Goal: Task Accomplishment & Management: Complete application form

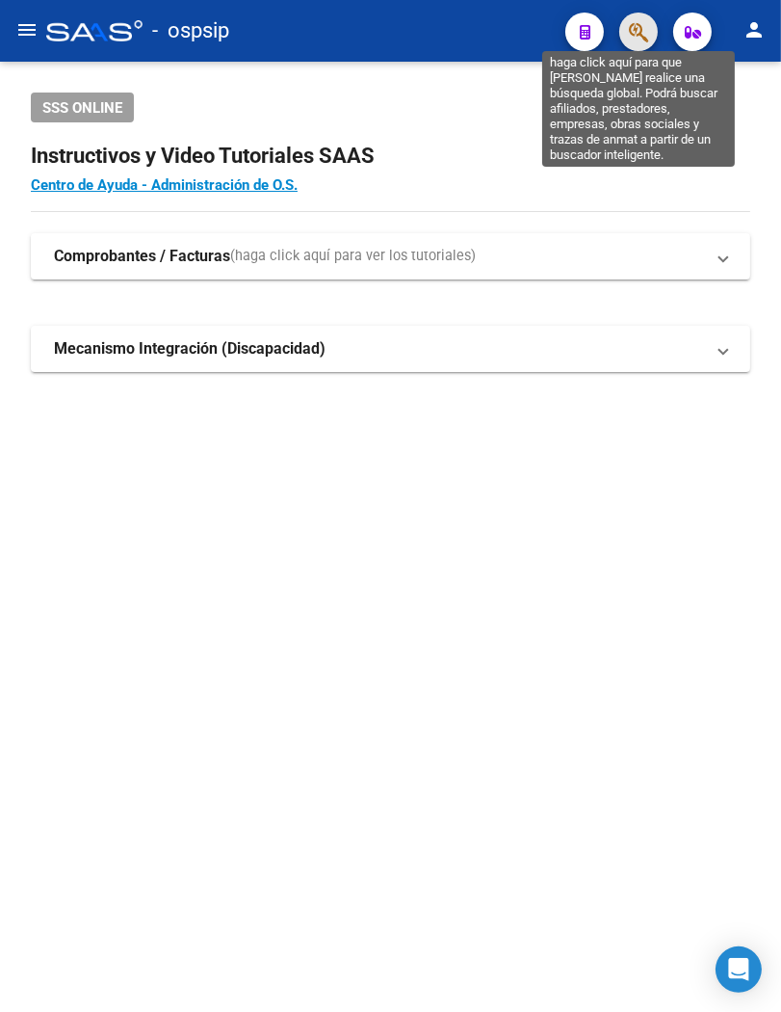
click at [633, 42] on icon "button" at bounding box center [638, 32] width 19 height 22
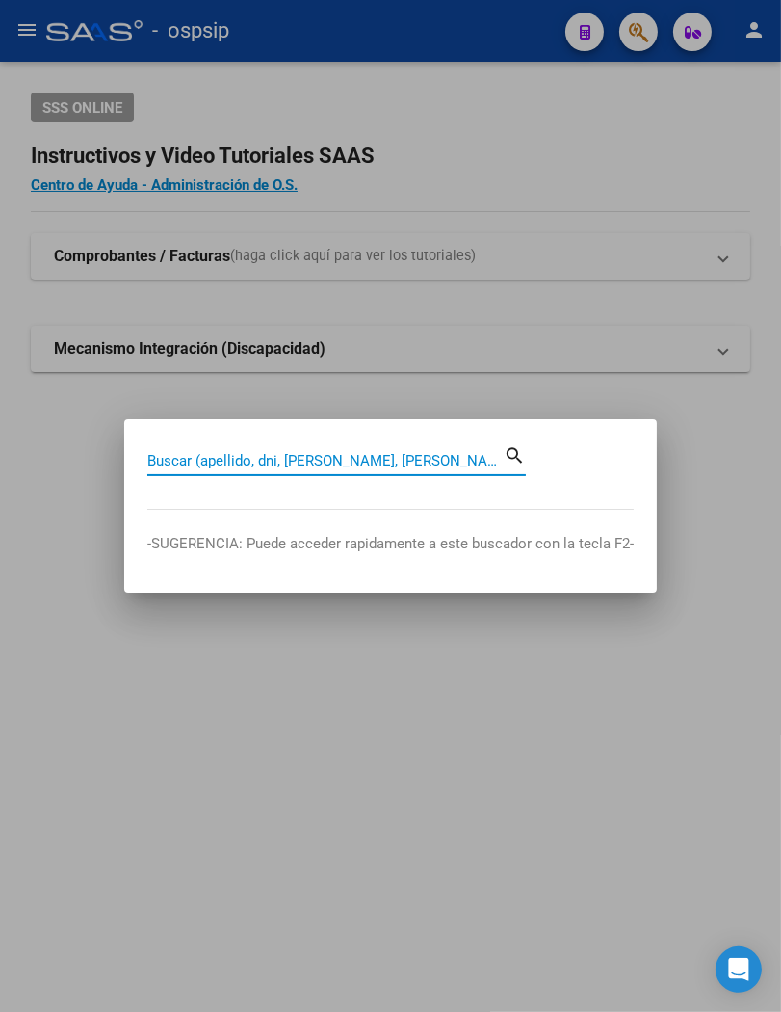
click at [178, 463] on input "Buscar (apellido, dni, [PERSON_NAME], [PERSON_NAME], cuit, obra social)" at bounding box center [325, 460] width 356 height 17
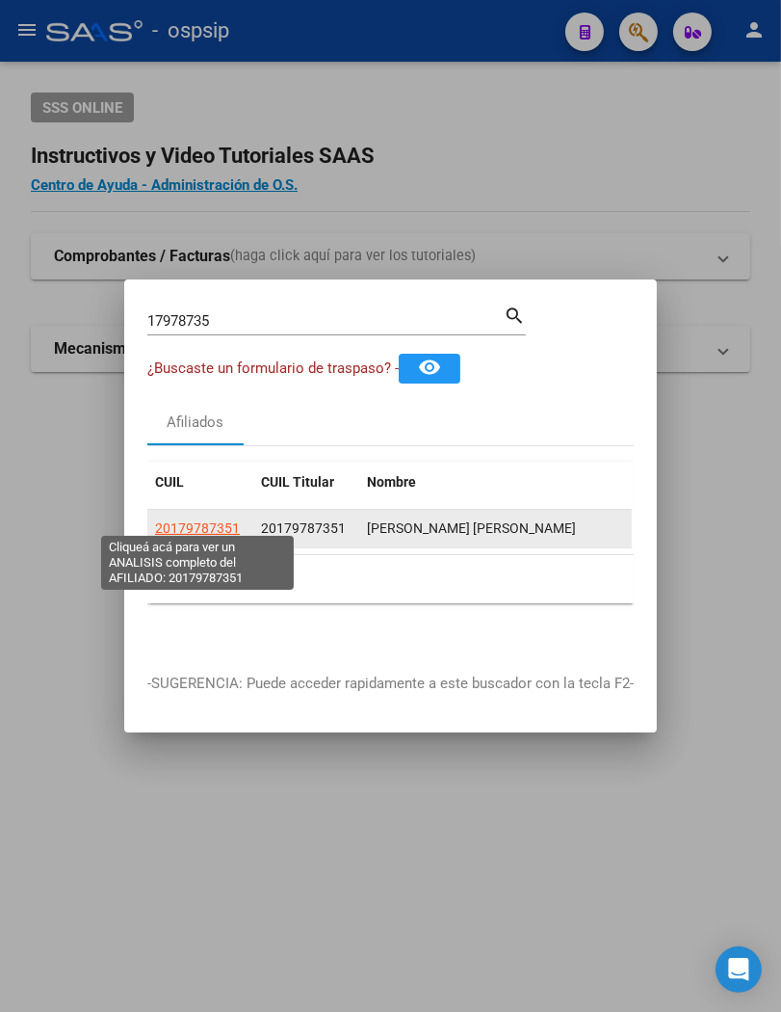
click at [200, 527] on span "20179787351" at bounding box center [197, 527] width 85 height 15
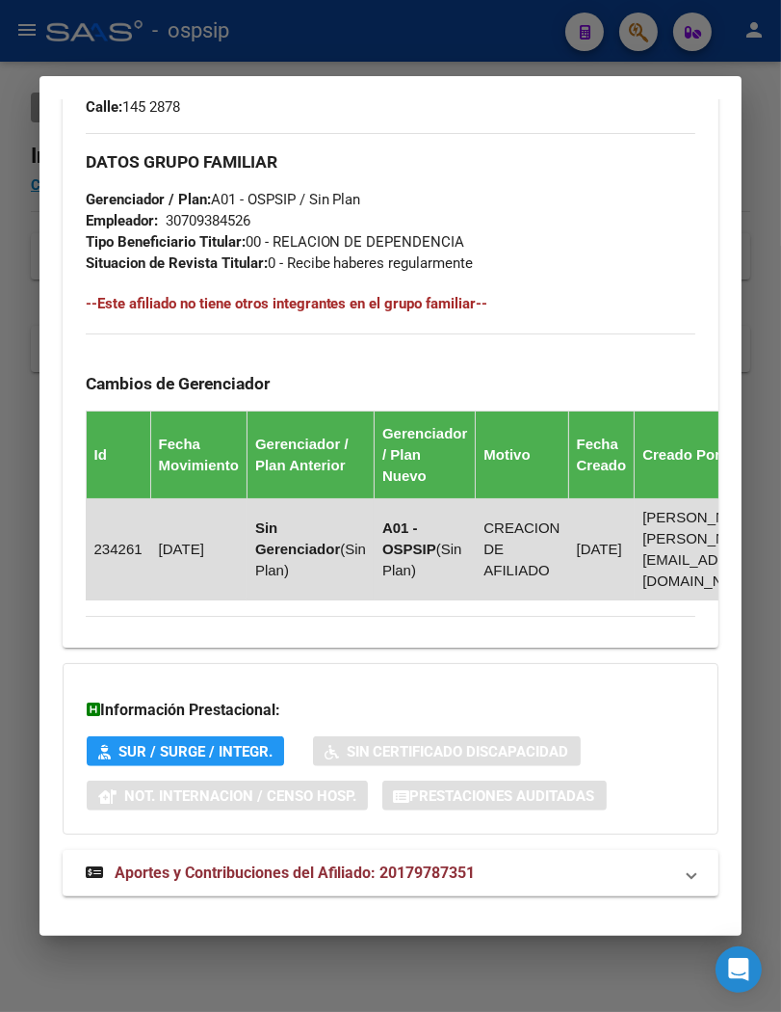
scroll to position [1093, 0]
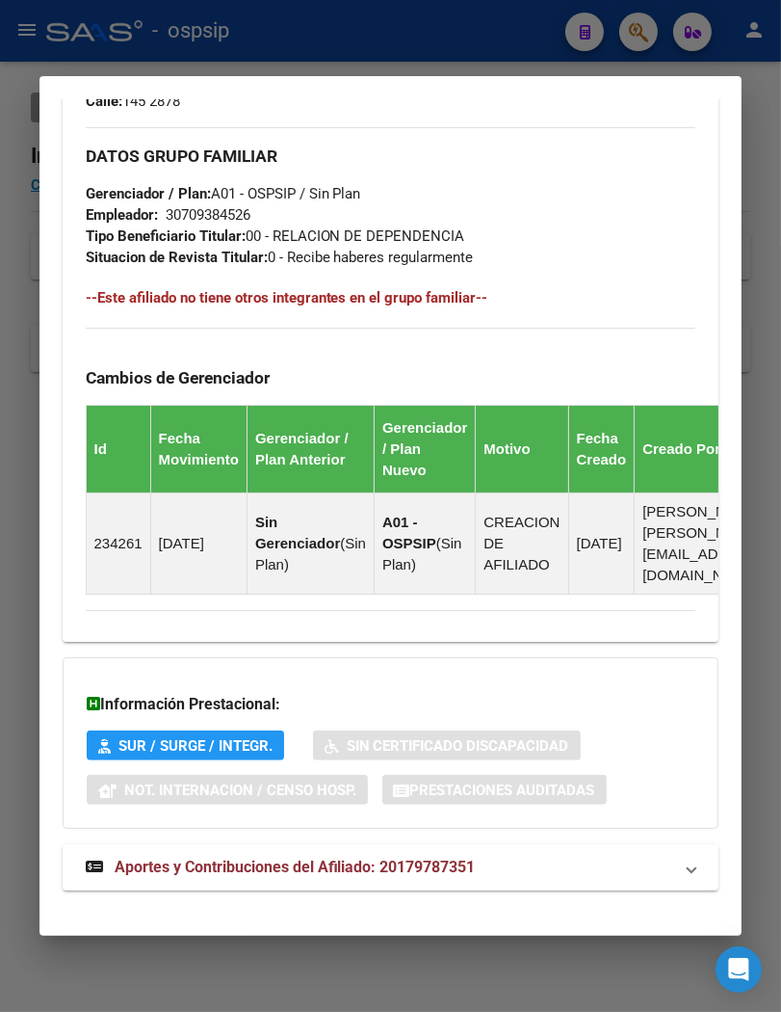
click at [340, 857] on span "Aportes y Contribuciones del Afiliado: 20179787351" at bounding box center [295, 866] width 361 height 18
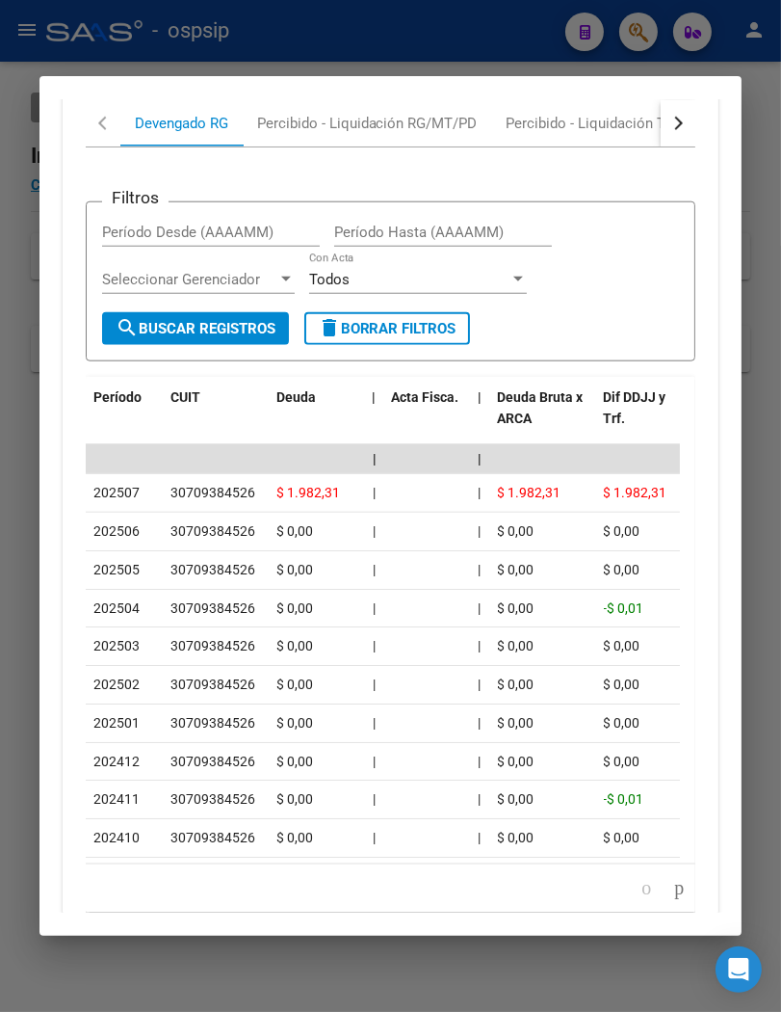
scroll to position [1956, 0]
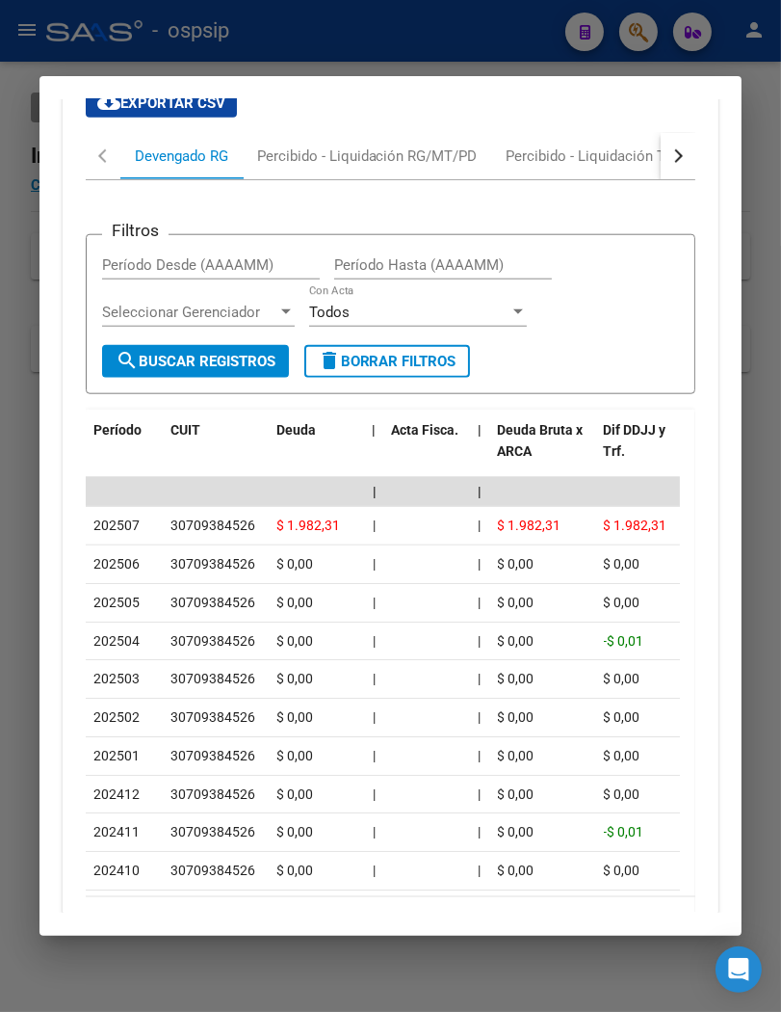
click at [662, 141] on button "button" at bounding box center [678, 156] width 35 height 46
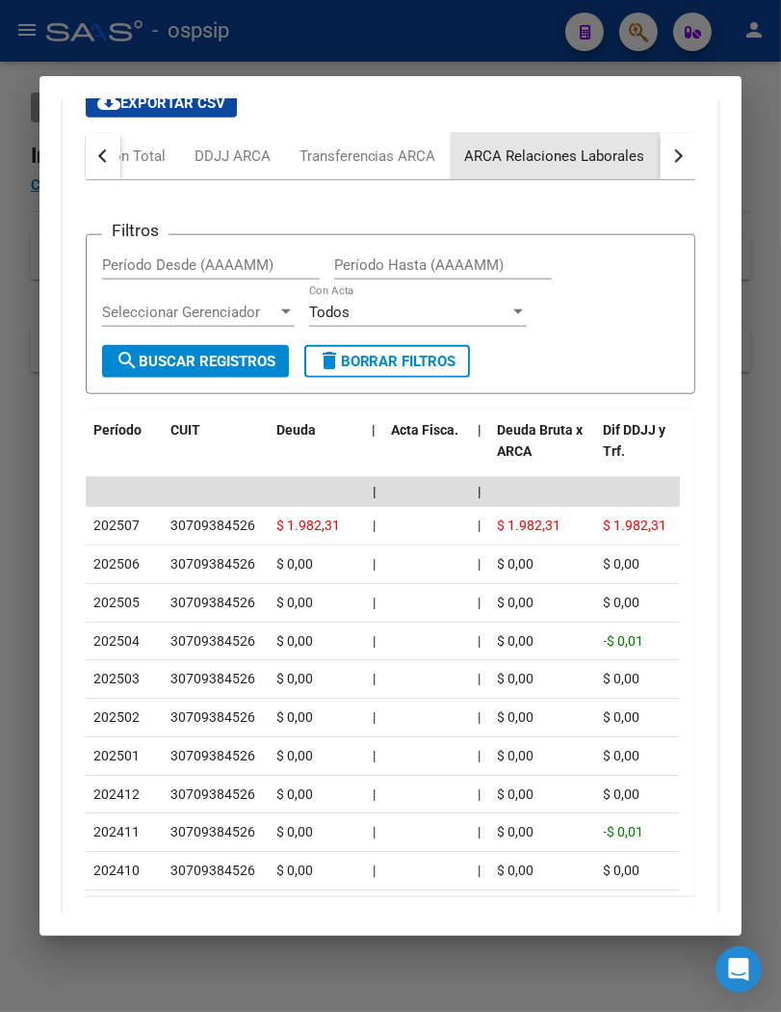
click at [613, 145] on div "ARCA Relaciones Laborales" at bounding box center [555, 155] width 180 height 21
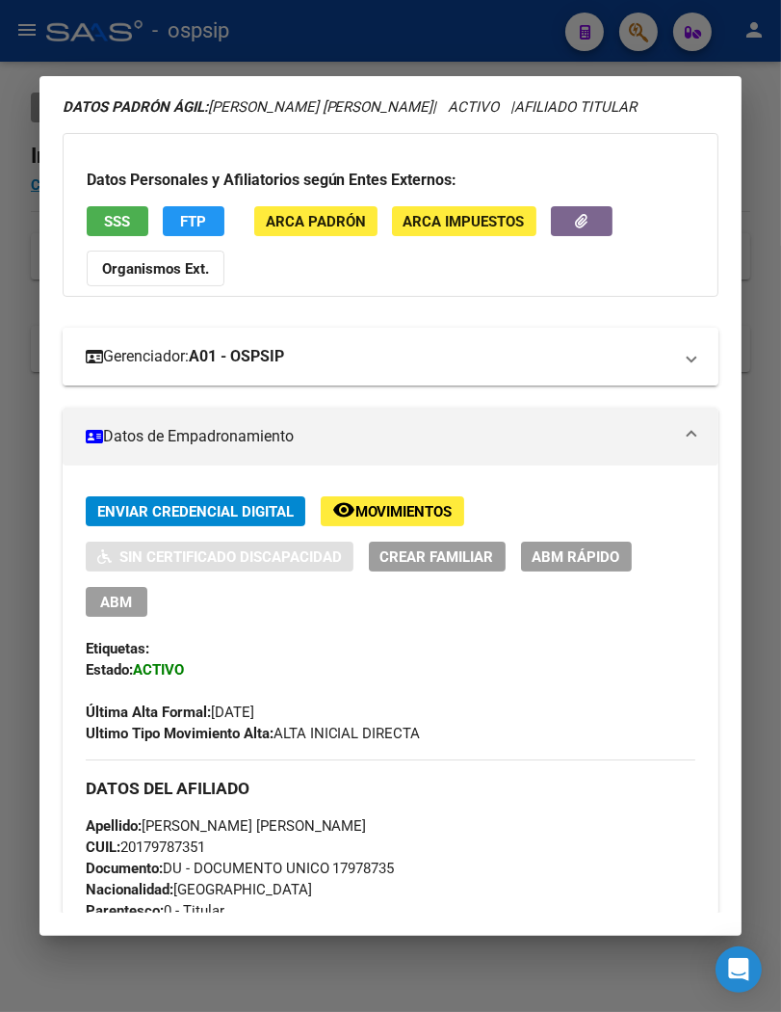
scroll to position [0, 0]
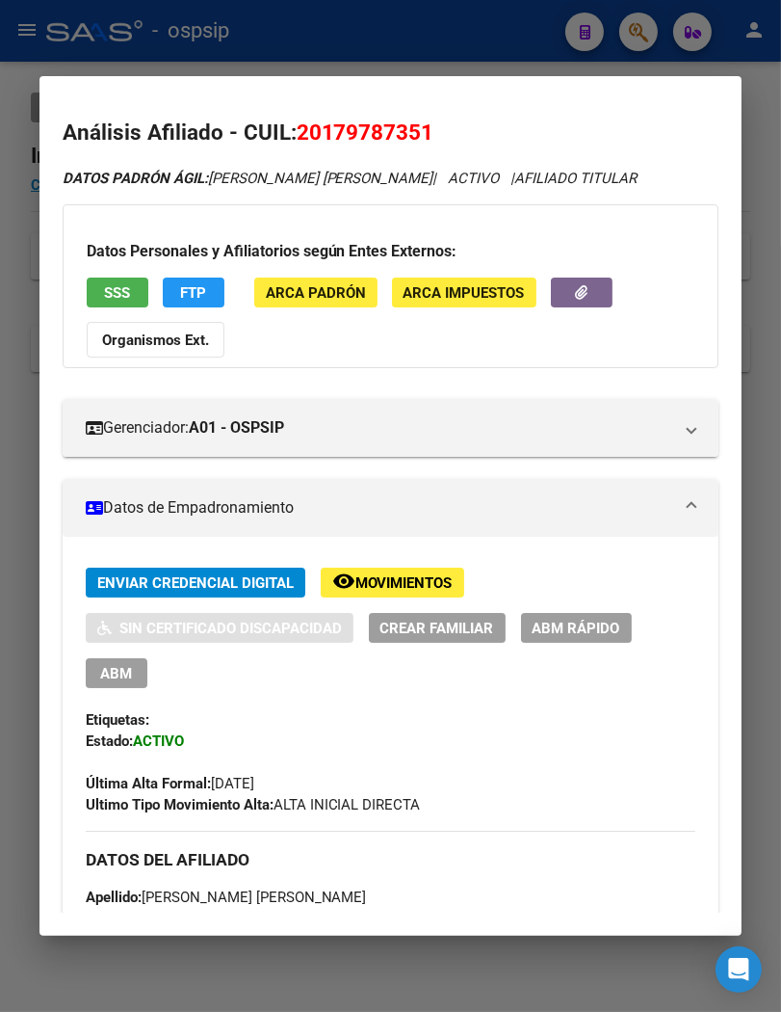
click at [412, 24] on div at bounding box center [390, 506] width 781 height 1012
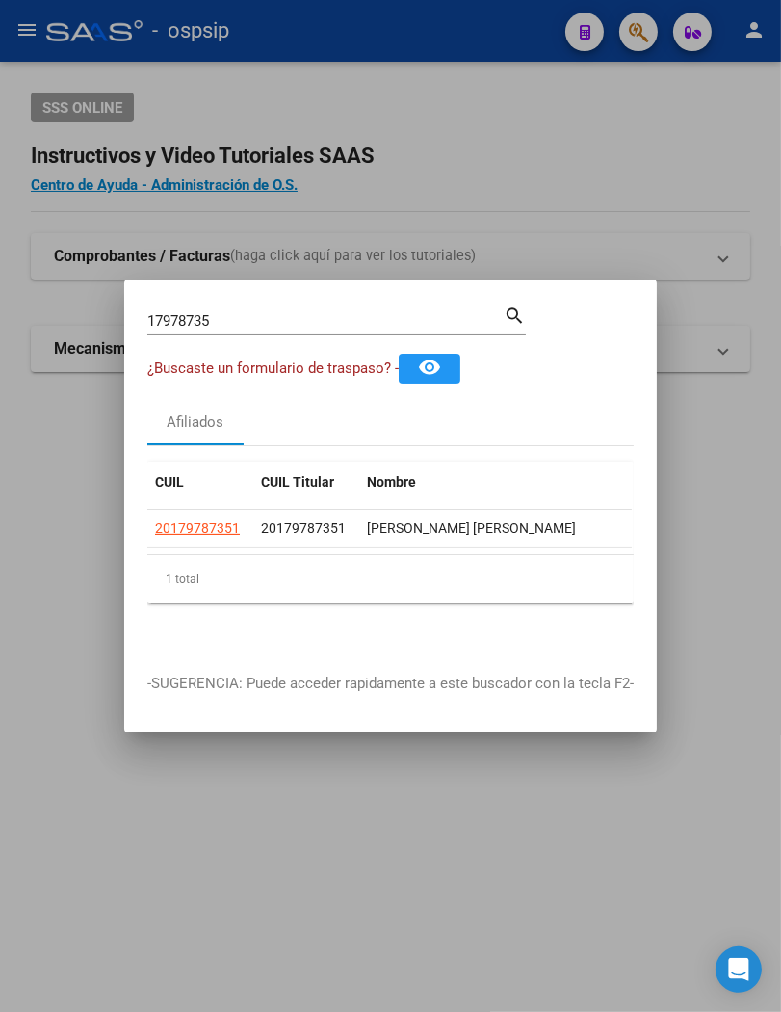
click at [244, 312] on input "17978735" at bounding box center [325, 320] width 356 height 17
type input "1"
click at [494, 157] on div at bounding box center [390, 506] width 781 height 1012
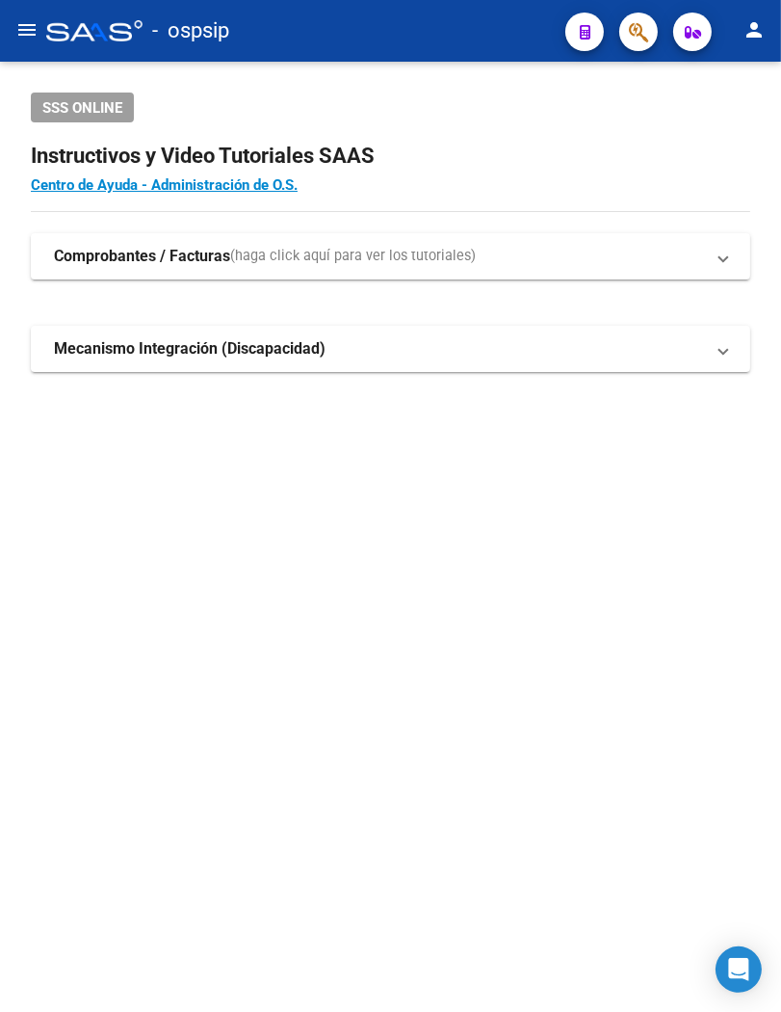
click at [629, 46] on span "button" at bounding box center [638, 33] width 19 height 40
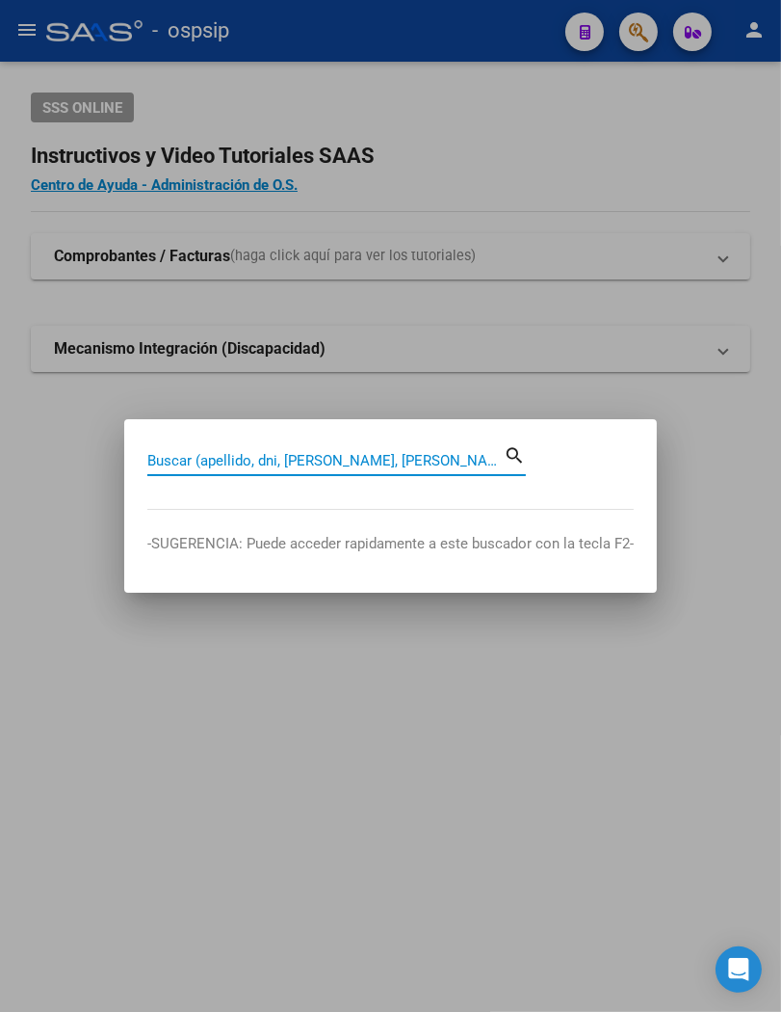
click at [187, 466] on input "Buscar (apellido, dni, [PERSON_NAME], [PERSON_NAME], cuit, obra social)" at bounding box center [325, 460] width 356 height 17
type input "32697367"
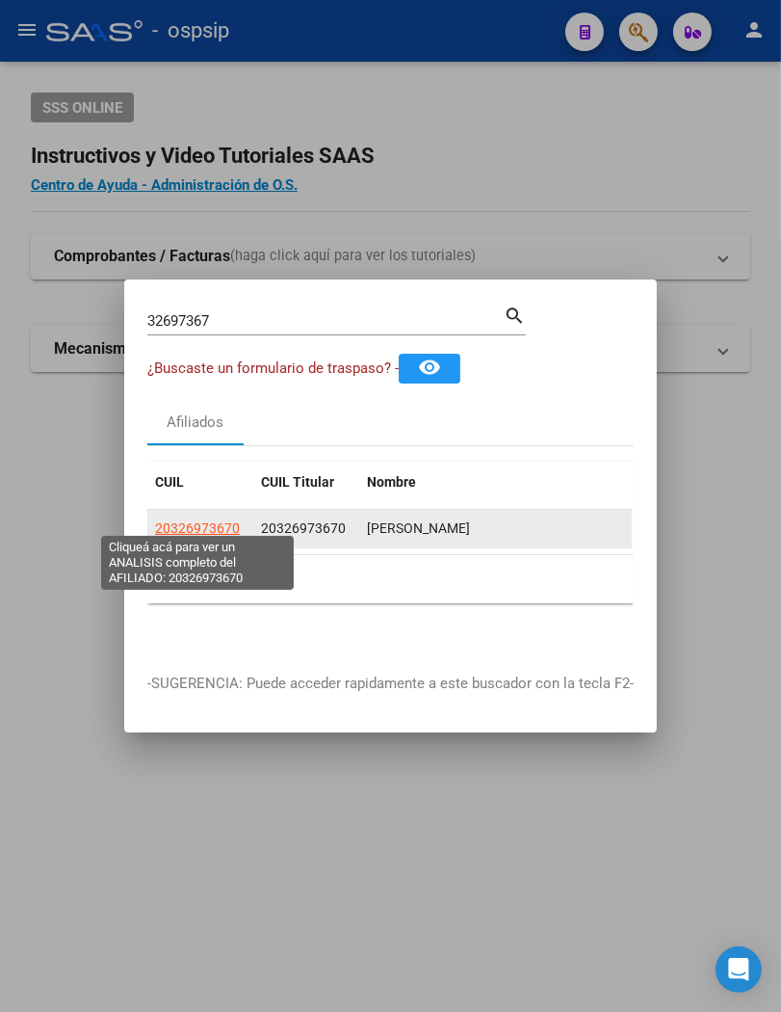
click at [191, 520] on span "20326973670" at bounding box center [197, 527] width 85 height 15
type textarea "20326973670"
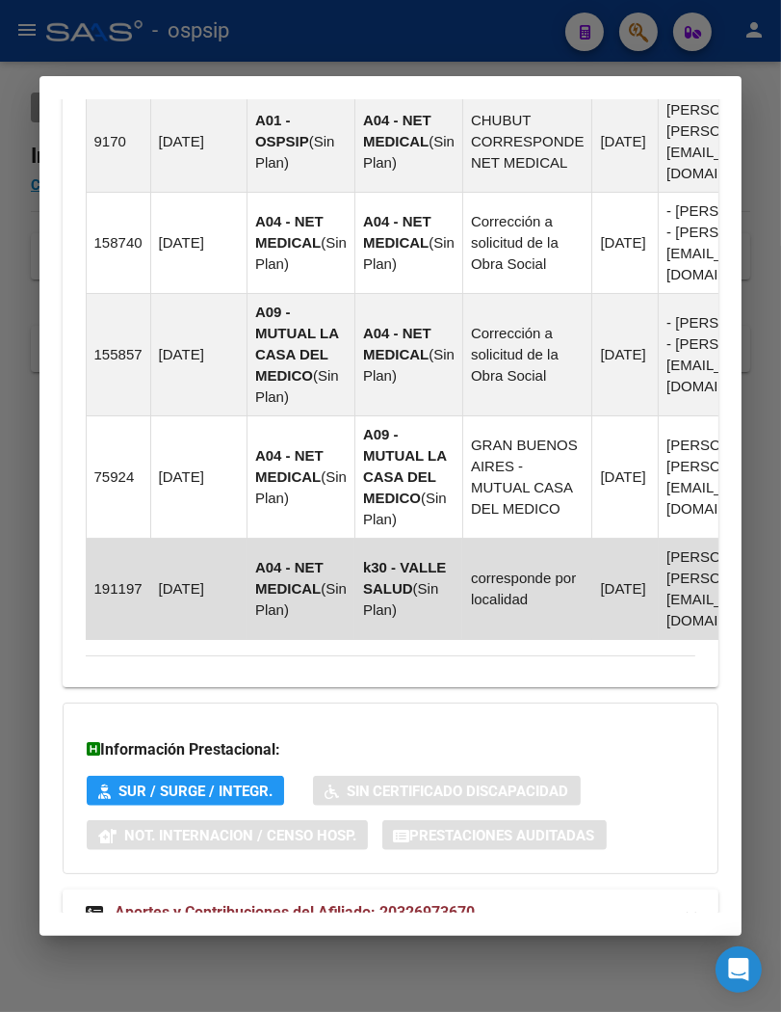
scroll to position [1514, 0]
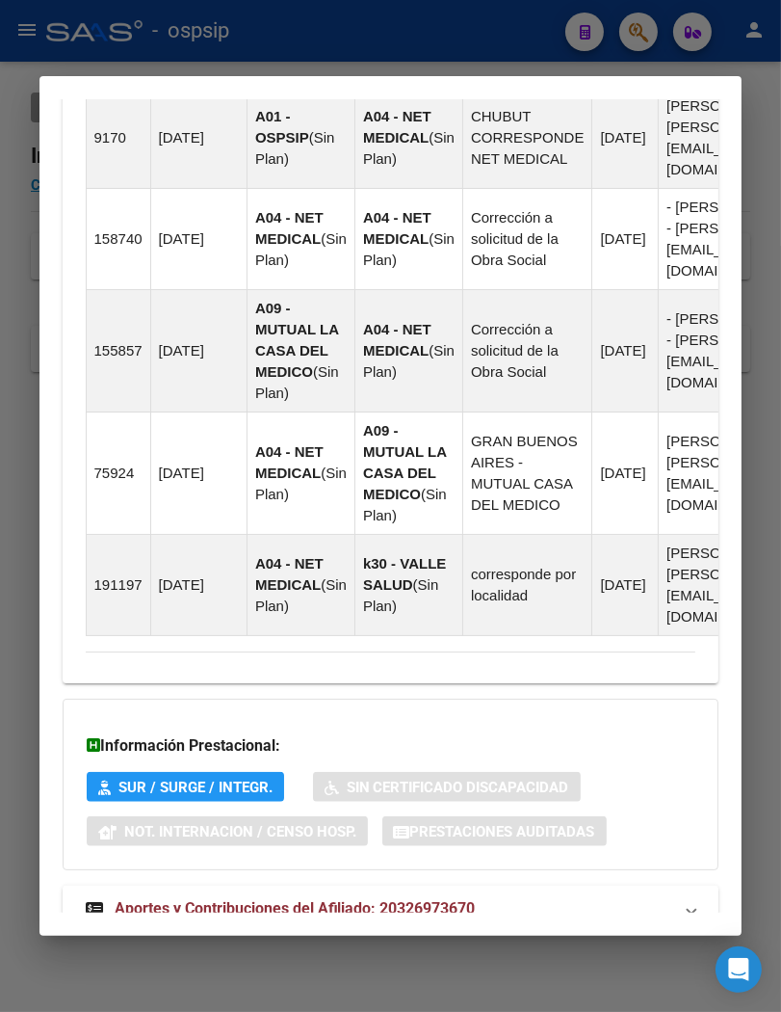
click at [294, 899] on span "Aportes y Contribuciones del Afiliado: 20326973670" at bounding box center [295, 908] width 361 height 18
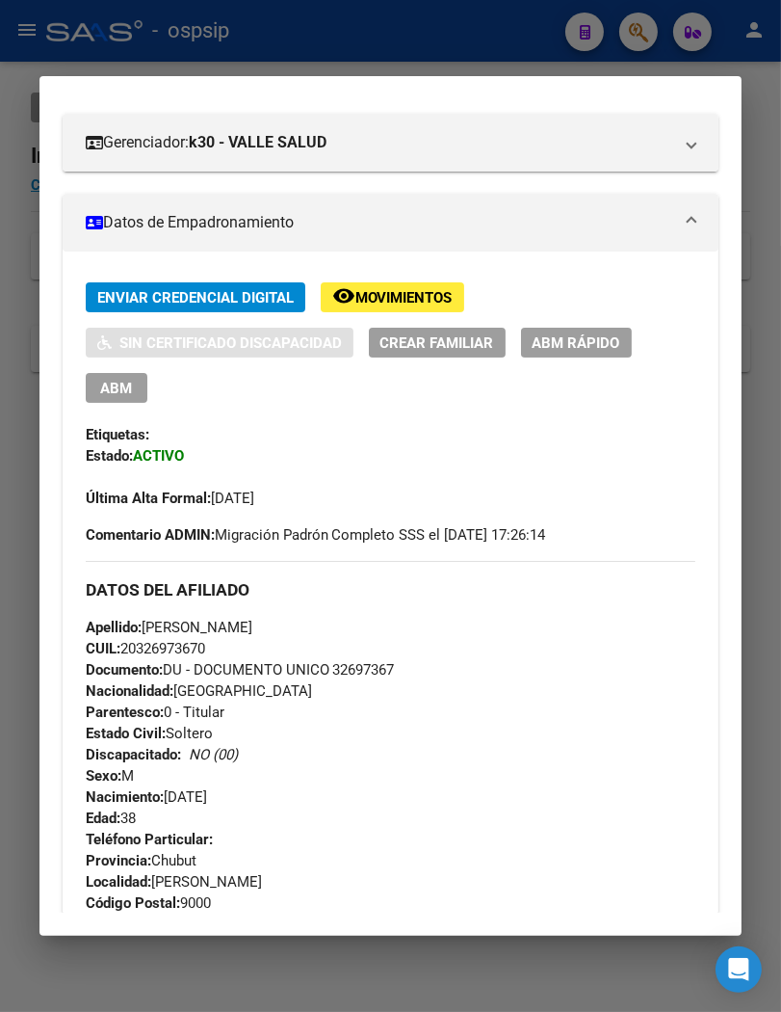
scroll to position [284, 0]
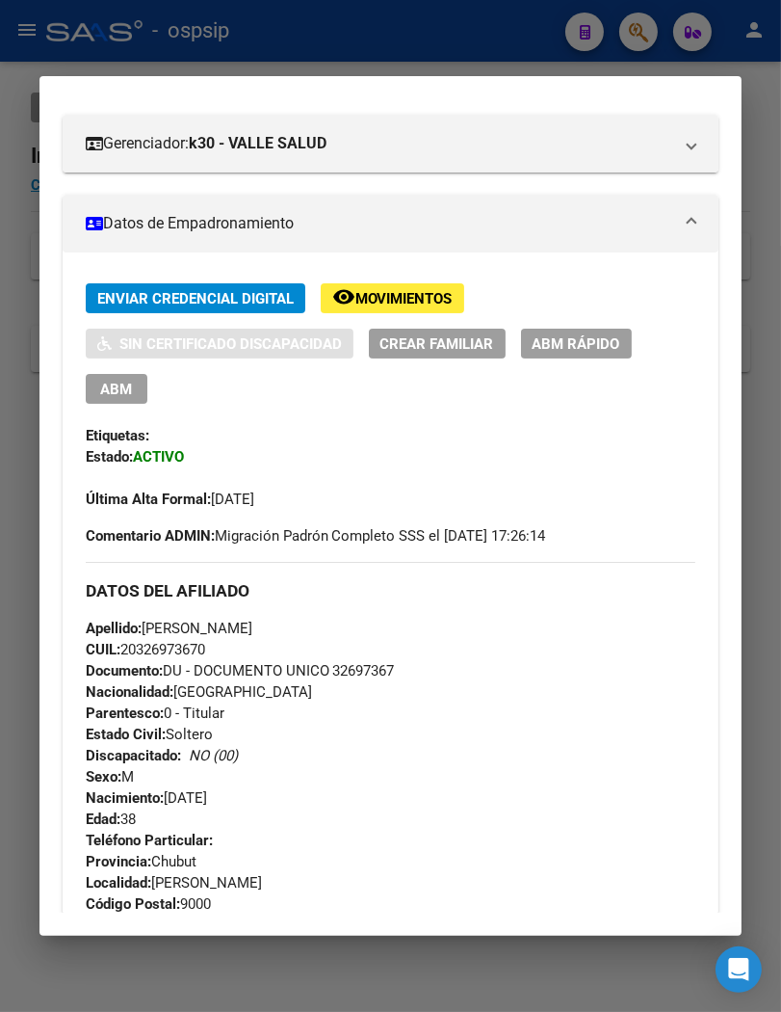
click at [116, 388] on span "ABM" at bounding box center [116, 389] width 32 height 17
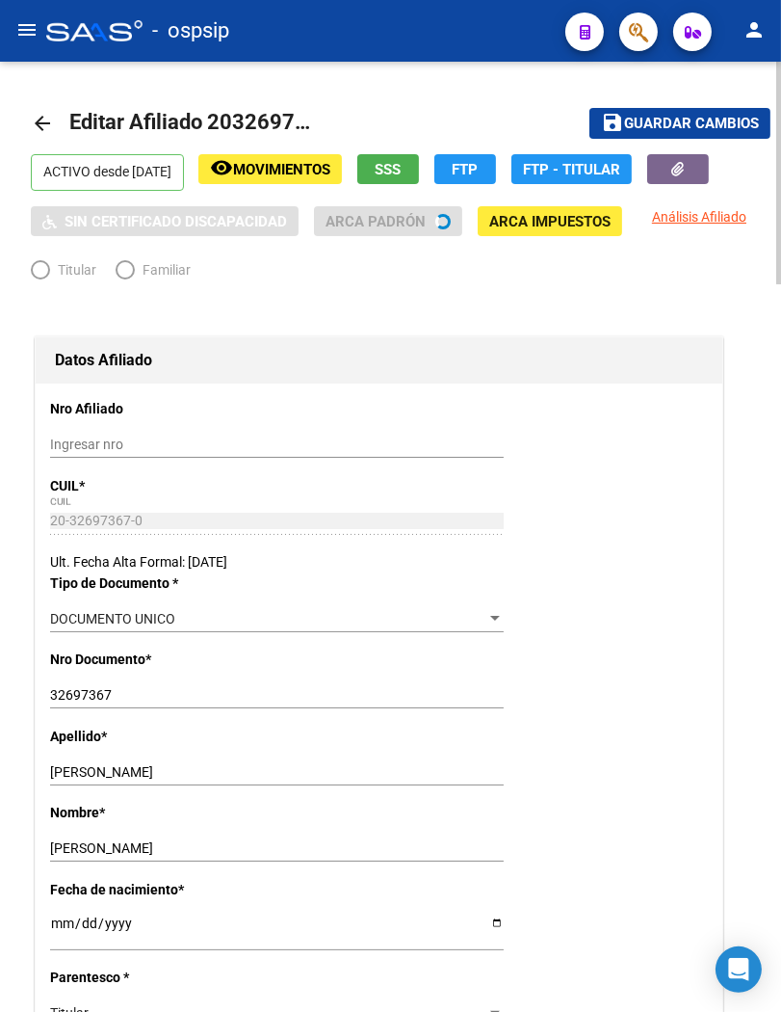
radio input "true"
type input "30-69194069-8"
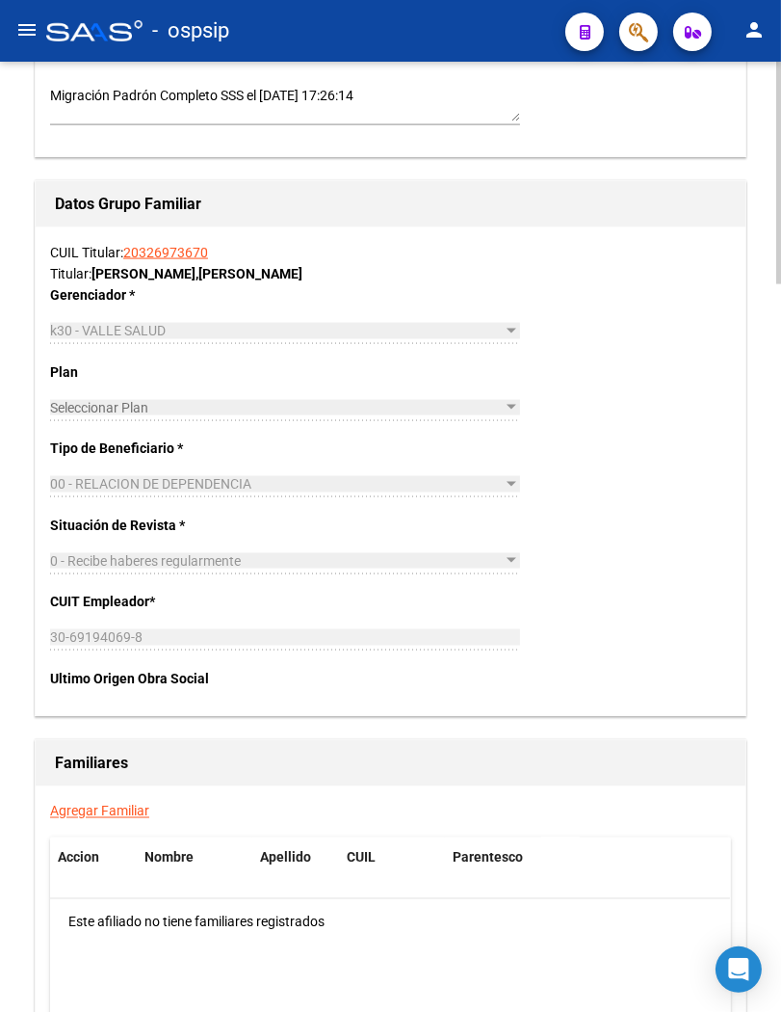
scroll to position [2890, 0]
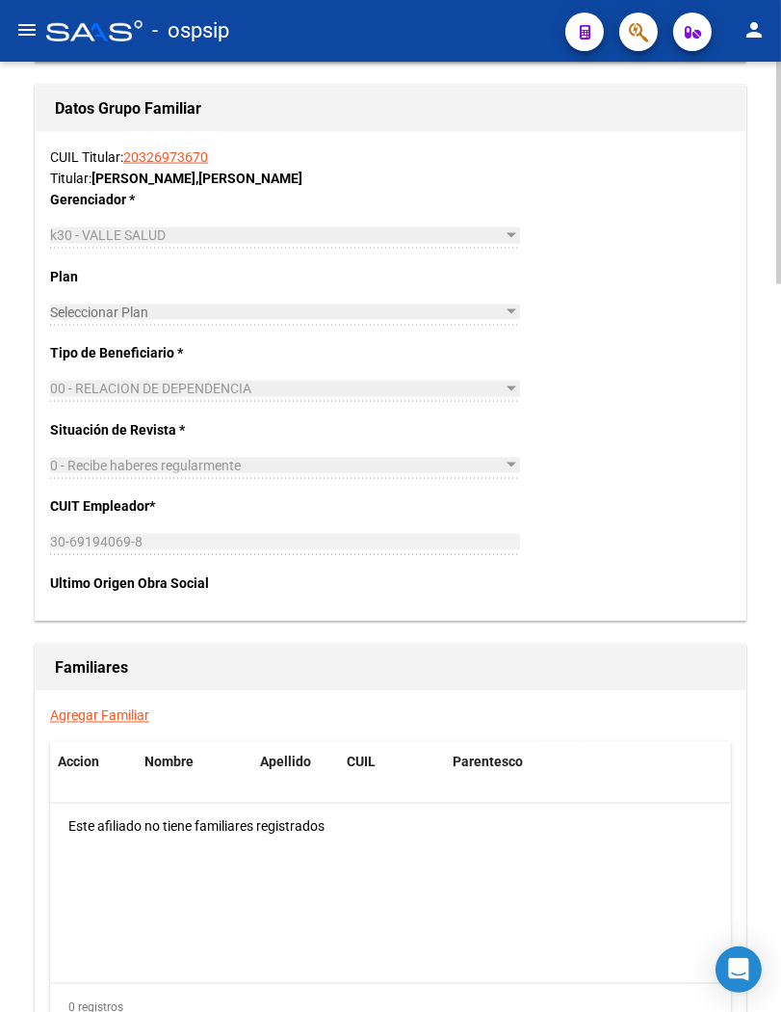
click at [97, 708] on link "Agregar Familiar" at bounding box center [99, 715] width 99 height 15
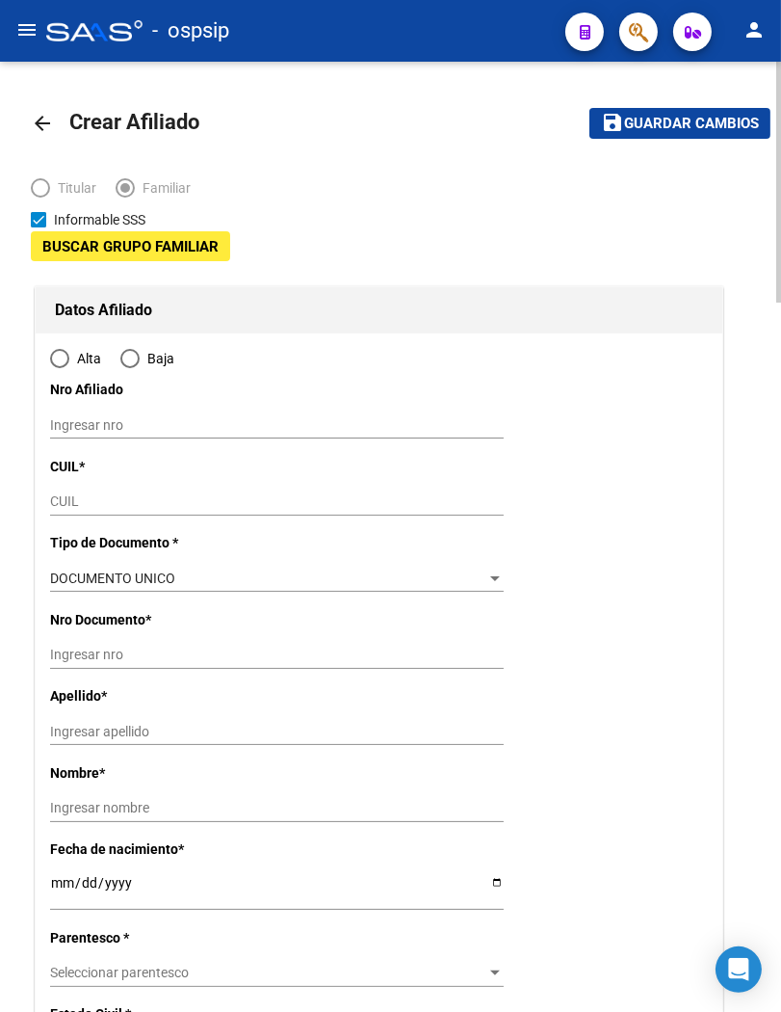
type input "30-69194069-8"
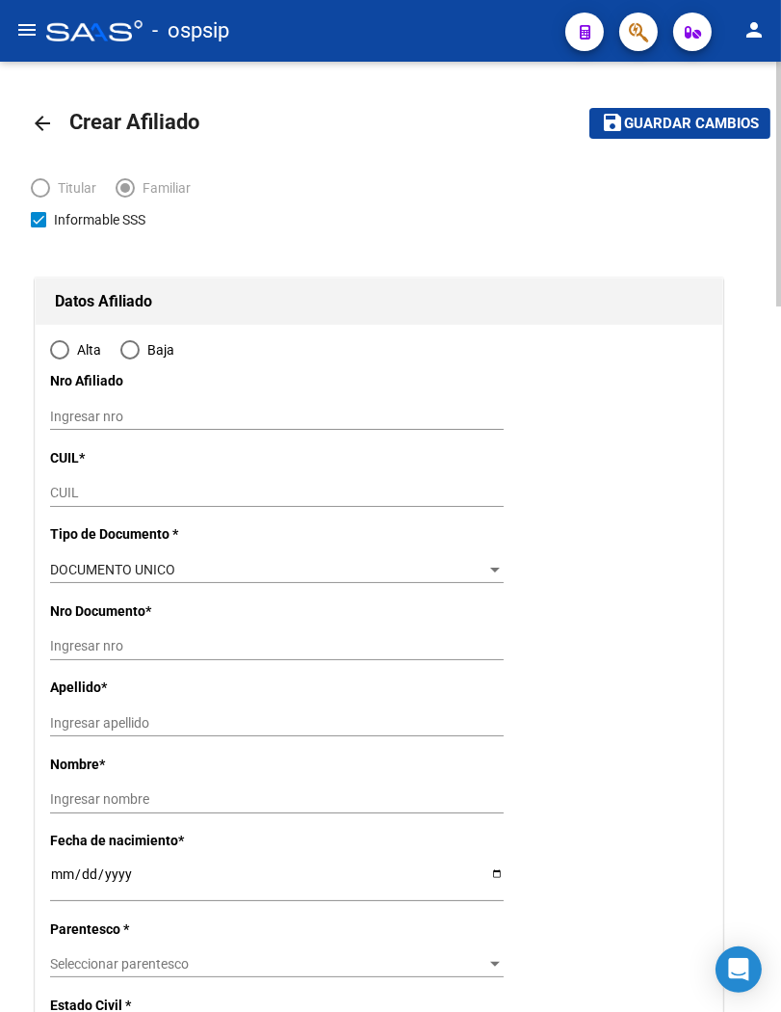
type input "[PERSON_NAME]"
type input "9000"
type input "CALLE 51 B PUEYRREDO"
type input "556"
radio input "true"
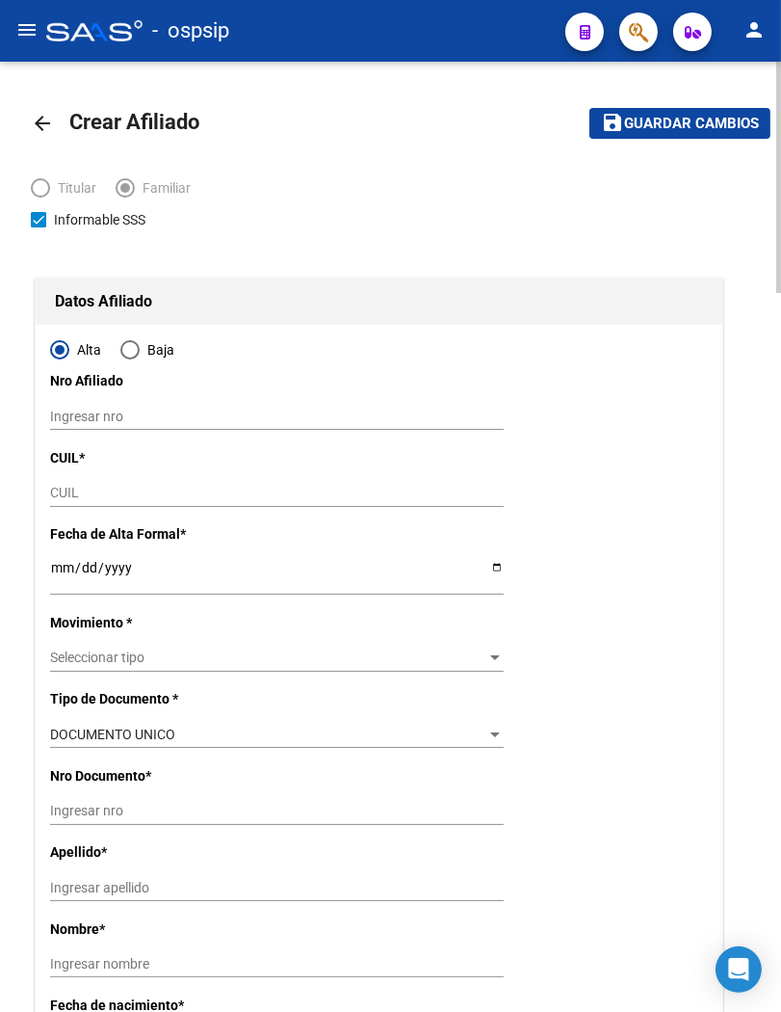
type input "30-69194069-8"
click at [88, 491] on input "CUIL" at bounding box center [277, 493] width 454 height 16
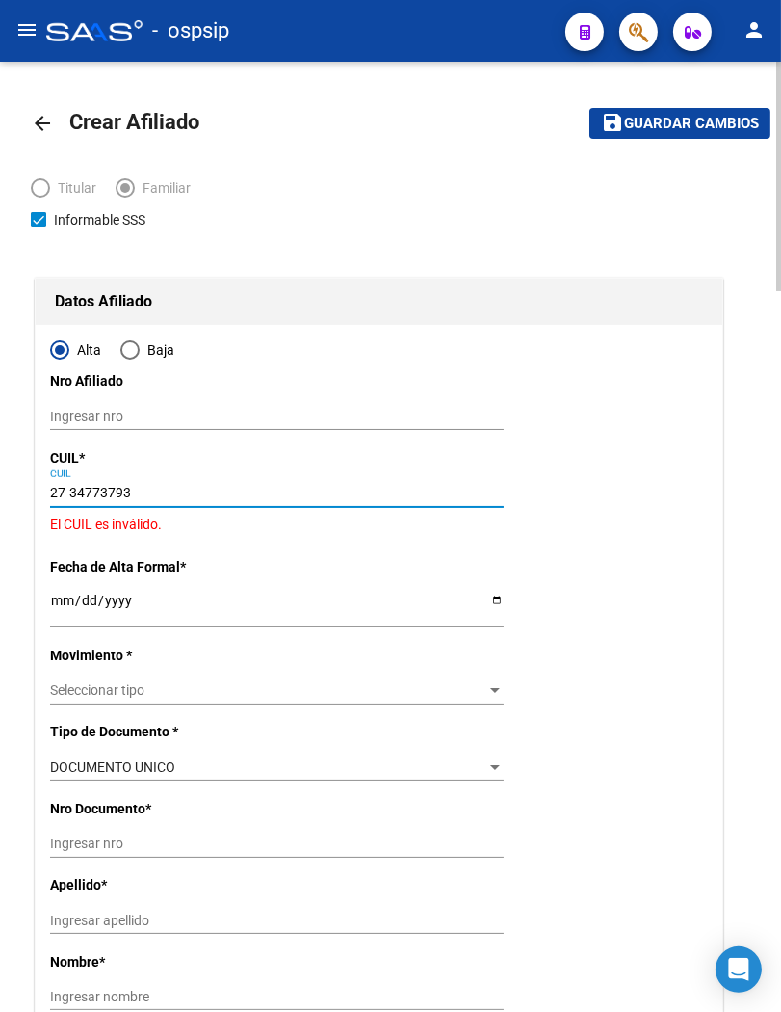
type input "27-34773793-9"
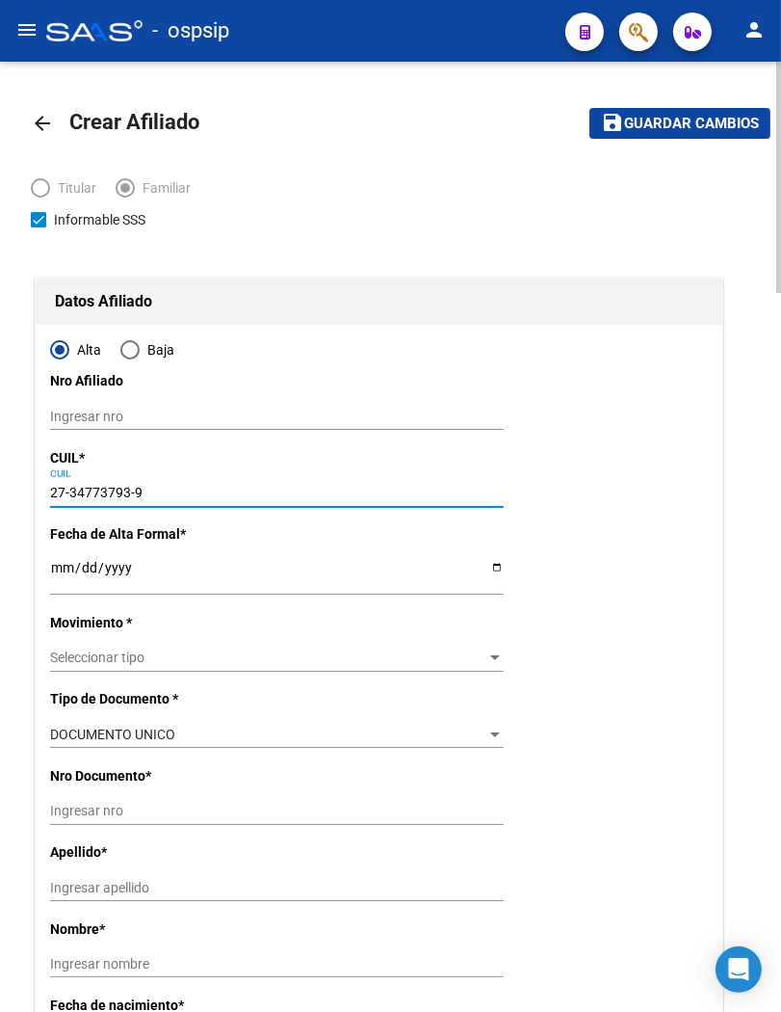
type input "34773793"
type input "[PERSON_NAME]"
type input "[DATE]"
type input "[PERSON_NAME]"
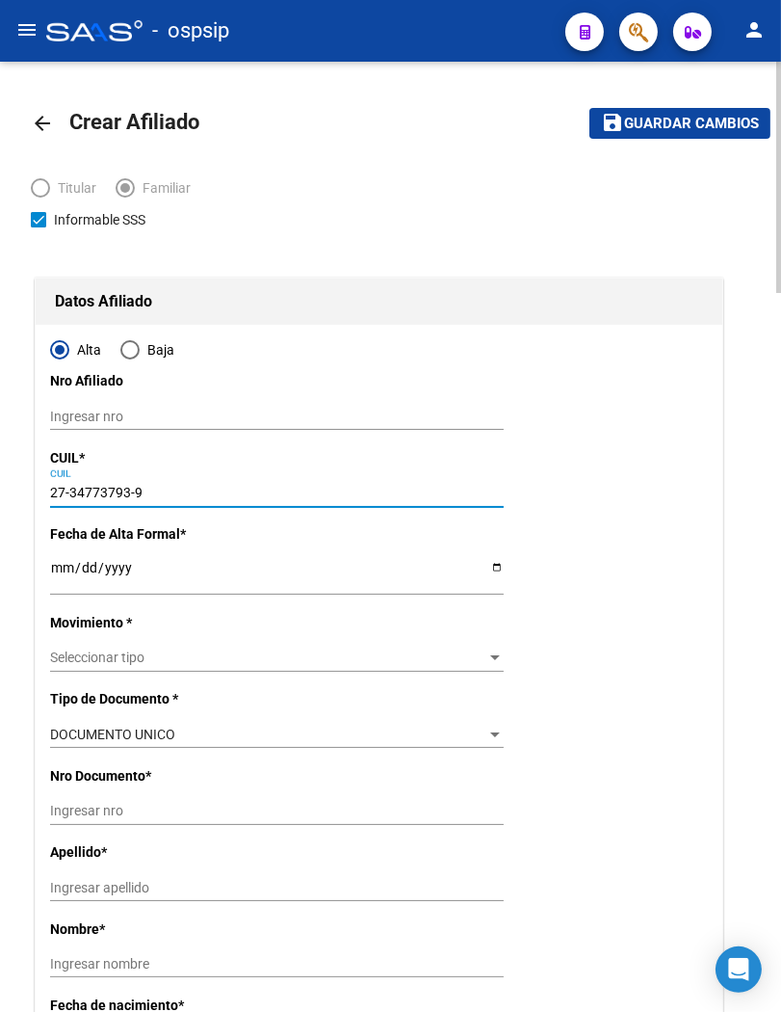
type input "[PERSON_NAME]"
type input "679"
type input "27-34773793-9"
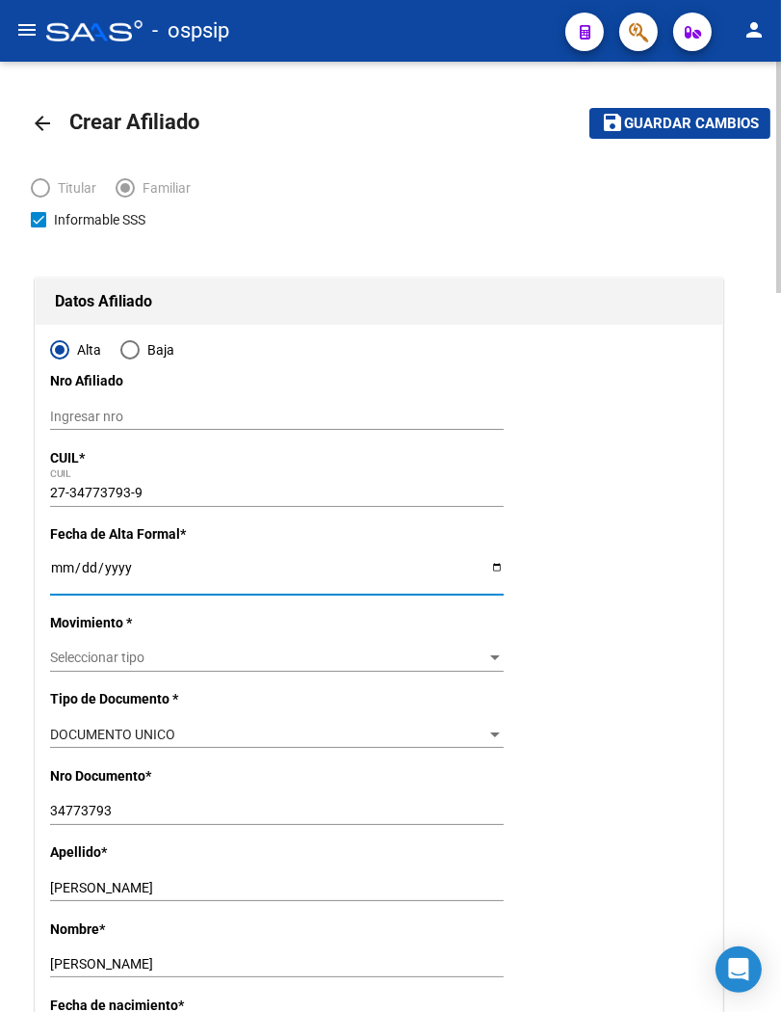
click at [59, 569] on input "Ingresar fecha" at bounding box center [277, 574] width 454 height 29
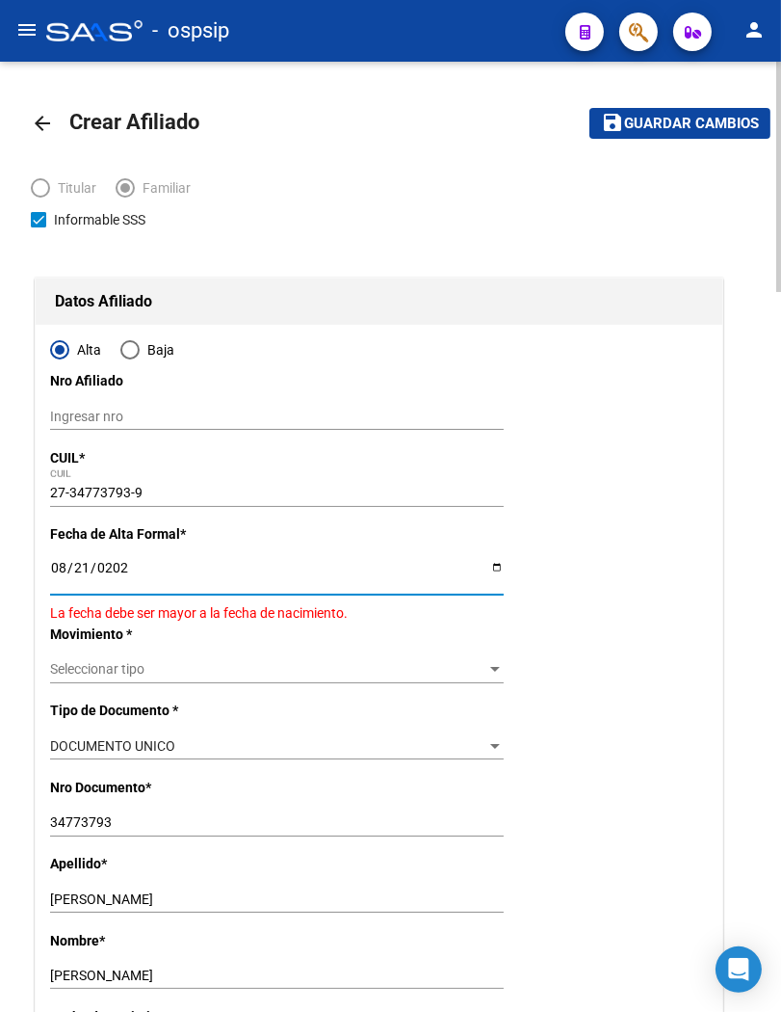
type input "[DATE]"
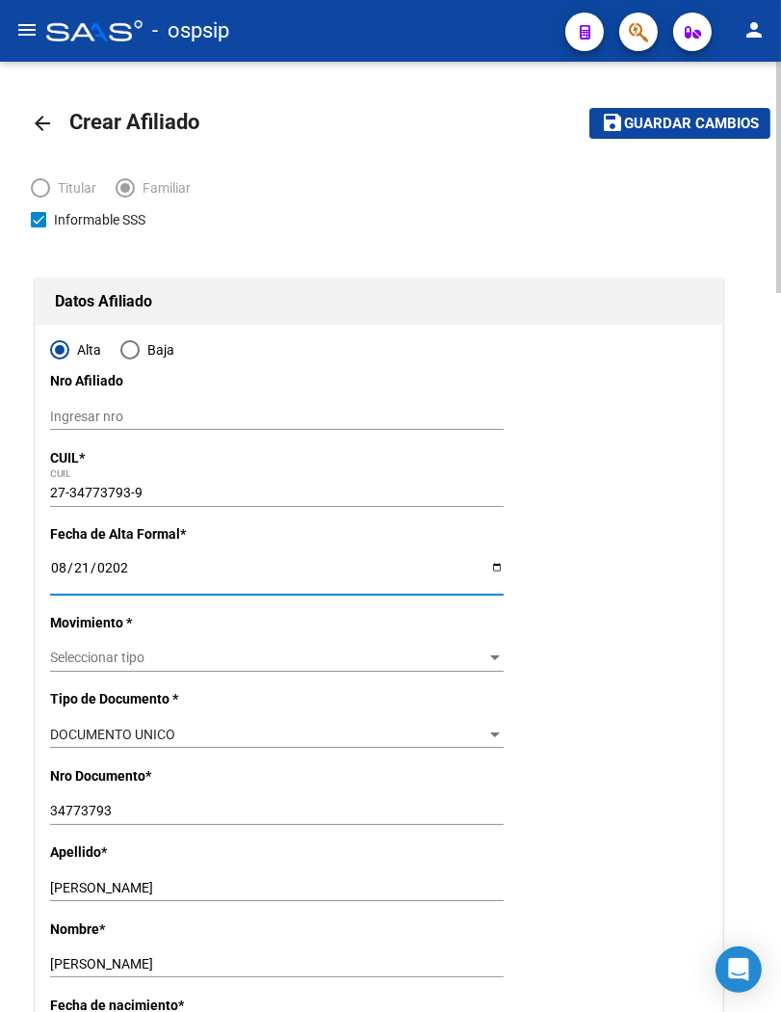
click at [136, 657] on span "Seleccionar tipo" at bounding box center [268, 657] width 436 height 16
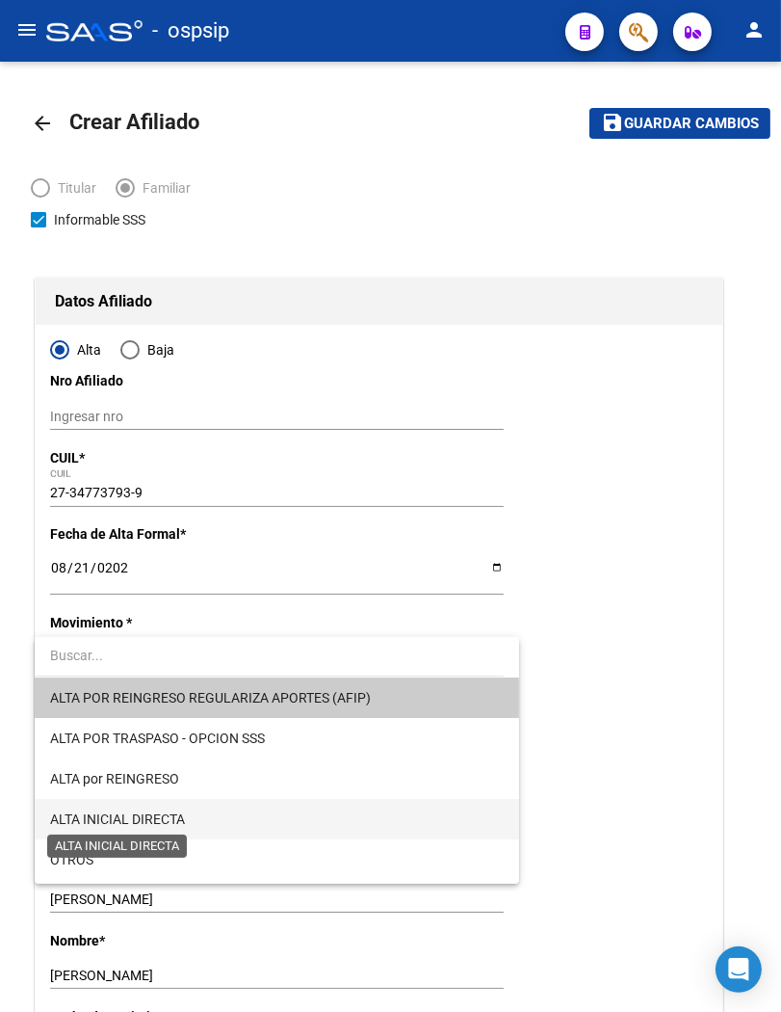
click at [135, 814] on span "ALTA INICIAL DIRECTA" at bounding box center [117, 818] width 135 height 15
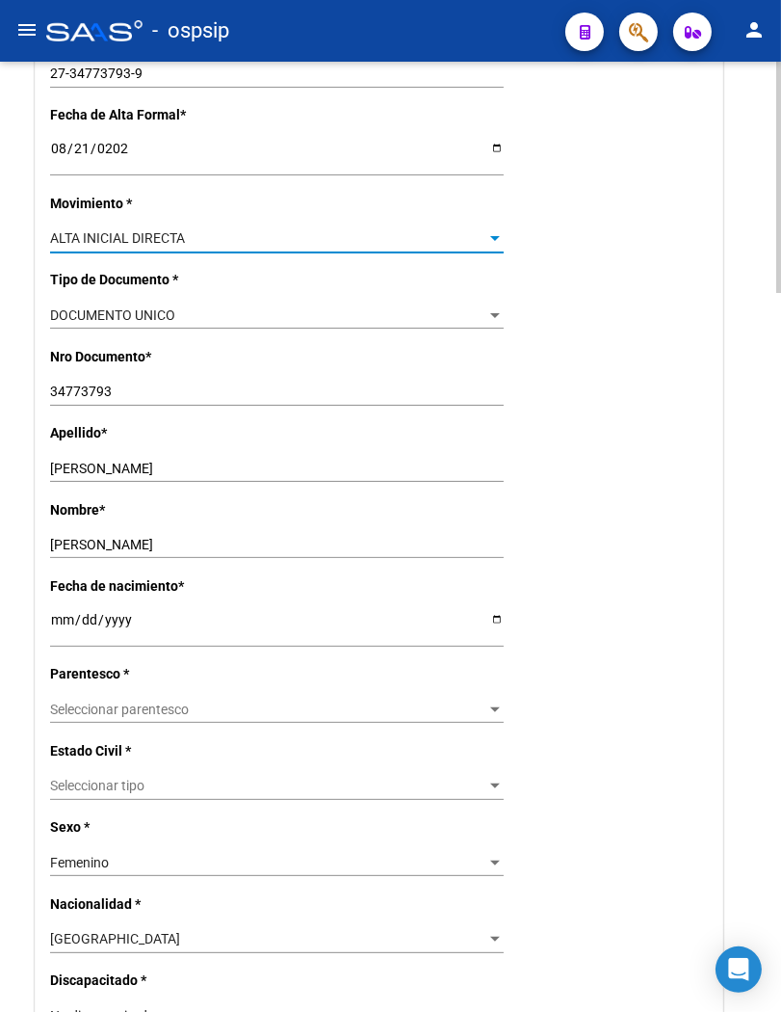
scroll to position [428, 0]
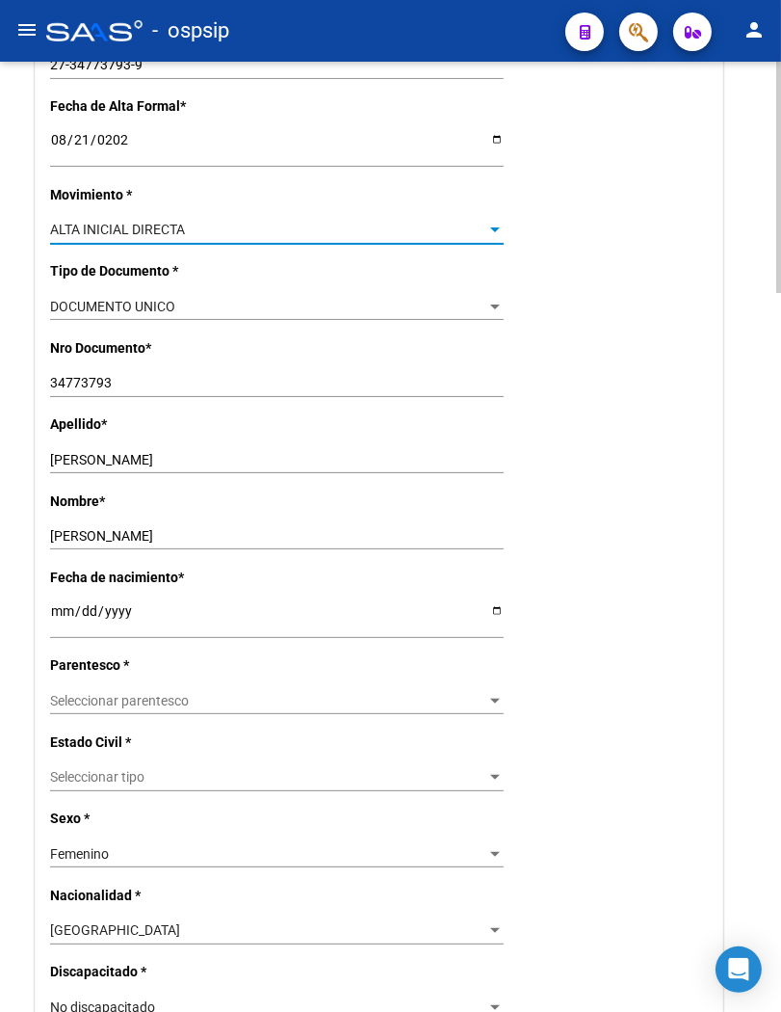
click at [184, 703] on span "Seleccionar parentesco" at bounding box center [268, 701] width 436 height 16
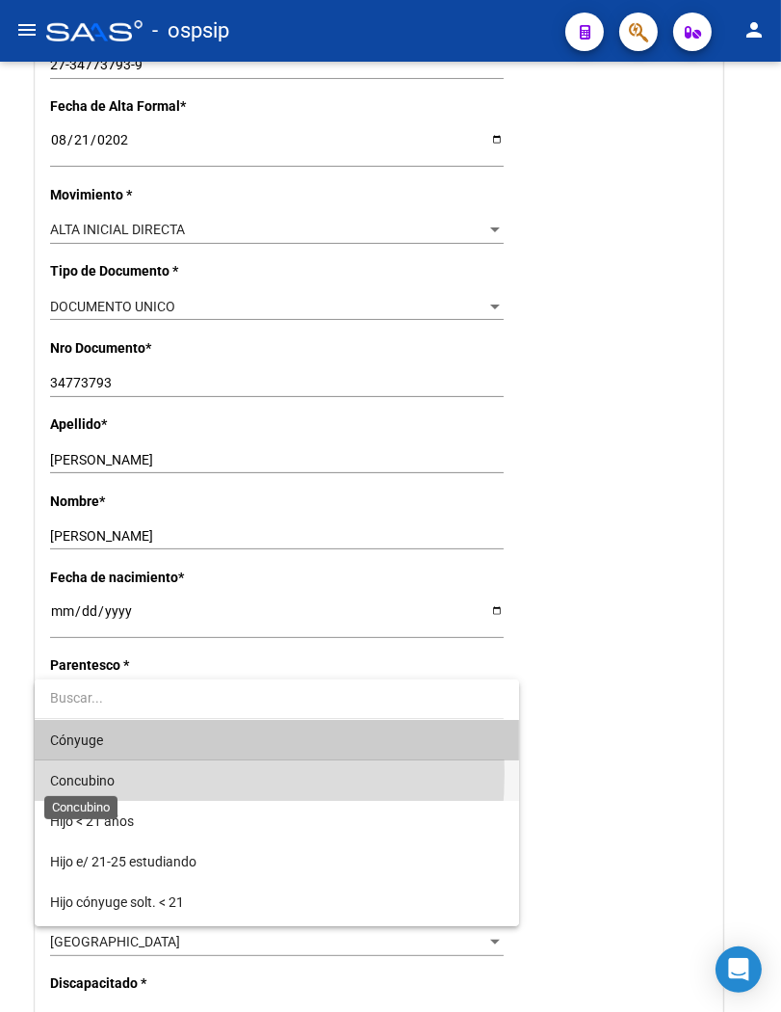
click at [96, 773] on span "Concubino" at bounding box center [82, 780] width 65 height 15
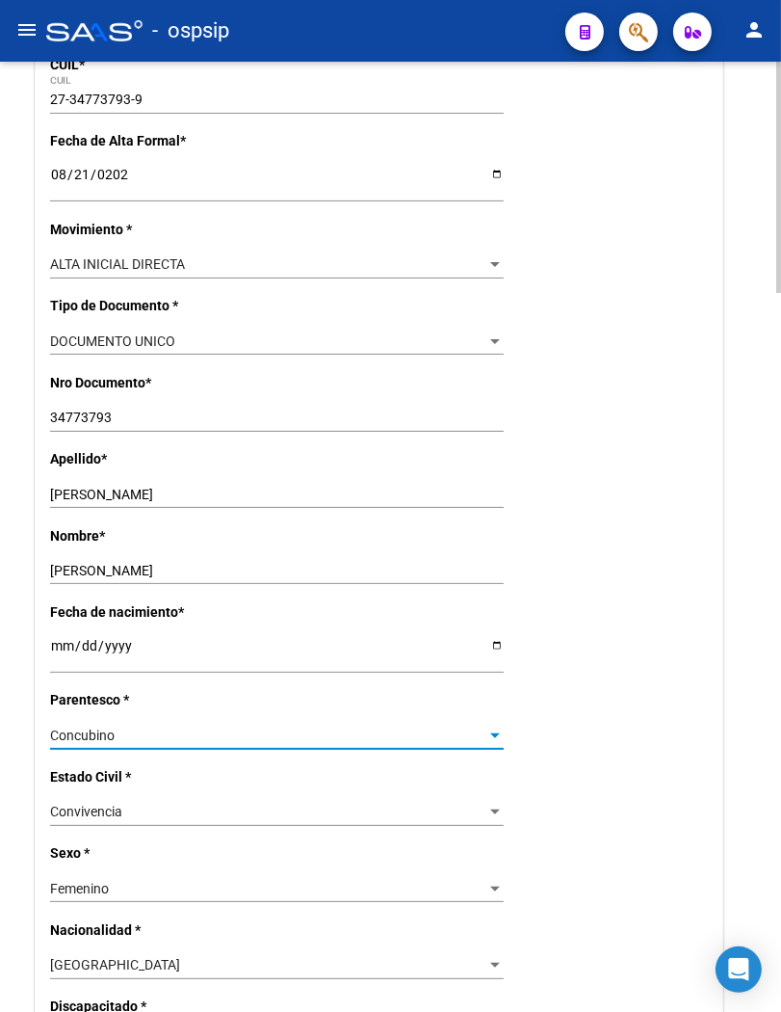
scroll to position [0, 0]
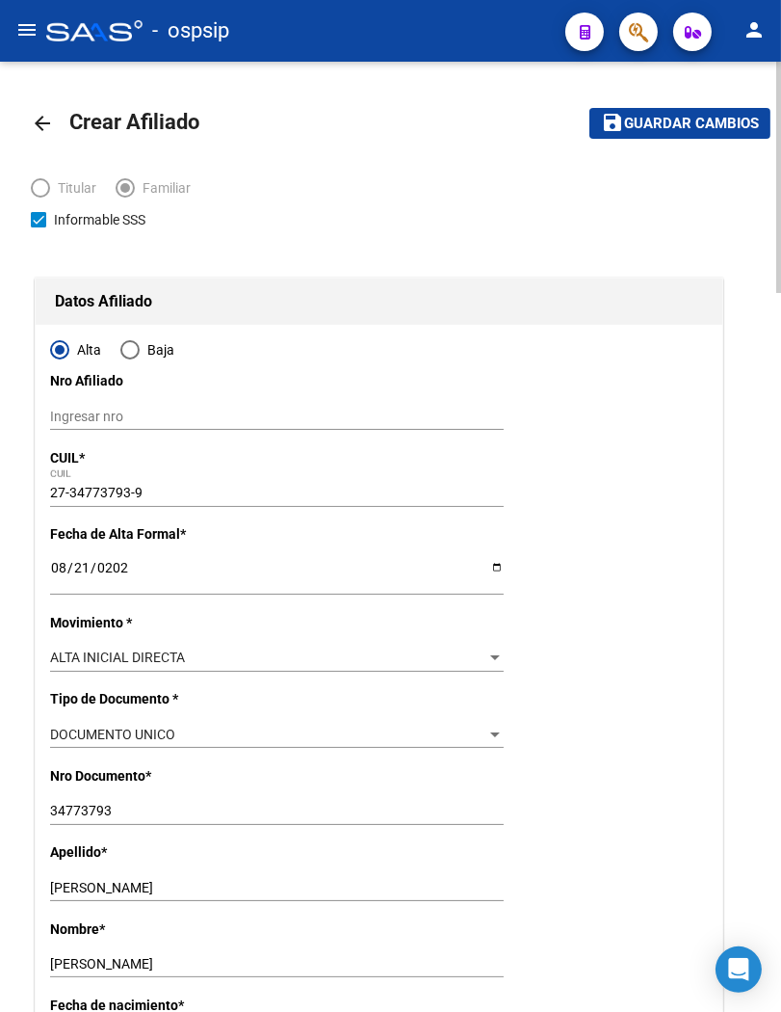
click at [781, 73] on html "menu - ospsip person Firma Express Reportes Padrón Traspasos x O.S. Traspasos x…" at bounding box center [390, 506] width 781 height 1012
click at [649, 127] on span "Guardar cambios" at bounding box center [691, 124] width 135 height 17
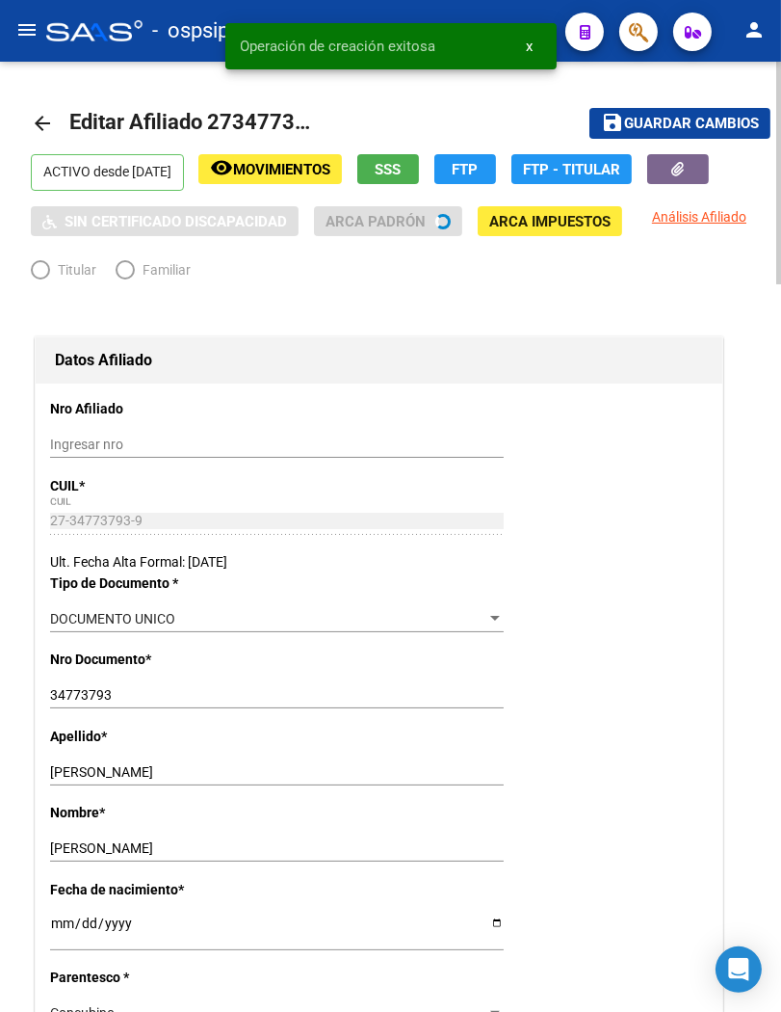
radio input "true"
type input "30-69194069-8"
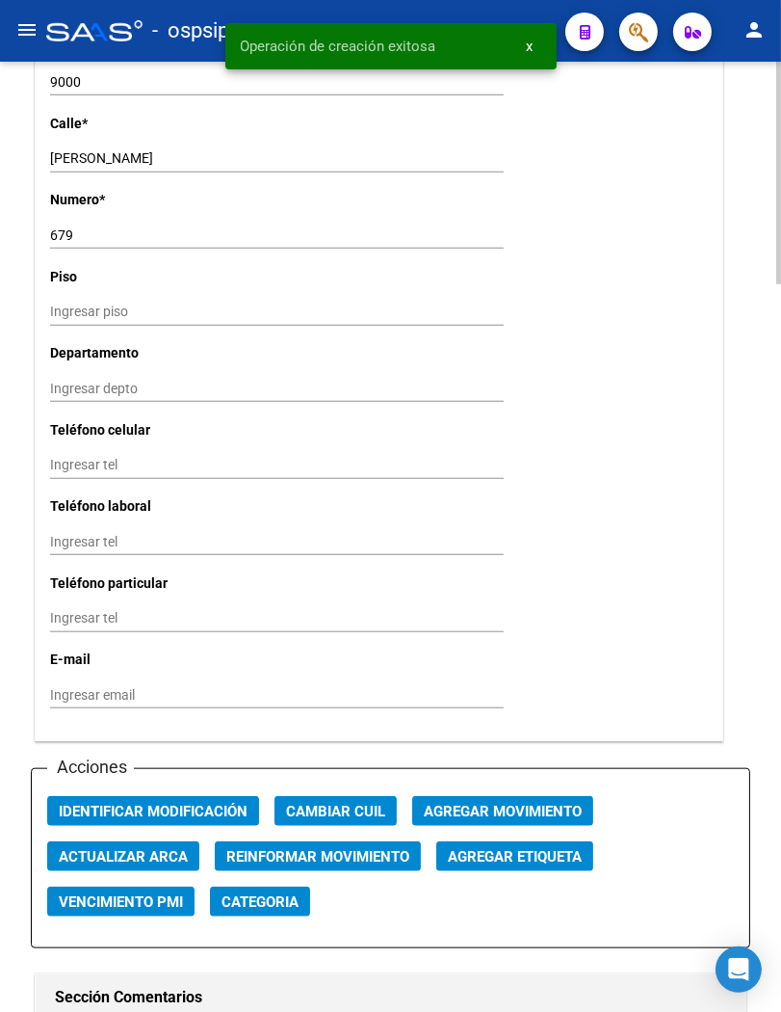
scroll to position [1927, 0]
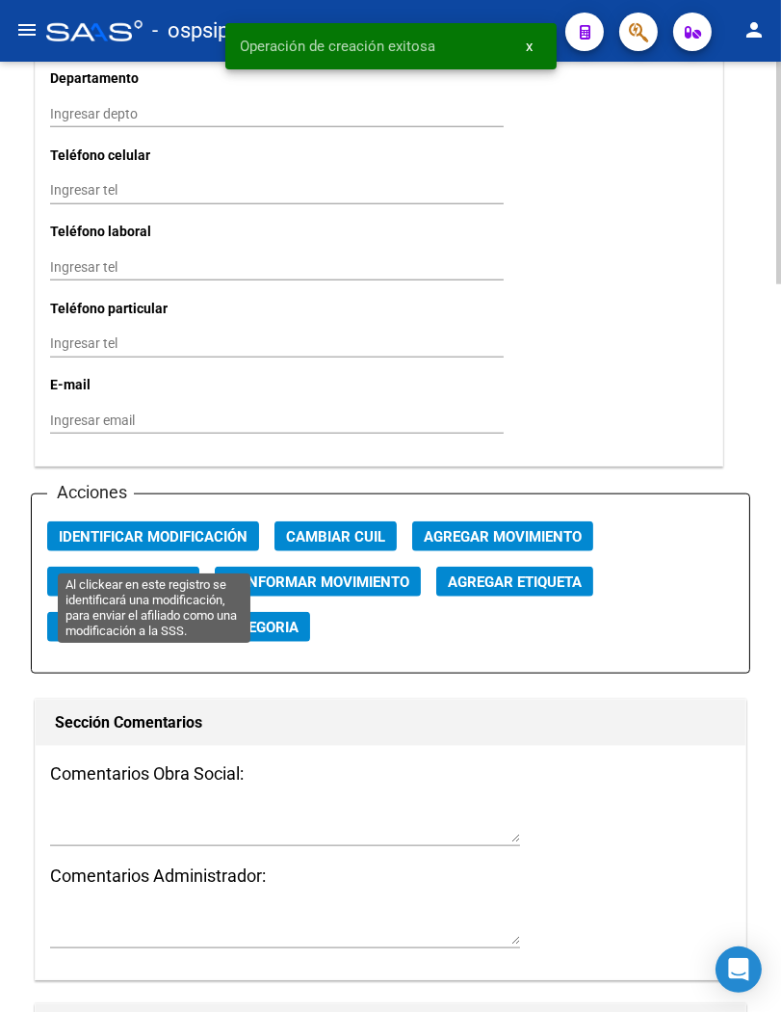
click at [157, 545] on span "Identificar Modificación" at bounding box center [153, 536] width 189 height 17
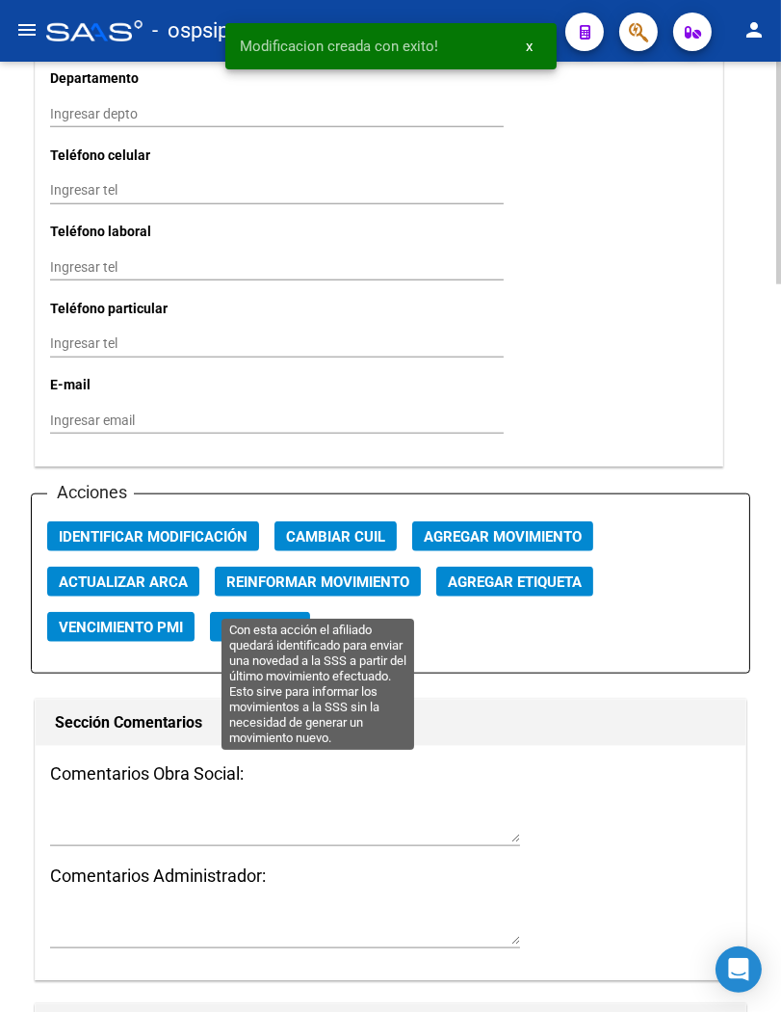
click at [266, 591] on span "Reinformar Movimiento" at bounding box center [317, 581] width 183 height 17
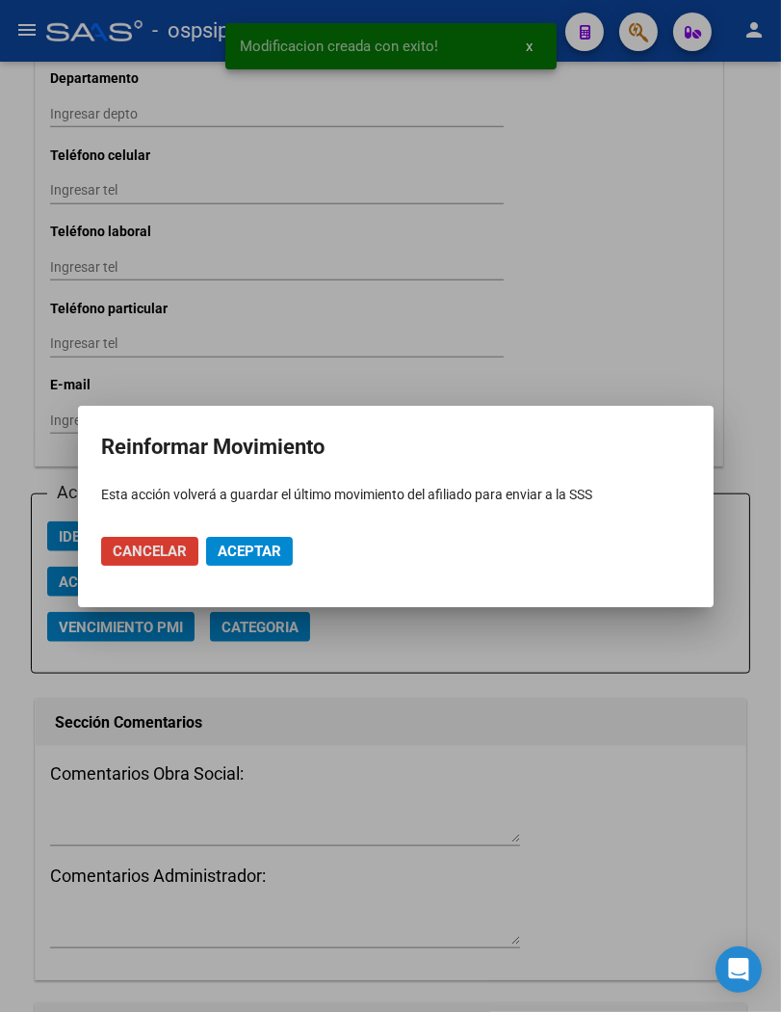
click at [246, 556] on span "Aceptar" at bounding box center [250, 550] width 64 height 17
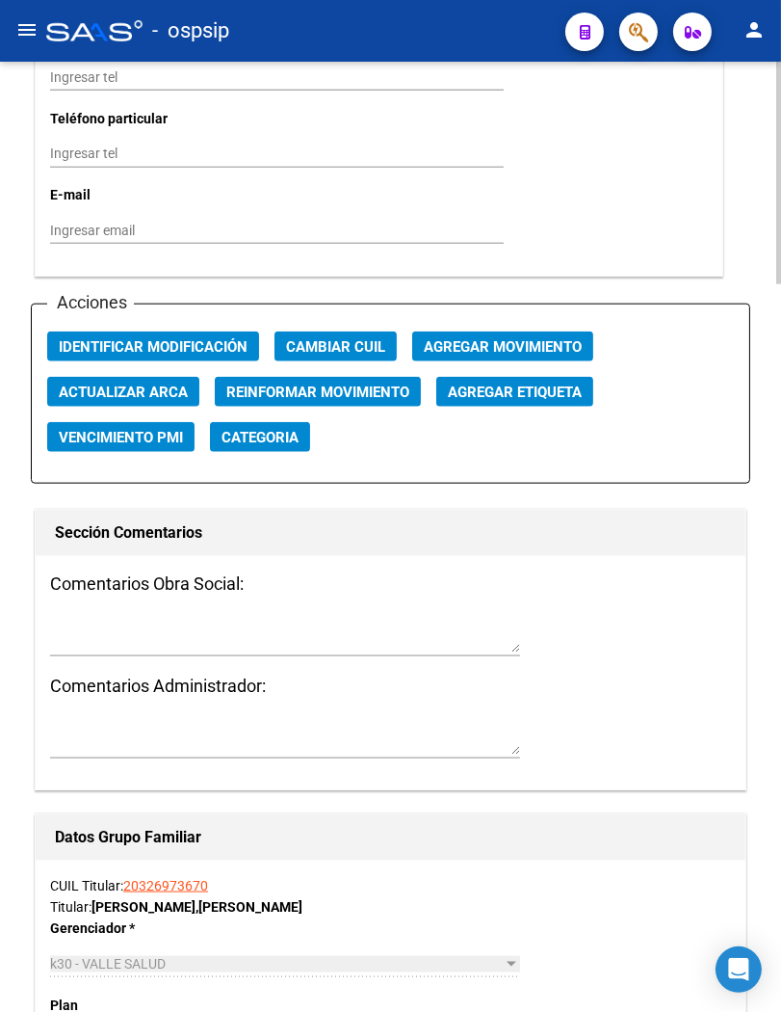
scroll to position [2141, 0]
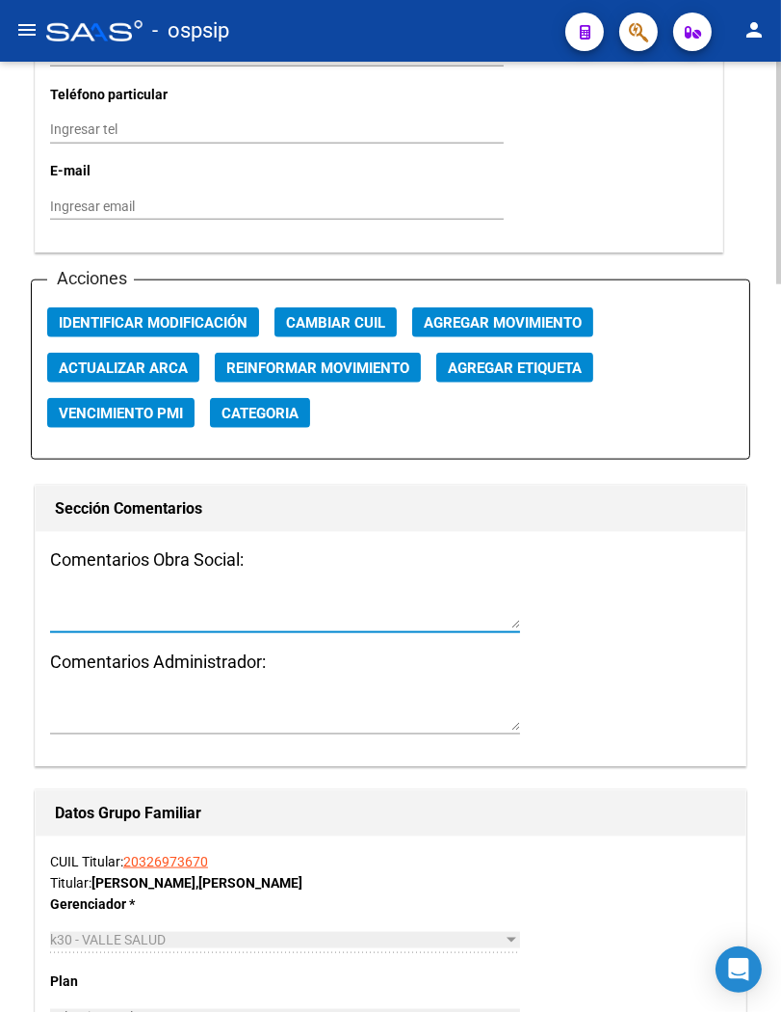
click at [85, 628] on textarea at bounding box center [285, 610] width 470 height 37
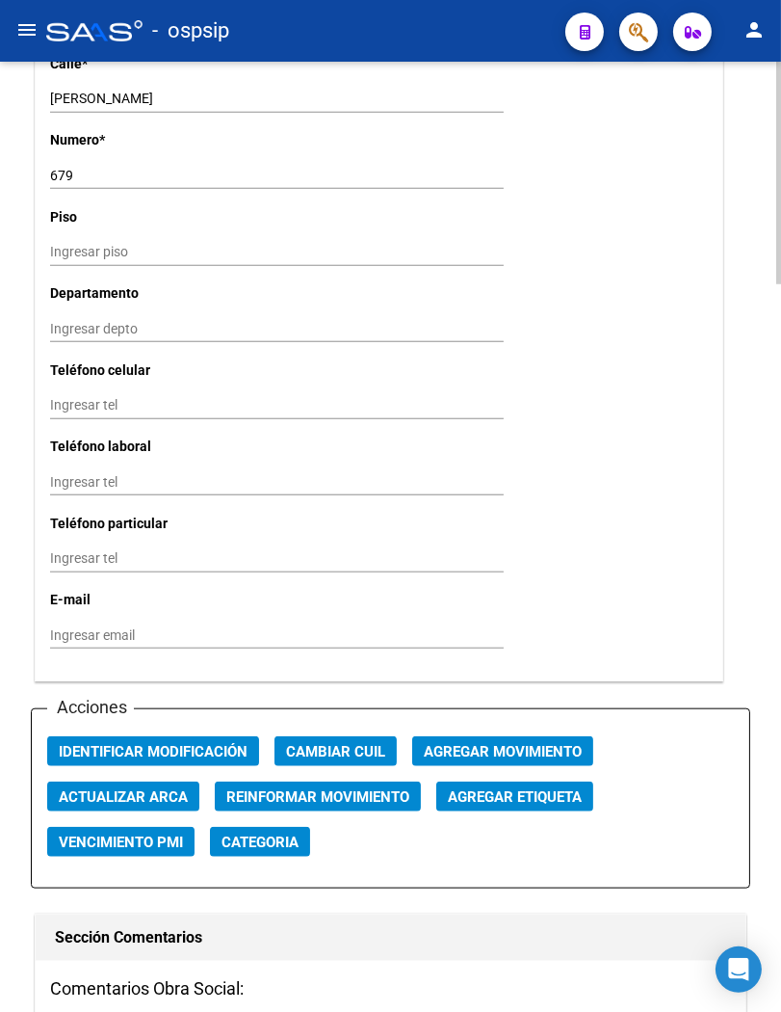
scroll to position [2034, 0]
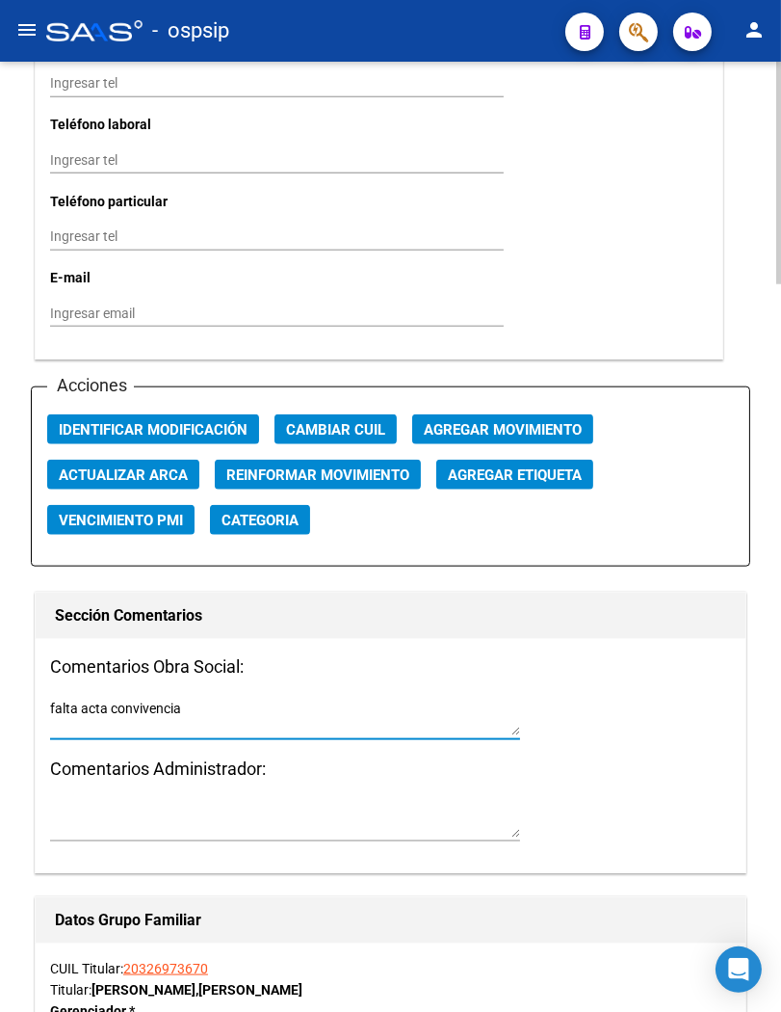
type textarea "falta acta convivencia"
click at [495, 438] on span "Agregar Movimiento" at bounding box center [503, 429] width 158 height 17
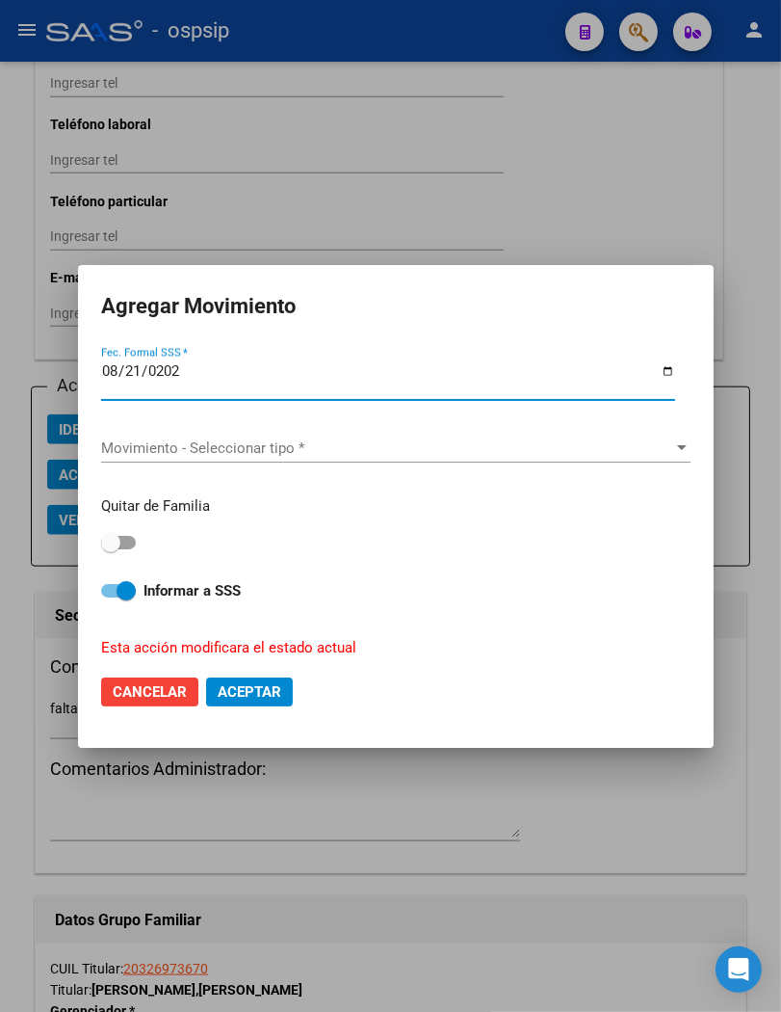
type input "[DATE]"
click at [646, 450] on span "Movimiento - Seleccionar tipo *" at bounding box center [387, 447] width 572 height 17
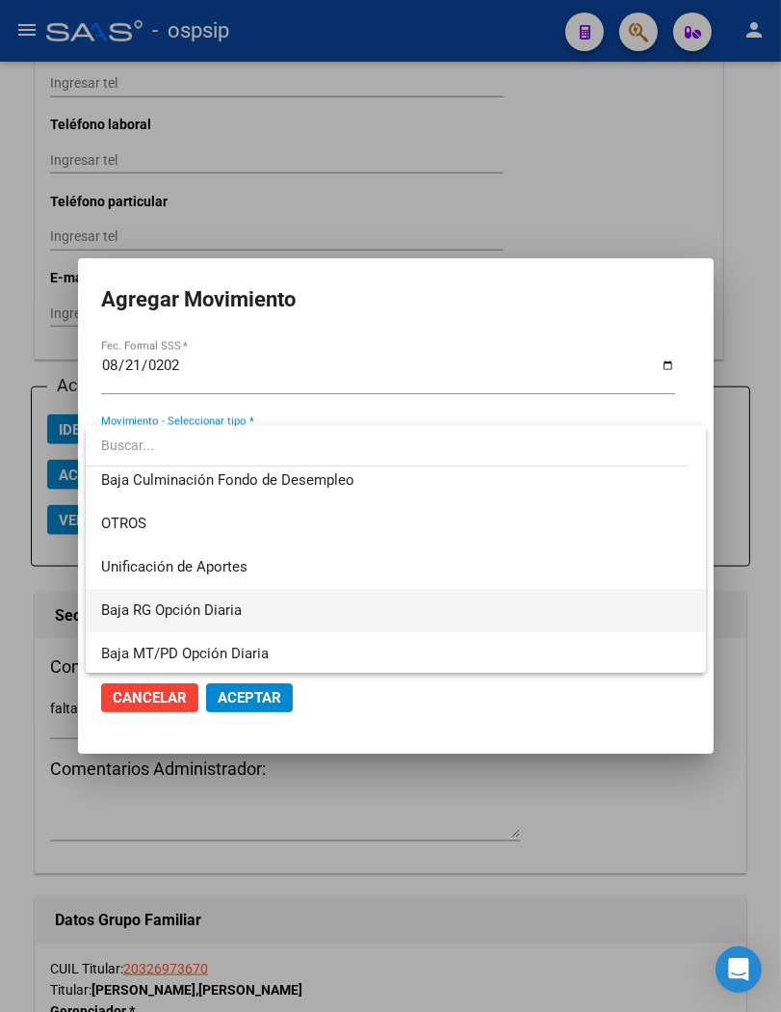
scroll to position [1400, 0]
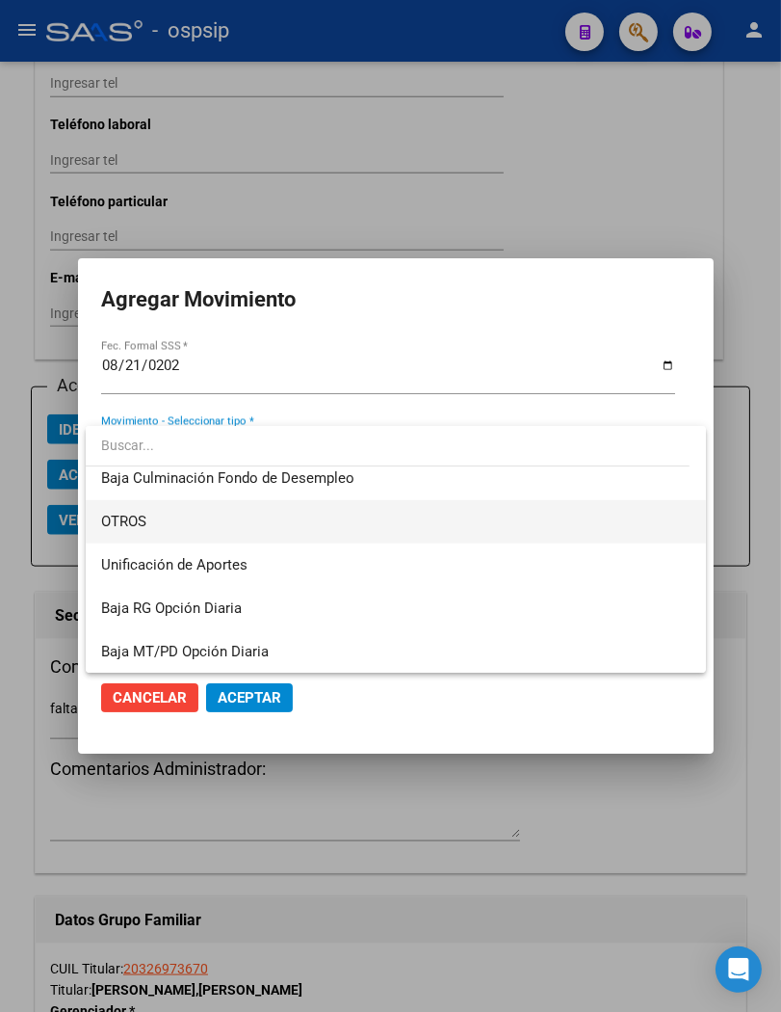
click at [151, 511] on span "OTROS" at bounding box center [396, 521] width 590 height 43
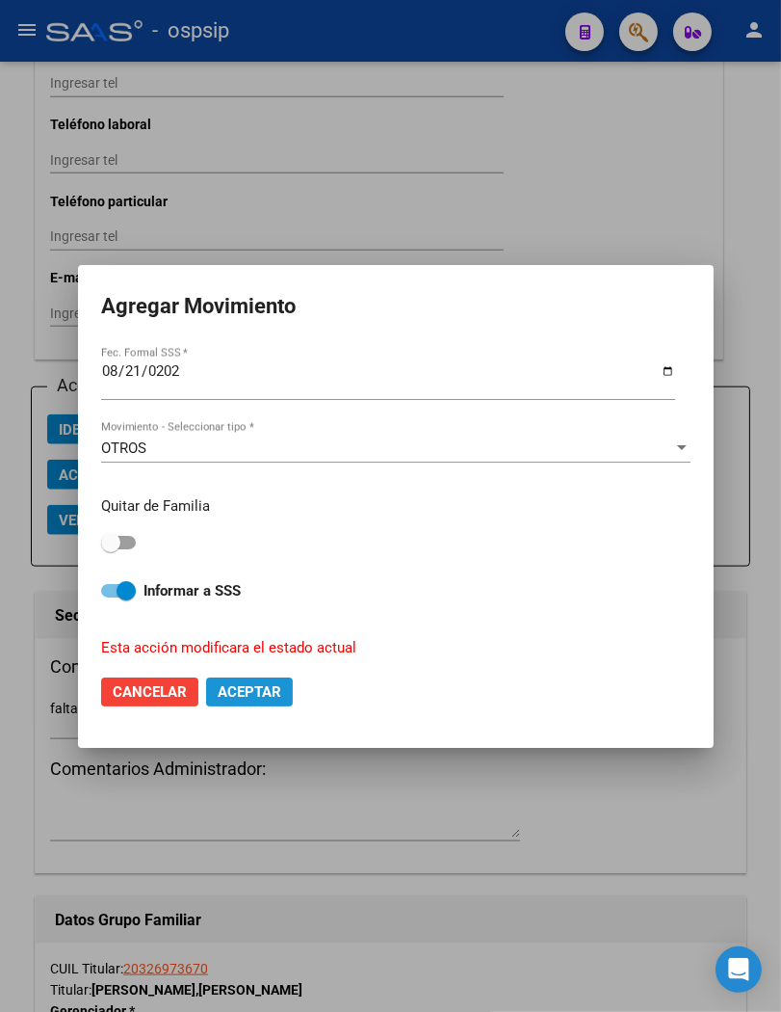
click at [241, 695] on span "Aceptar" at bounding box center [250, 691] width 64 height 17
checkbox input "false"
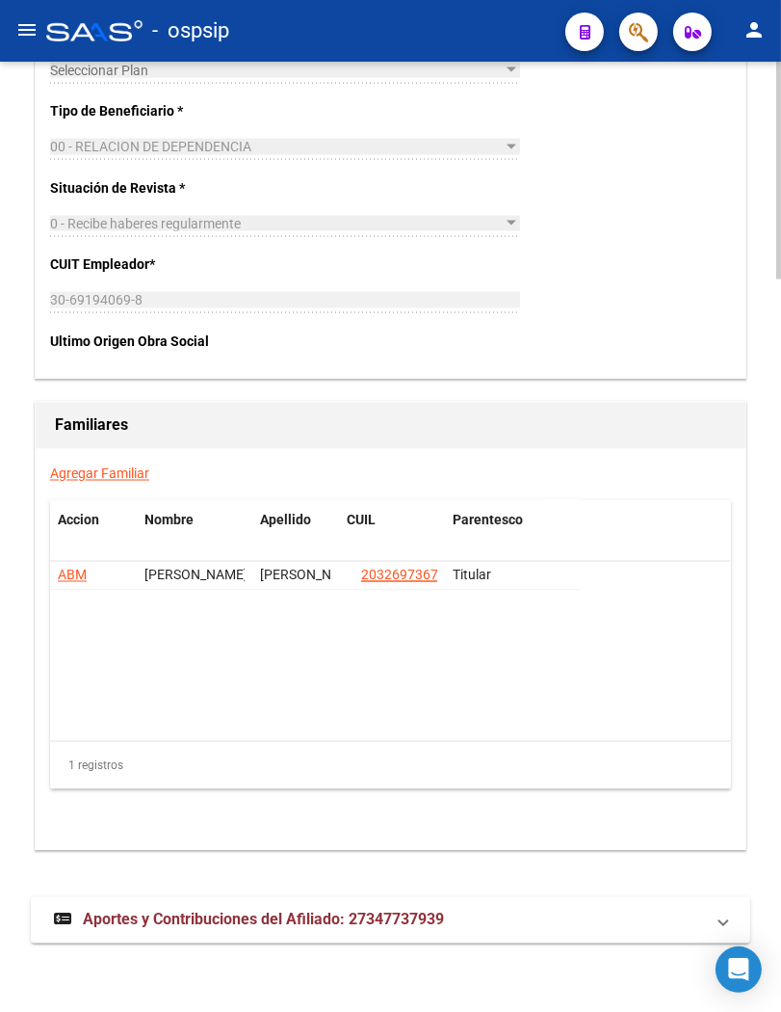
scroll to position [3199, 0]
click at [100, 477] on link "Agregar Familiar" at bounding box center [99, 472] width 99 height 15
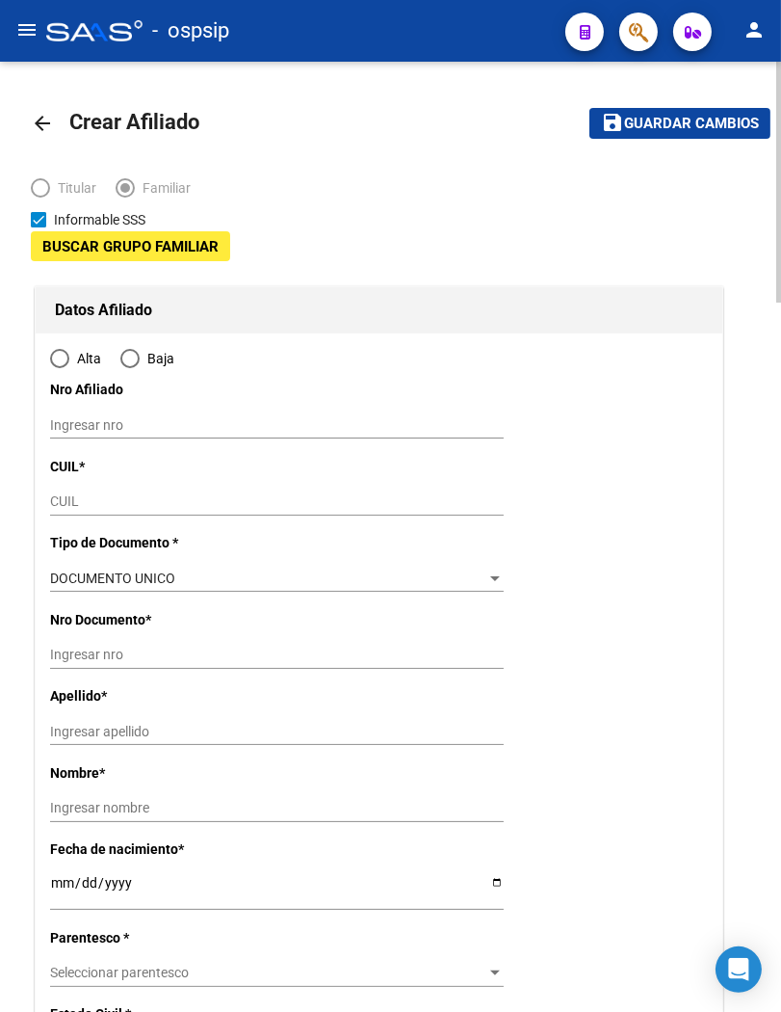
type input "30-69194069-8"
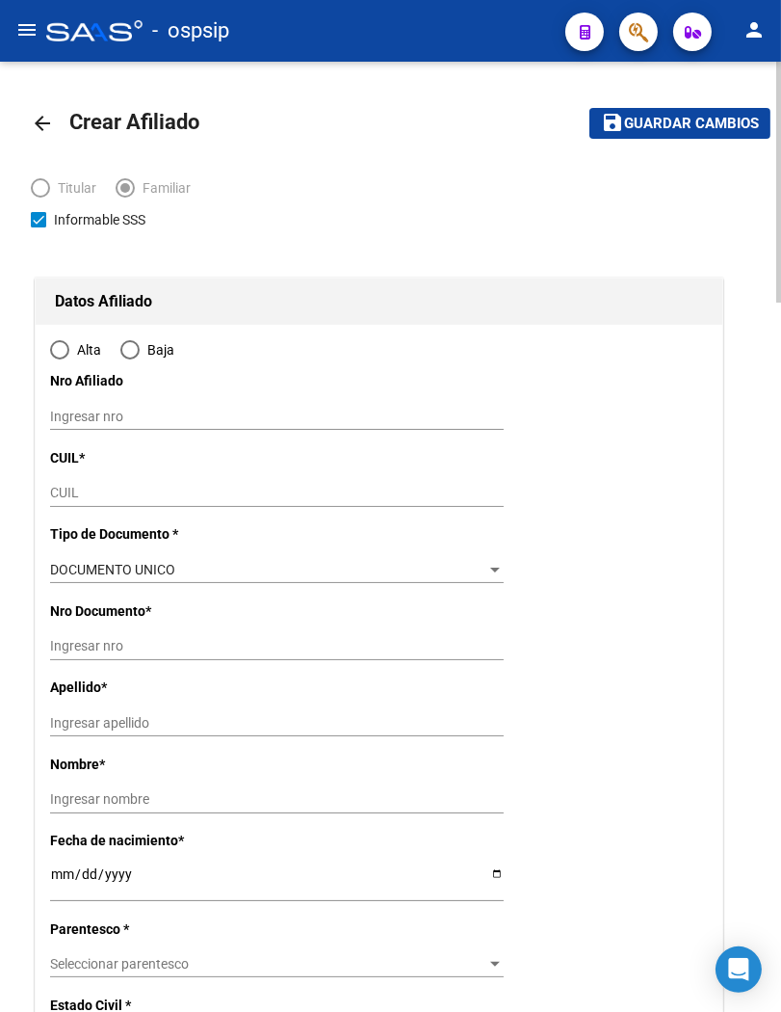
type input "[PERSON_NAME]"
type input "9000"
type input "CALLE 51 B PUEYRREDO"
type input "556"
radio input "true"
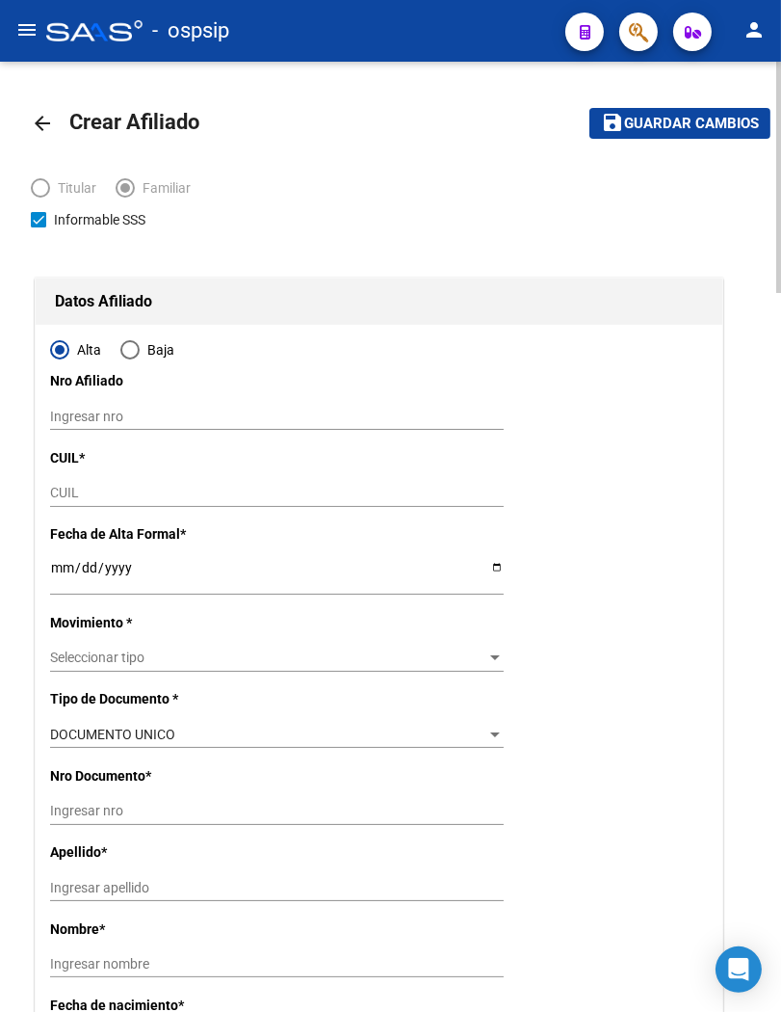
type input "30-69194069-8"
click at [74, 489] on input "CUIL" at bounding box center [277, 493] width 454 height 16
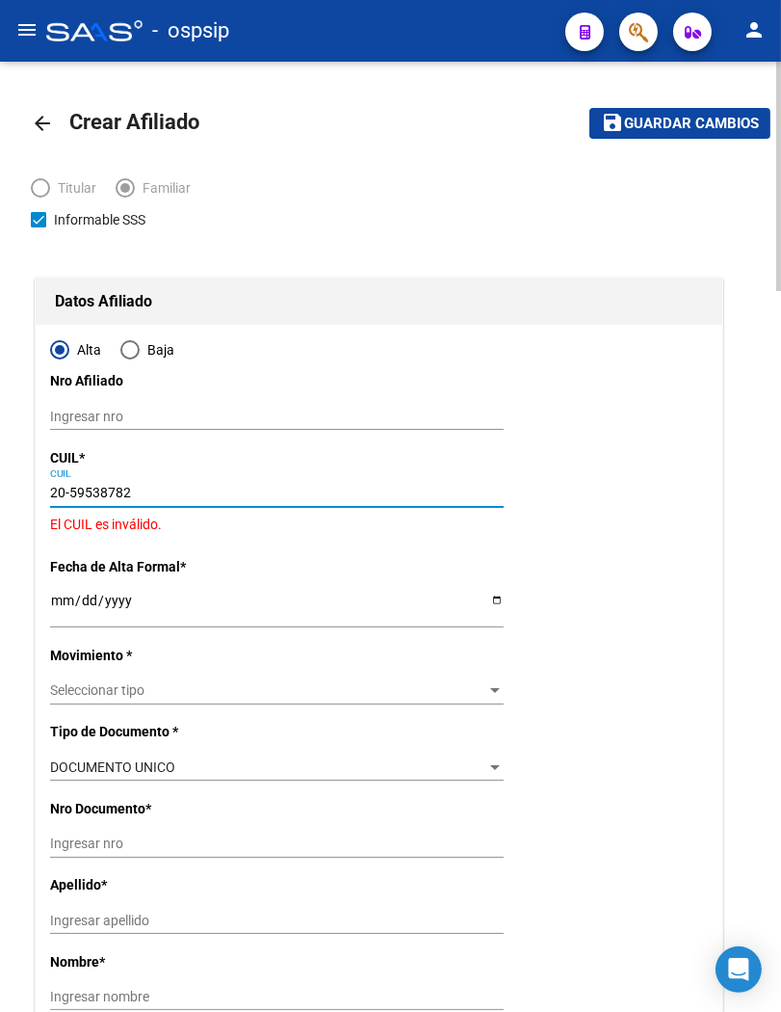
type input "20-59538782-6"
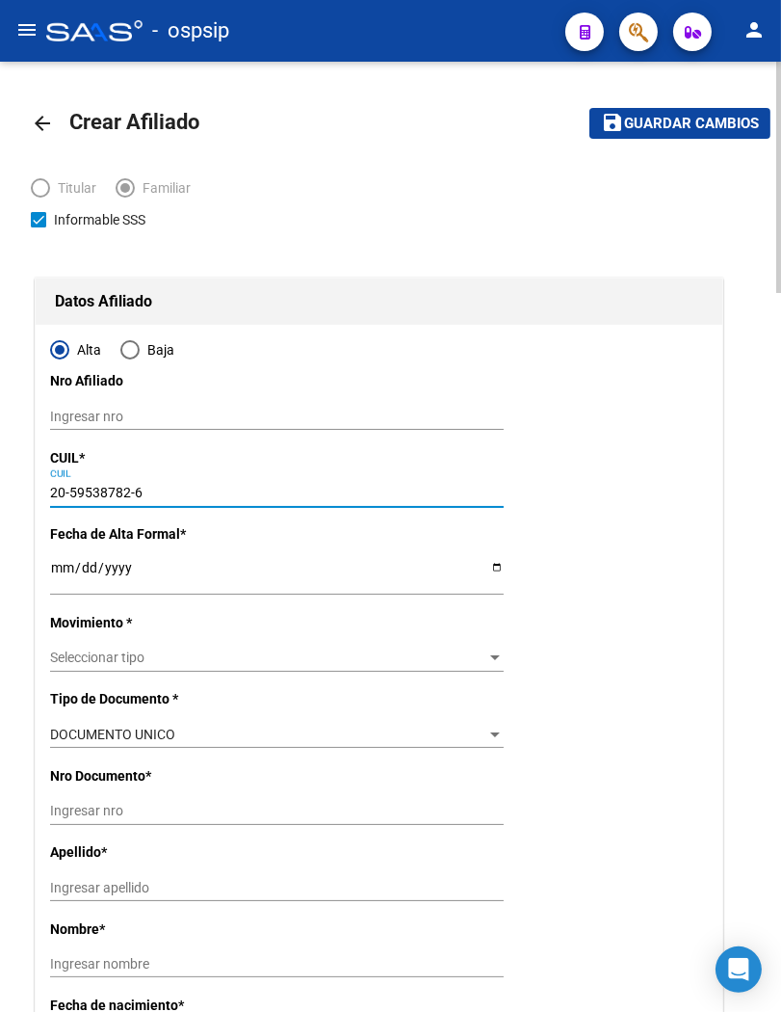
type input "59538782"
type input "[PERSON_NAME]"
type input "[DATE]"
type input "[PERSON_NAME]"
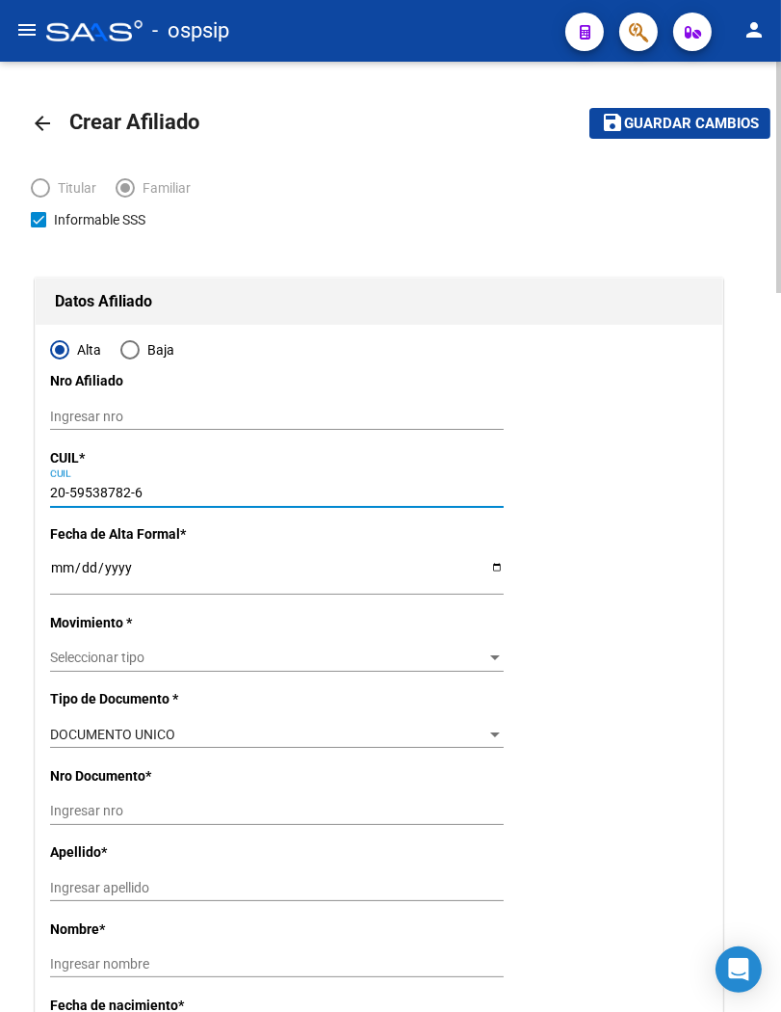
type input "[PERSON_NAME]"
type input "255"
type input "00"
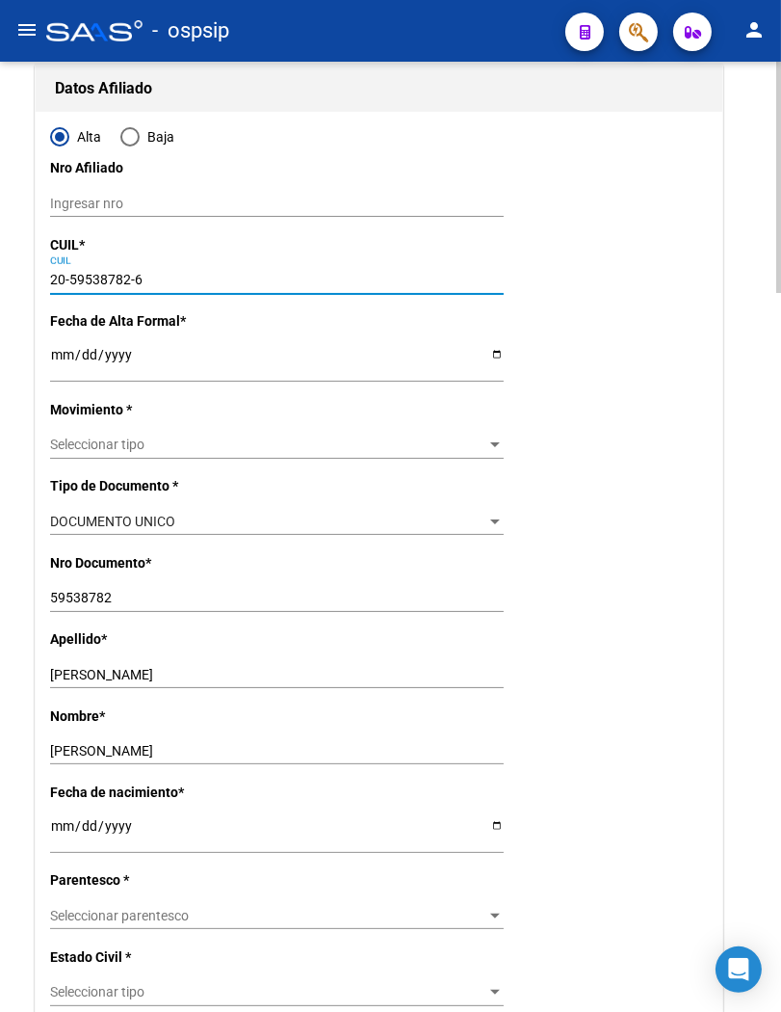
scroll to position [214, 0]
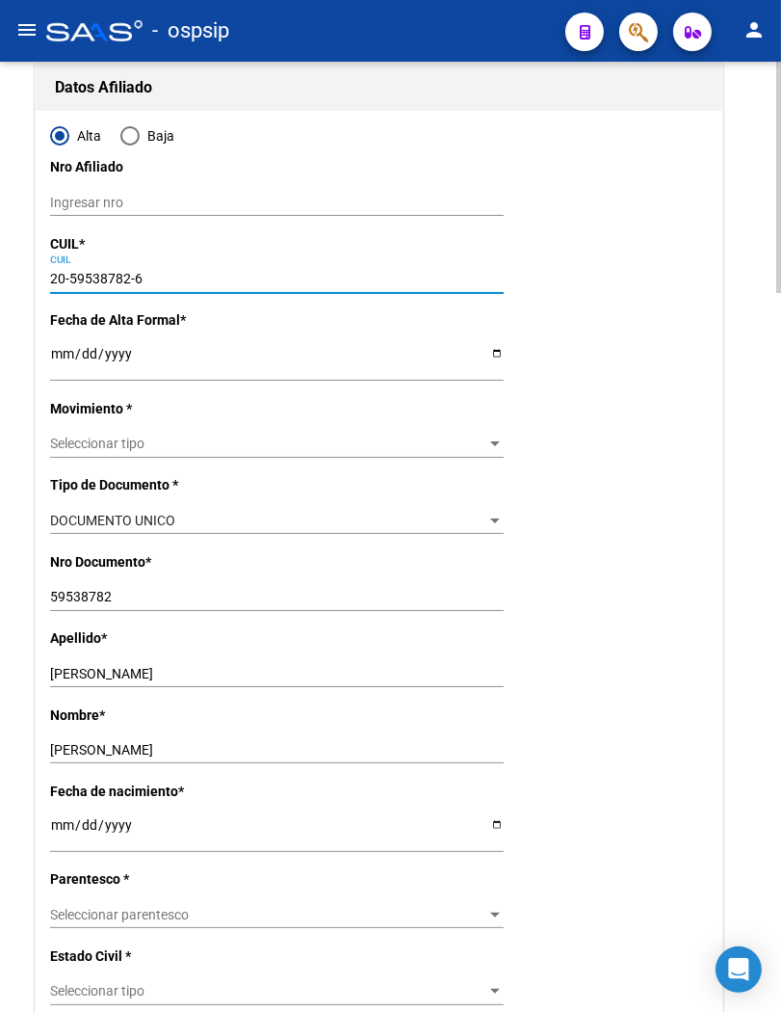
type input "20-59538782-6"
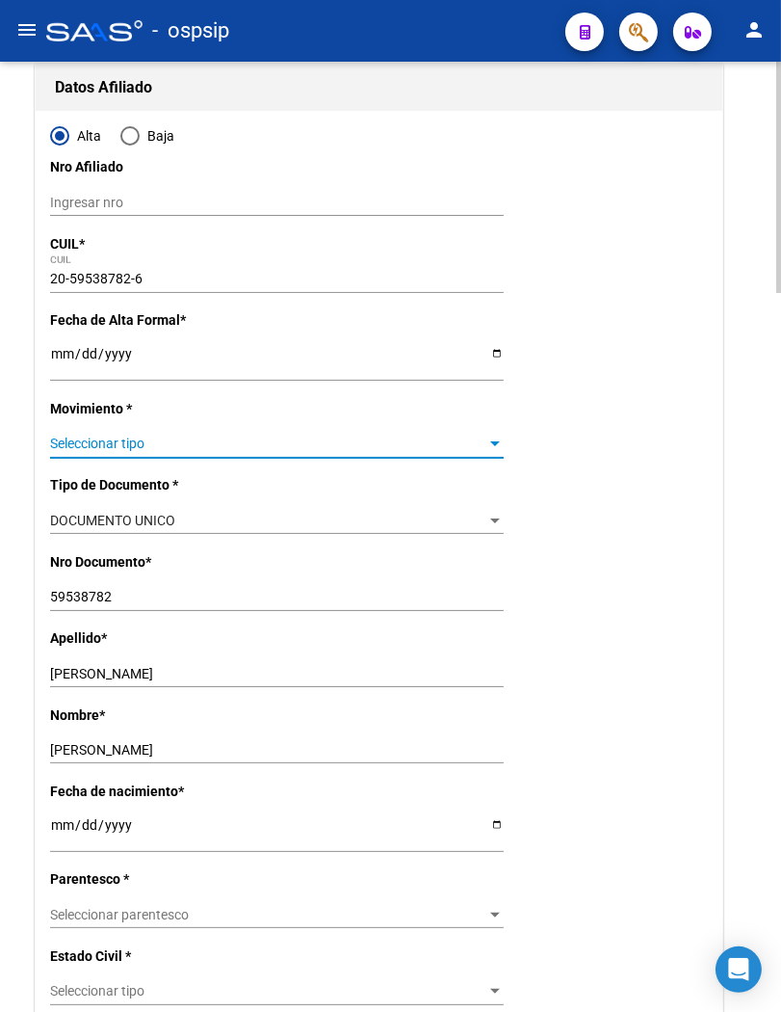
click at [495, 441] on div at bounding box center [495, 443] width 10 height 5
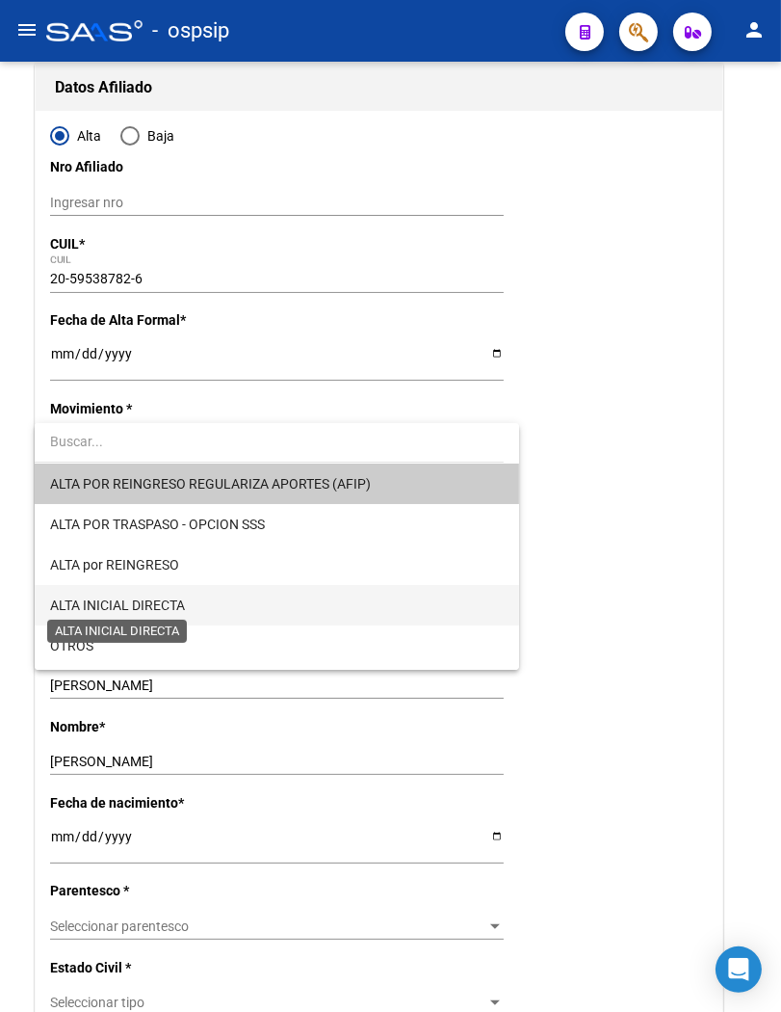
click at [128, 604] on span "ALTA INICIAL DIRECTA" at bounding box center [117, 604] width 135 height 15
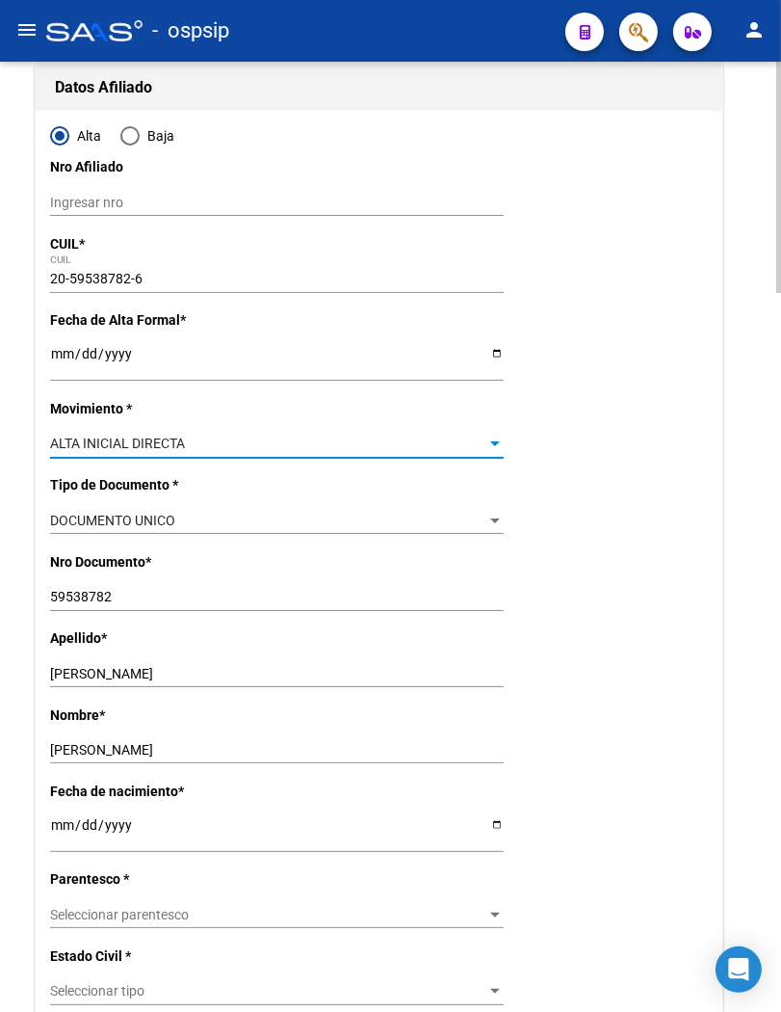
click at [63, 347] on input "Ingresar fecha" at bounding box center [277, 360] width 454 height 29
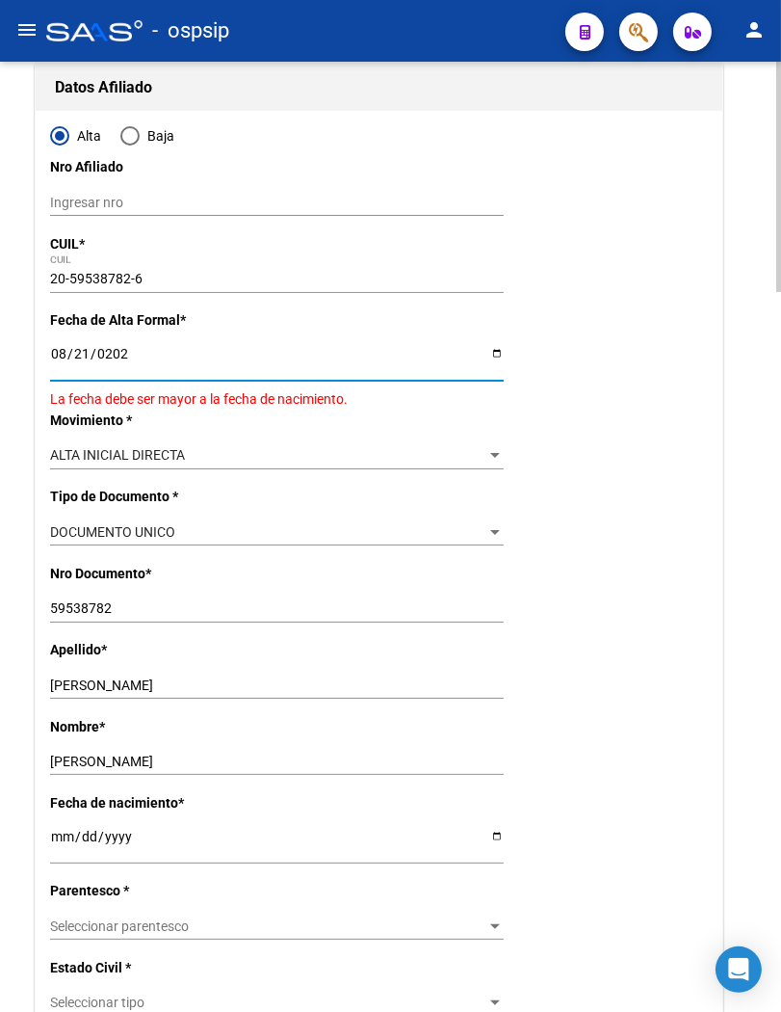
type input "[DATE]"
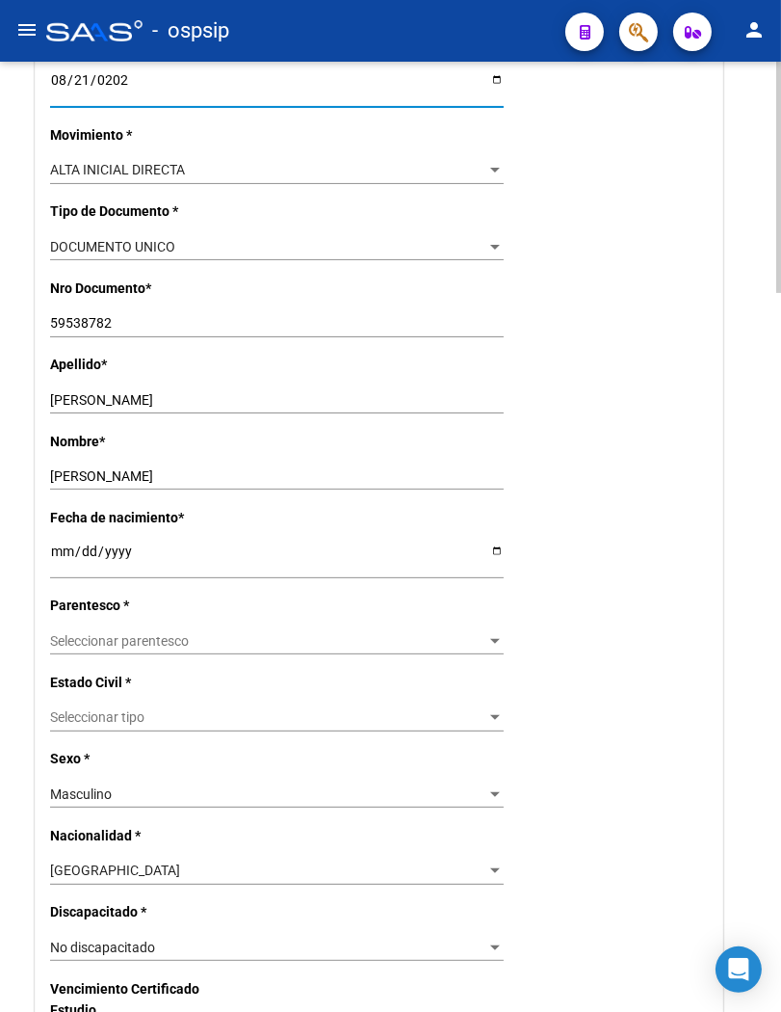
scroll to position [535, 0]
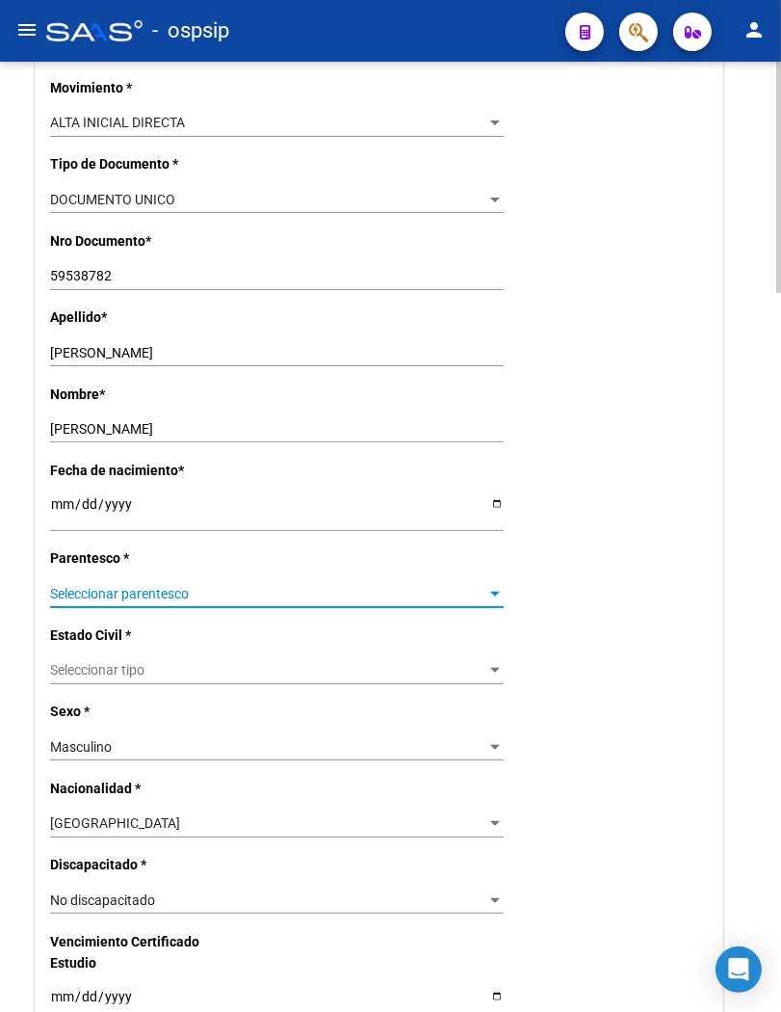
click at [139, 594] on span "Seleccionar parentesco" at bounding box center [268, 594] width 436 height 16
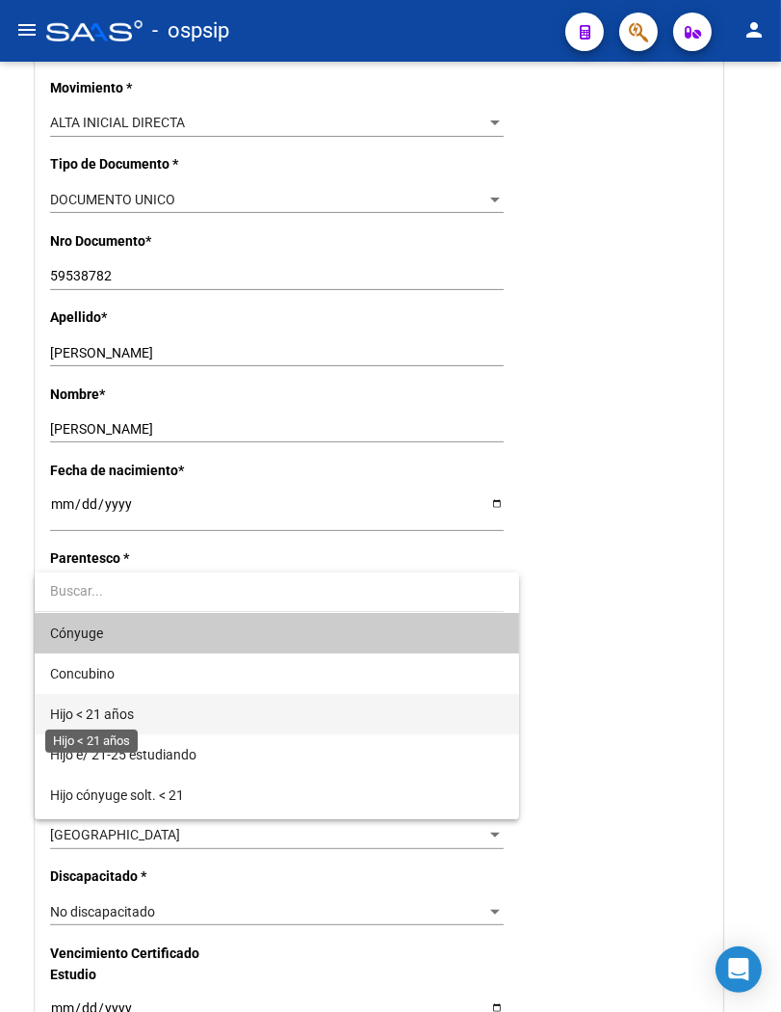
click at [113, 711] on span "Hijo < 21 años" at bounding box center [92, 713] width 84 height 15
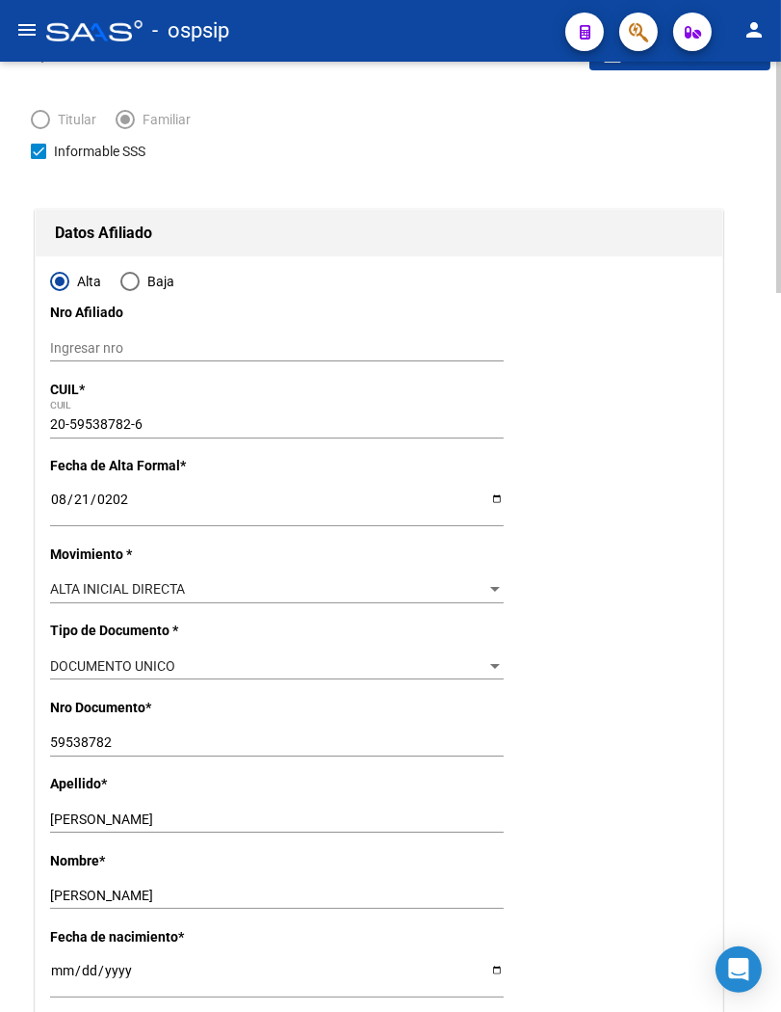
scroll to position [0, 0]
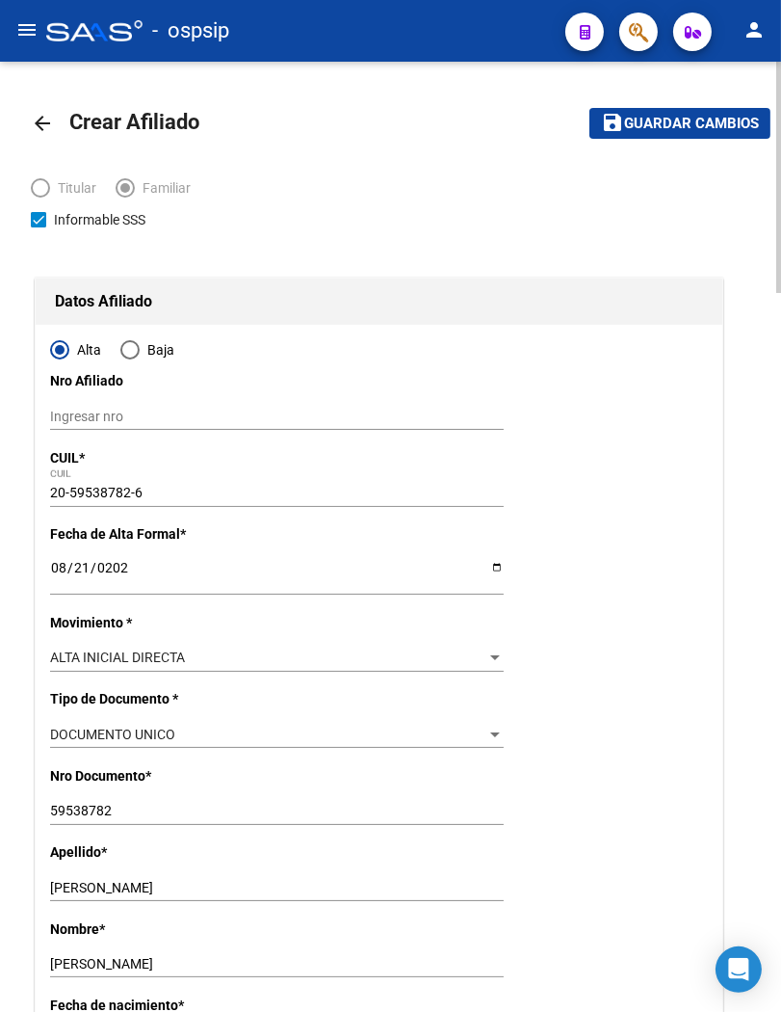
click at [682, 130] on span "Guardar cambios" at bounding box center [691, 124] width 135 height 17
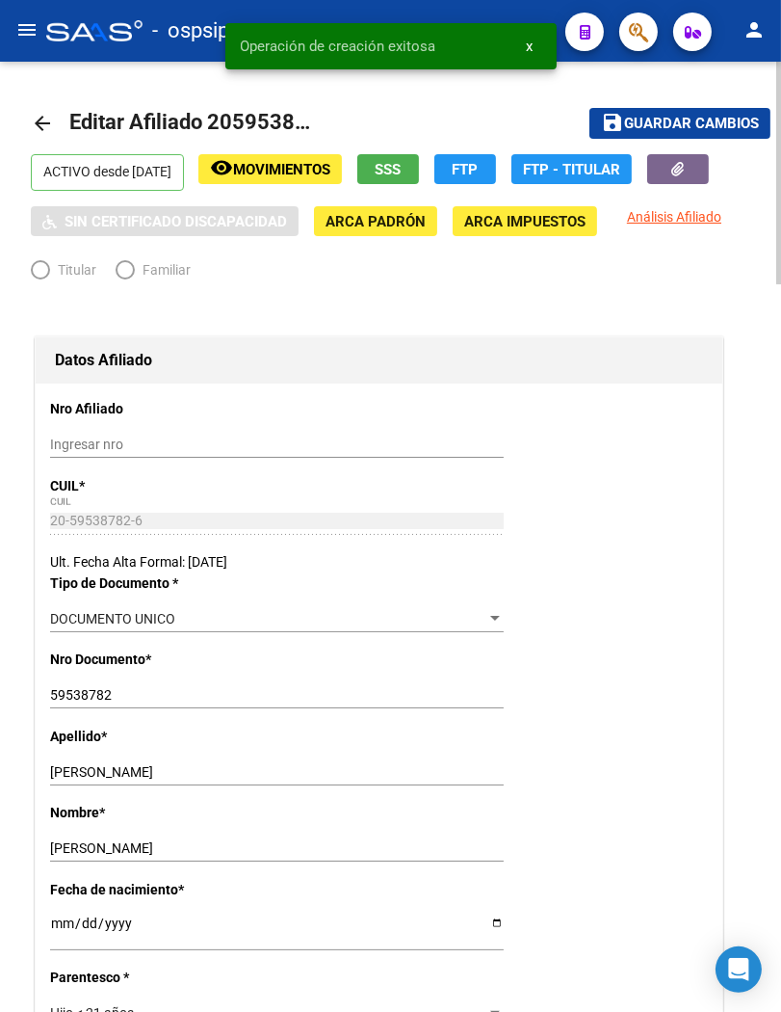
radio input "true"
type input "30-69194069-8"
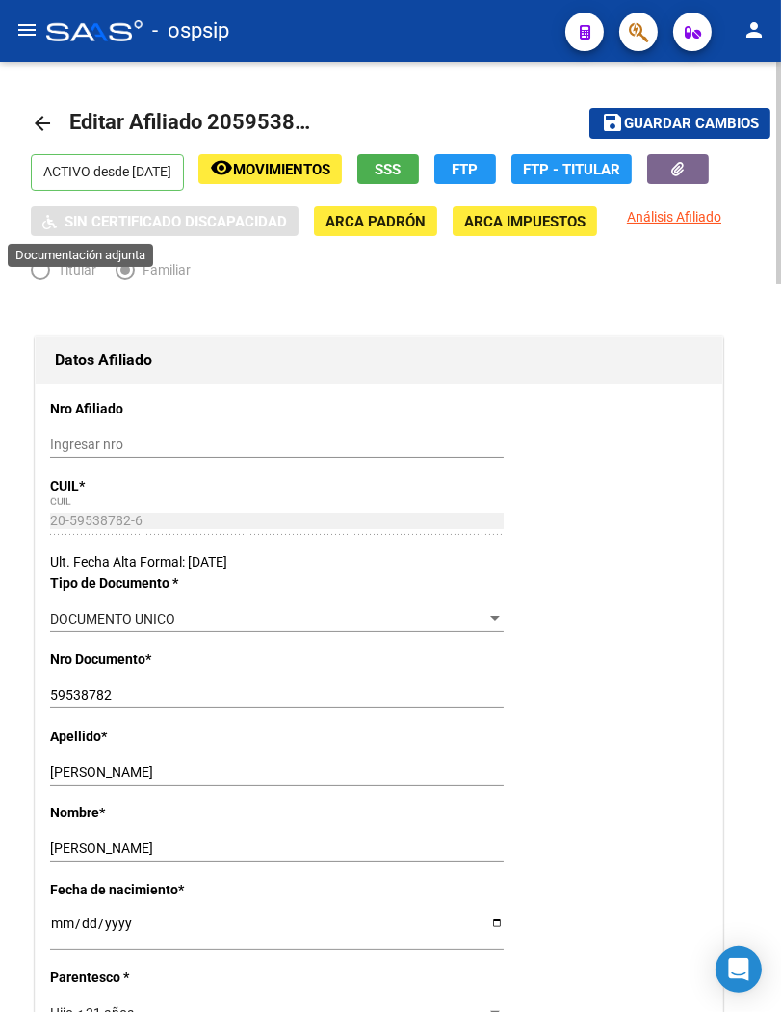
click at [673, 176] on icon "button" at bounding box center [679, 169] width 13 height 14
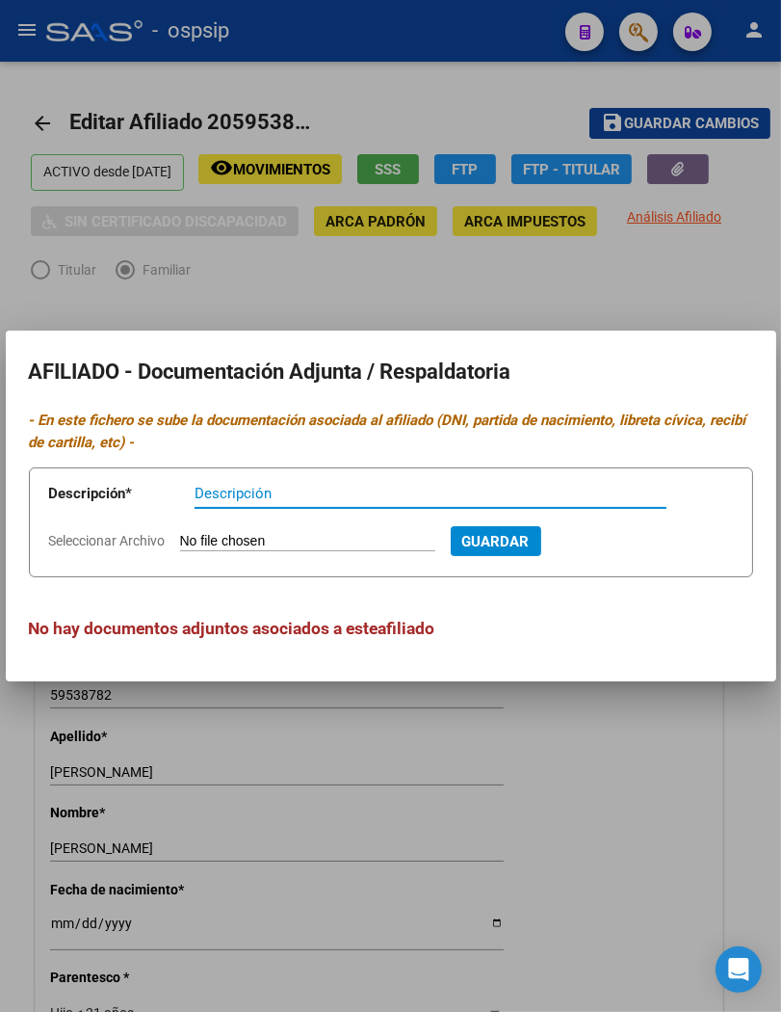
click at [264, 532] on app-file-uploader "Seleccionar Archivo" at bounding box center [250, 540] width 402 height 17
click at [257, 536] on input "Seleccionar Archivo" at bounding box center [307, 542] width 255 height 18
type input "C:\fakepath\Captura de pantalla [DATE] 093528.png"
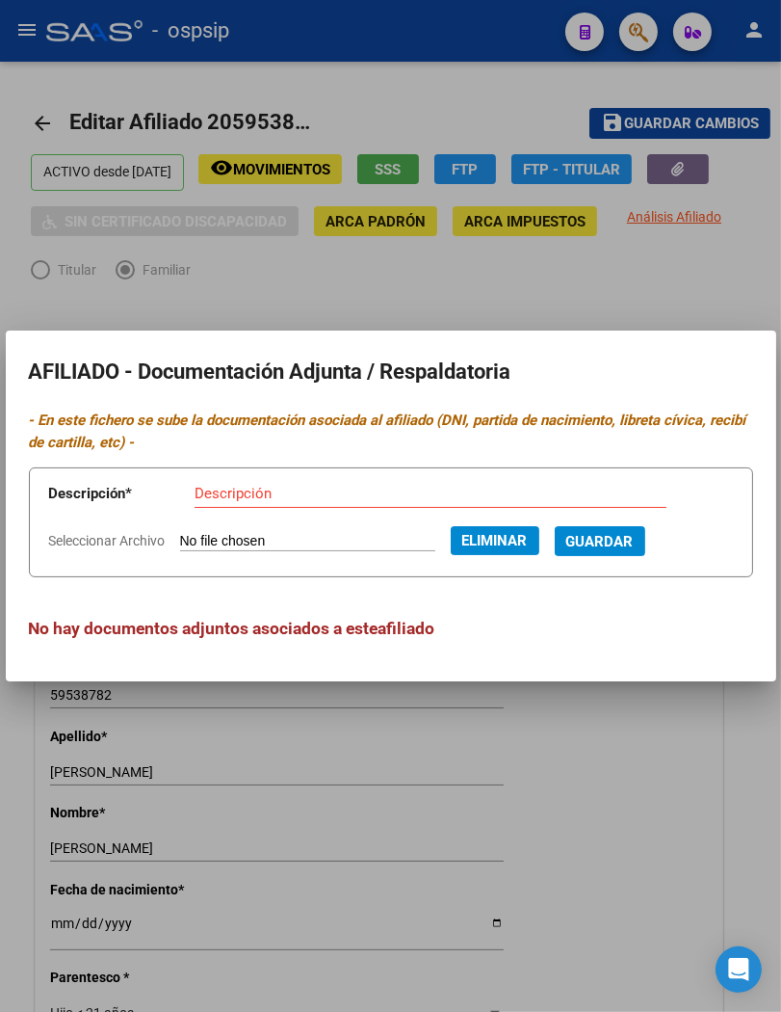
click at [245, 492] on input "Descripción" at bounding box center [431, 493] width 472 height 17
type input "DNI / HIJO"
click at [620, 541] on span "Guardar" at bounding box center [600, 541] width 67 height 17
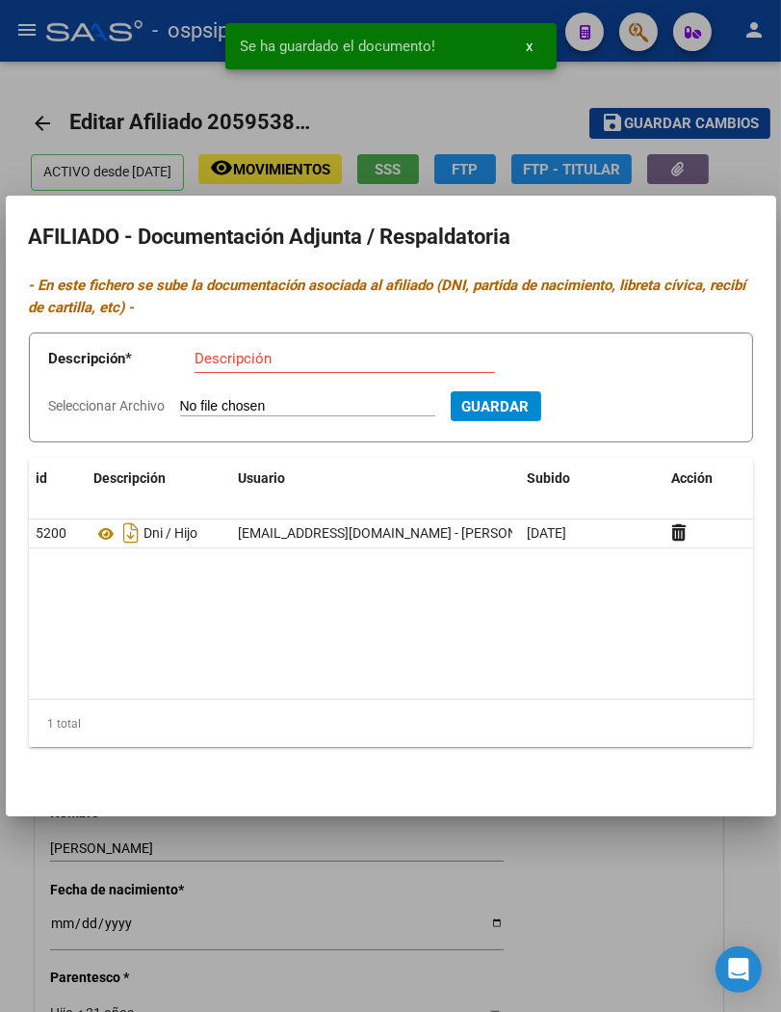
click at [277, 406] on input "Seleccionar Archivo" at bounding box center [307, 407] width 255 height 18
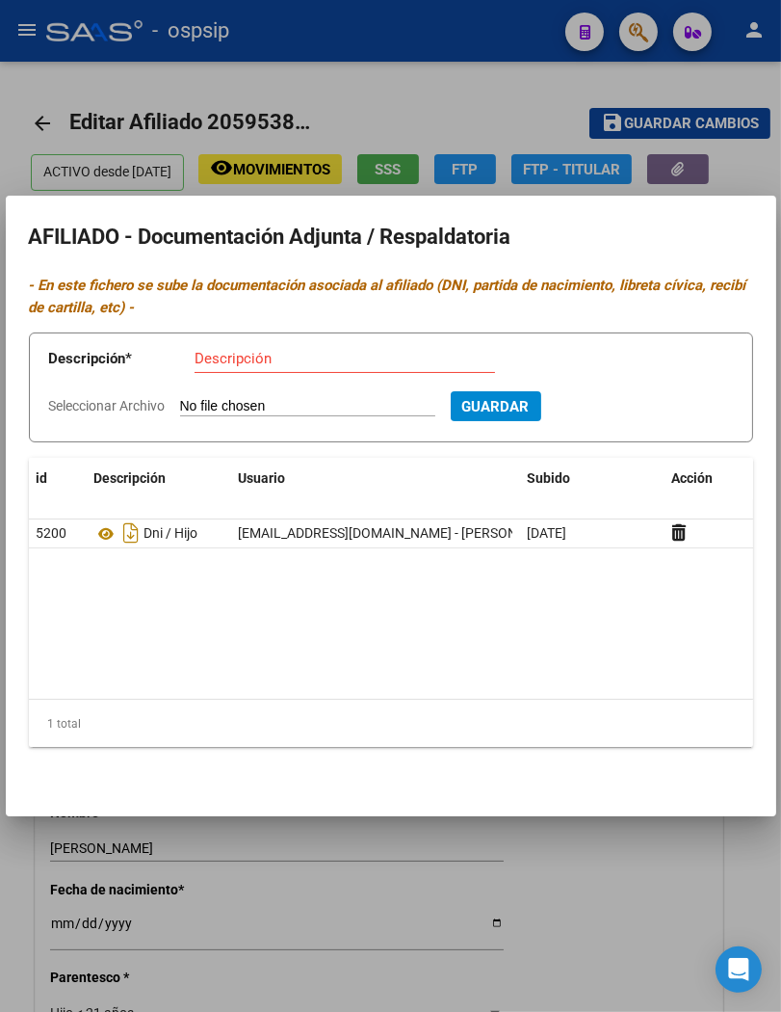
type input "C:\fakepath\1000300653.jpg"
click at [219, 355] on input "Descripción" at bounding box center [345, 358] width 301 height 17
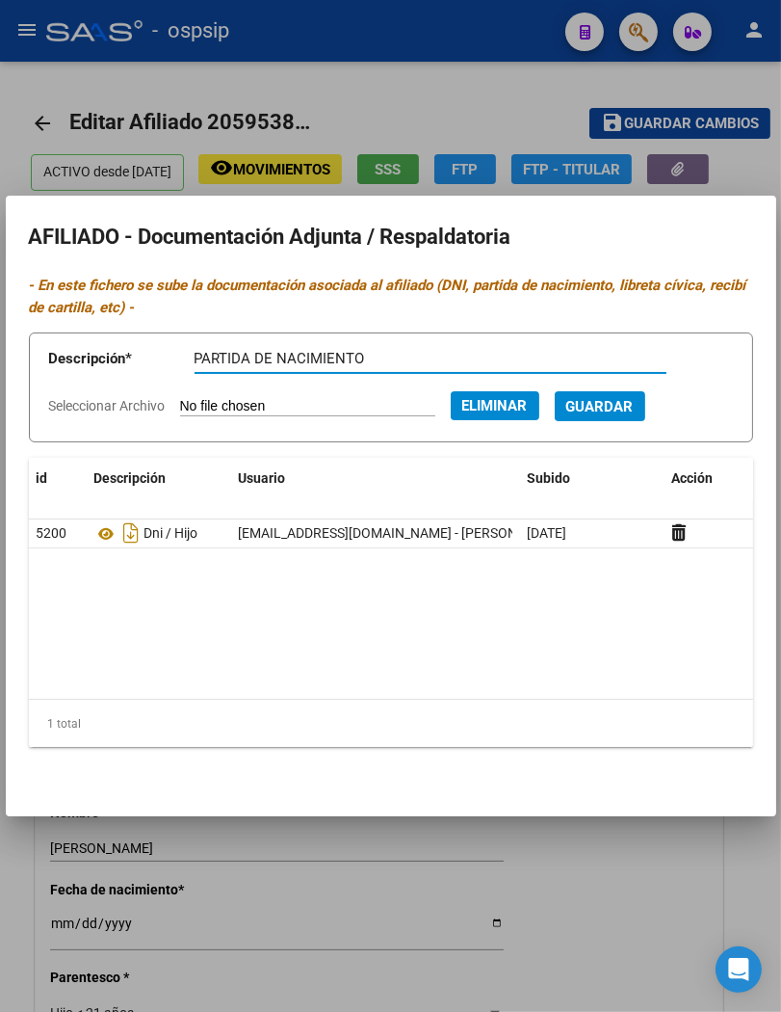
type input "PARTIDA DE NACIMIENTO"
click at [634, 410] on span "Guardar" at bounding box center [600, 406] width 67 height 17
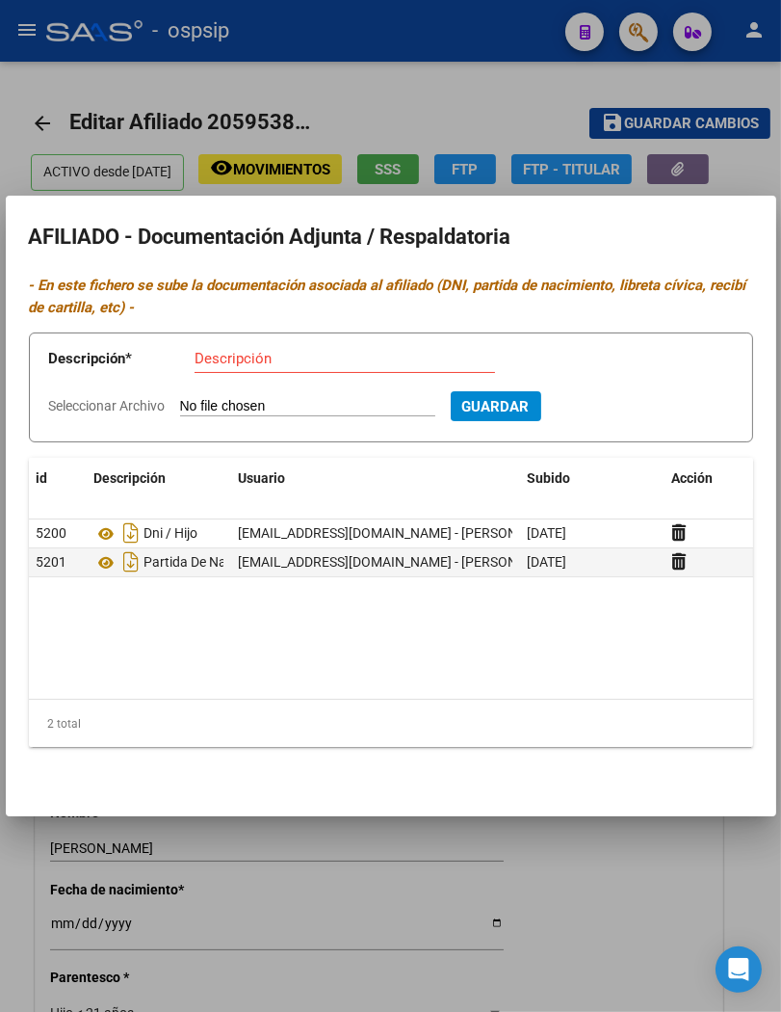
click at [703, 164] on div at bounding box center [390, 506] width 781 height 1012
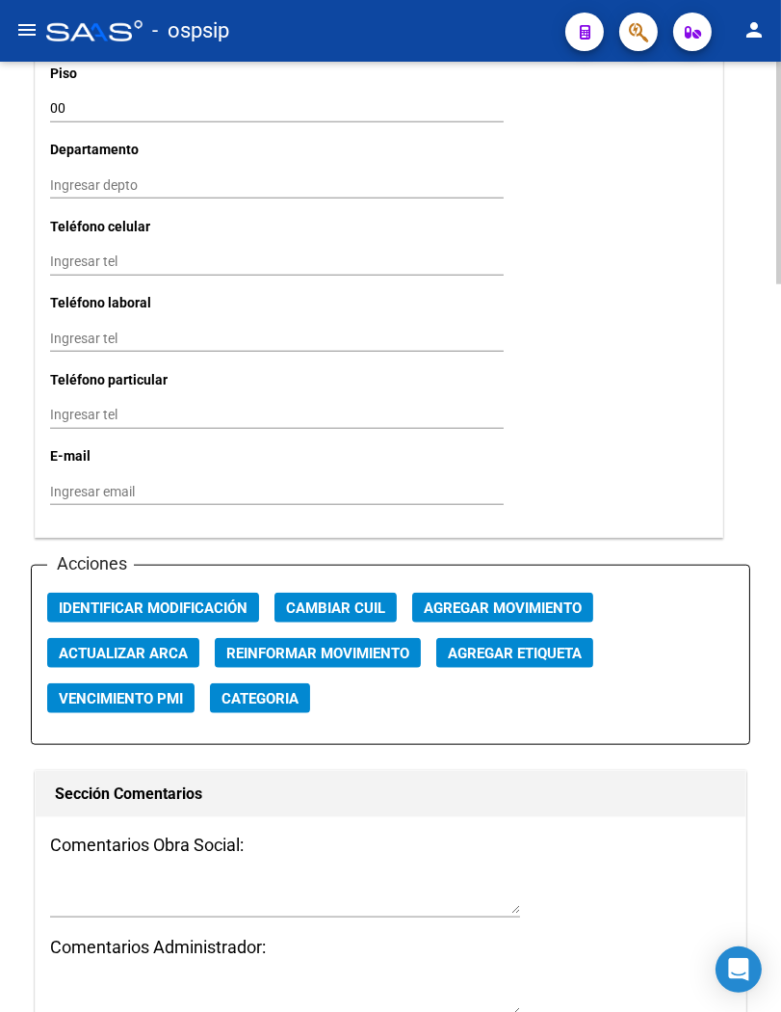
scroll to position [2034, 0]
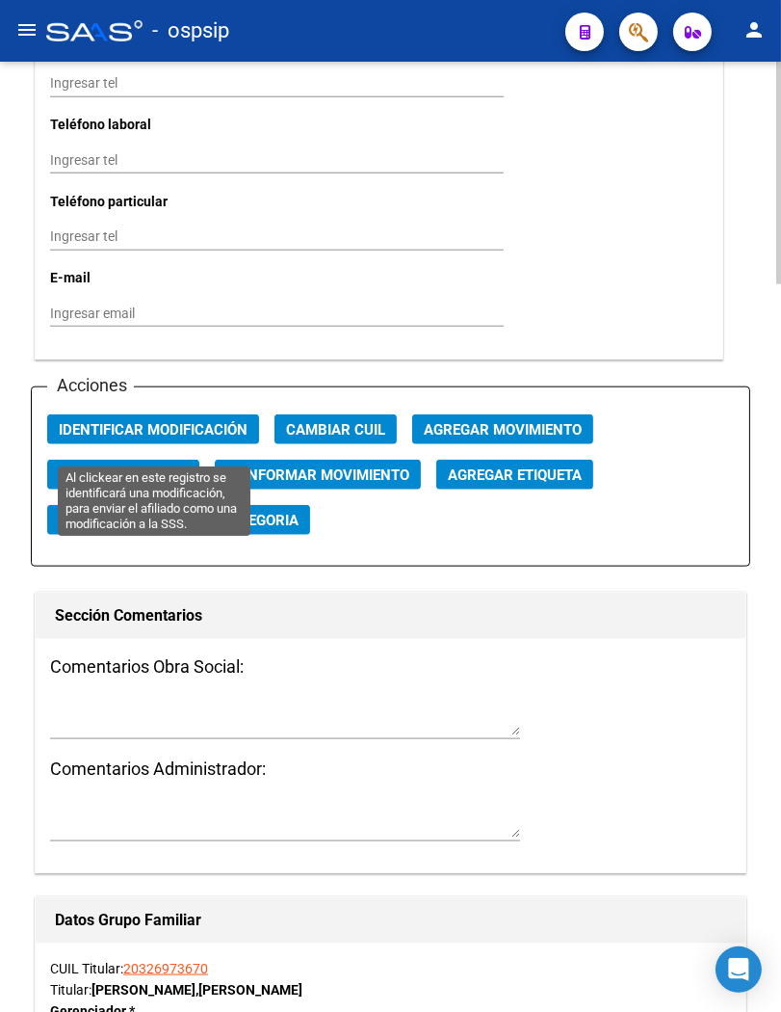
click at [171, 438] on span "Identificar Modificación" at bounding box center [153, 429] width 189 height 17
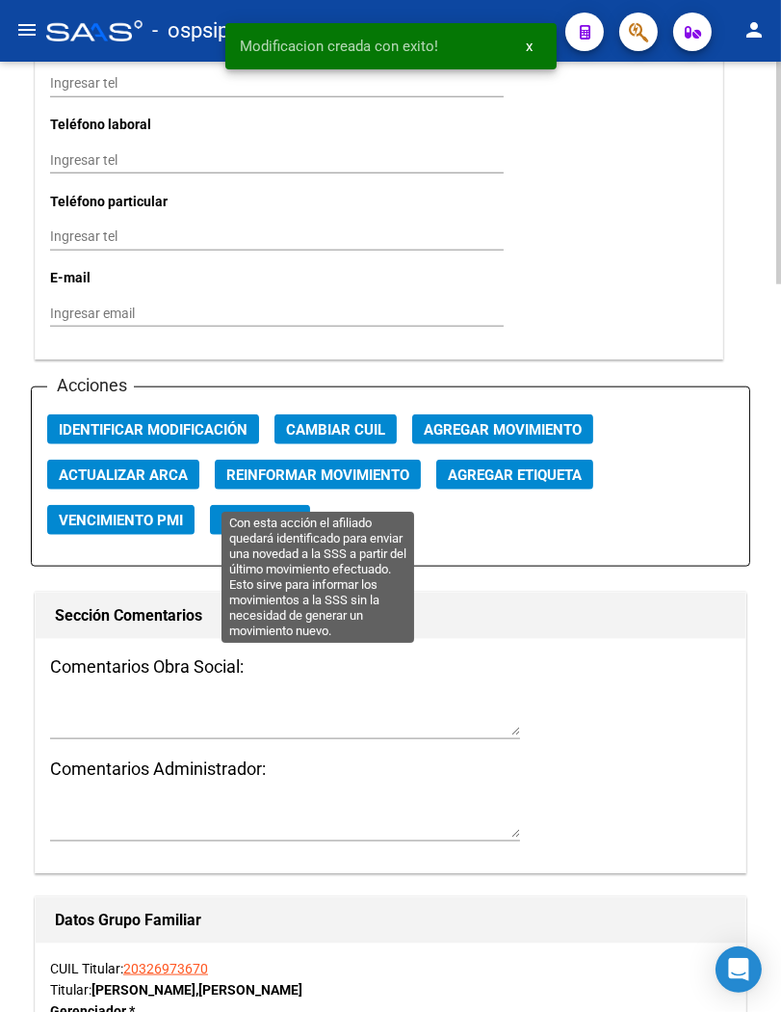
click at [270, 484] on span "Reinformar Movimiento" at bounding box center [317, 474] width 183 height 17
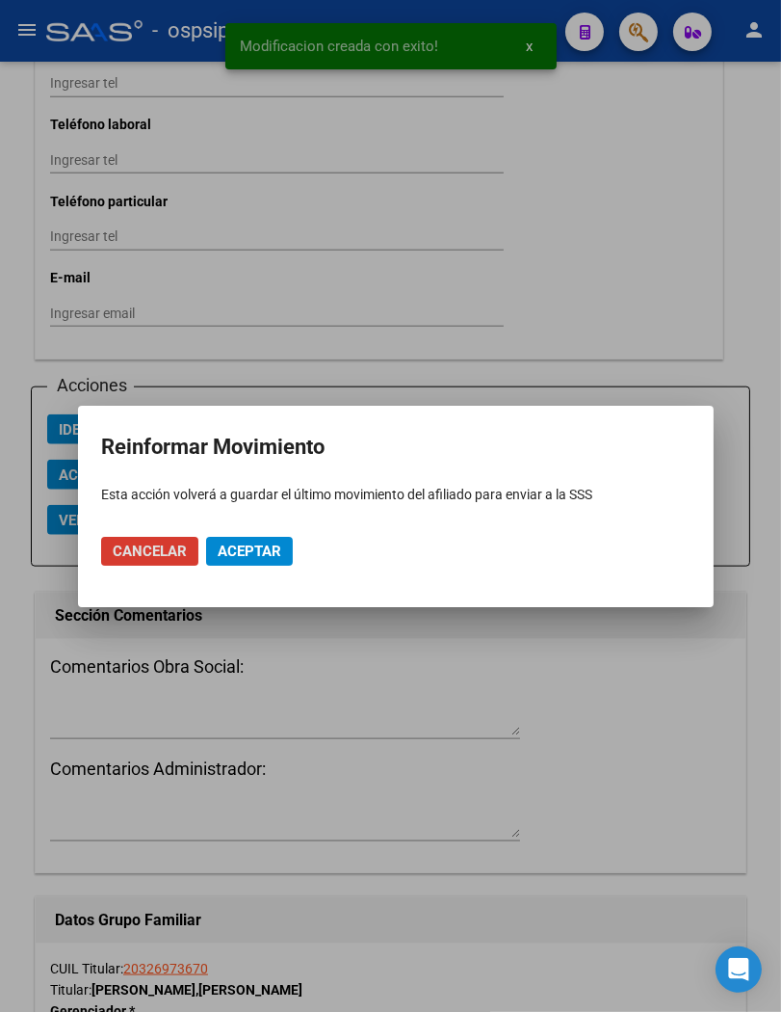
click at [239, 554] on span "Aceptar" at bounding box center [250, 550] width 64 height 17
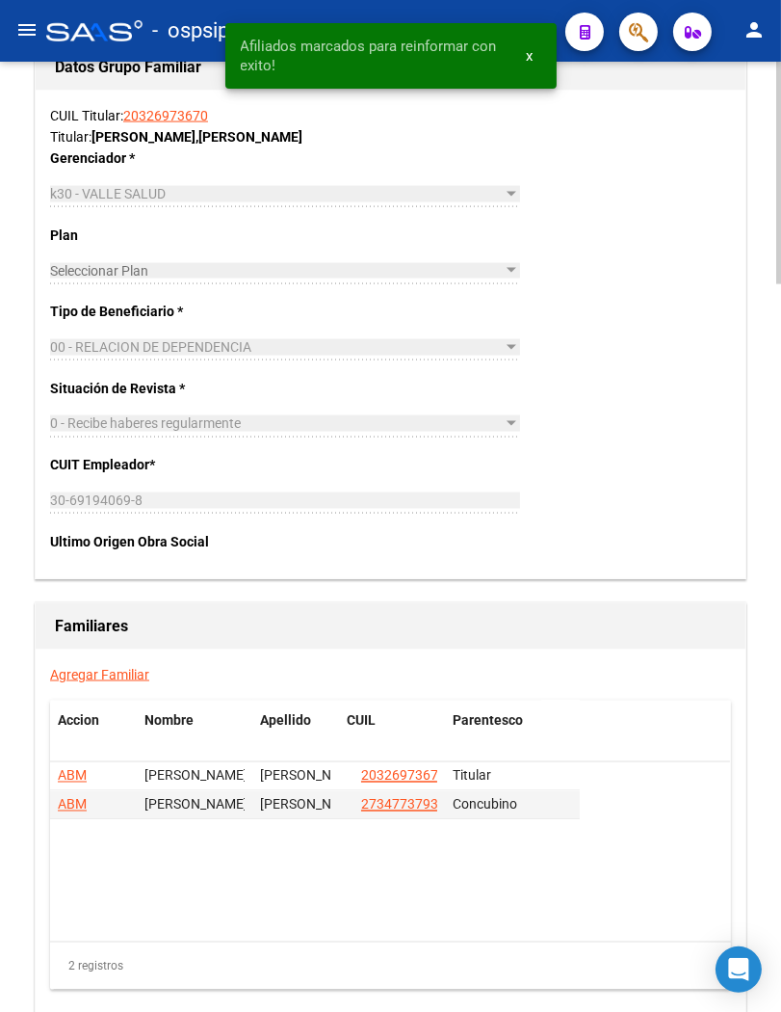
scroll to position [3102, 0]
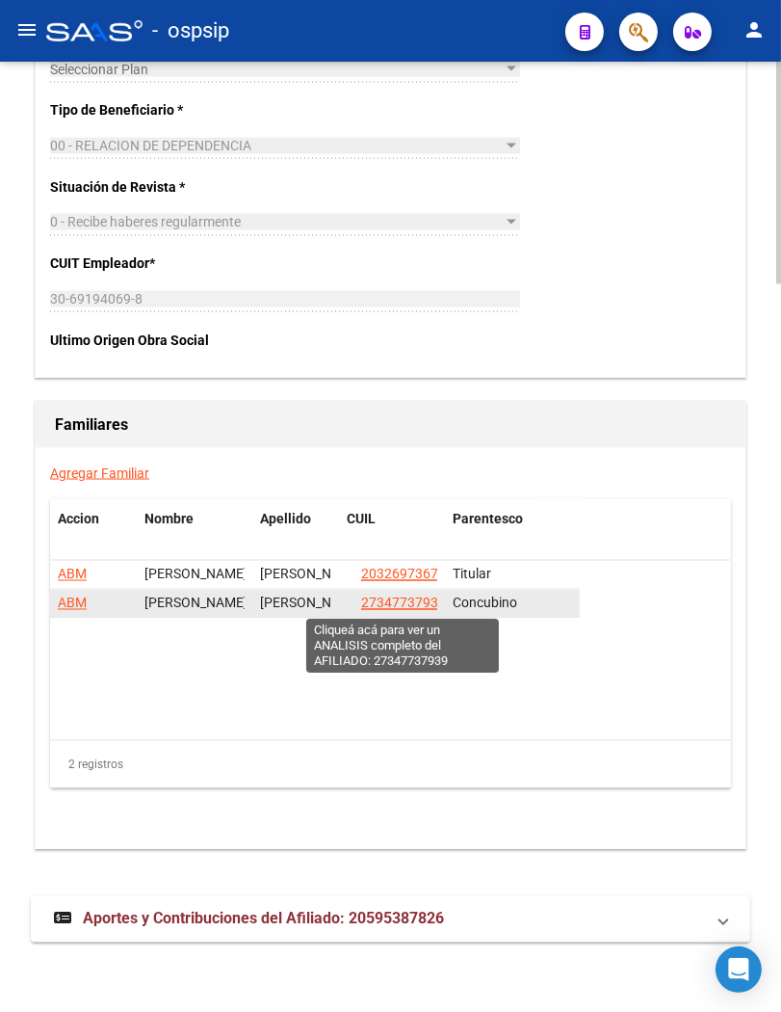
click at [378, 608] on span "27347737939" at bounding box center [403, 602] width 85 height 15
type textarea "27347737939"
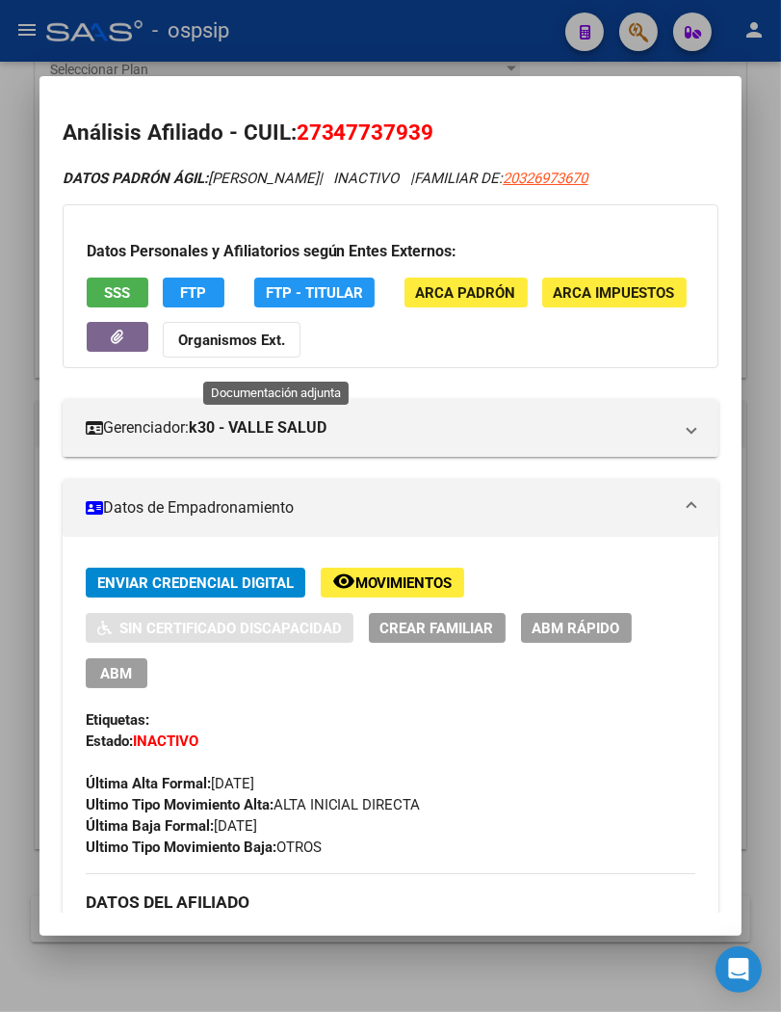
click at [123, 344] on icon "button" at bounding box center [117, 337] width 13 height 14
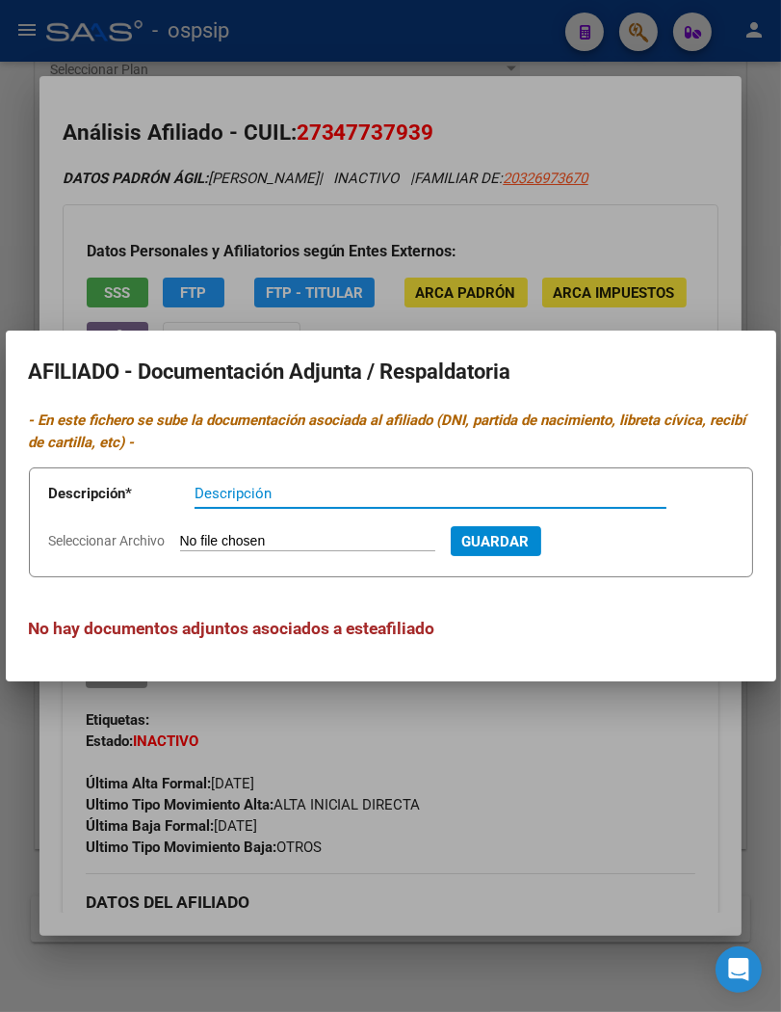
click at [223, 544] on input "Seleccionar Archivo" at bounding box center [307, 542] width 255 height 18
type input "C:\fakepath\Captura de pantalla [DATE] 093716.png"
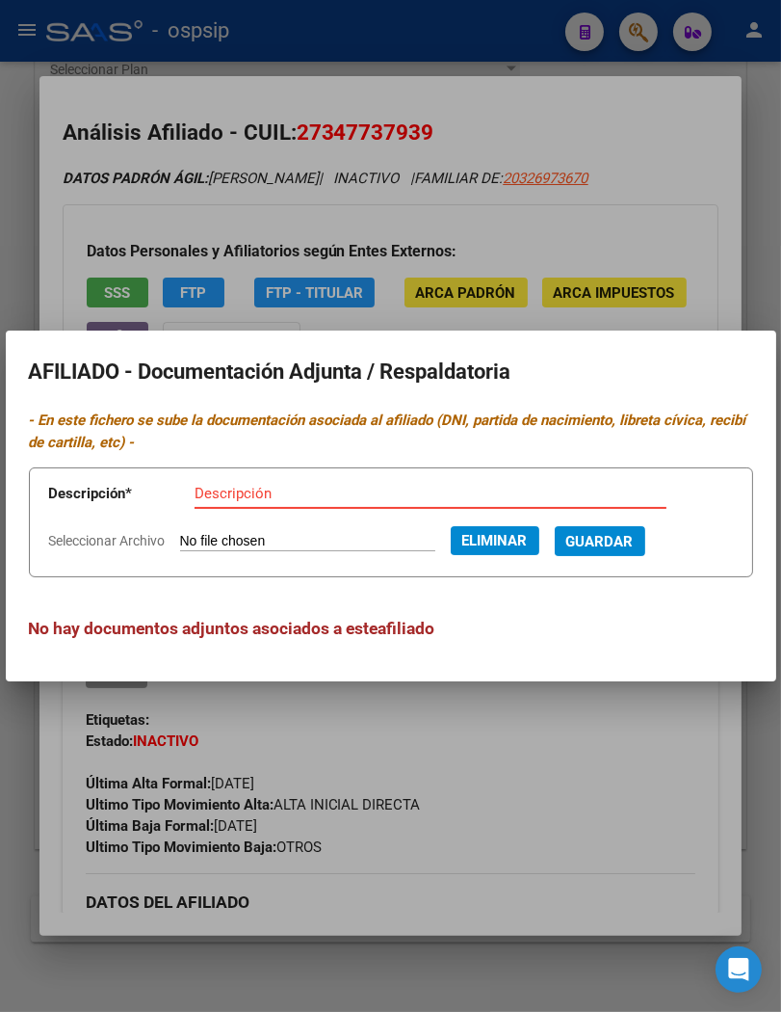
click at [246, 491] on input "Descripción" at bounding box center [431, 493] width 472 height 17
type input "DNI / CONCUBINA"
click at [634, 547] on span "Guardar" at bounding box center [600, 541] width 67 height 17
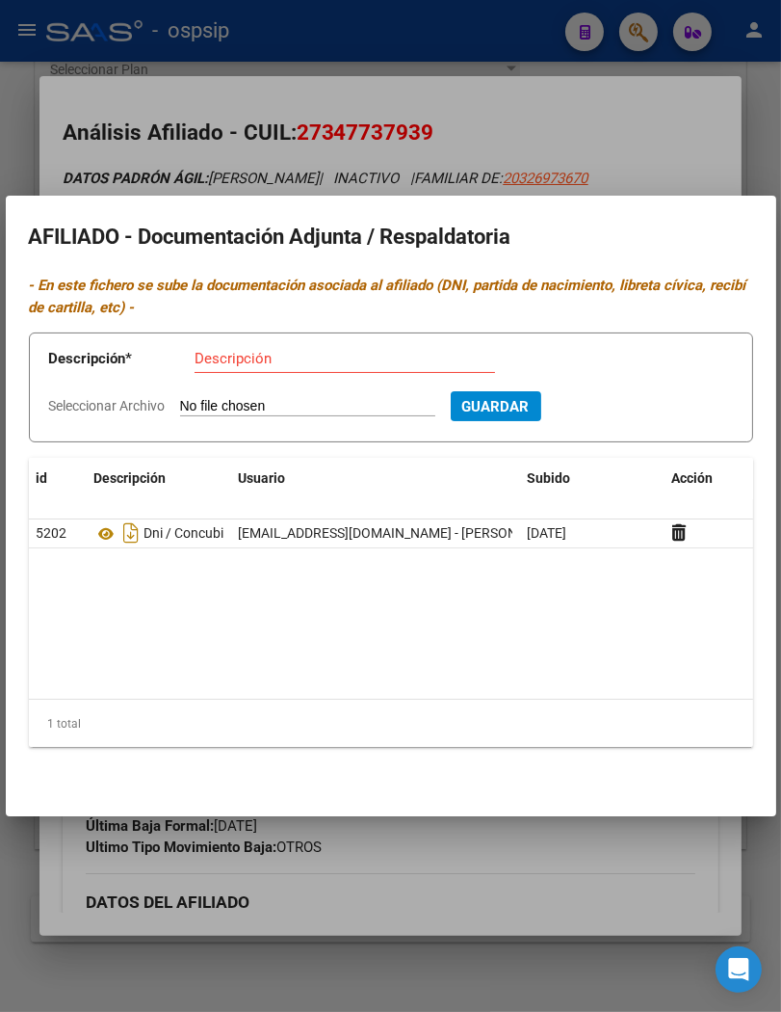
click at [295, 401] on input "Seleccionar Archivo" at bounding box center [307, 407] width 255 height 18
type input "C:\fakepath\Captura de pantalla [DATE] 093716.png"
click at [528, 409] on span "Eliminar" at bounding box center [495, 405] width 66 height 17
click at [597, 118] on div at bounding box center [390, 506] width 781 height 1012
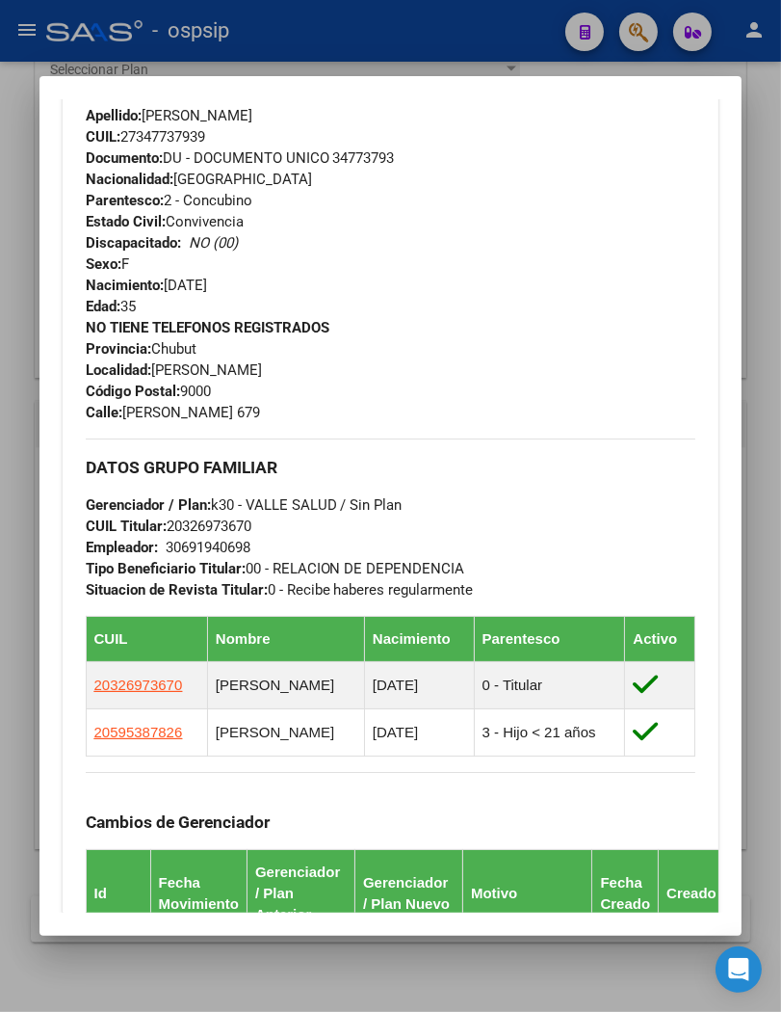
scroll to position [856, 0]
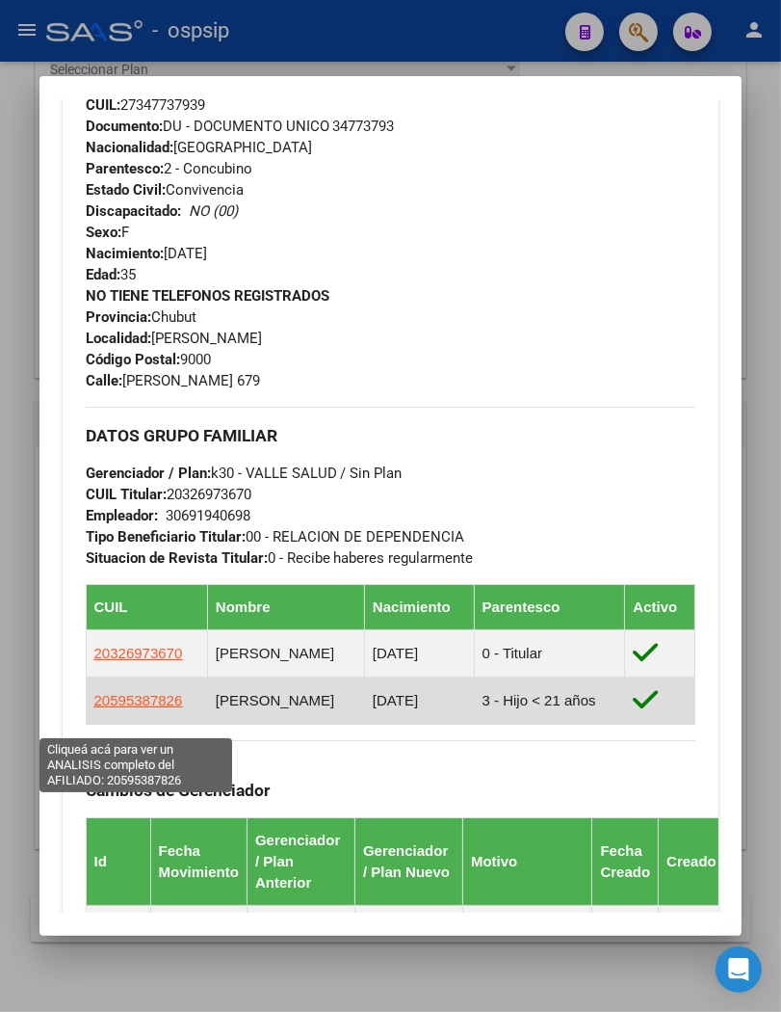
click at [150, 708] on span "20595387826" at bounding box center [138, 700] width 89 height 16
type textarea "20595387826"
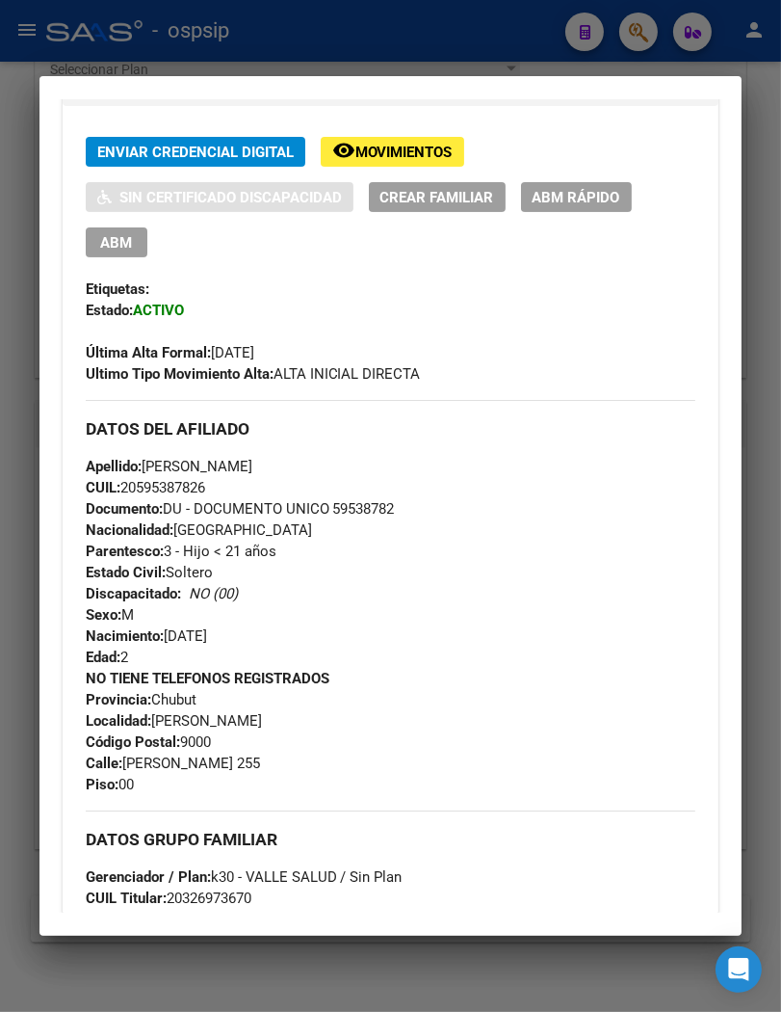
scroll to position [642, 0]
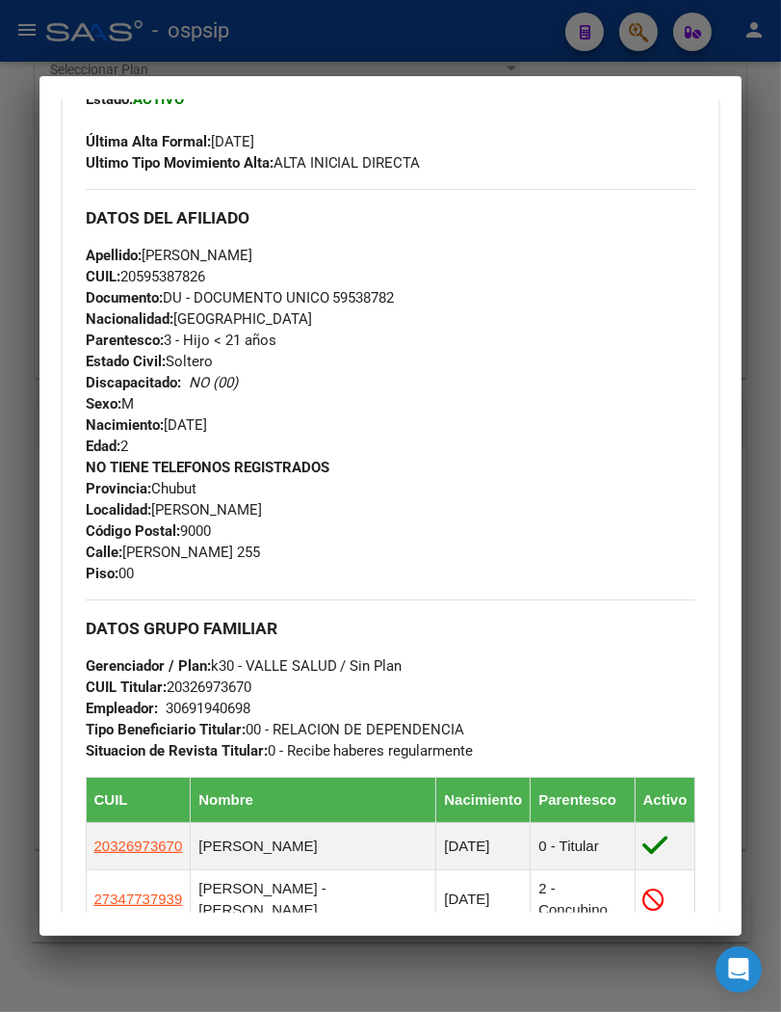
drag, startPoint x: 234, startPoint y: 252, endPoint x: 464, endPoint y: 277, distance: 231.5
click at [464, 277] on div "Apellido: [PERSON_NAME] CUIL: 20595387826 Documento: DU - DOCUMENTO UNICO 59538…" at bounding box center [391, 351] width 611 height 212
click at [358, 379] on div "Apellido: [PERSON_NAME] CUIL: 20595387826 Documento: DU - DOCUMENTO UNICO 59538…" at bounding box center [391, 351] width 611 height 212
drag, startPoint x: 236, startPoint y: 252, endPoint x: 338, endPoint y: 258, distance: 102.3
click at [338, 258] on div "Apellido: [PERSON_NAME] CUIL: 20595387826 Documento: DU - DOCUMENTO UNICO 59538…" at bounding box center [391, 351] width 611 height 212
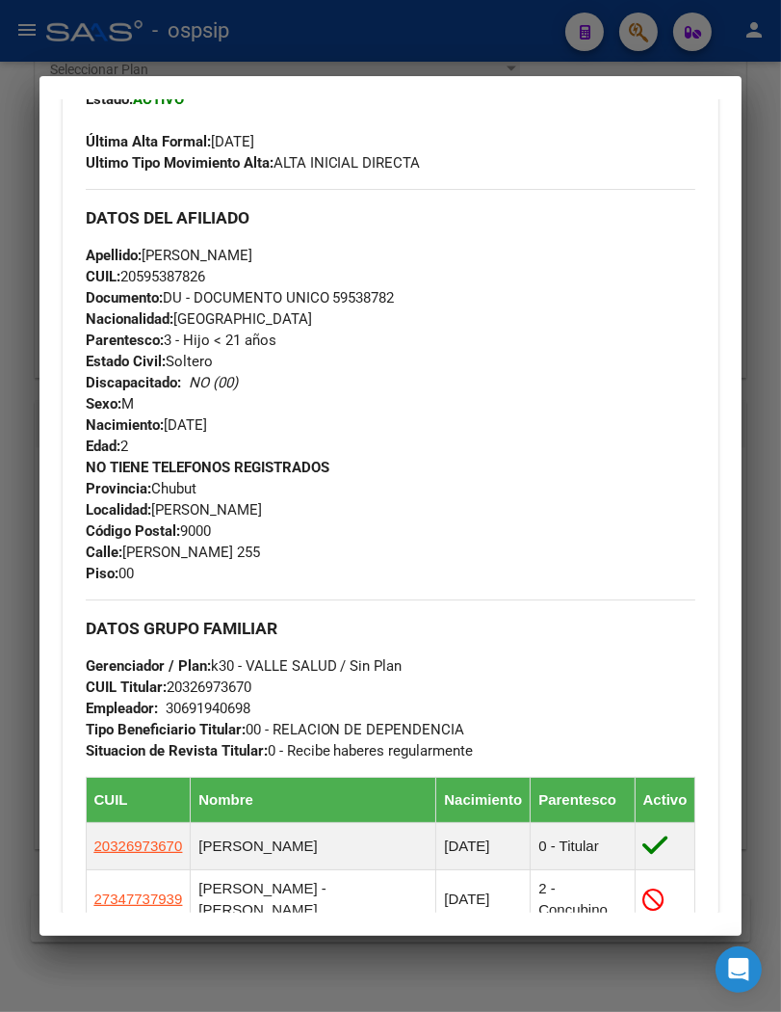
copy span "[PERSON_NAME]"
drag, startPoint x: 460, startPoint y: 399, endPoint x: 408, endPoint y: 378, distance: 56.2
click at [460, 399] on div "Apellido: [PERSON_NAME] CUIL: 20595387826 Documento: DU - DOCUMENTO UNICO 59538…" at bounding box center [391, 351] width 611 height 212
drag, startPoint x: 145, startPoint y: 253, endPoint x: 241, endPoint y: 262, distance: 96.7
click at [241, 262] on span "Apellido: [PERSON_NAME]" at bounding box center [169, 255] width 167 height 17
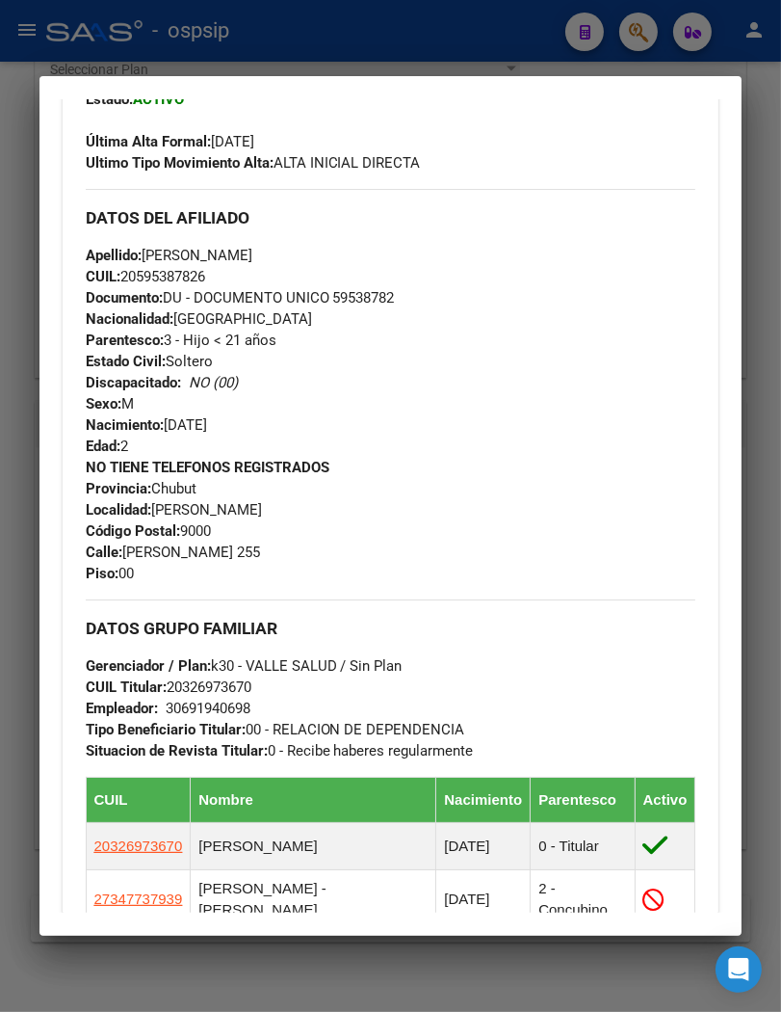
copy span "[PERSON_NAME]"
click at [492, 428] on div "Apellido: [PERSON_NAME] CUIL: 20595387826 Documento: DU - DOCUMENTO UNICO 59538…" at bounding box center [391, 351] width 611 height 212
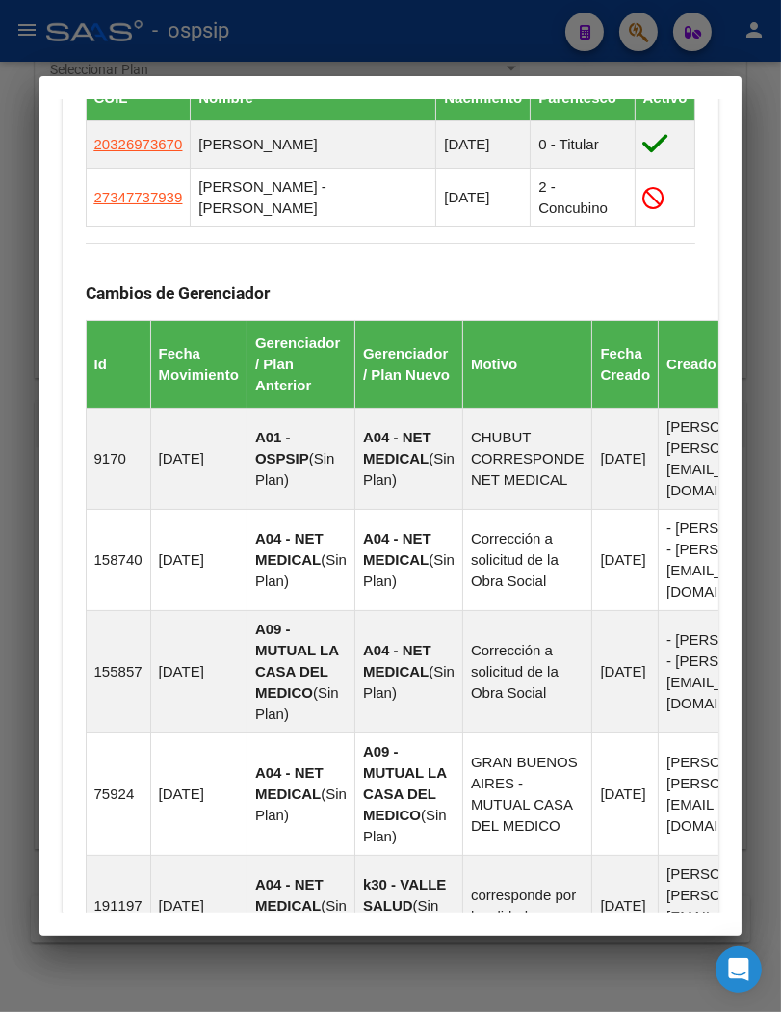
scroll to position [1263, 0]
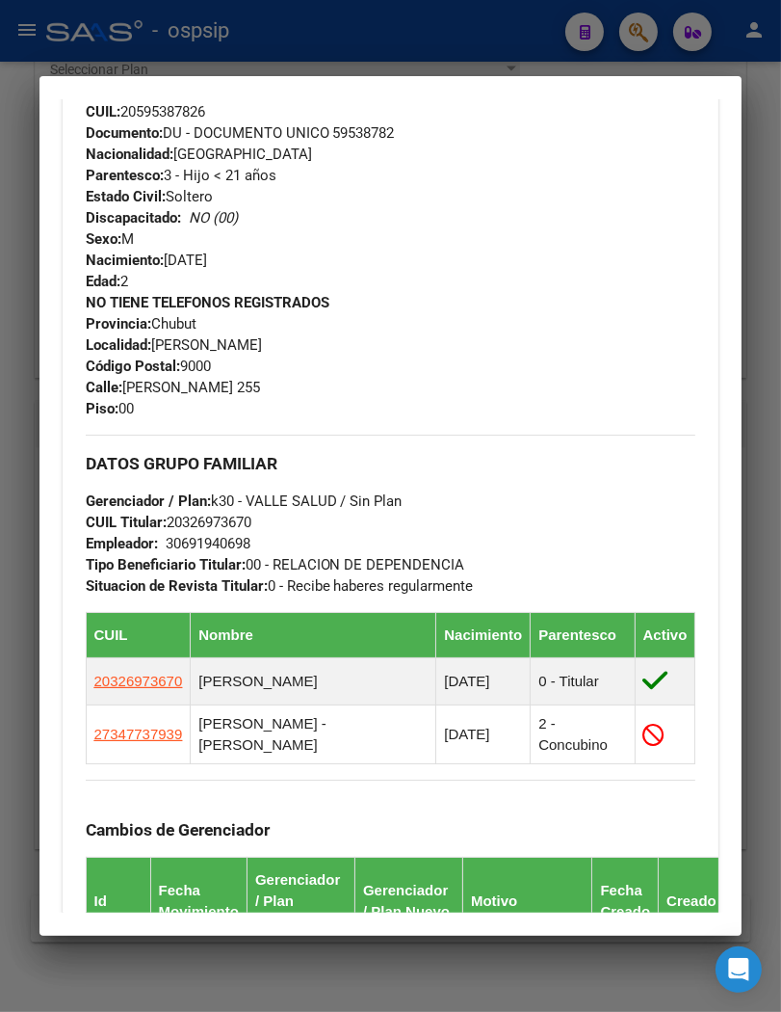
drag, startPoint x: 530, startPoint y: 248, endPoint x: 533, endPoint y: 161, distance: 86.8
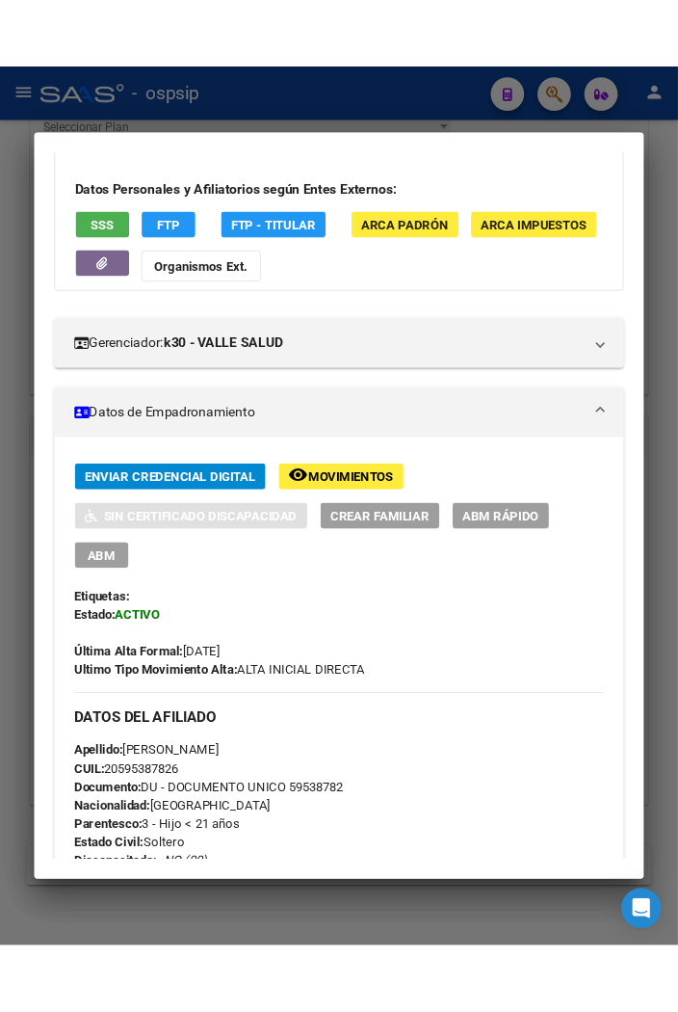
scroll to position [0, 0]
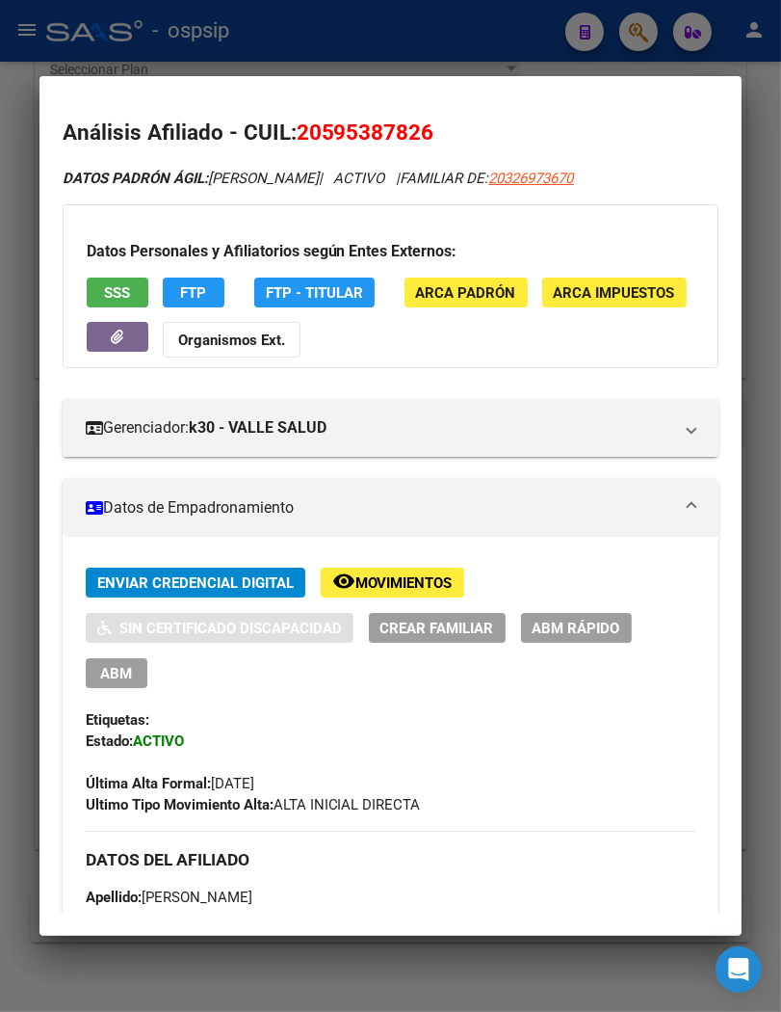
click at [373, 42] on div at bounding box center [390, 506] width 781 height 1012
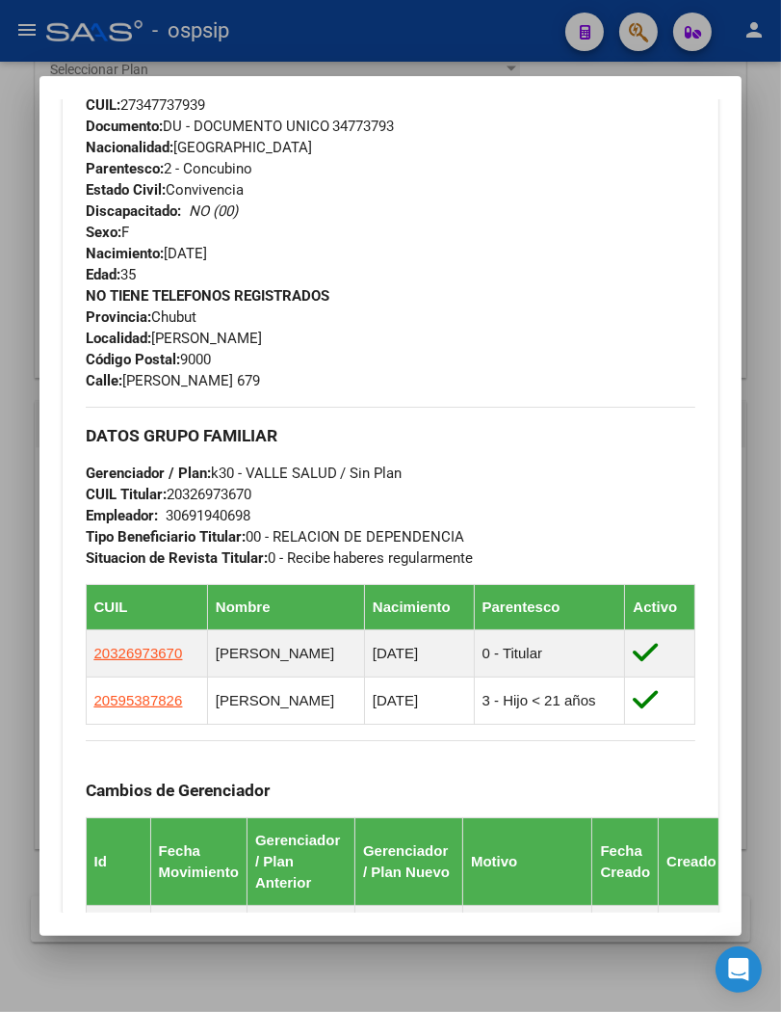
click at [332, 25] on div at bounding box center [390, 506] width 781 height 1012
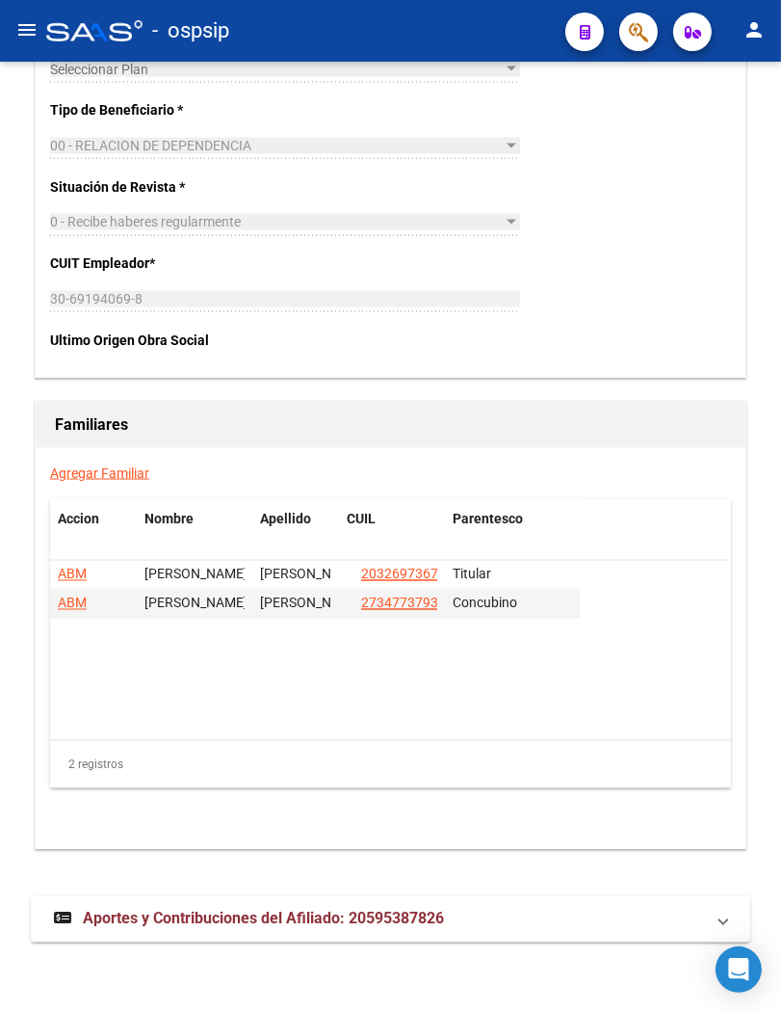
click at [332, 25] on div "- ospsip" at bounding box center [298, 31] width 504 height 42
click at [642, 45] on span "button" at bounding box center [638, 33] width 19 height 40
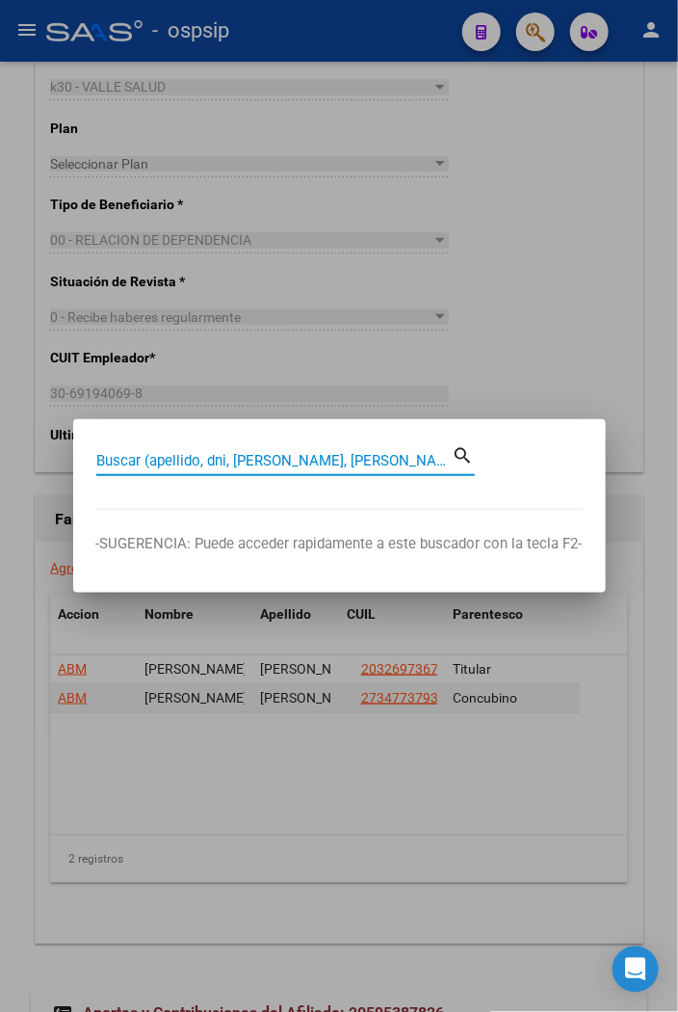
click at [137, 457] on input "Buscar (apellido, dni, [PERSON_NAME], [PERSON_NAME], cuit, obra social)" at bounding box center [274, 460] width 356 height 17
type input "27854468"
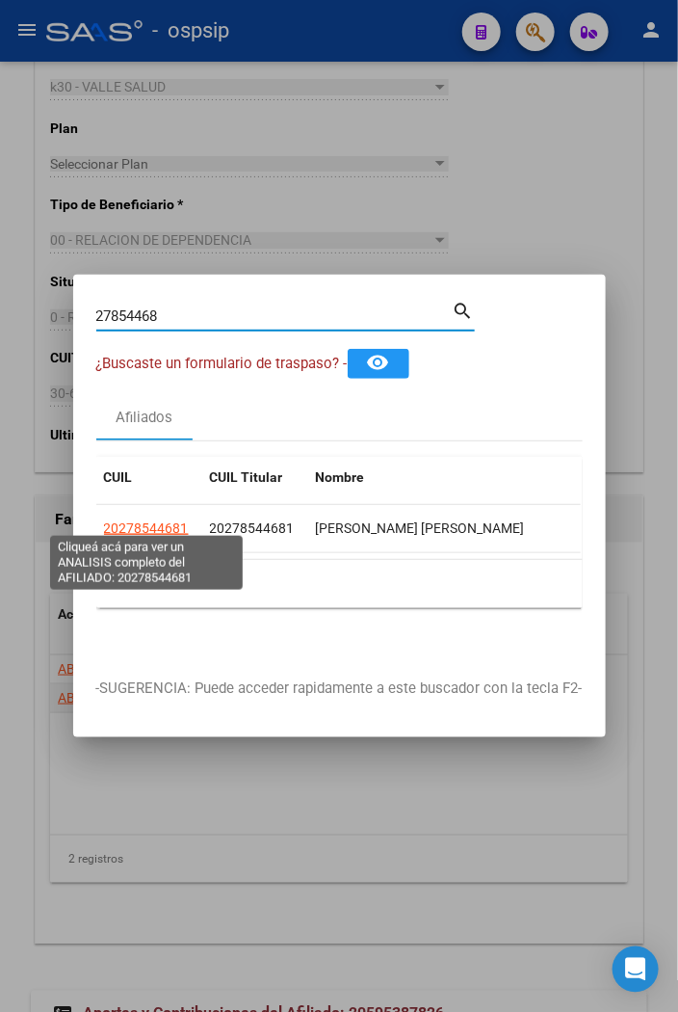
click at [142, 520] on span "20278544681" at bounding box center [146, 527] width 85 height 15
type textarea "20278544681"
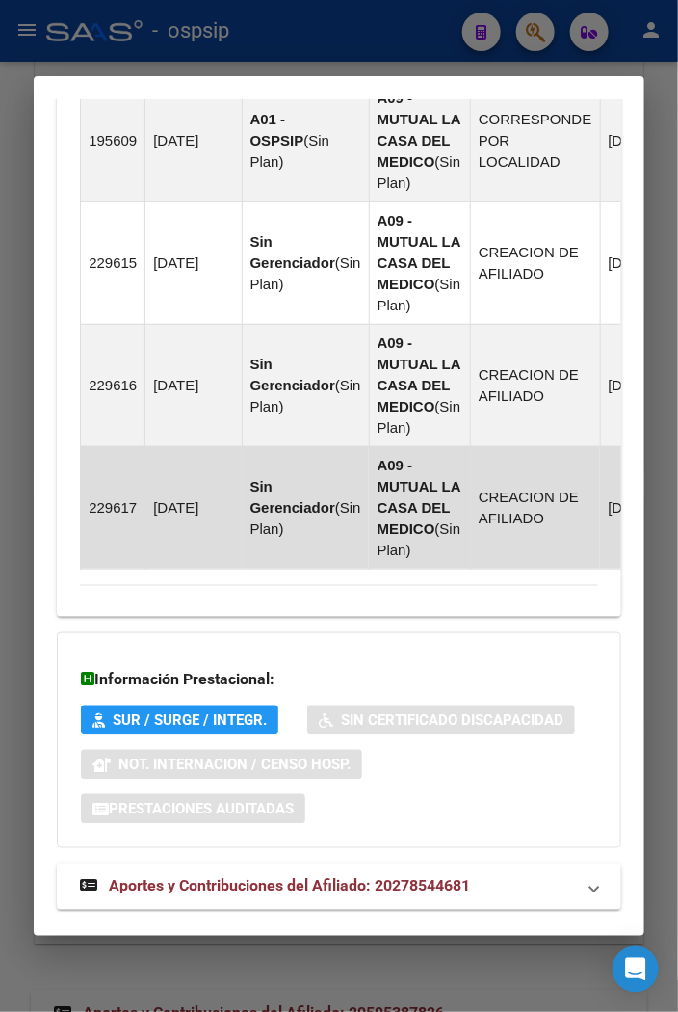
scroll to position [2007, 0]
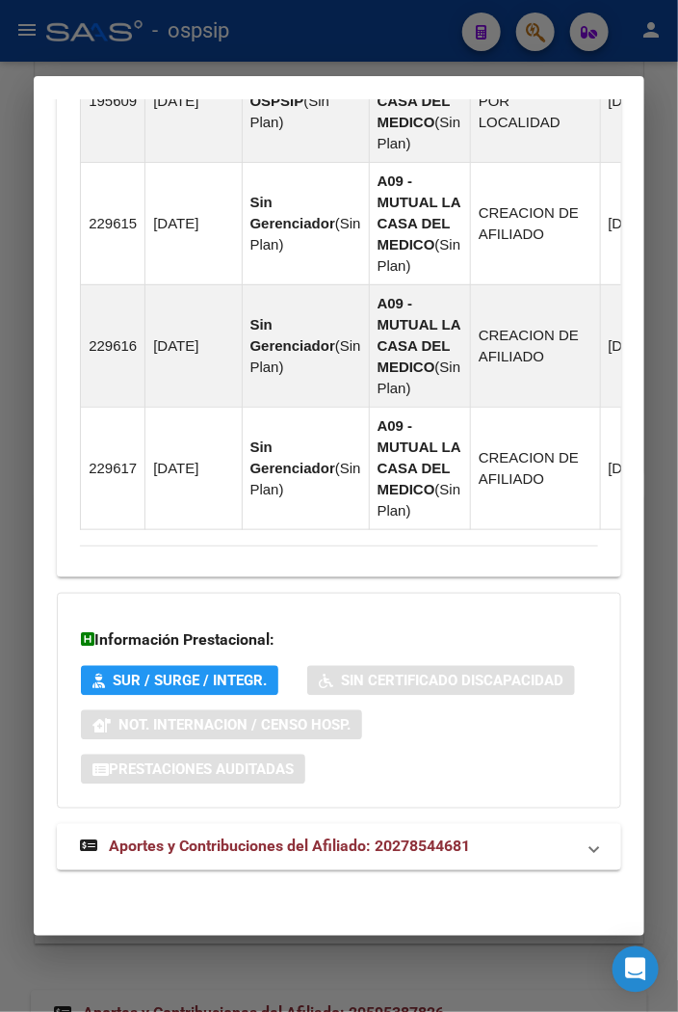
click at [253, 850] on span "Aportes y Contribuciones del Afiliado: 20278544681" at bounding box center [289, 846] width 361 height 18
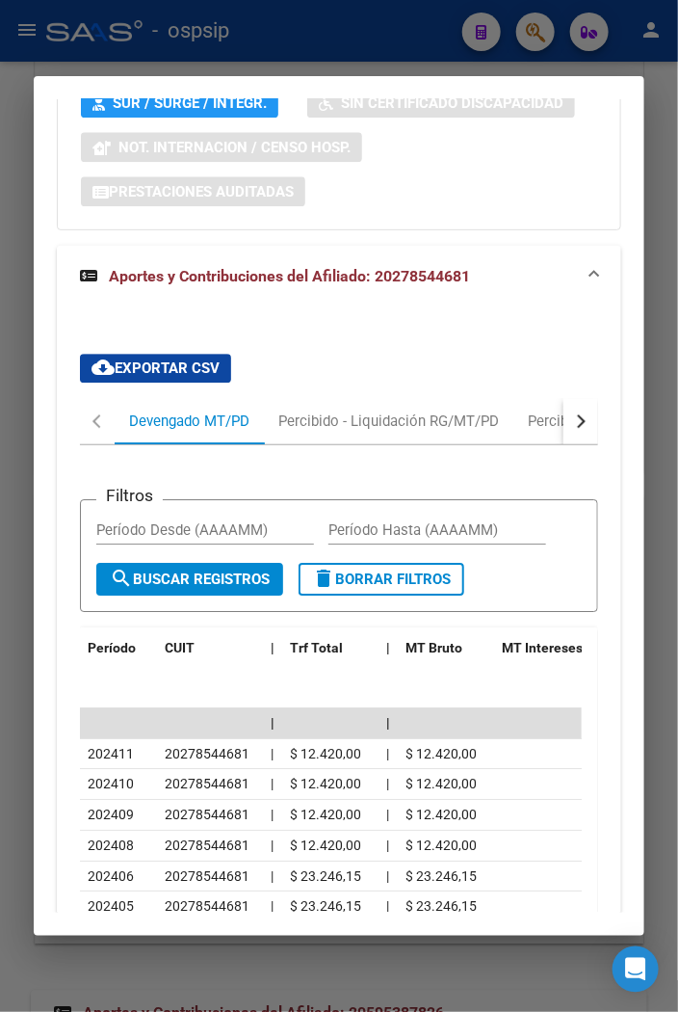
scroll to position [2757, 0]
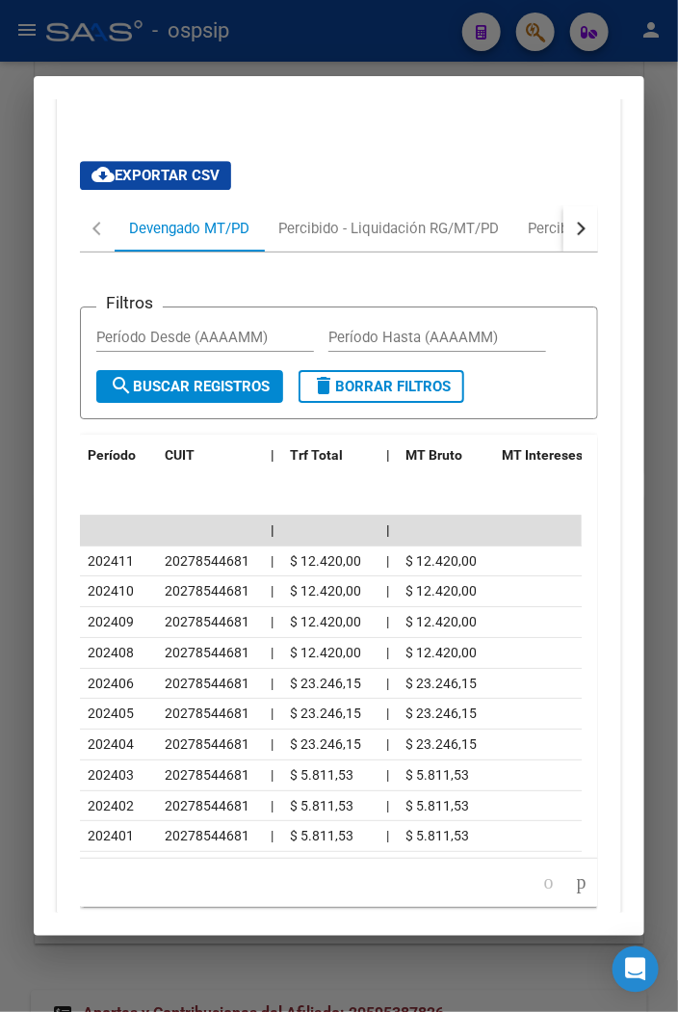
click at [389, 41] on div at bounding box center [339, 506] width 678 height 1012
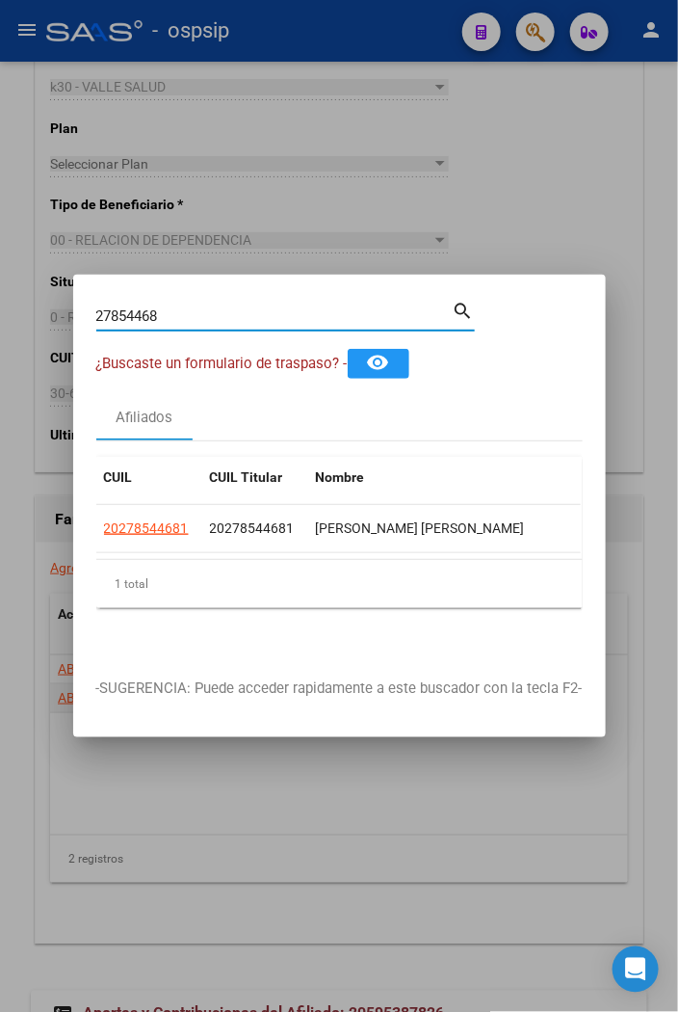
click at [171, 307] on input "27854468" at bounding box center [274, 315] width 356 height 17
type input "2"
type input "40318718"
click at [455, 303] on mat-icon "search" at bounding box center [464, 309] width 22 height 23
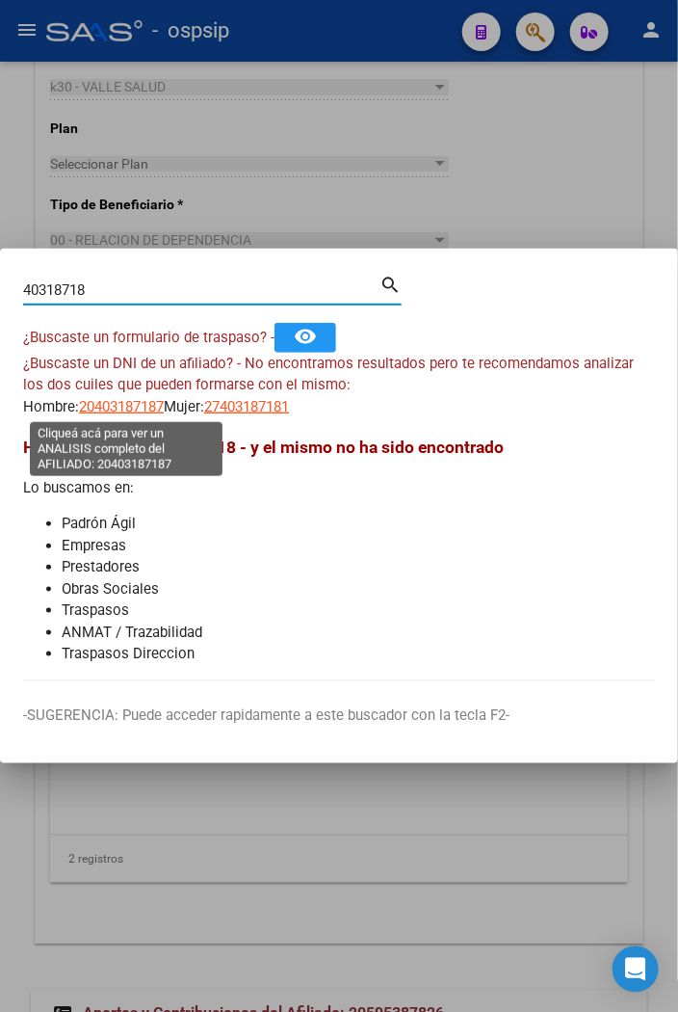
click at [92, 405] on span "20403187187" at bounding box center [121, 406] width 85 height 17
type textarea "20403187187"
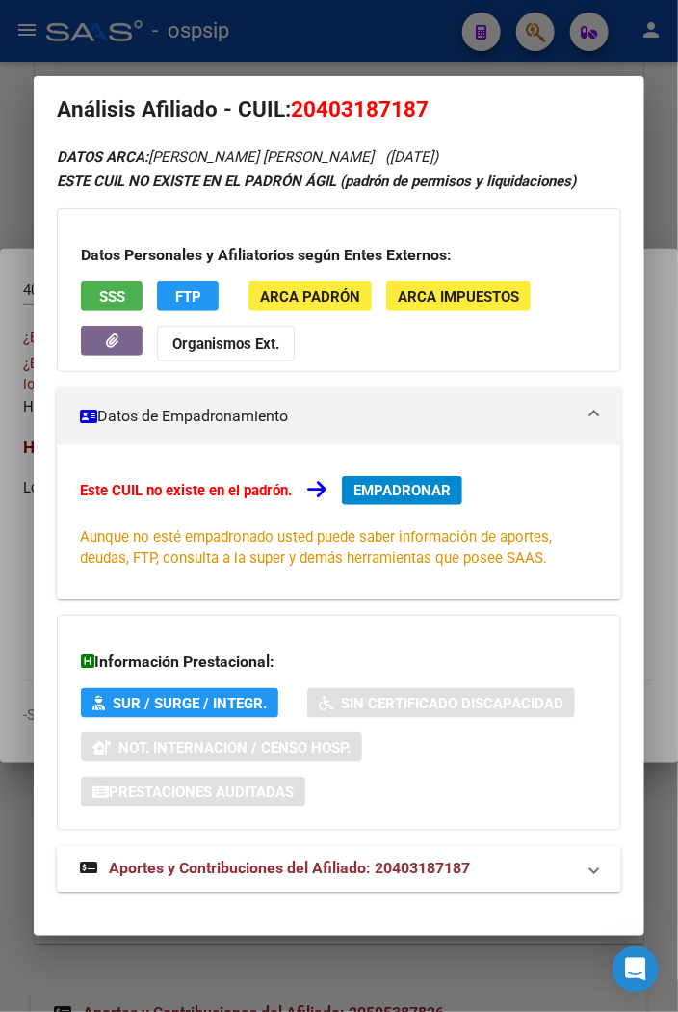
scroll to position [45, 0]
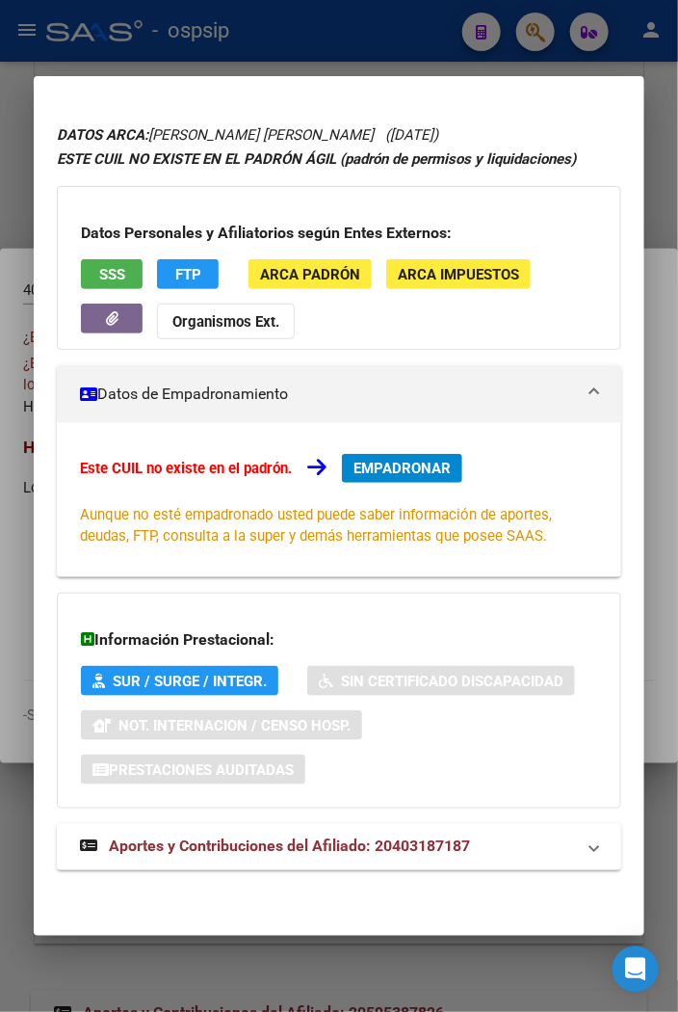
click at [344, 850] on span "Aportes y Contribuciones del Afiliado: 20403187187" at bounding box center [289, 846] width 361 height 18
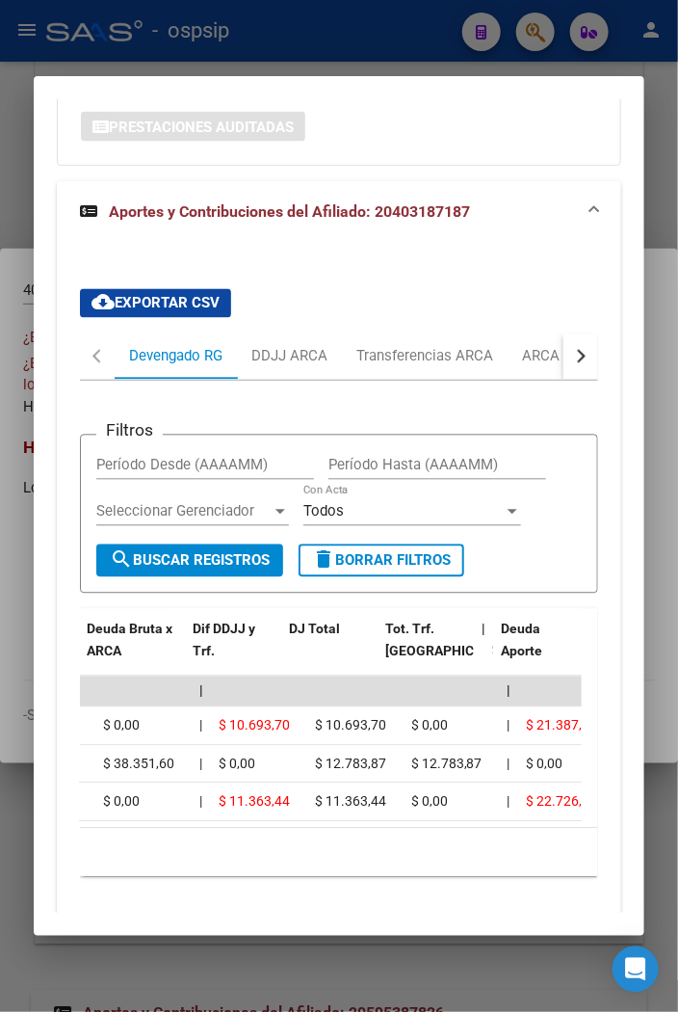
scroll to position [0, 0]
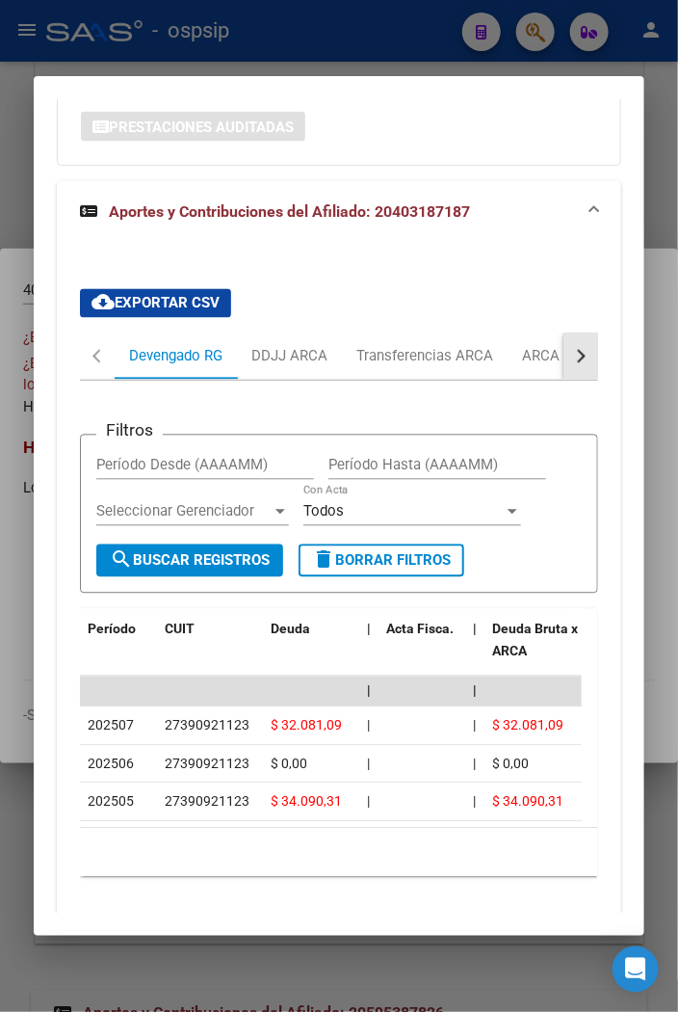
click at [570, 358] on button "button" at bounding box center [581, 356] width 35 height 46
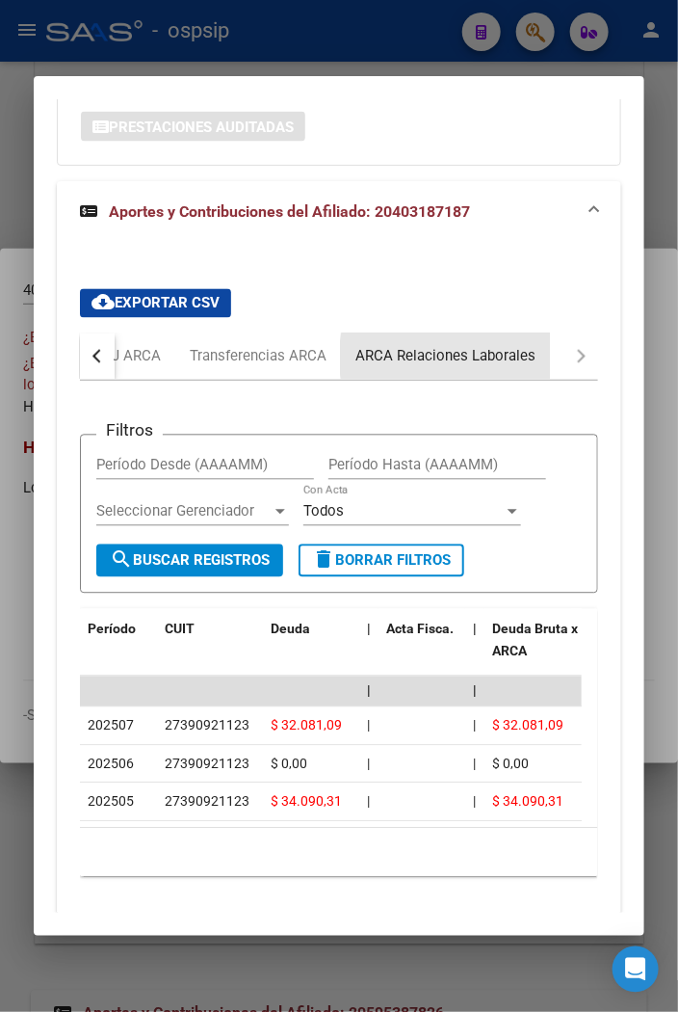
click at [496, 358] on div "ARCA Relaciones Laborales" at bounding box center [446, 356] width 180 height 21
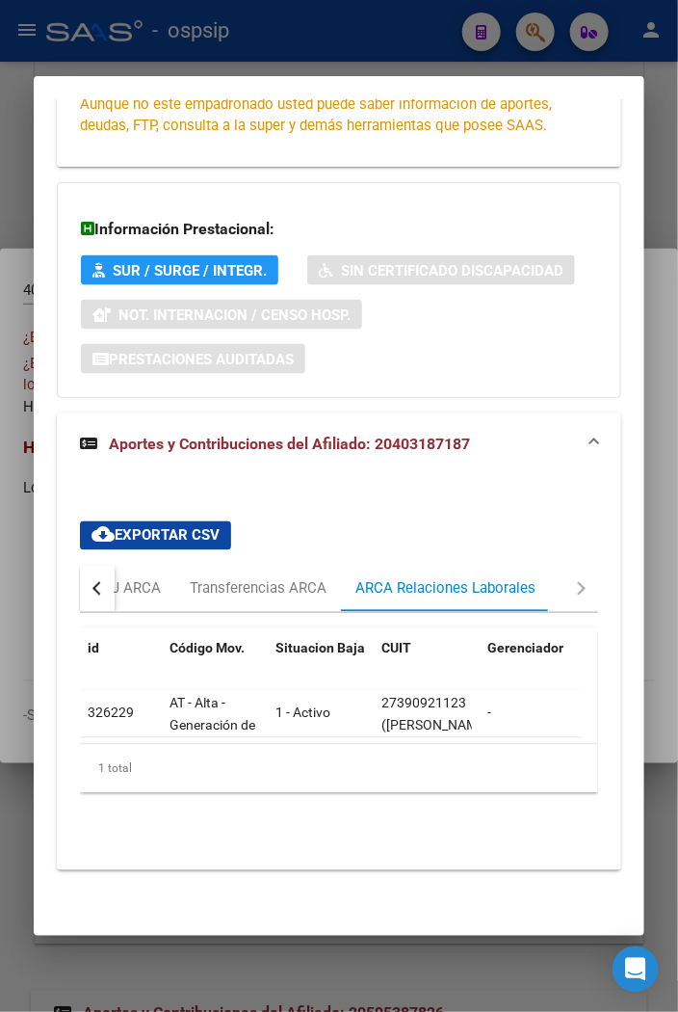
click at [329, 32] on div at bounding box center [339, 506] width 678 height 1012
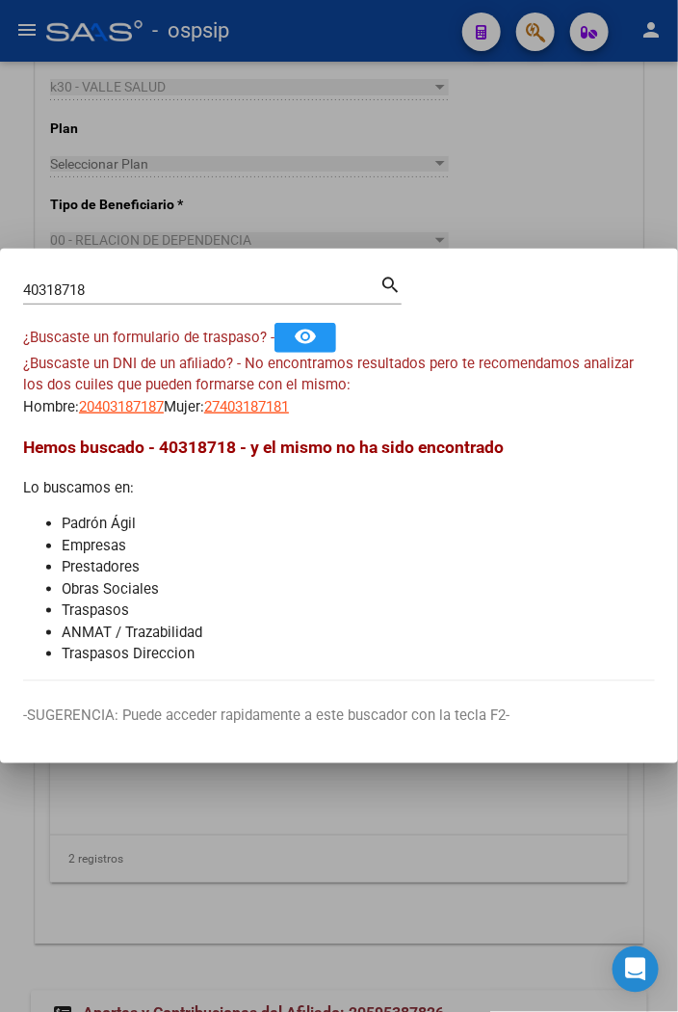
click at [99, 287] on input "40318718" at bounding box center [201, 289] width 356 height 17
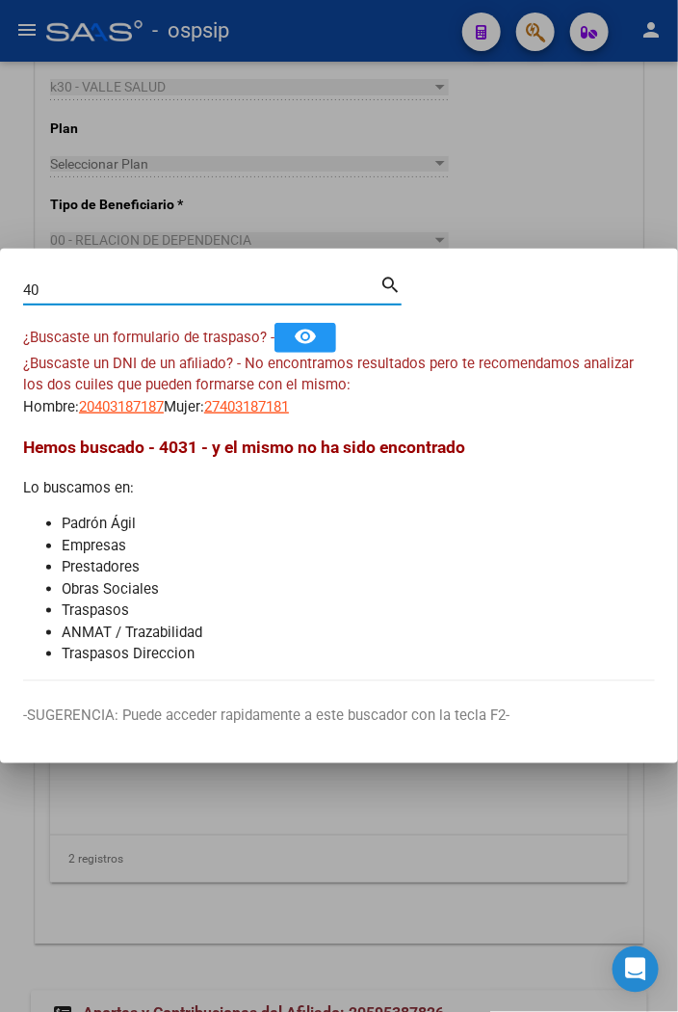
type input "4"
type input "37971658"
click at [390, 284] on mat-icon "search" at bounding box center [391, 283] width 22 height 23
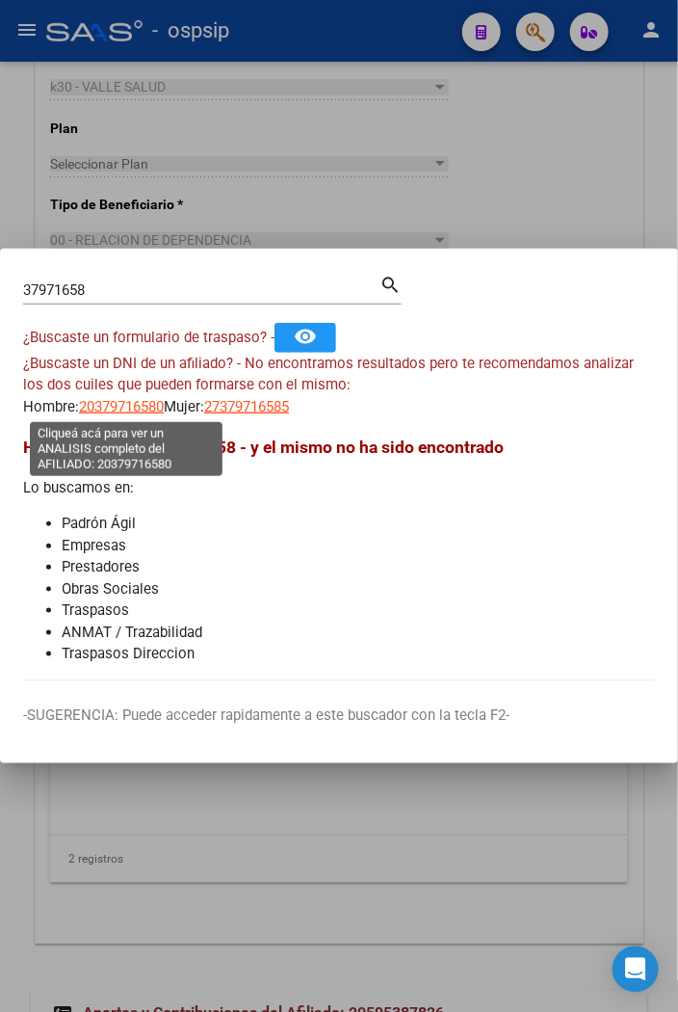
click at [128, 406] on span "20379716580" at bounding box center [121, 406] width 85 height 17
type textarea "20379716580"
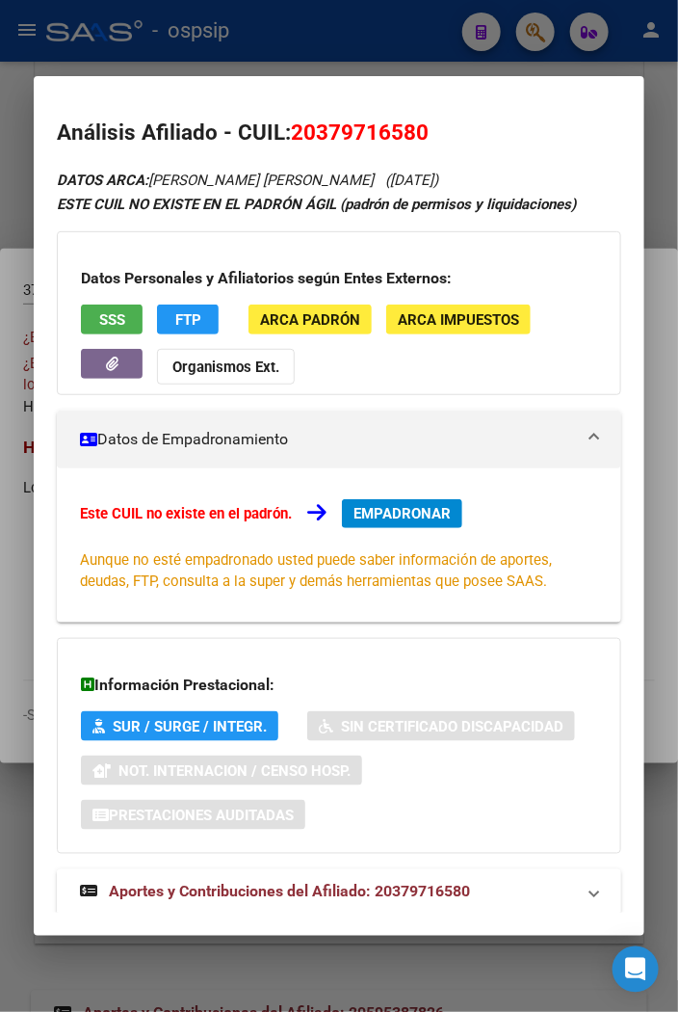
click at [309, 893] on span "Aportes y Contribuciones del Afiliado: 20379716580" at bounding box center [289, 892] width 361 height 18
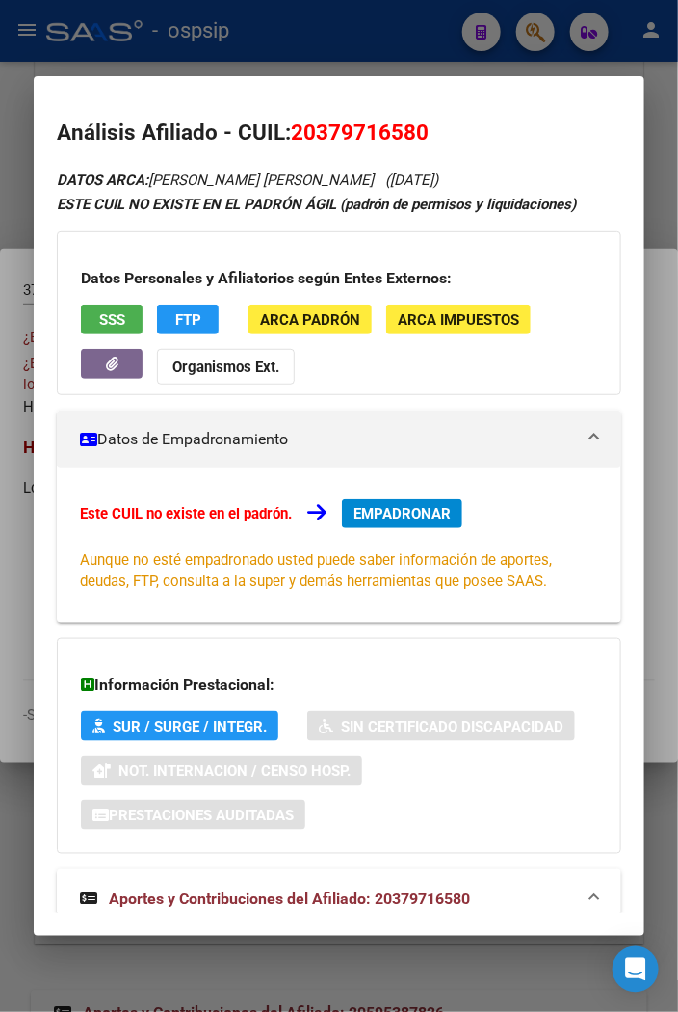
click at [340, 39] on div at bounding box center [339, 506] width 678 height 1012
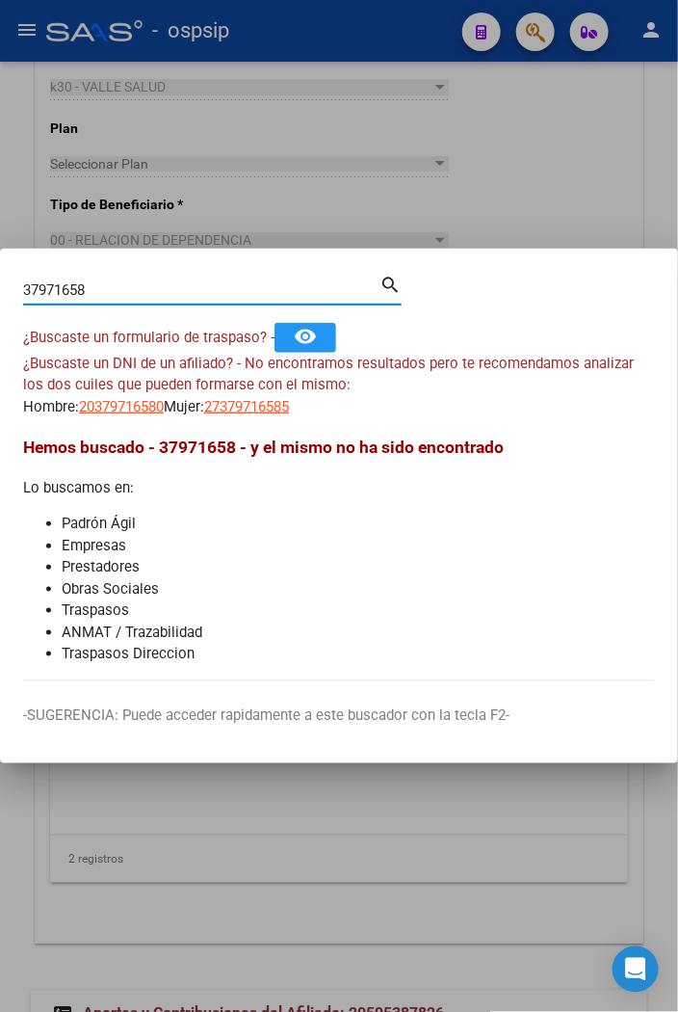
click at [101, 287] on input "37971658" at bounding box center [201, 289] width 356 height 17
type input "3"
type input "96465205"
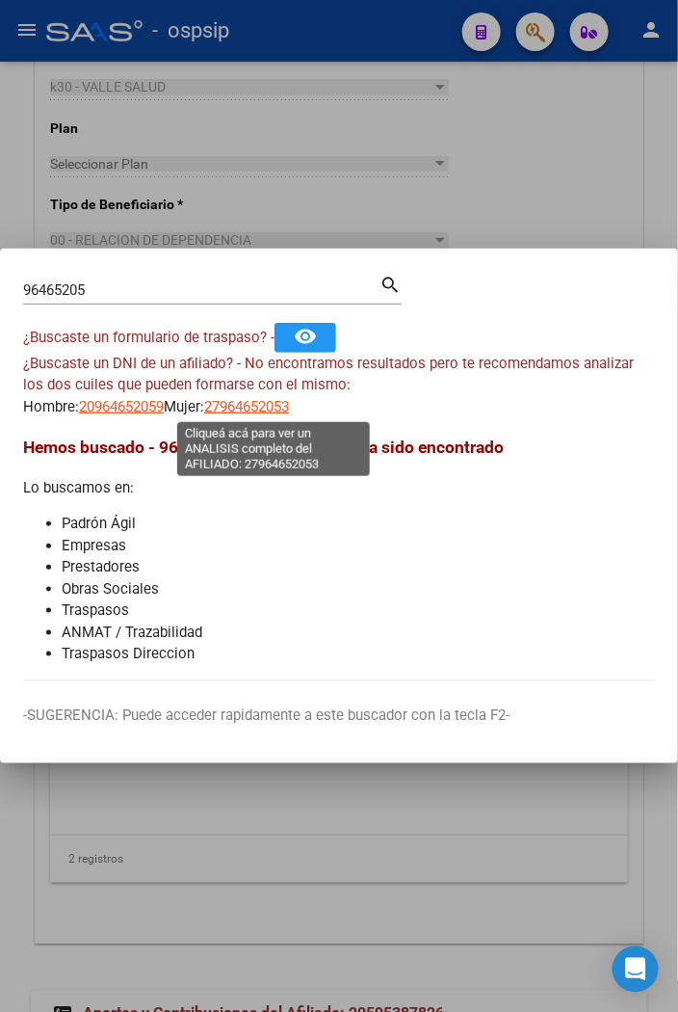
click at [257, 411] on span "27964652053" at bounding box center [246, 406] width 85 height 17
type textarea "27964652053"
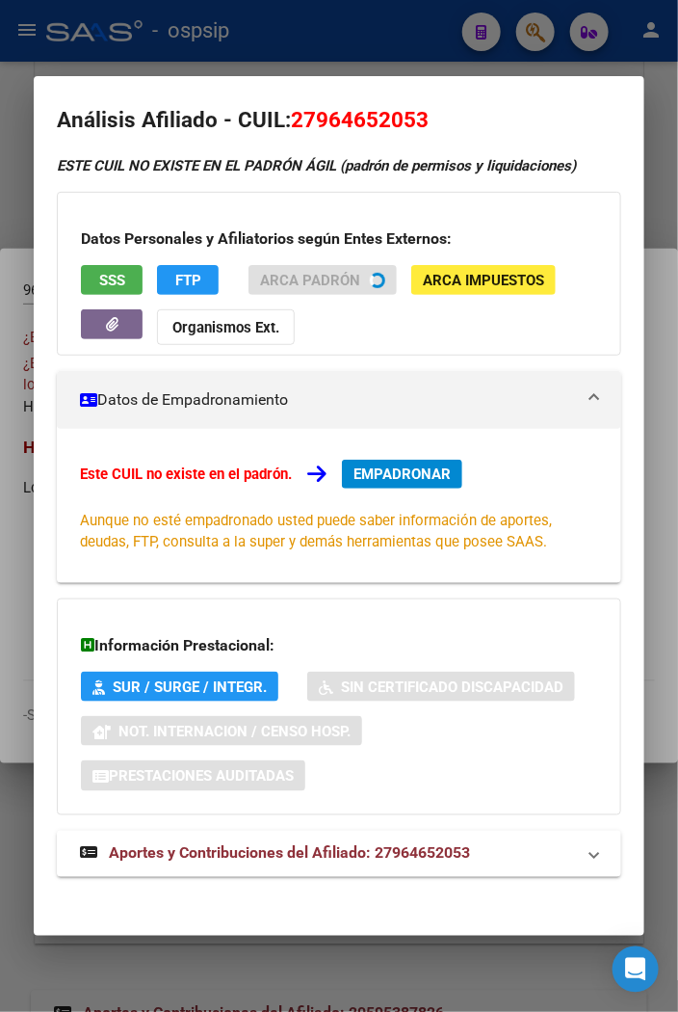
scroll to position [19, 0]
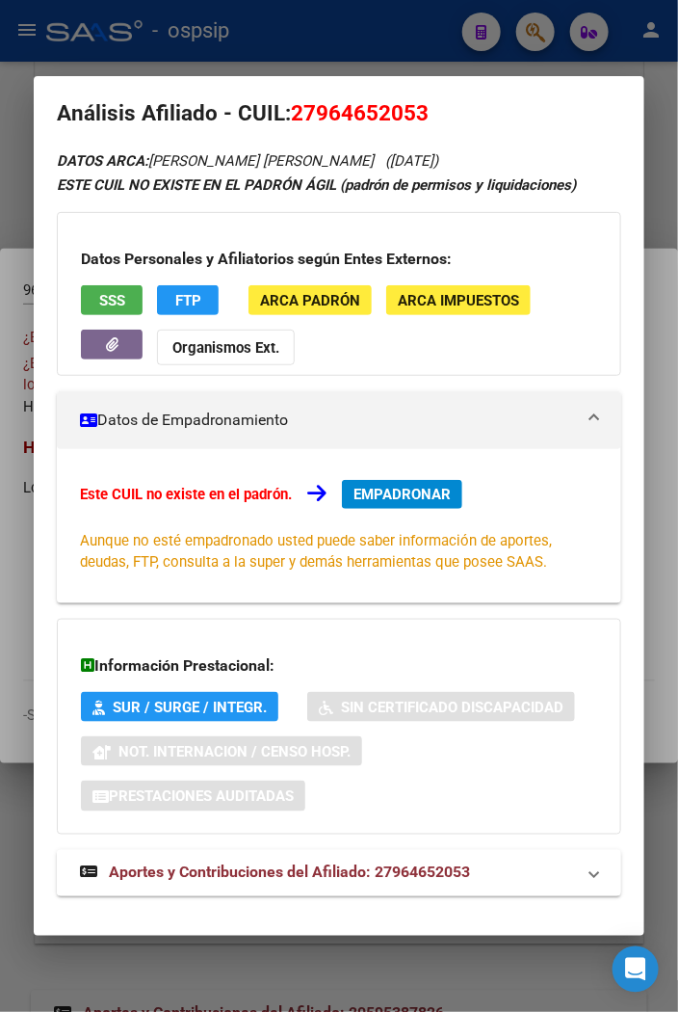
click at [310, 879] on span "Aportes y Contribuciones del Afiliado: 27964652053" at bounding box center [289, 872] width 361 height 18
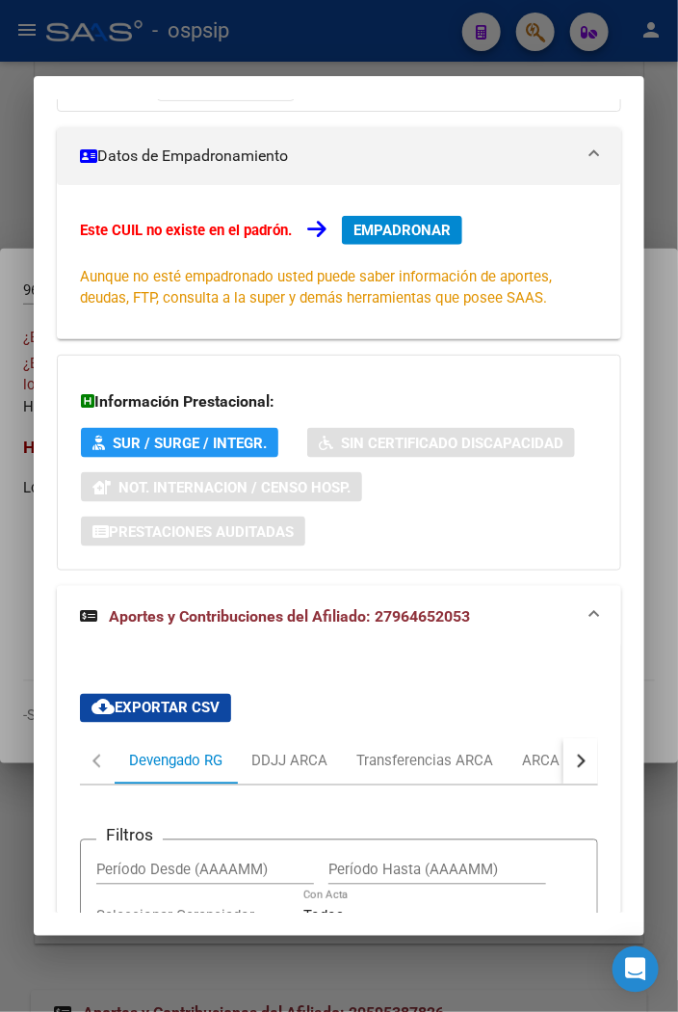
scroll to position [69, 0]
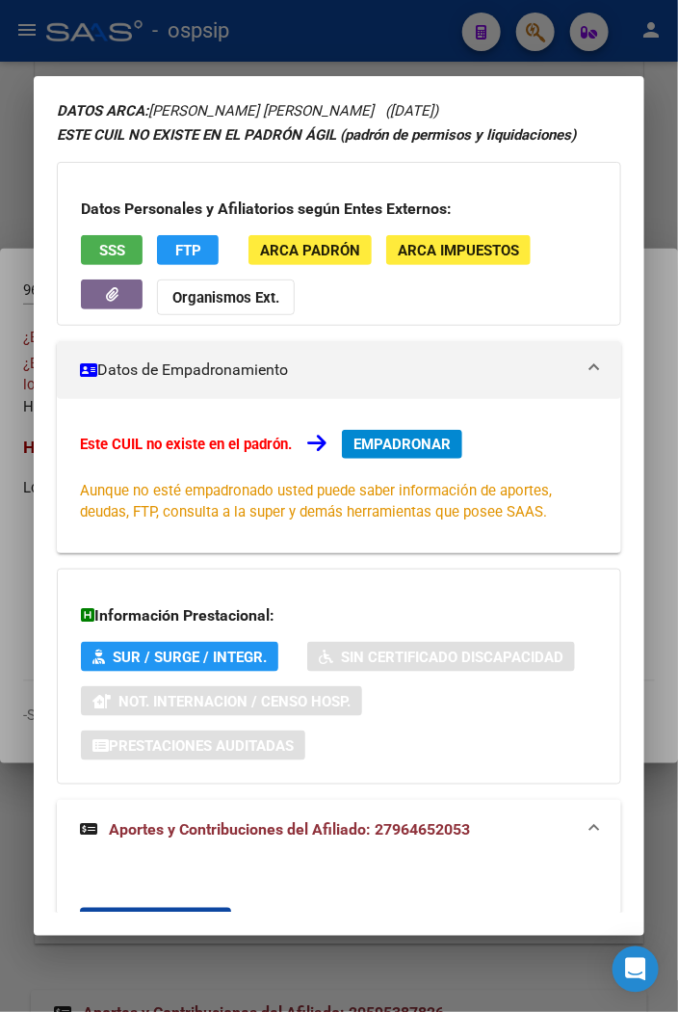
click at [386, 453] on button "EMPADRONAR" at bounding box center [402, 444] width 120 height 29
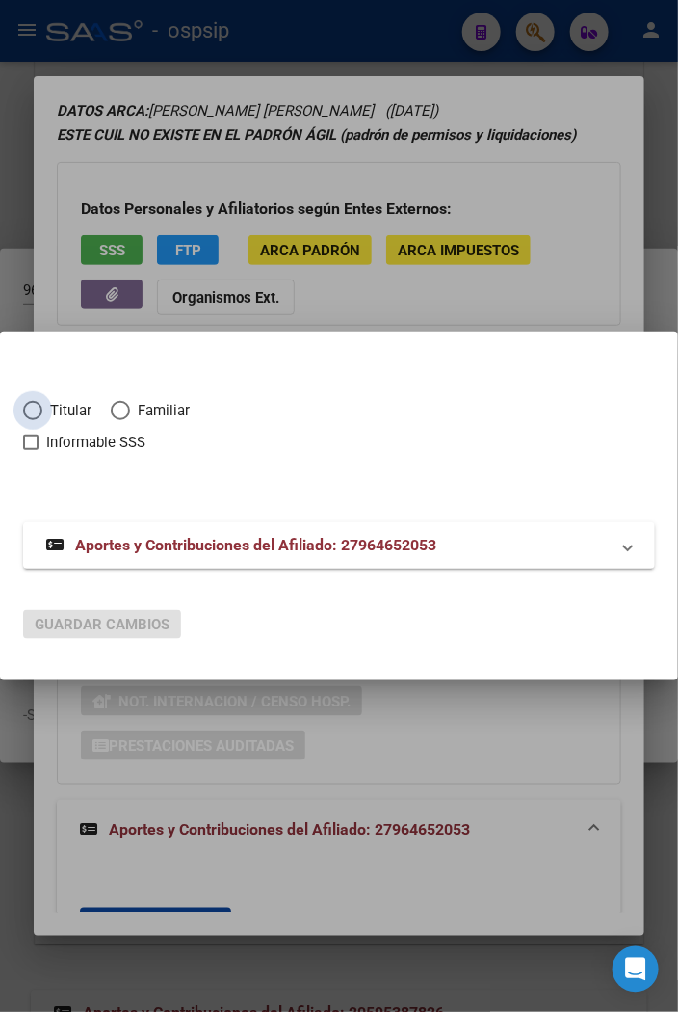
click at [33, 408] on span "Elija una opción" at bounding box center [32, 410] width 19 height 19
click at [33, 408] on input "Titular" at bounding box center [32, 410] width 19 height 19
radio input "true"
checkbox input "true"
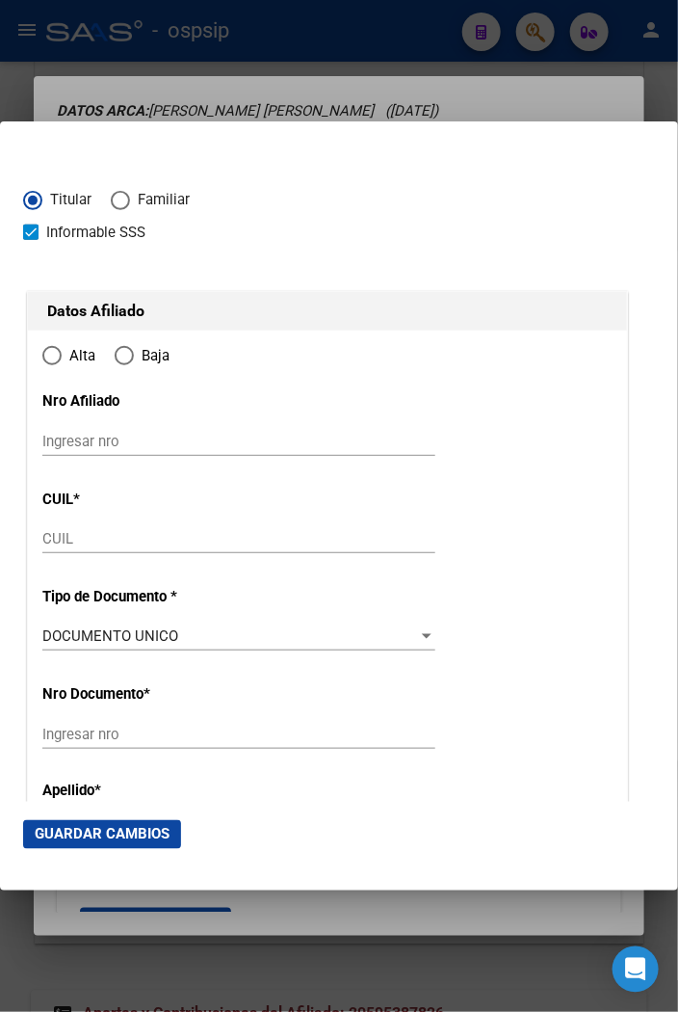
type input "27-96465205-3"
type input "96465205"
type input "[PERSON_NAME] [PERSON_NAME]"
type input "[DATE]"
type input "CABA"
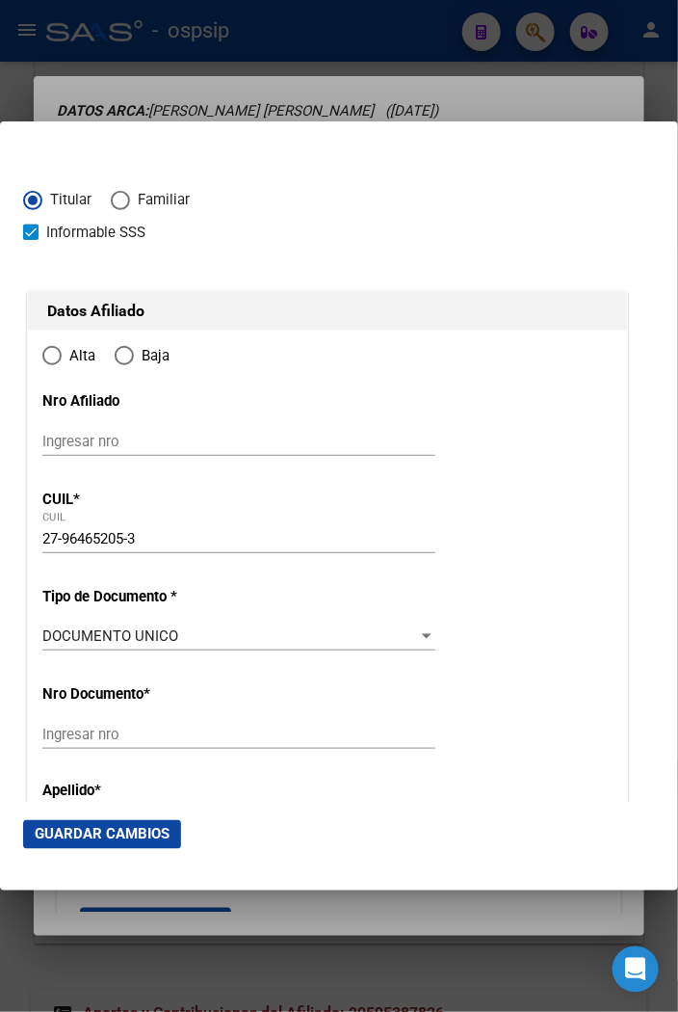
type input "1408"
type input "COSQUIN"
type input "10"
type input "19"
radio input "true"
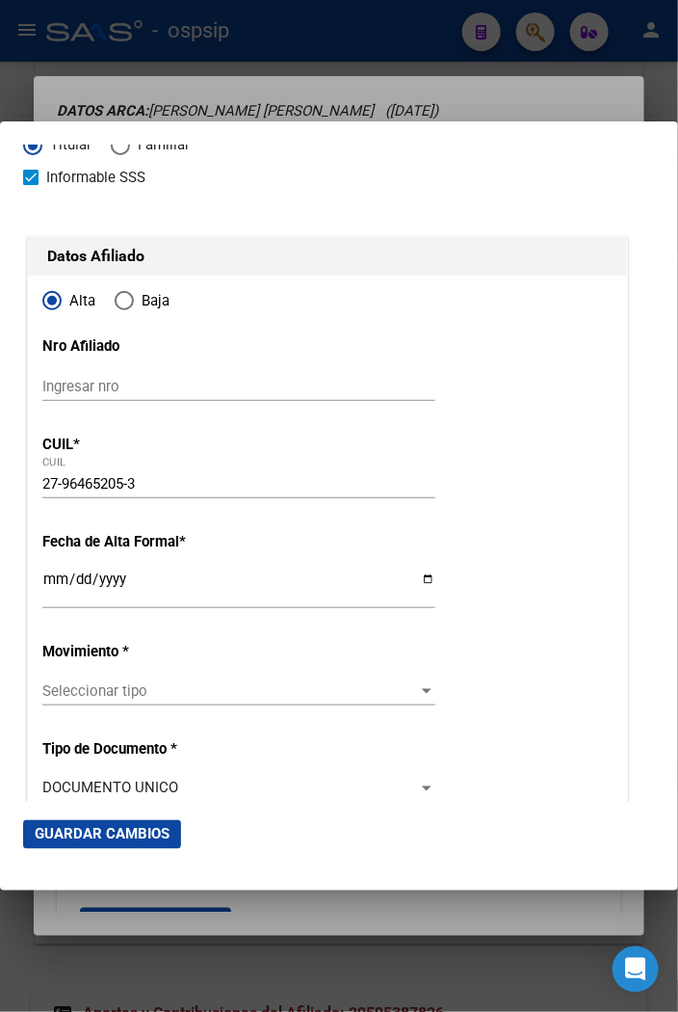
scroll to position [107, 0]
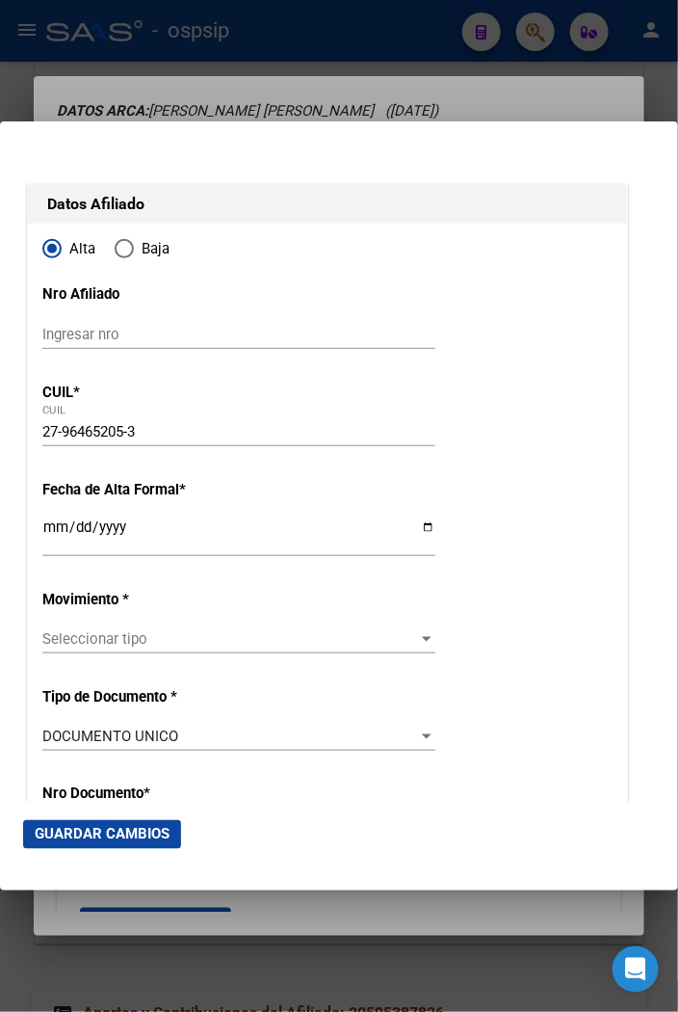
click at [49, 526] on input "Ingresar fecha" at bounding box center [238, 534] width 393 height 31
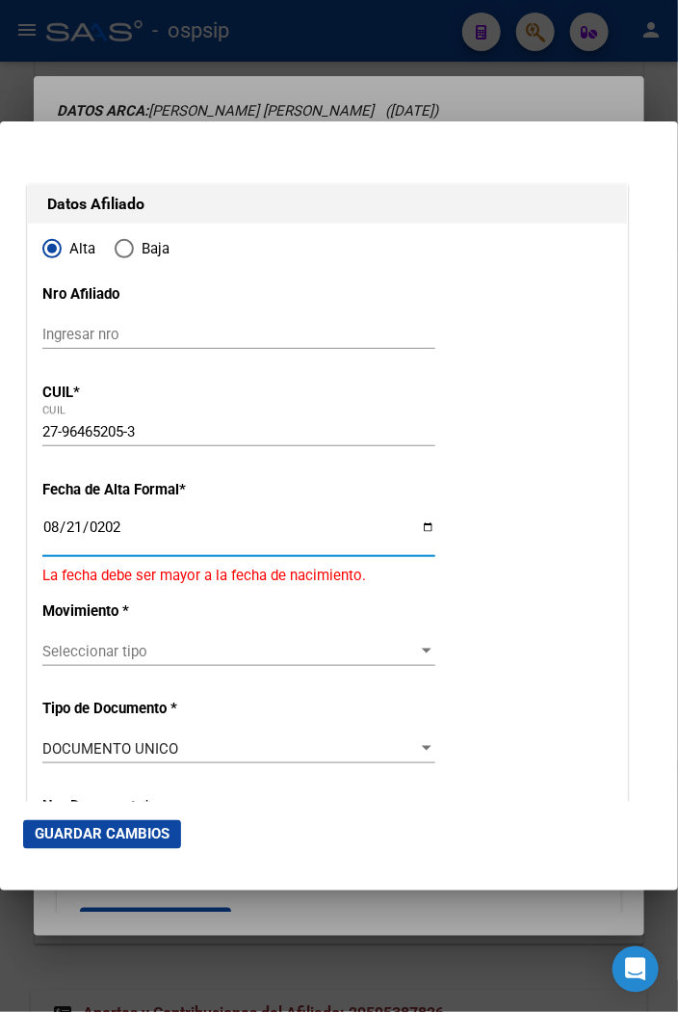
type input "[DATE]"
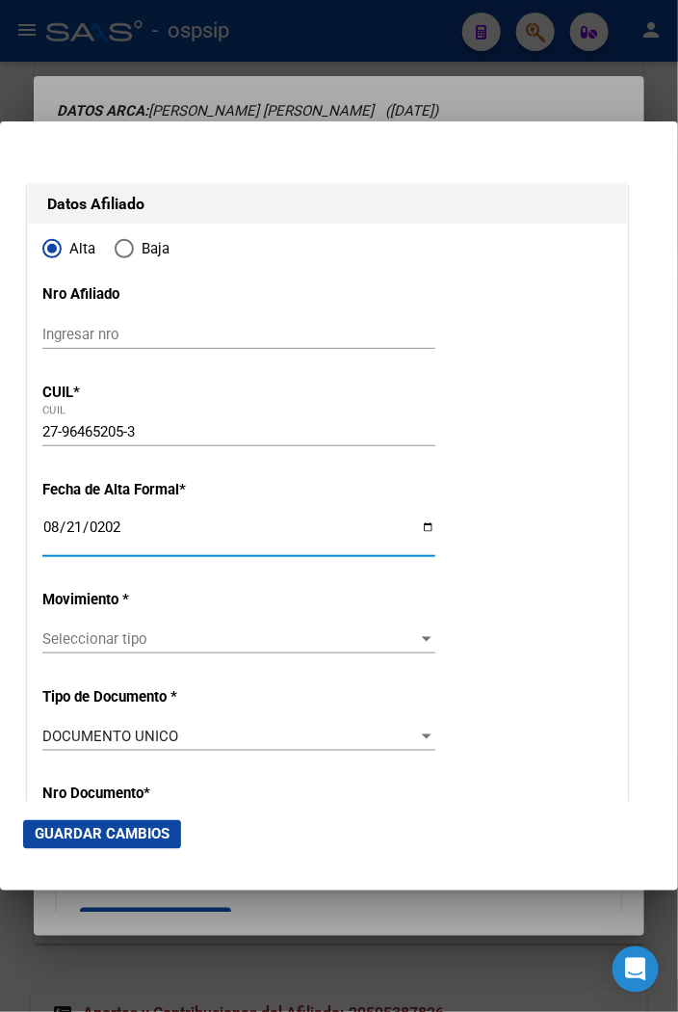
click at [200, 642] on span "Seleccionar tipo" at bounding box center [230, 638] width 376 height 17
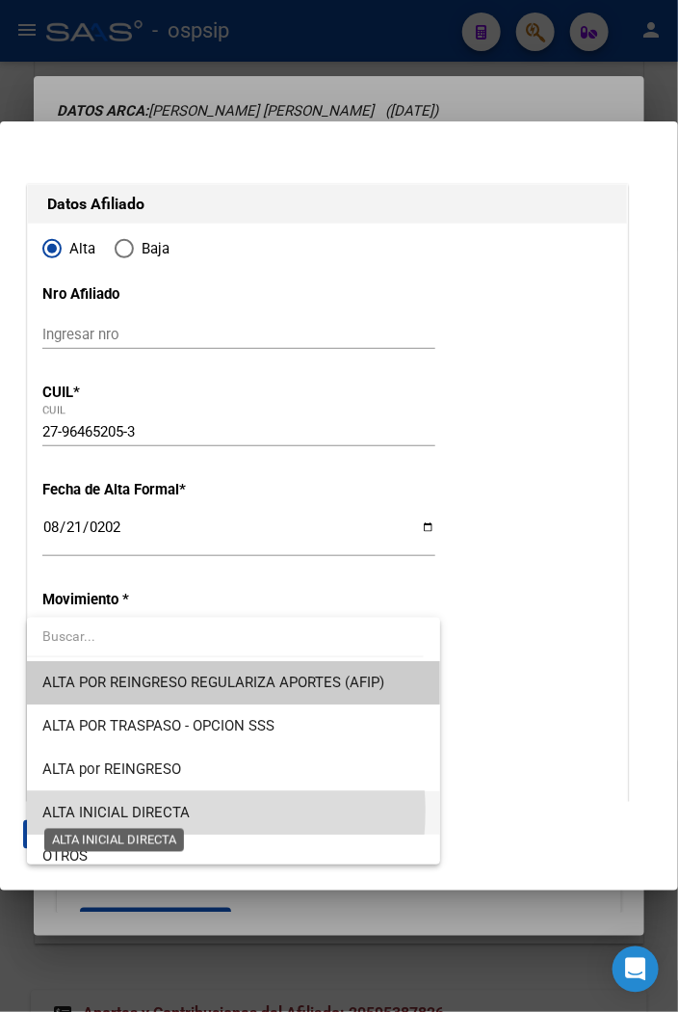
click at [168, 811] on span "ALTA INICIAL DIRECTA" at bounding box center [115, 812] width 147 height 17
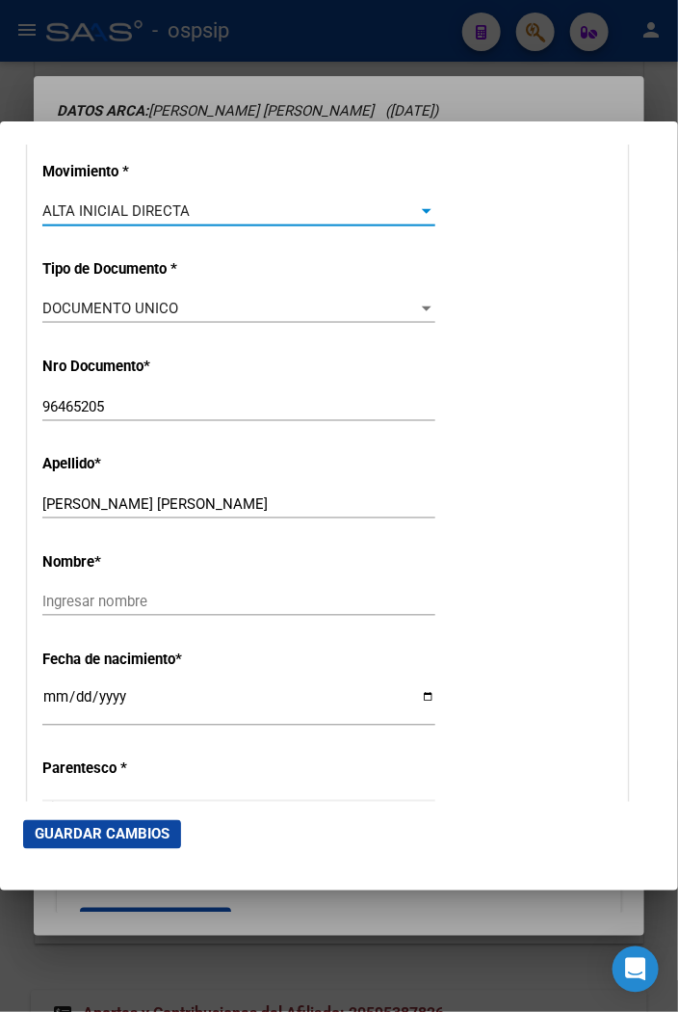
scroll to position [642, 0]
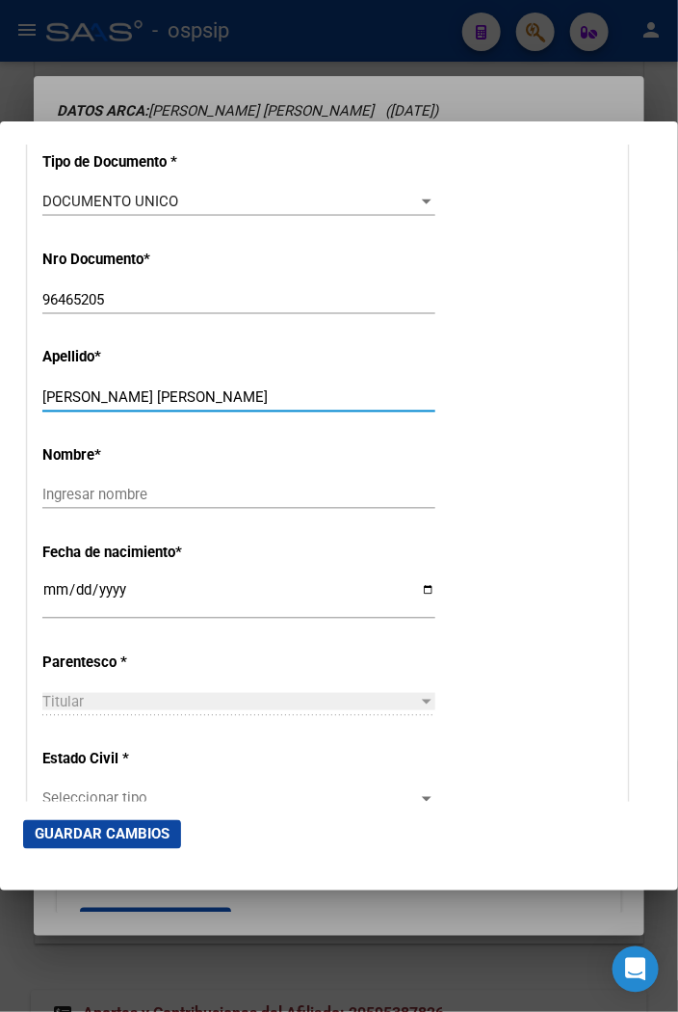
drag, startPoint x: 171, startPoint y: 396, endPoint x: 299, endPoint y: 396, distance: 127.2
click at [299, 396] on input "[PERSON_NAME] [PERSON_NAME]" at bounding box center [238, 396] width 393 height 17
type input "[PERSON_NAME]"
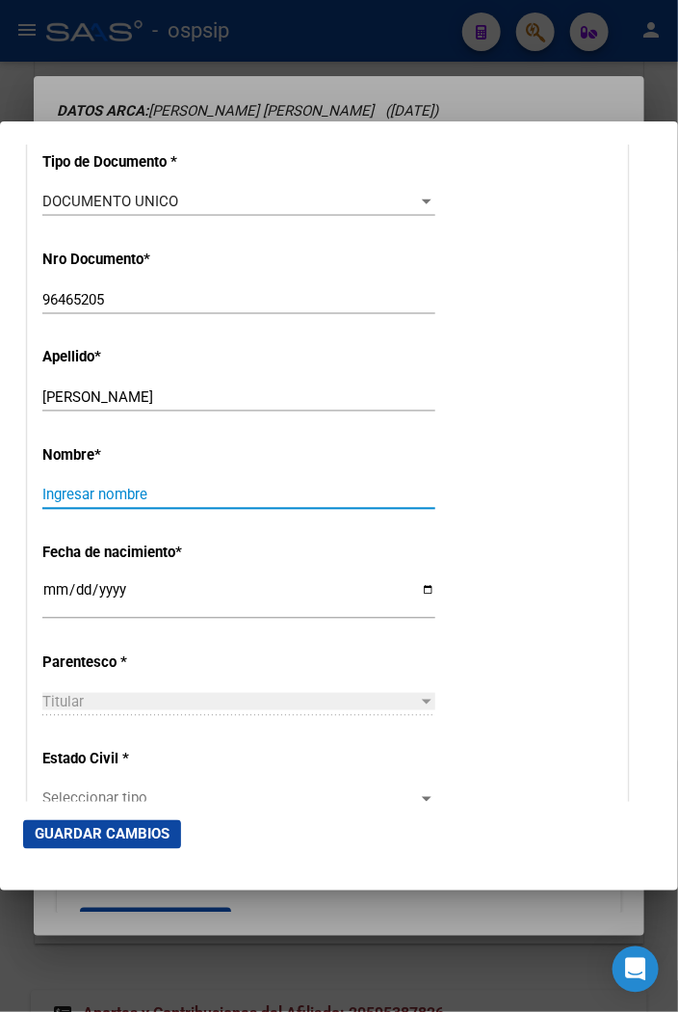
paste input "[PERSON_NAME]"
type input "[PERSON_NAME]"
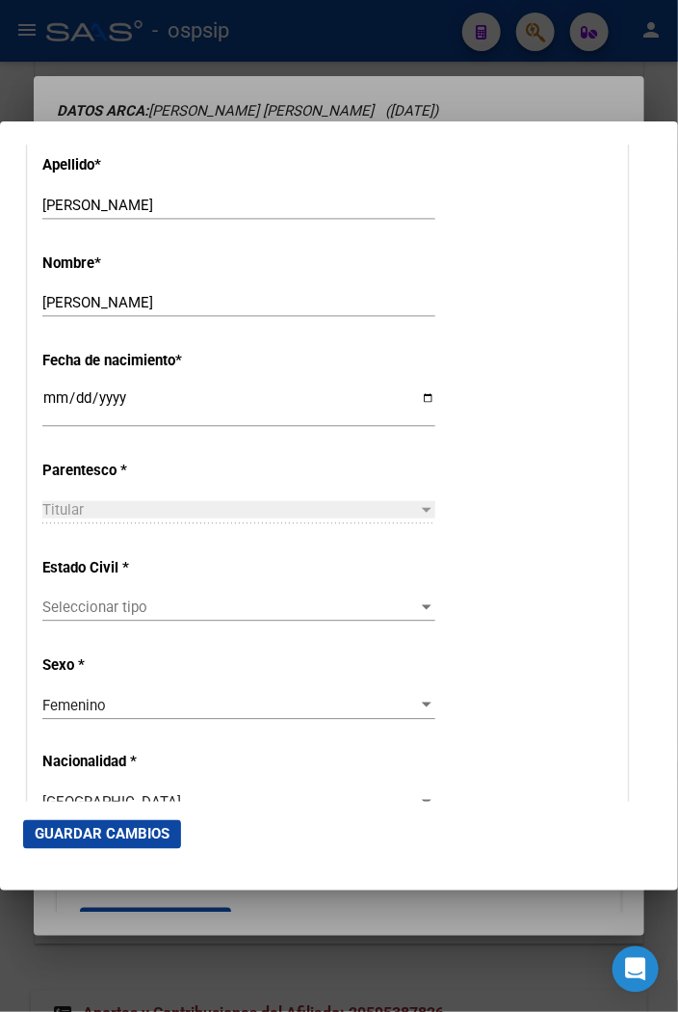
scroll to position [963, 0]
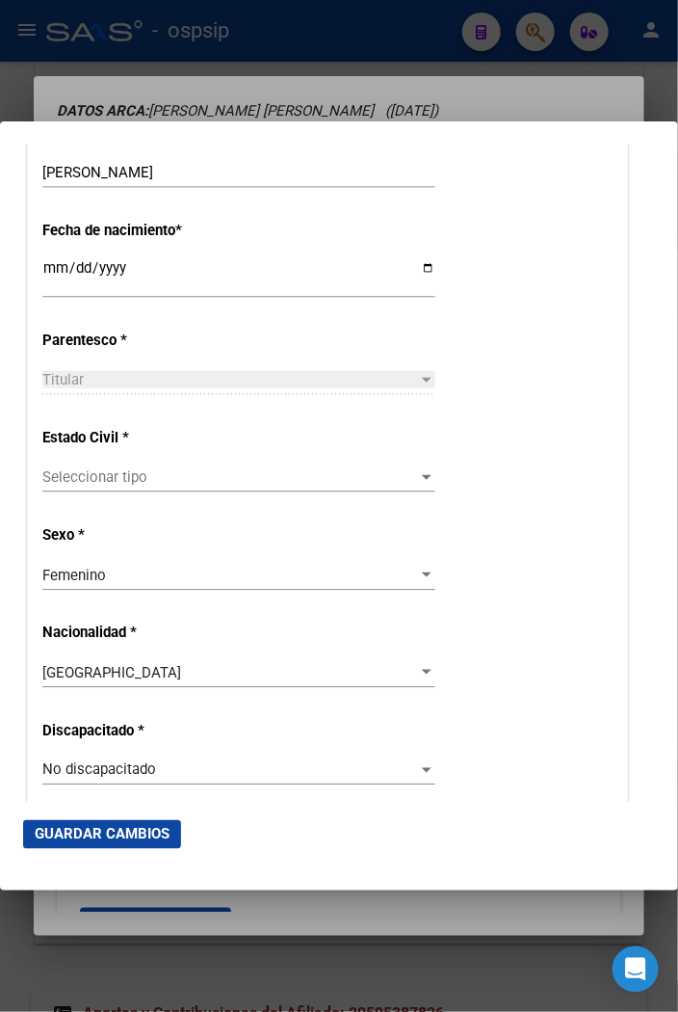
click at [399, 486] on span "Seleccionar tipo" at bounding box center [230, 476] width 376 height 17
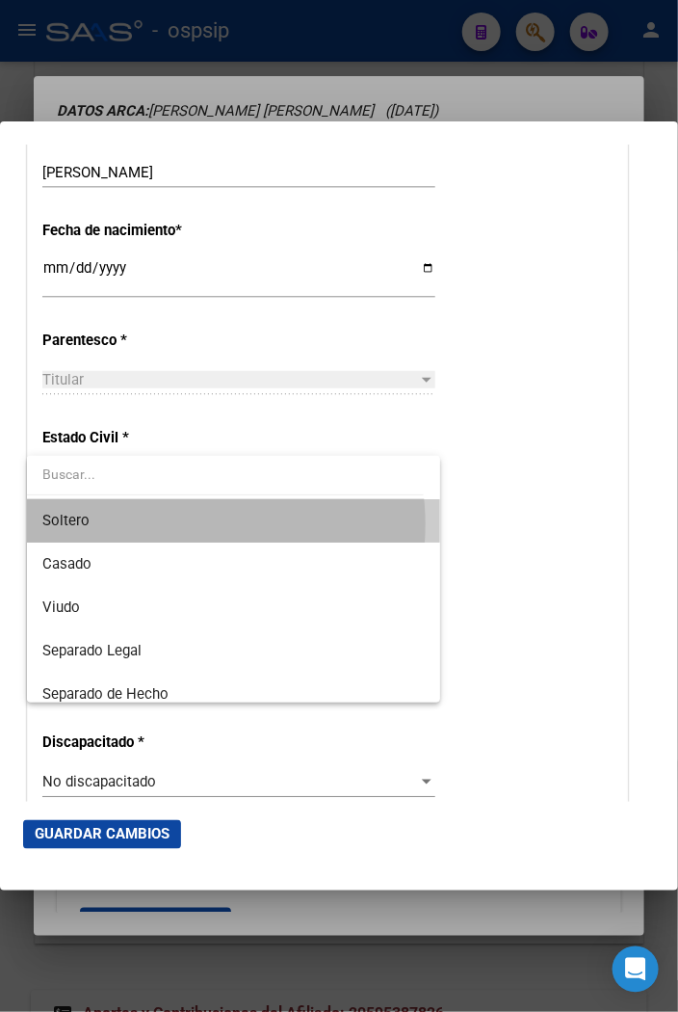
click at [179, 524] on span "Soltero" at bounding box center [233, 520] width 383 height 43
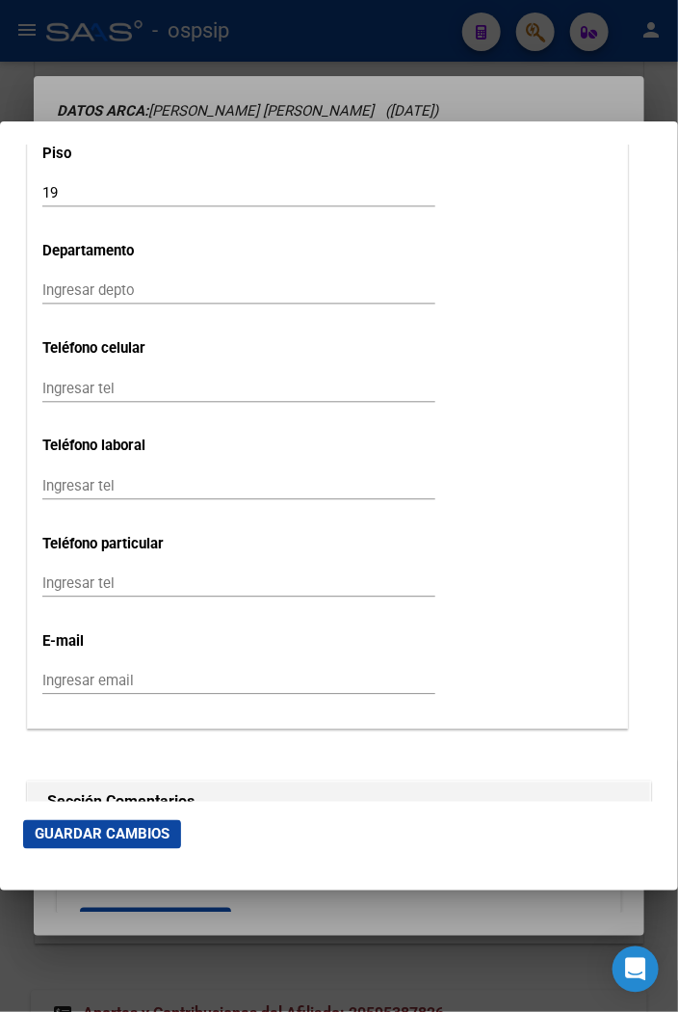
scroll to position [2248, 0]
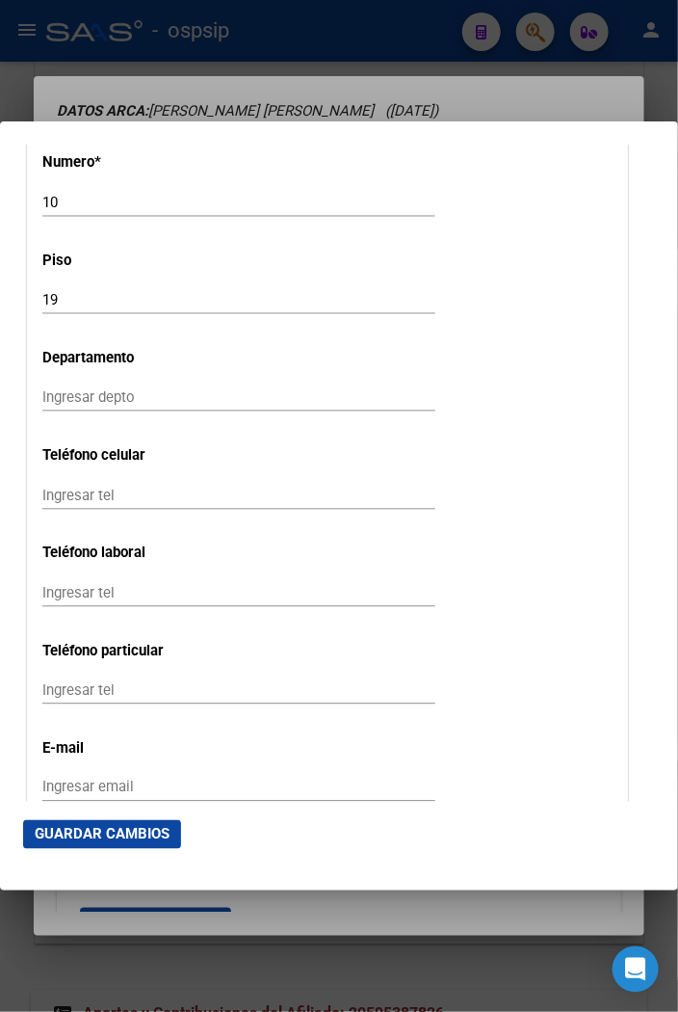
click at [80, 391] on input "Ingresar depto" at bounding box center [238, 396] width 393 height 17
type input "D"
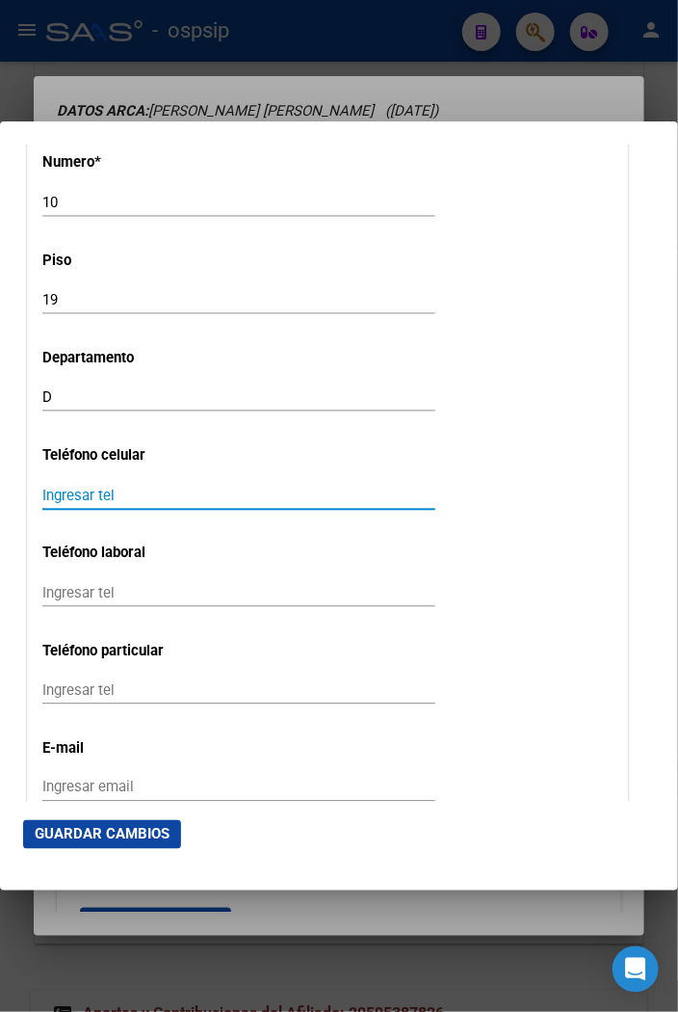
paste input "1171564305"
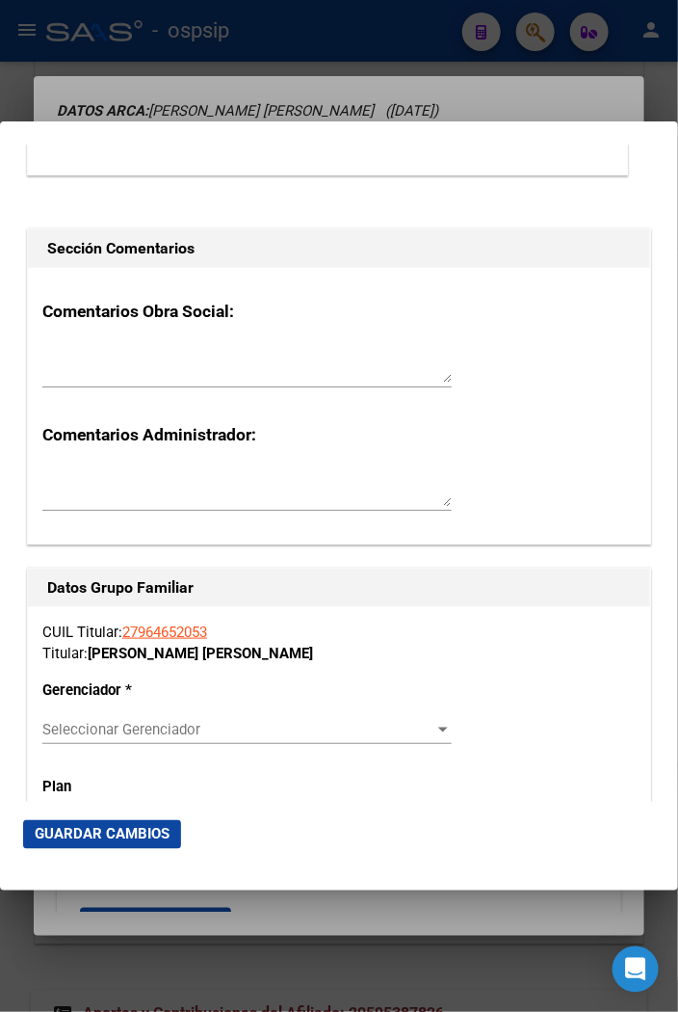
scroll to position [3104, 0]
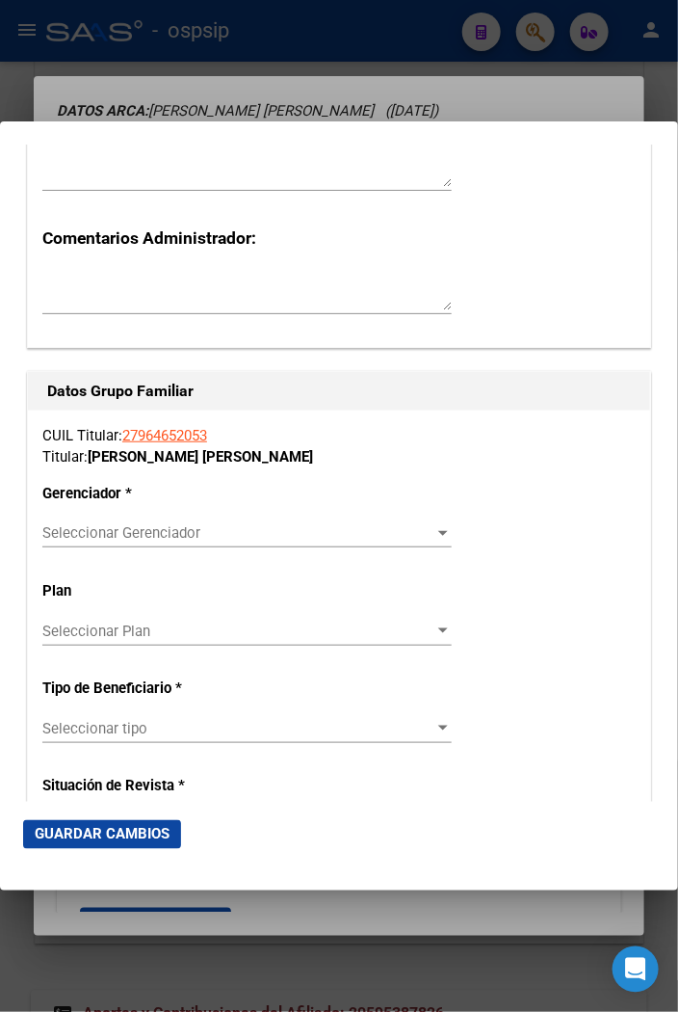
type input "1171564305"
click at [420, 537] on span "Seleccionar Gerenciador" at bounding box center [238, 532] width 392 height 17
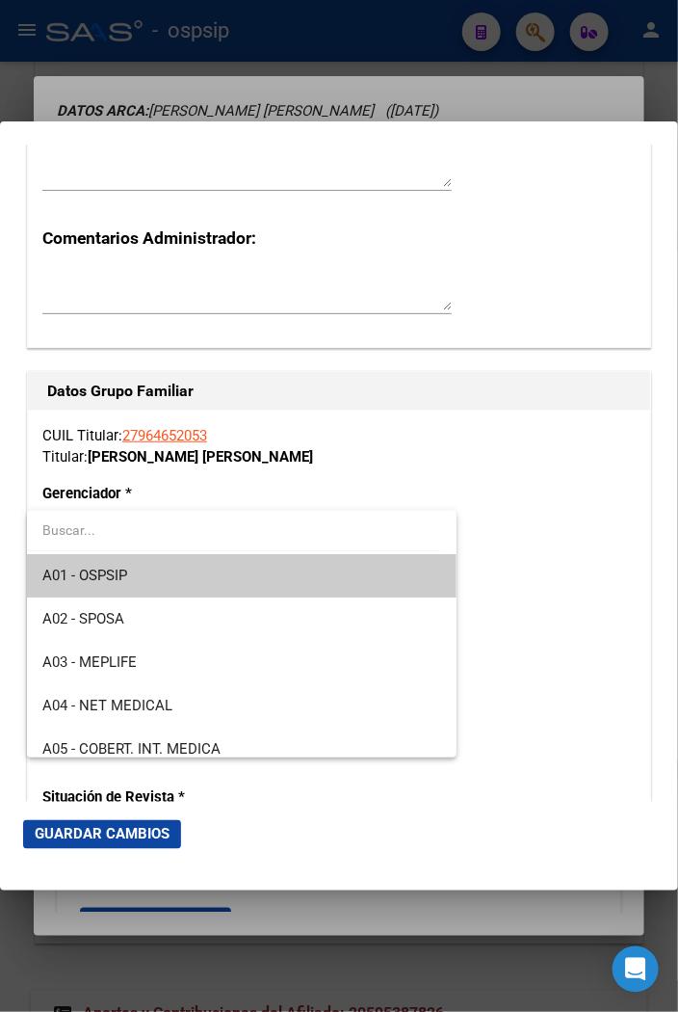
click at [160, 569] on span "A01 - OSPSIP" at bounding box center [241, 575] width 399 height 43
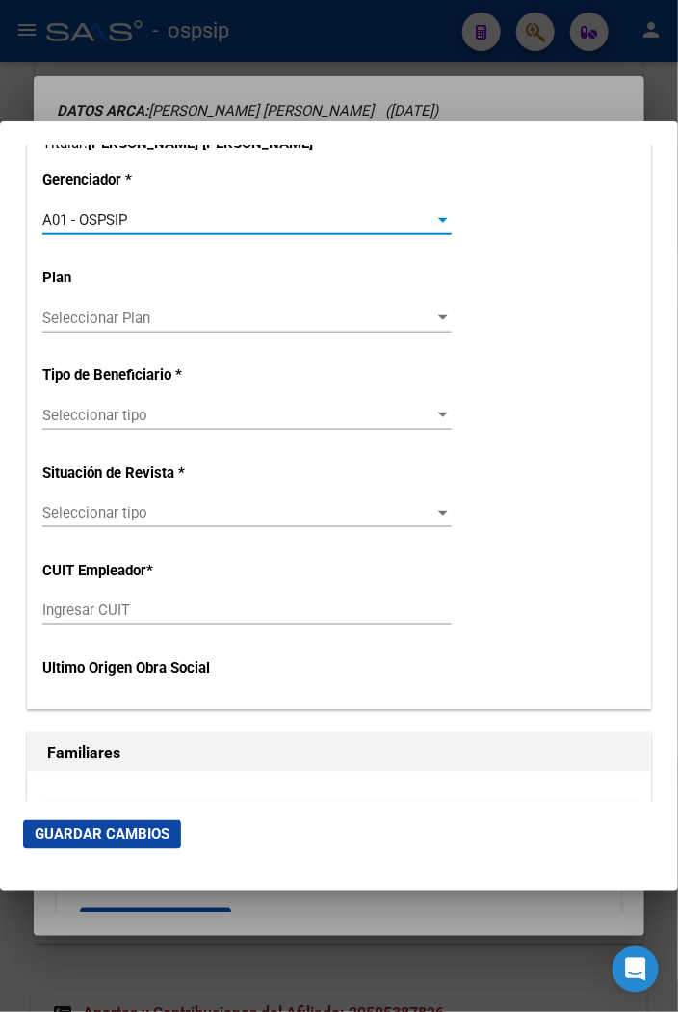
scroll to position [3425, 0]
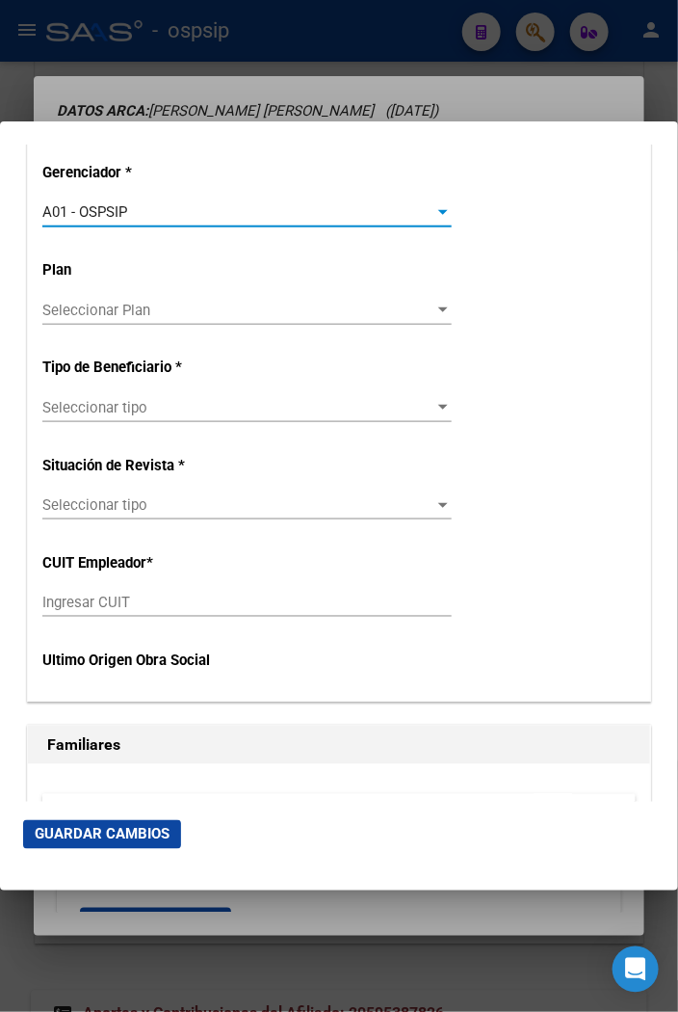
click at [419, 400] on span "Seleccionar tipo" at bounding box center [238, 407] width 392 height 17
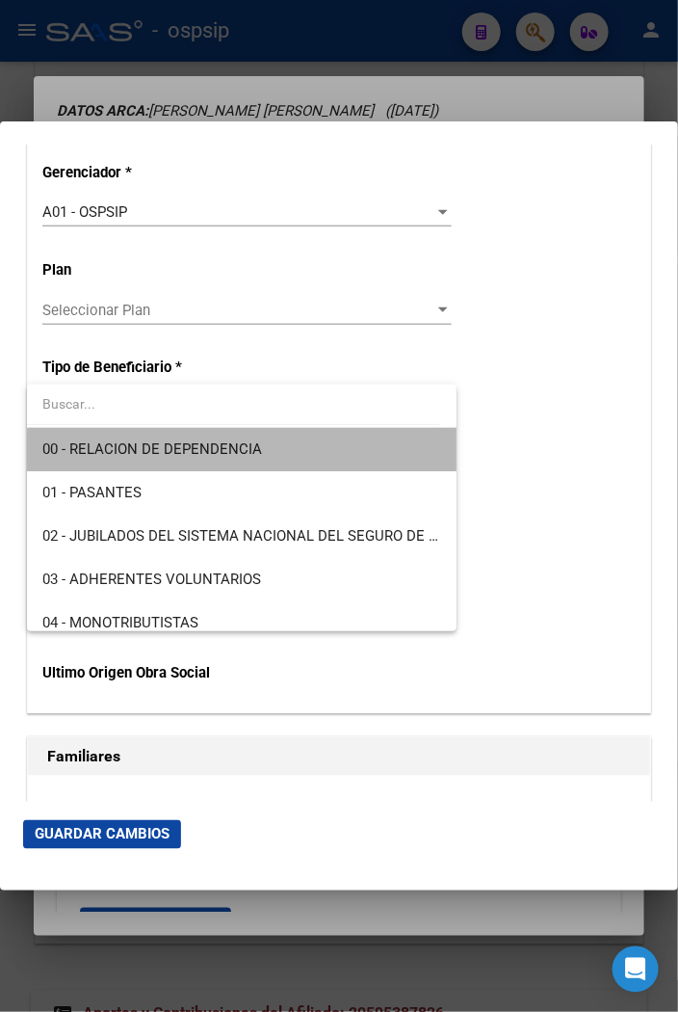
click at [268, 460] on span "00 - RELACION DE DEPENDENCIA" at bounding box center [241, 449] width 399 height 43
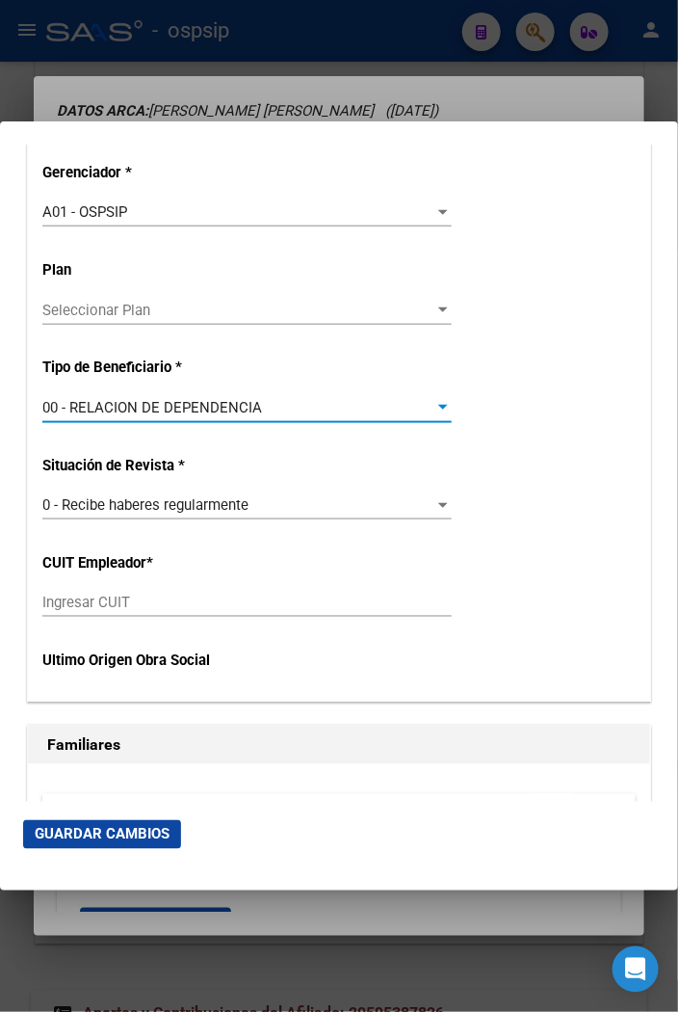
type input "33-70779557-9"
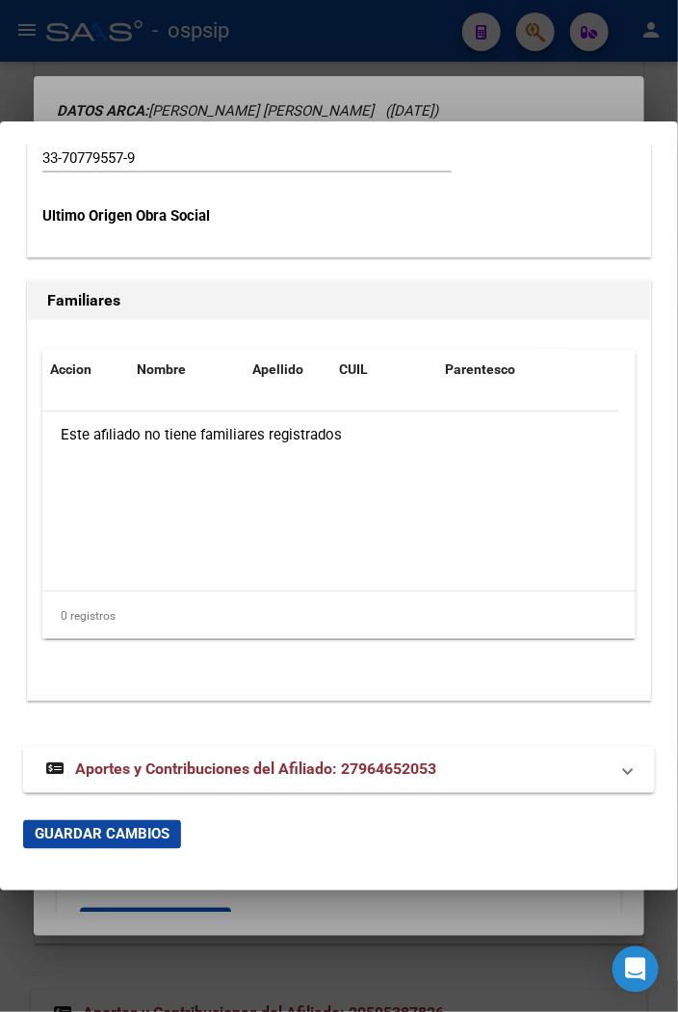
scroll to position [3883, 0]
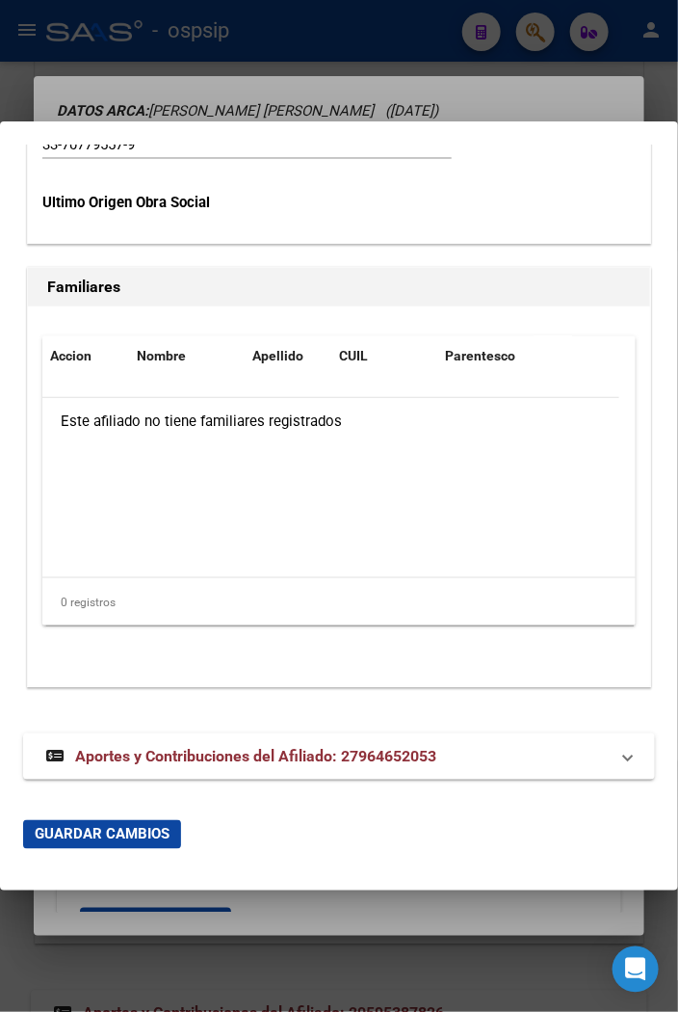
click at [123, 832] on span "Guardar Cambios" at bounding box center [102, 834] width 135 height 17
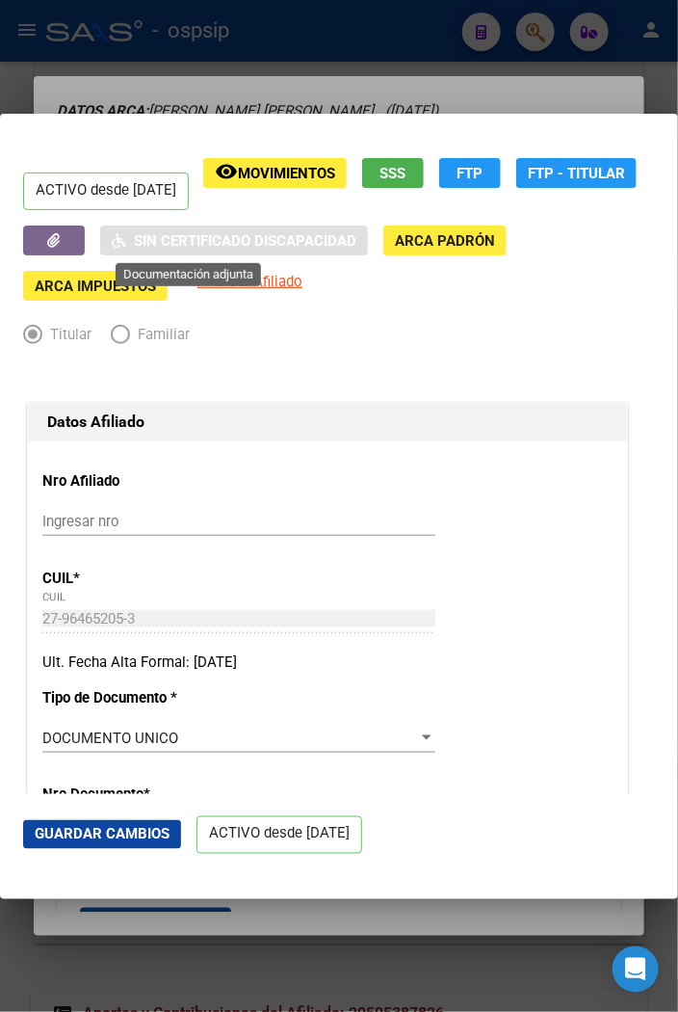
click at [85, 239] on button "button" at bounding box center [54, 240] width 62 height 30
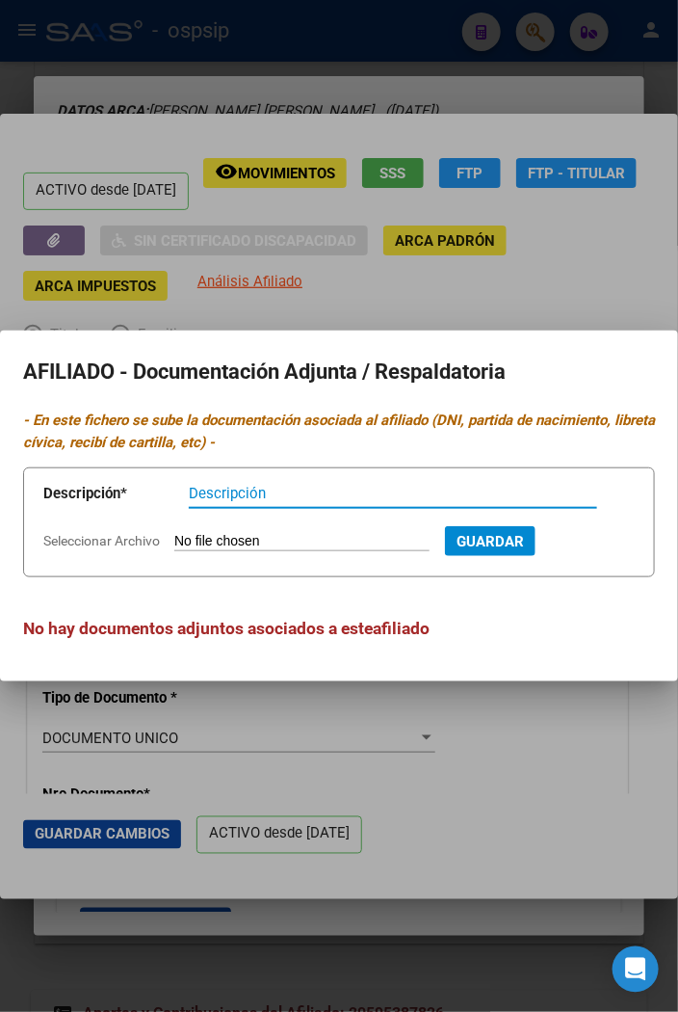
click at [241, 540] on input "Seleccionar Archivo" at bounding box center [301, 542] width 255 height 18
type input "C:\fakepath\REC_HAB_CUS_202507_3881.pdf"
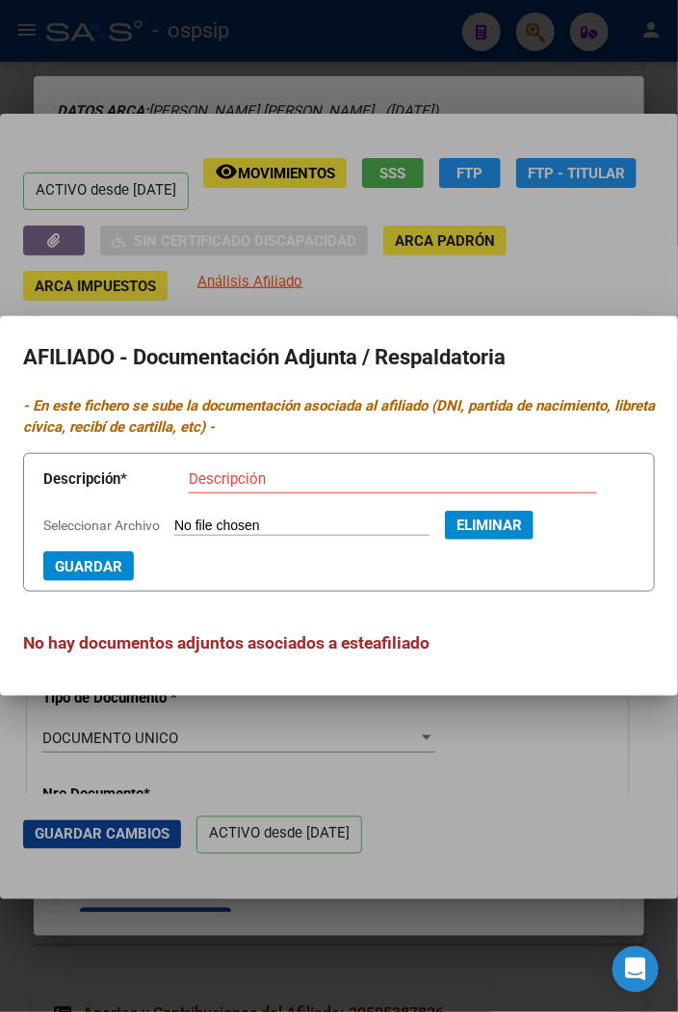
click at [215, 479] on input "Descripción" at bounding box center [393, 478] width 409 height 17
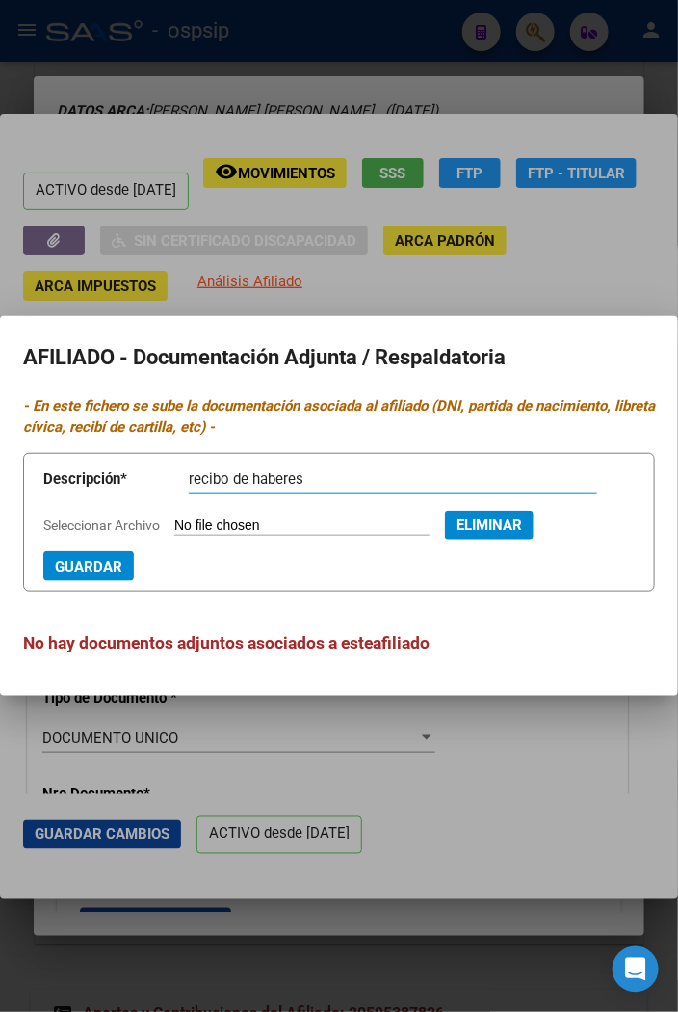
type input "recibo de haberes"
click at [505, 530] on span "Eliminar" at bounding box center [490, 524] width 66 height 17
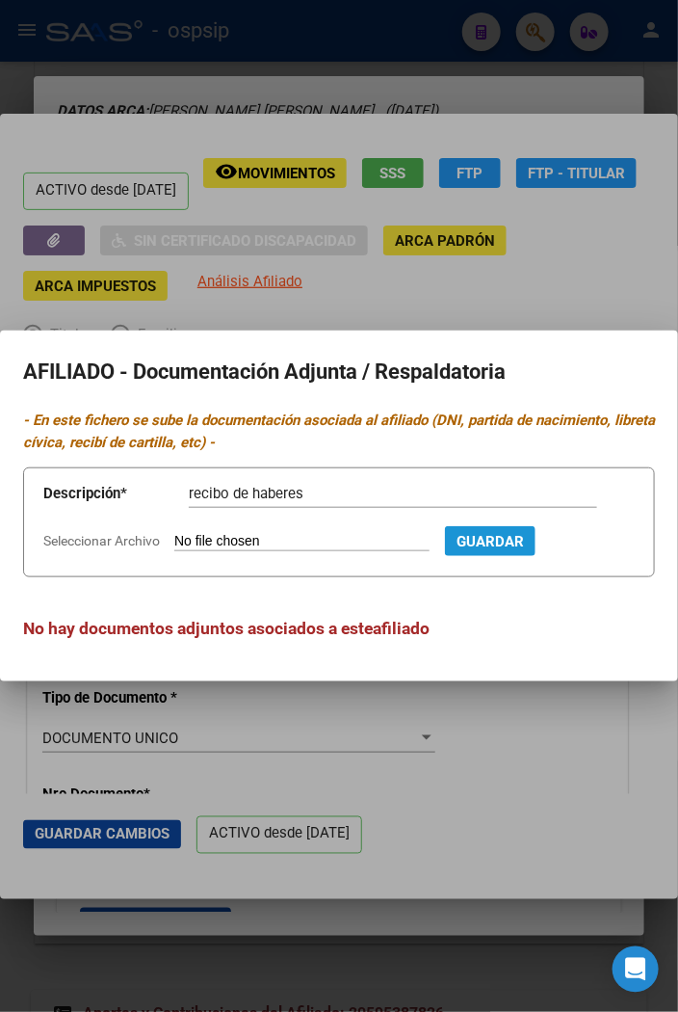
click at [506, 535] on span "Guardar" at bounding box center [490, 541] width 67 height 17
click at [247, 537] on input "Seleccionar Archivo" at bounding box center [301, 542] width 255 height 18
type input "C:\fakepath\REC_HAB_CUS_202507_3881.pdf"
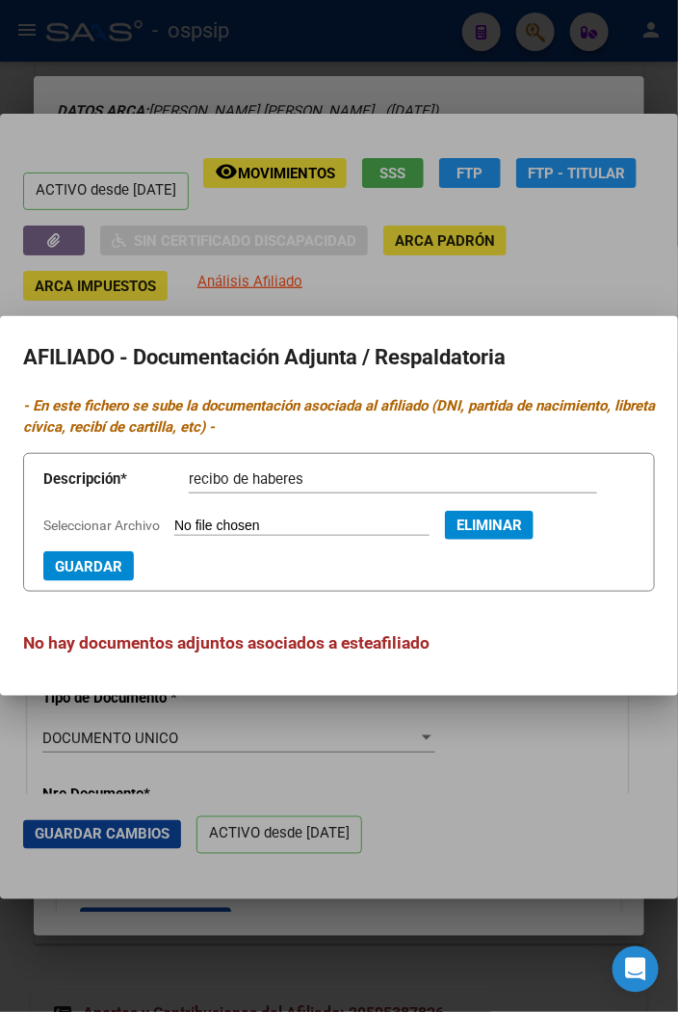
click at [87, 572] on span "Guardar" at bounding box center [88, 566] width 67 height 17
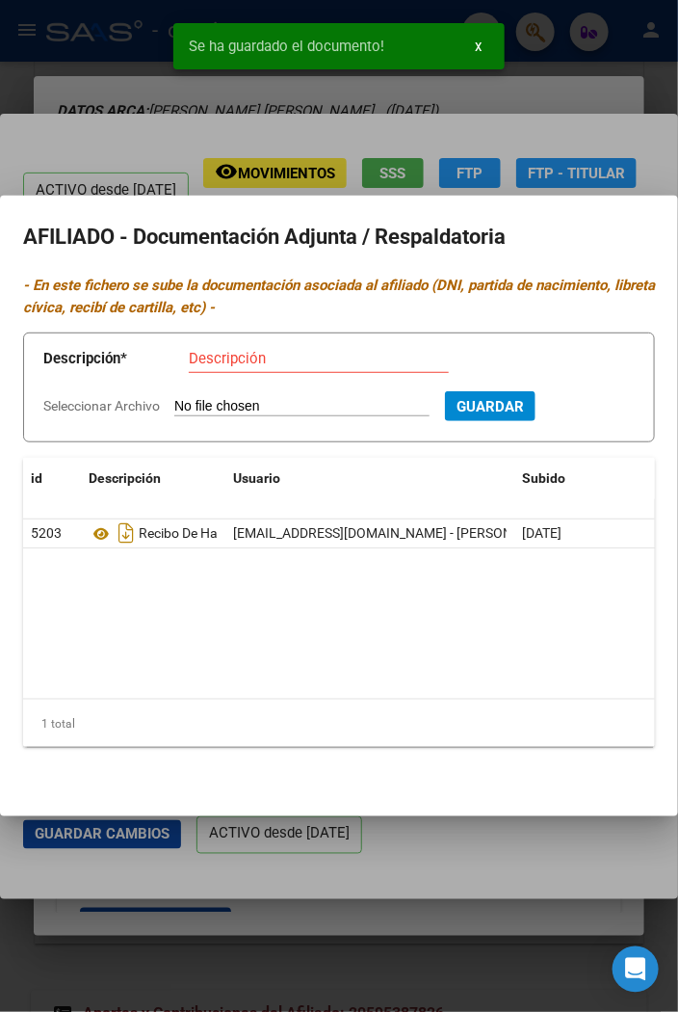
click at [253, 407] on input "Seleccionar Archivo" at bounding box center [301, 407] width 255 height 18
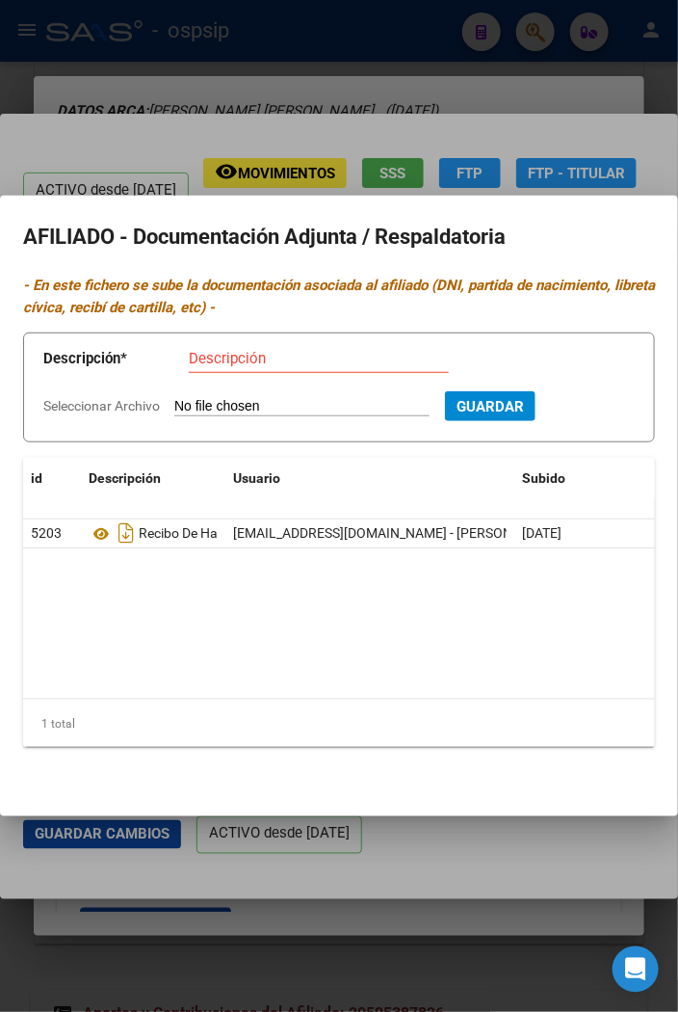
click at [267, 403] on input "Seleccionar Archivo" at bounding box center [301, 407] width 255 height 18
type input "C:\fakepath\DNI nefer.pdf"
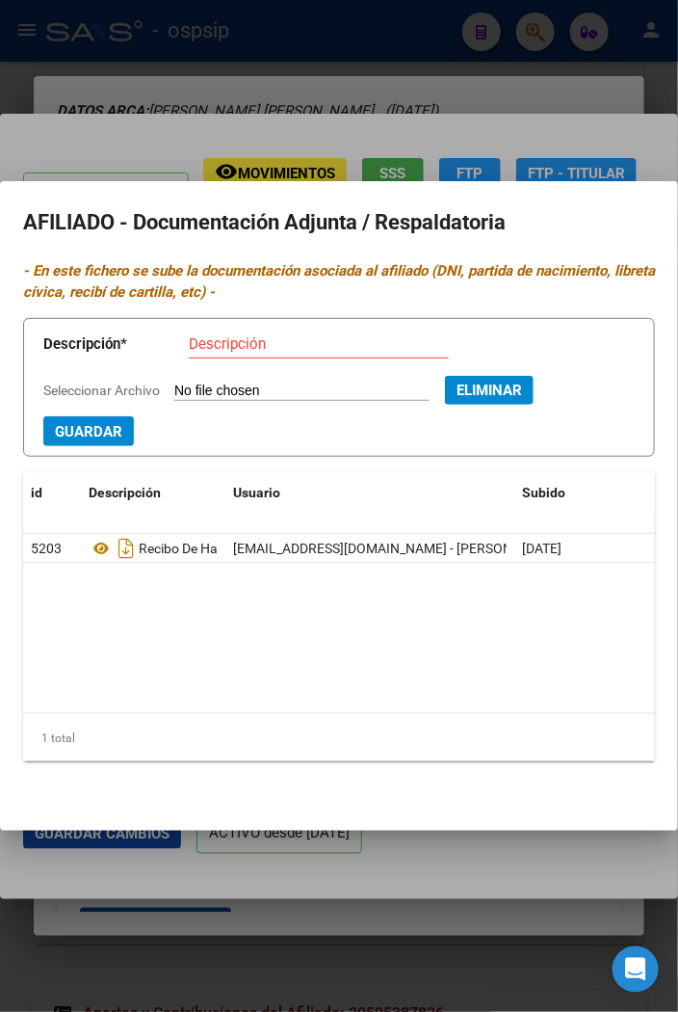
click at [227, 337] on input "Descripción" at bounding box center [319, 343] width 260 height 17
type input "DNI / TITULAR"
click at [77, 428] on span "Guardar" at bounding box center [88, 431] width 67 height 17
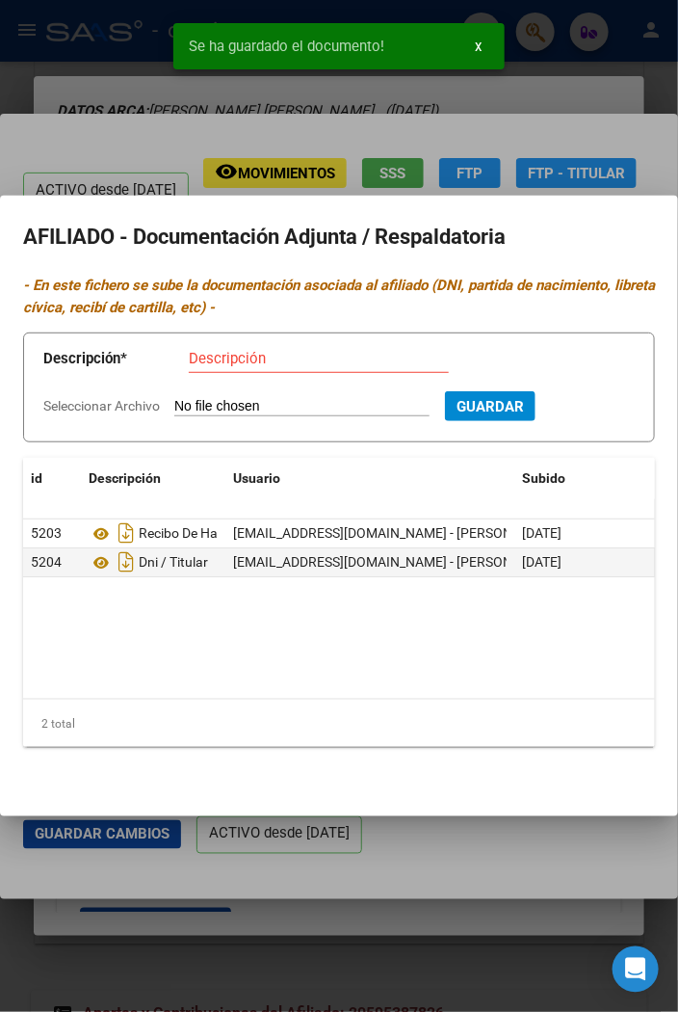
click at [581, 129] on div at bounding box center [339, 506] width 678 height 1012
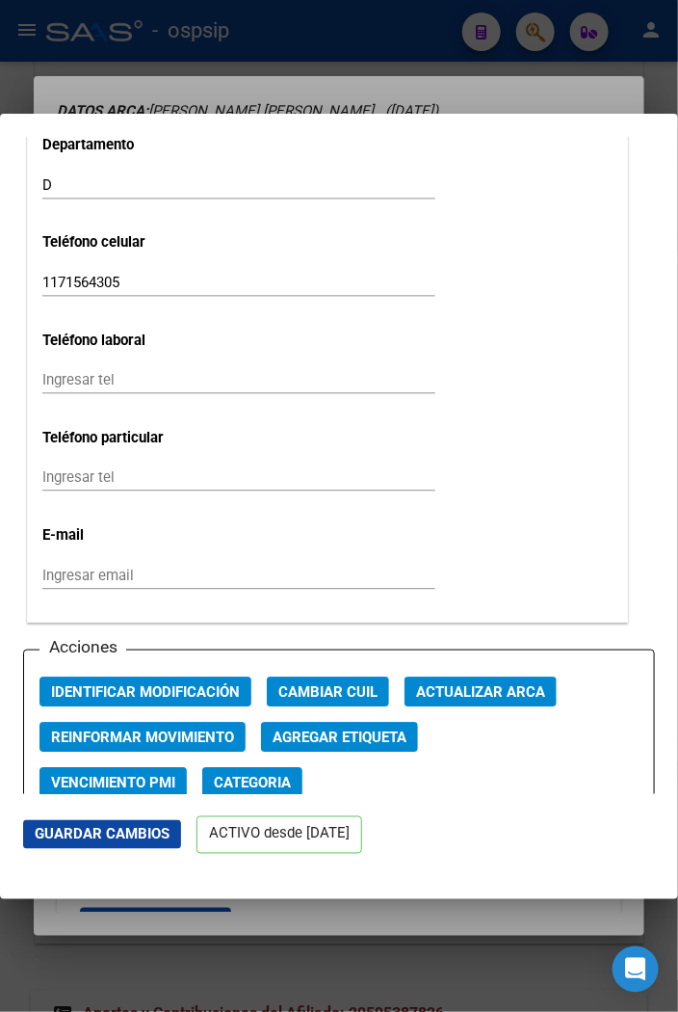
scroll to position [2783, 0]
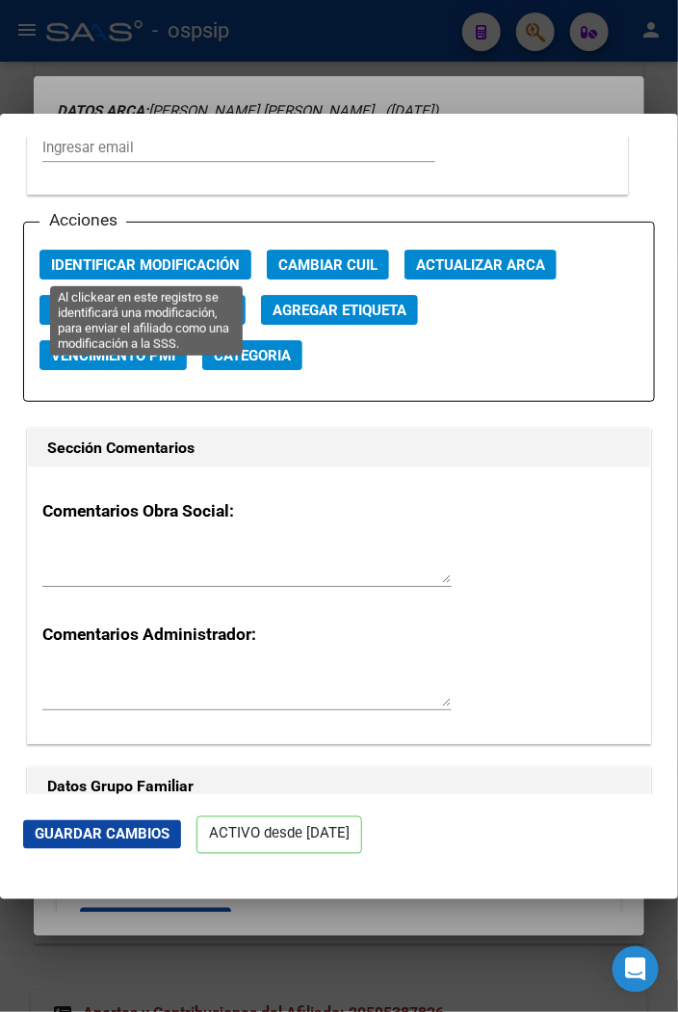
click at [148, 260] on span "Identificar Modificación" at bounding box center [145, 264] width 189 height 17
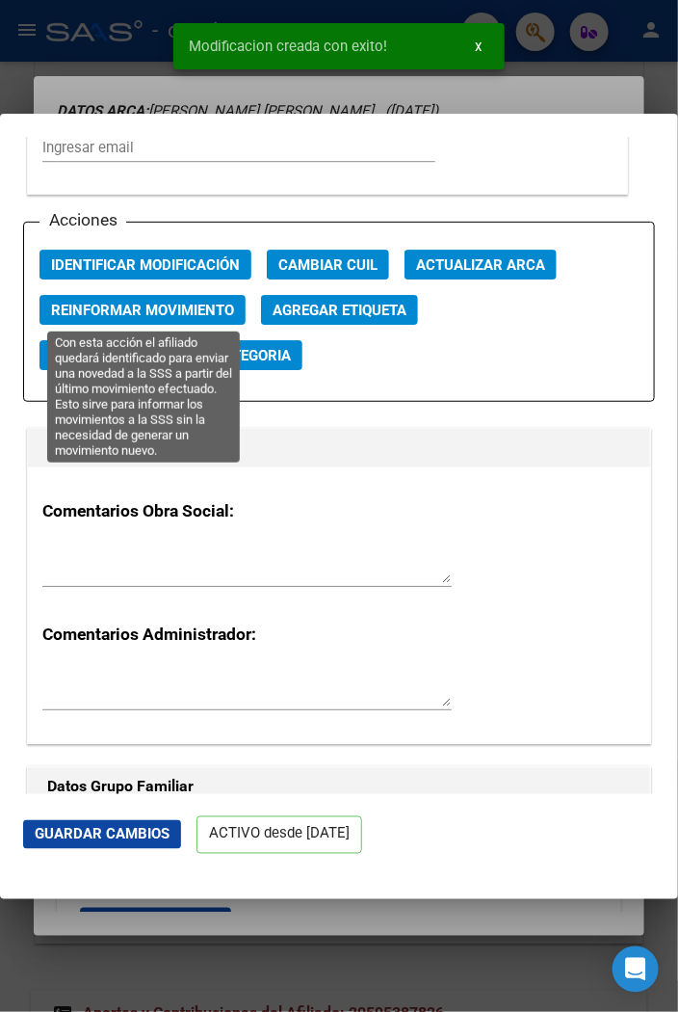
click at [175, 314] on span "Reinformar Movimiento" at bounding box center [142, 310] width 183 height 17
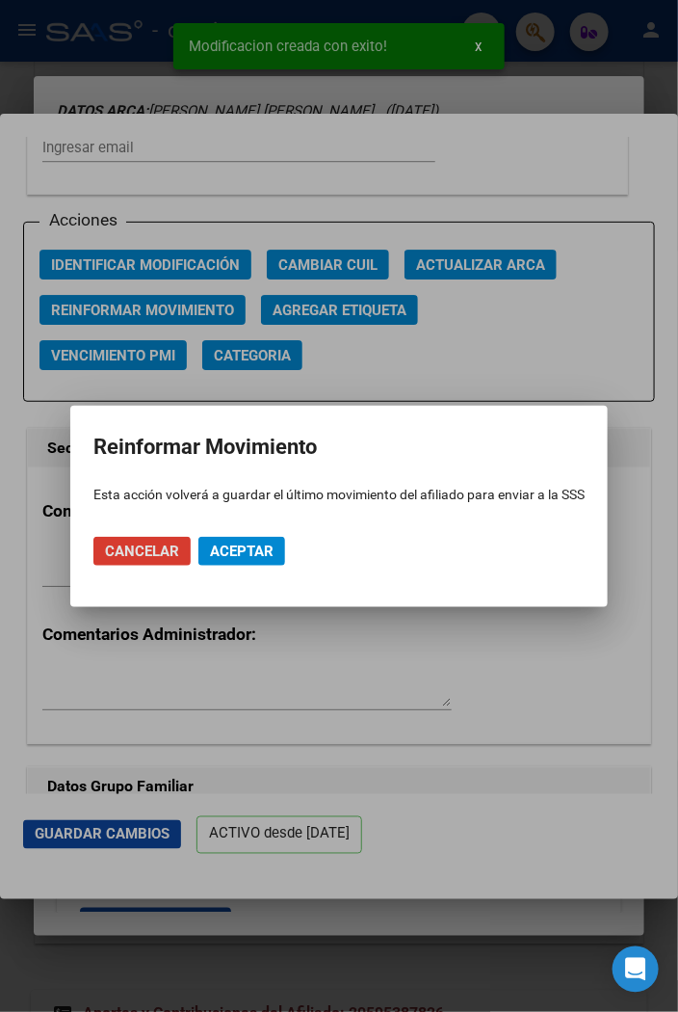
click at [254, 552] on span "Aceptar" at bounding box center [242, 550] width 64 height 17
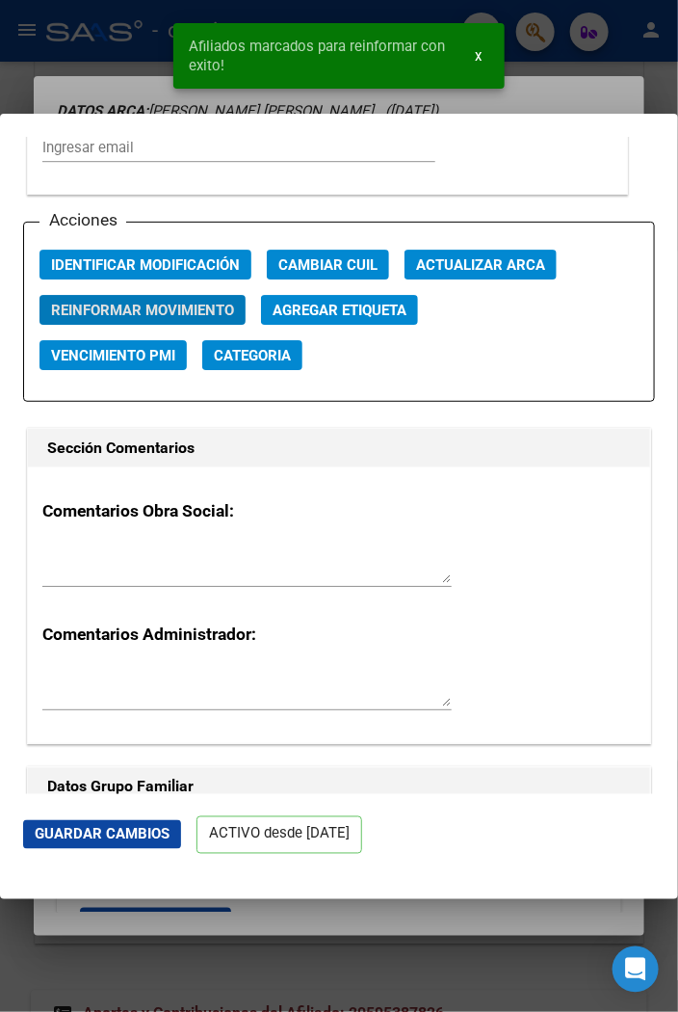
click at [85, 839] on span "Guardar Cambios" at bounding box center [102, 834] width 135 height 17
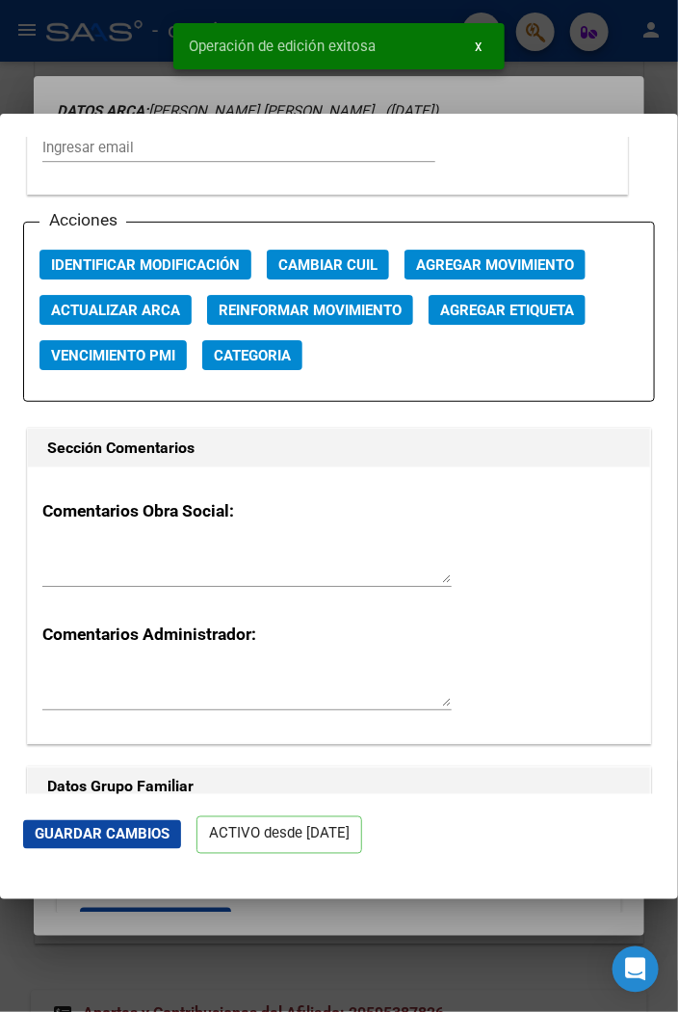
click at [585, 99] on div at bounding box center [339, 506] width 678 height 1012
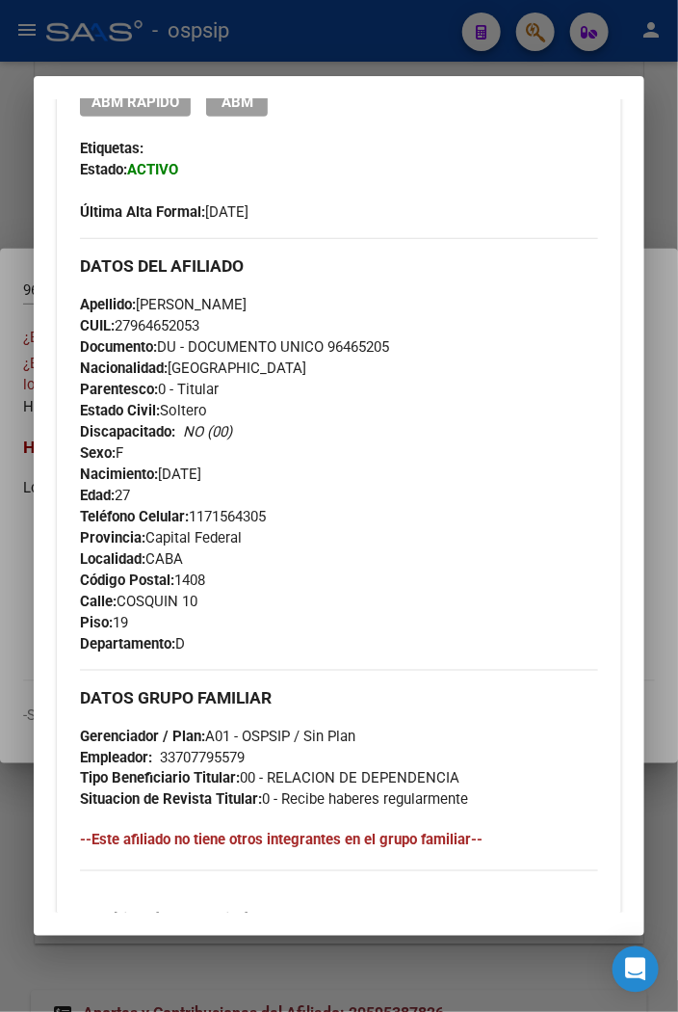
scroll to position [283, 0]
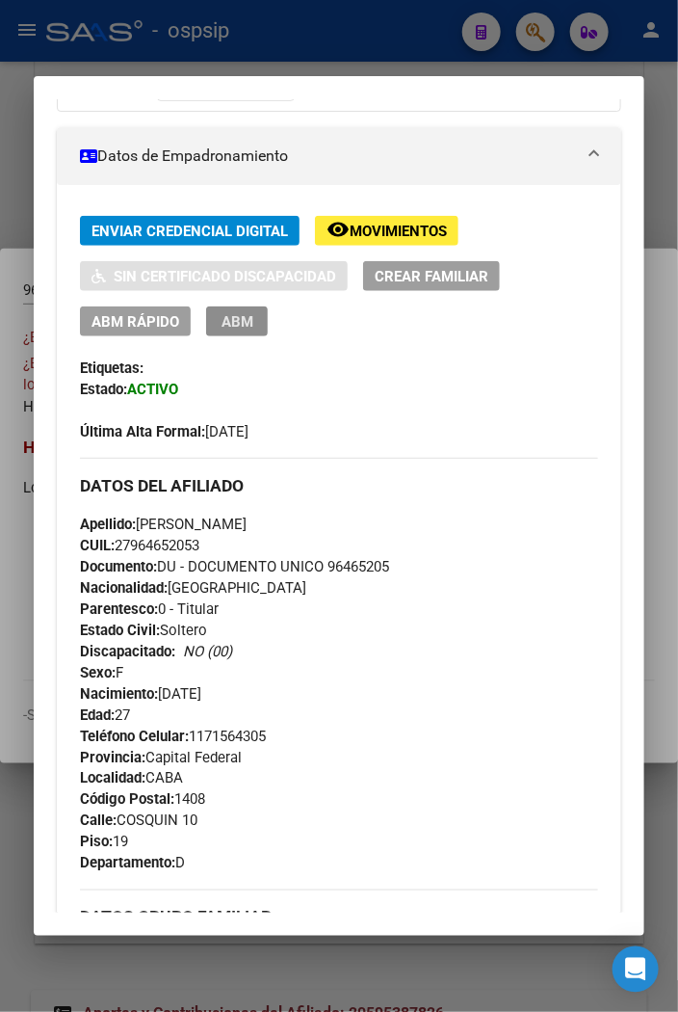
click at [246, 330] on span "ABM" at bounding box center [238, 321] width 32 height 17
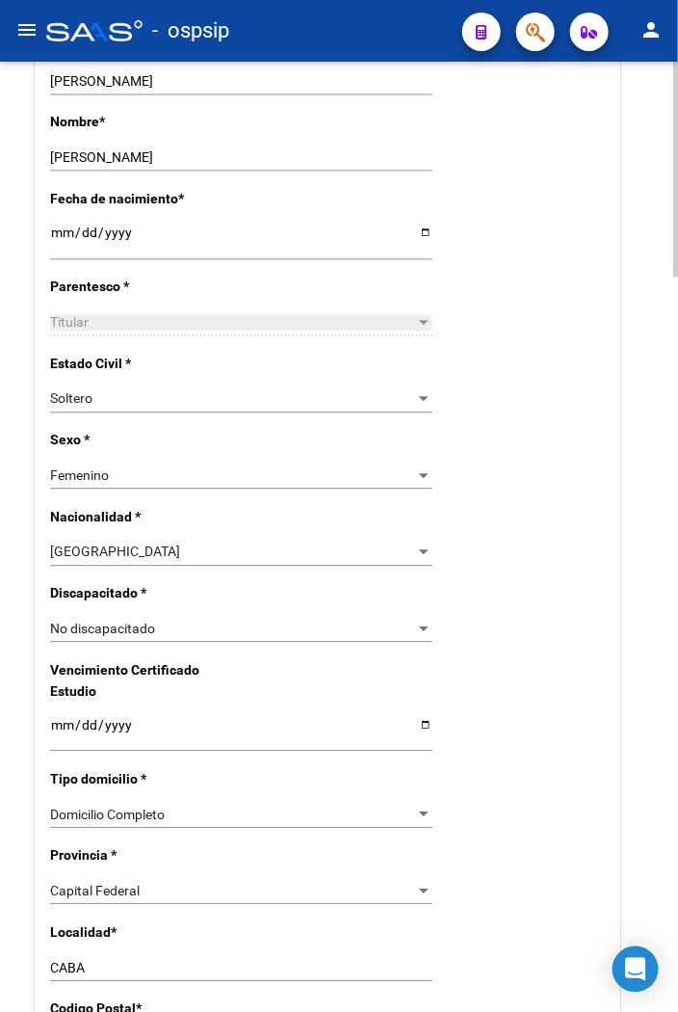
scroll to position [856, 0]
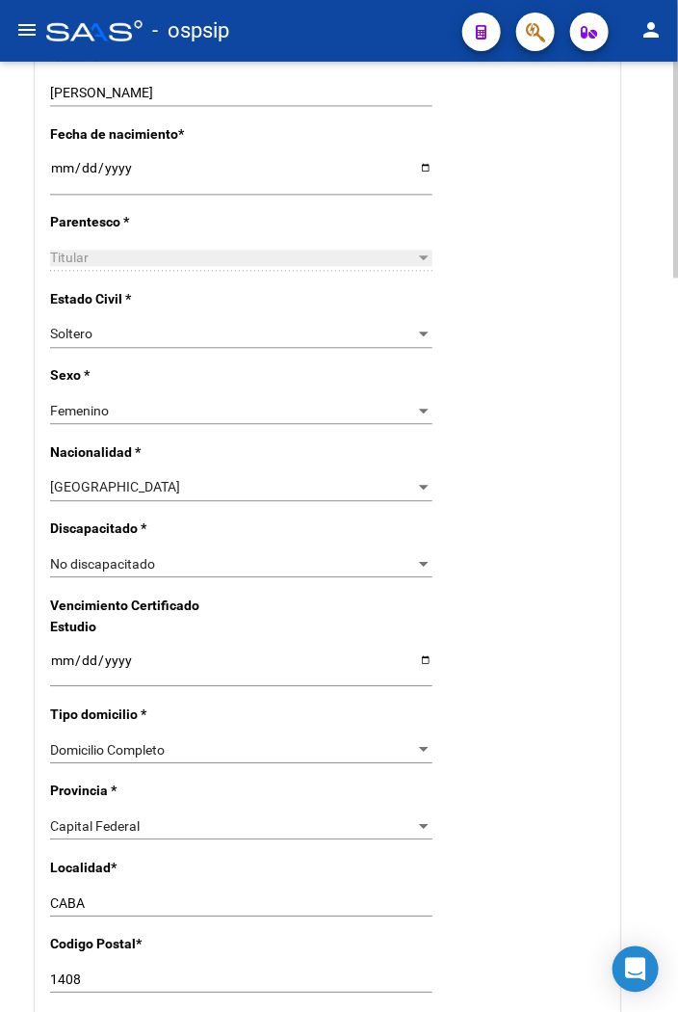
drag, startPoint x: 434, startPoint y: 475, endPoint x: 417, endPoint y: 487, distance: 20.0
click at [424, 484] on div "Nro Afiliado Ingresar nro CUIL * 27-96465205-3 CUIL ARCA Padrón Ult. Fecha Alta…" at bounding box center [328, 632] width 584 height 2009
click at [411, 488] on div "[GEOGRAPHIC_DATA]" at bounding box center [232, 487] width 365 height 16
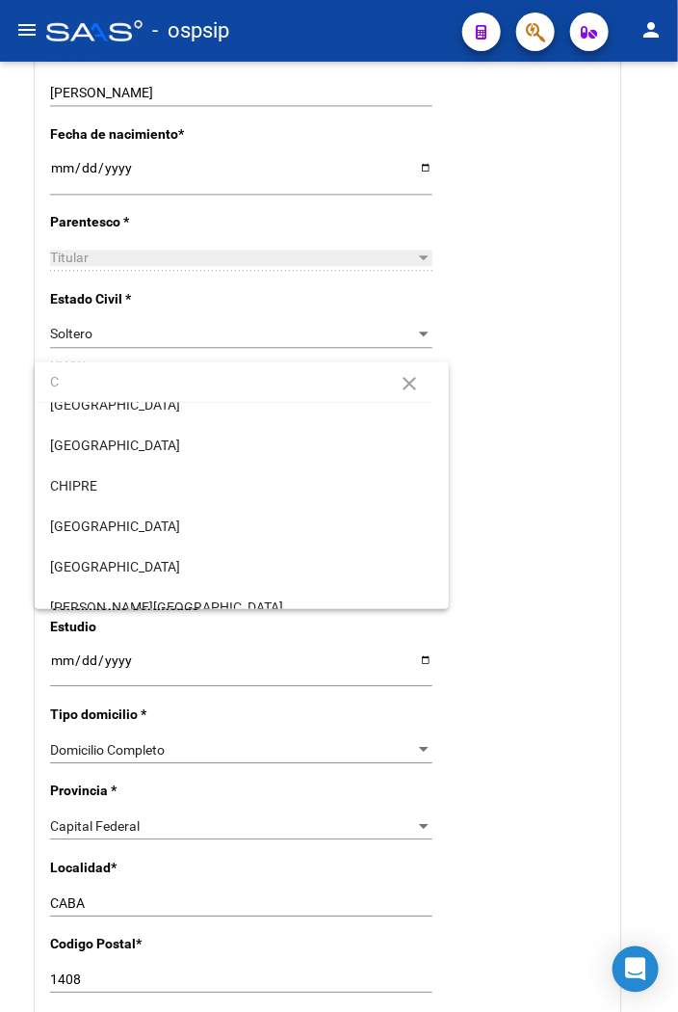
scroll to position [0, 0]
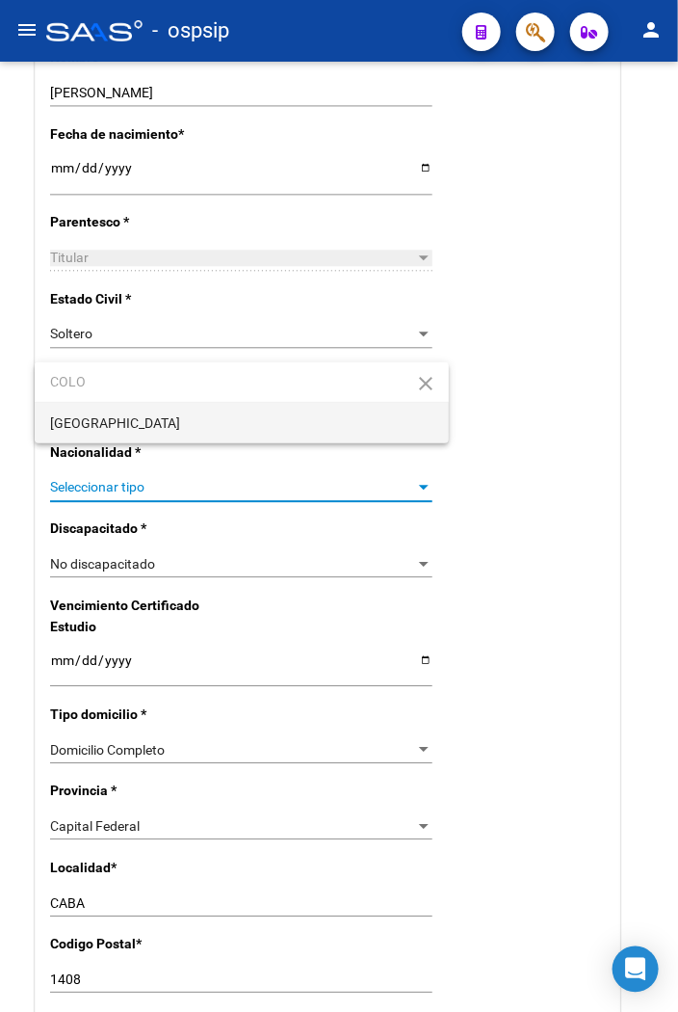
type input "COLO"
click at [145, 428] on span "[GEOGRAPHIC_DATA]" at bounding box center [241, 423] width 383 height 40
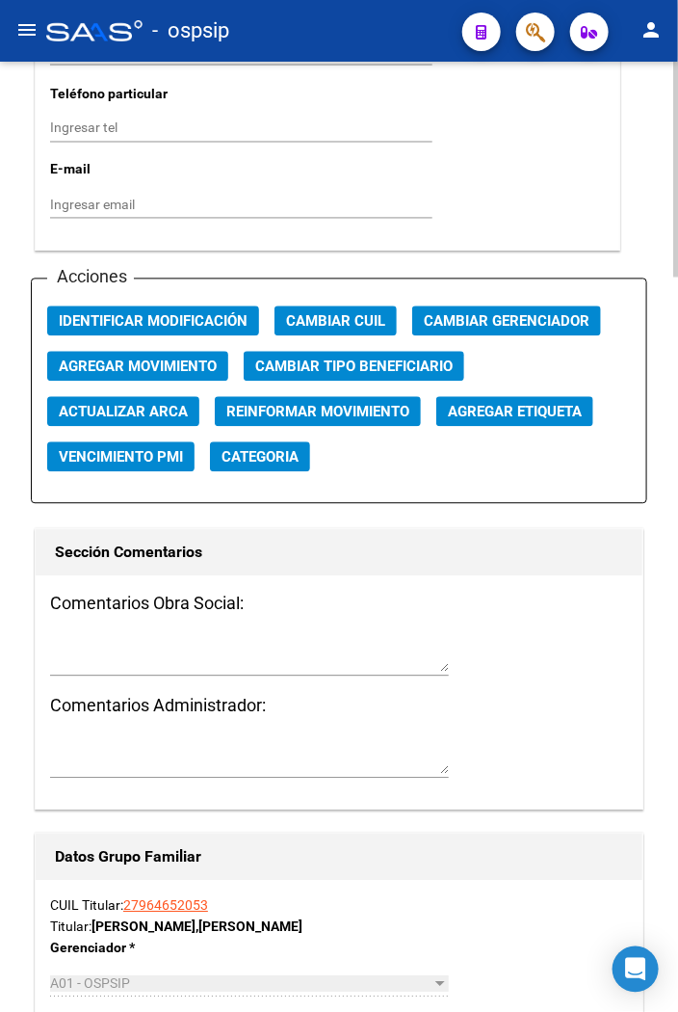
scroll to position [2248, 0]
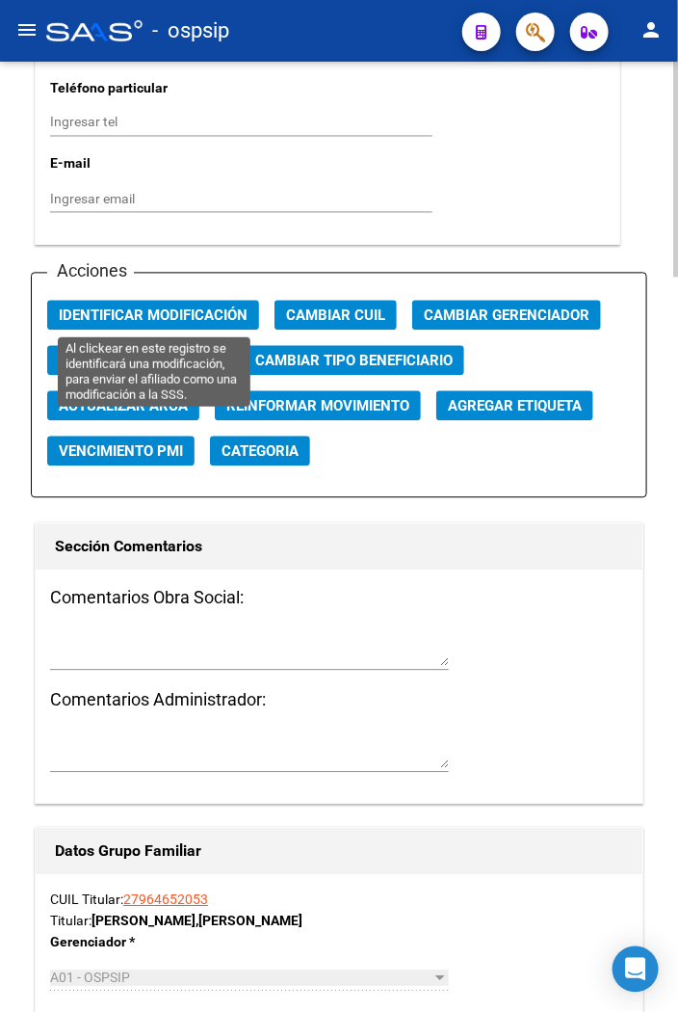
click at [129, 315] on span "Identificar Modificación" at bounding box center [153, 315] width 189 height 17
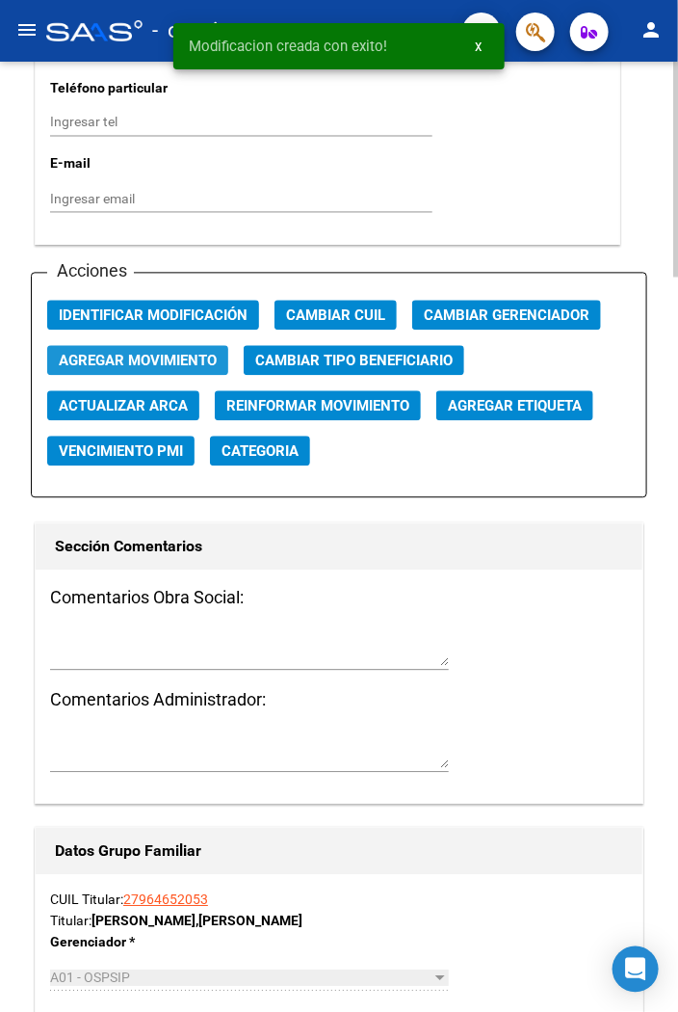
click at [141, 358] on span "Agregar Movimiento" at bounding box center [138, 361] width 158 height 17
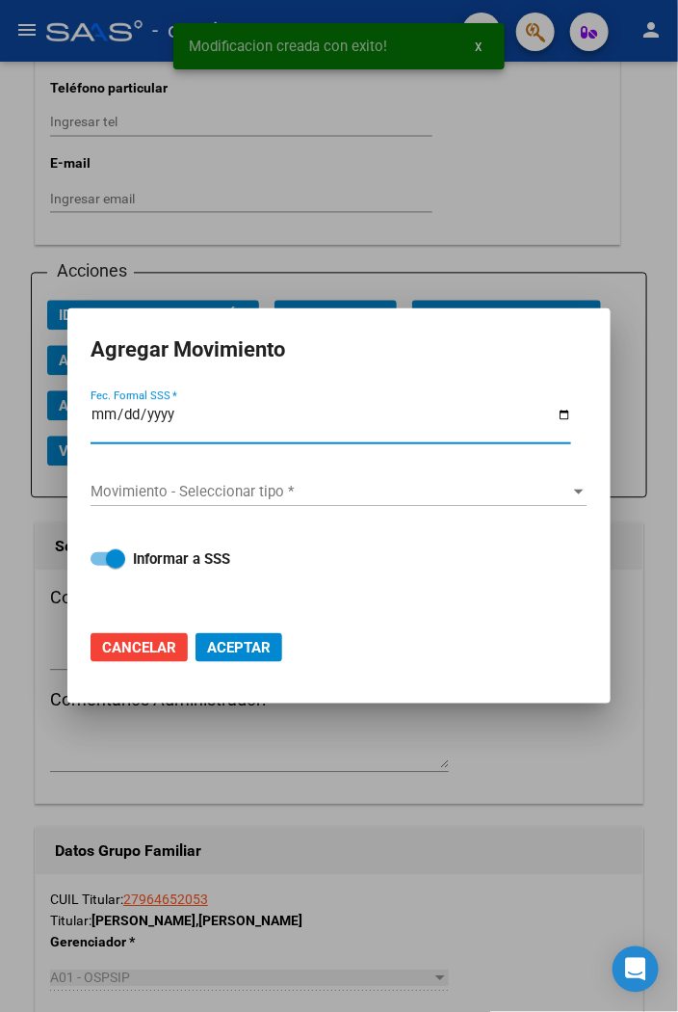
click at [508, 200] on div at bounding box center [339, 506] width 678 height 1012
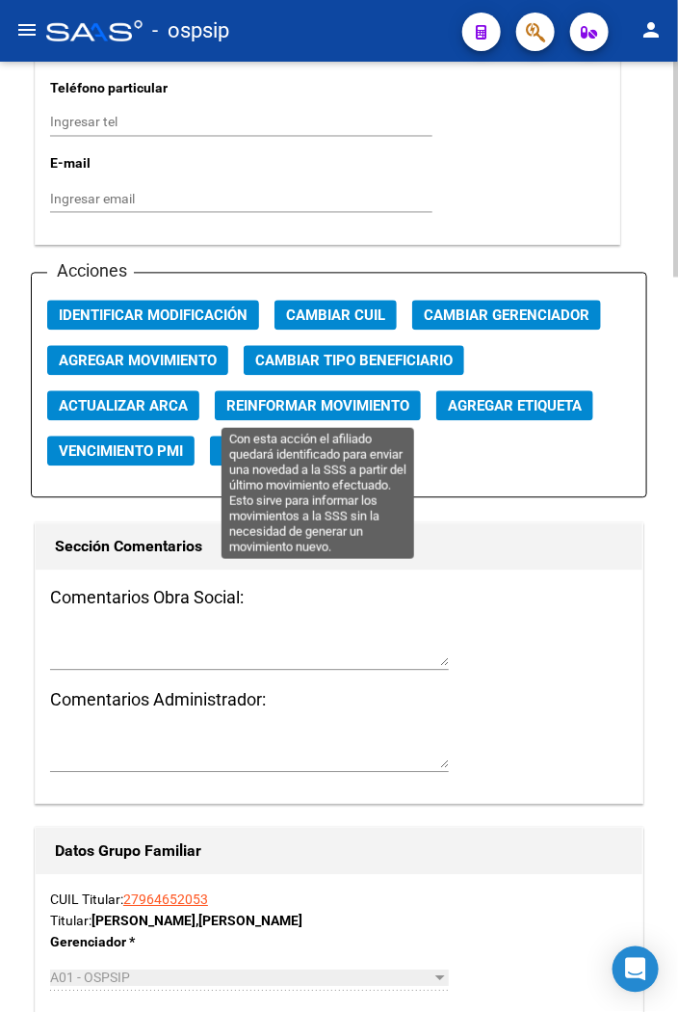
click at [300, 410] on span "Reinformar Movimiento" at bounding box center [317, 406] width 183 height 17
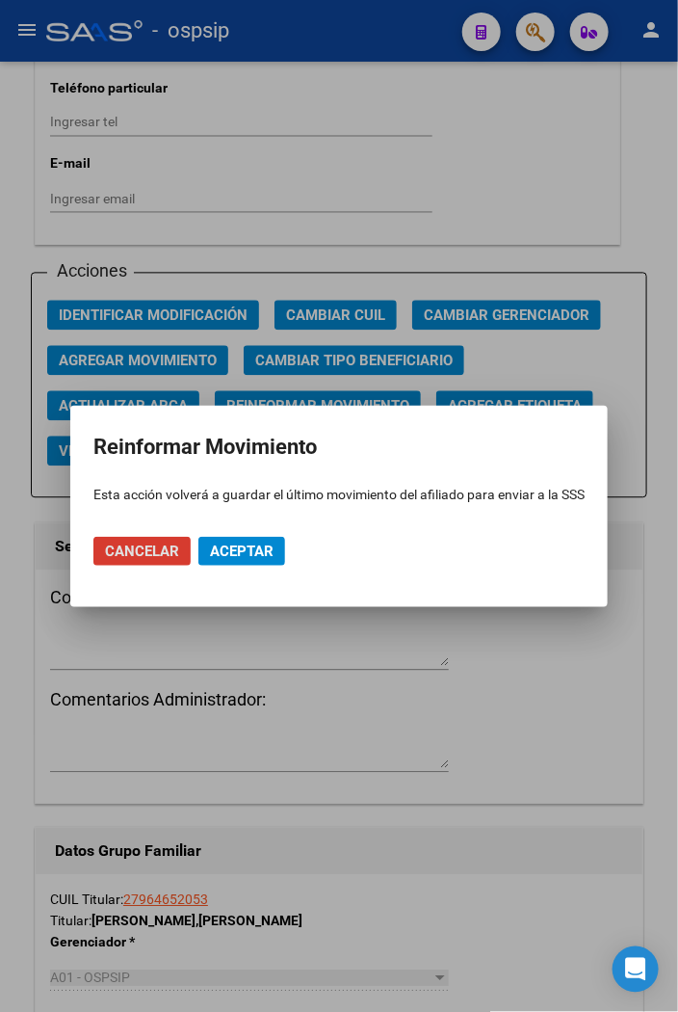
click at [247, 545] on span "Aceptar" at bounding box center [242, 550] width 64 height 17
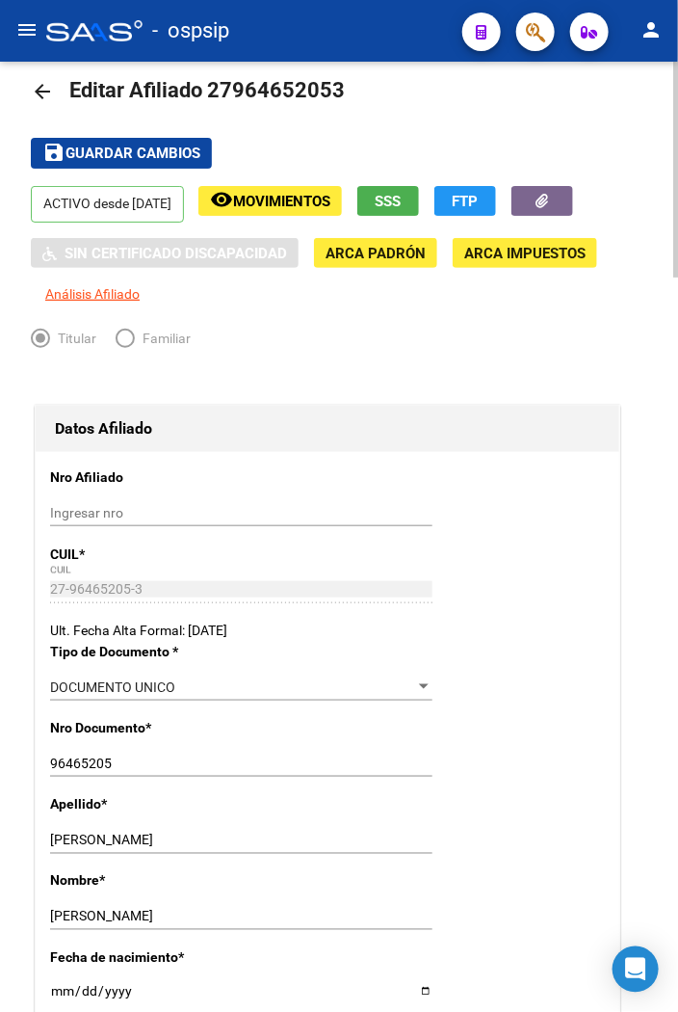
scroll to position [0, 0]
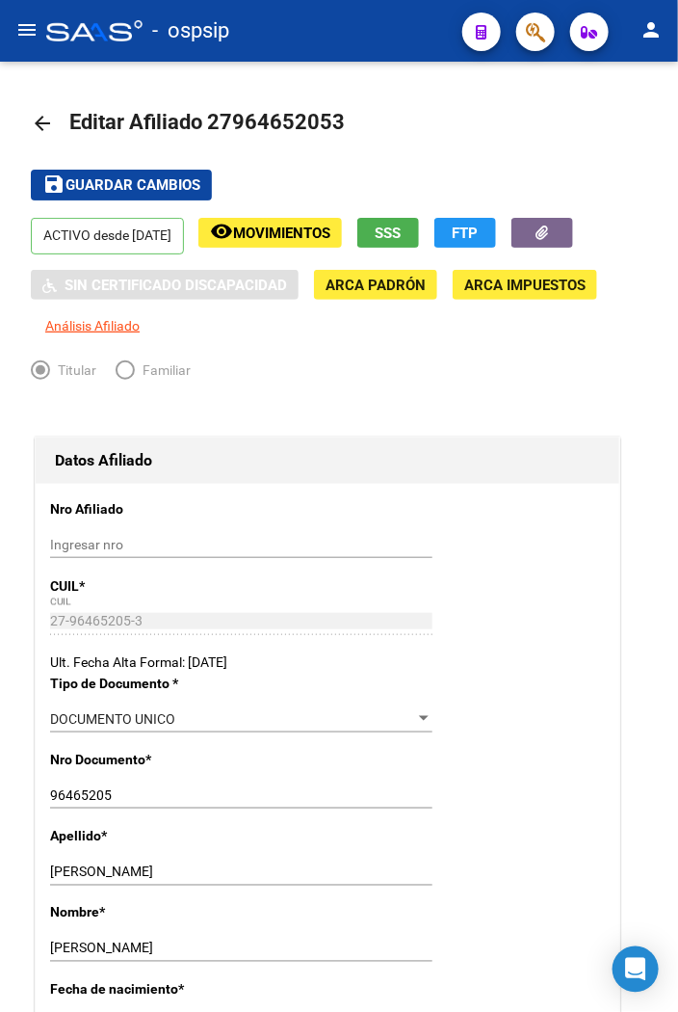
click at [357, 29] on div "- ospsip" at bounding box center [246, 31] width 401 height 42
click at [400, 44] on div "- ospsip" at bounding box center [246, 31] width 401 height 42
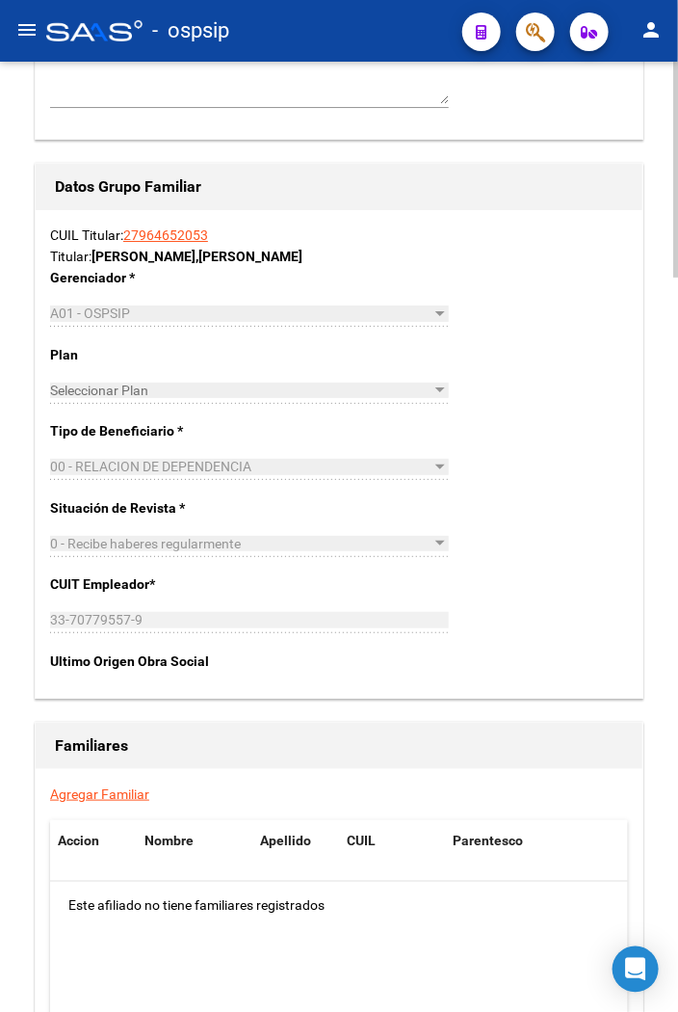
scroll to position [3211, 0]
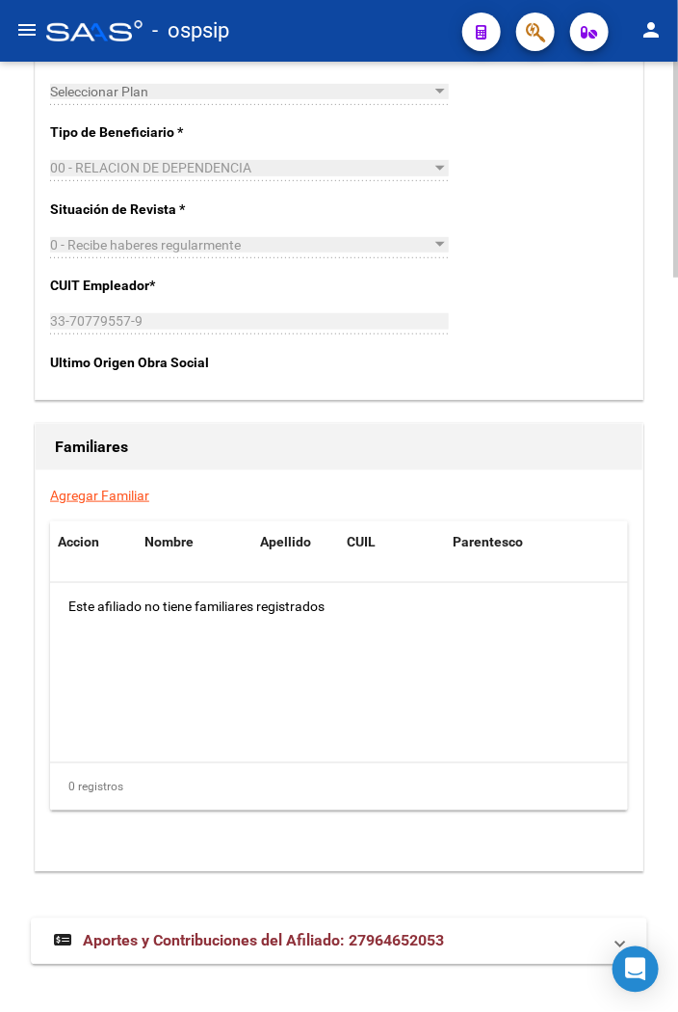
click at [572, 243] on div "CUIL Titular: 27964652053 Titular: [PERSON_NAME] [PERSON_NAME] * A01 - OSPSIP S…" at bounding box center [339, 154] width 607 height 487
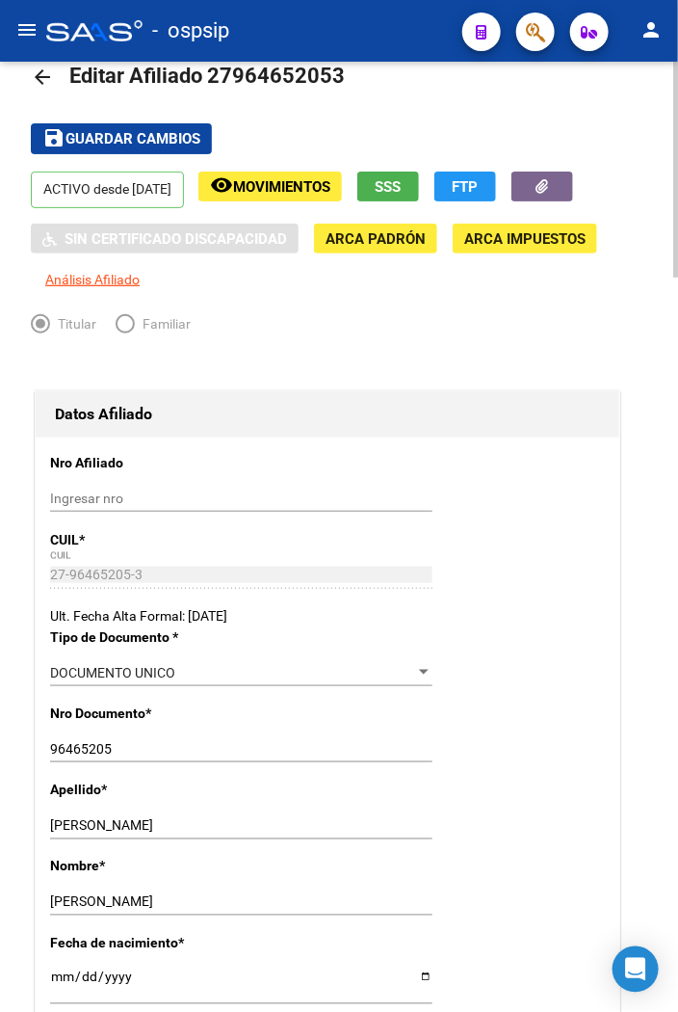
scroll to position [0, 0]
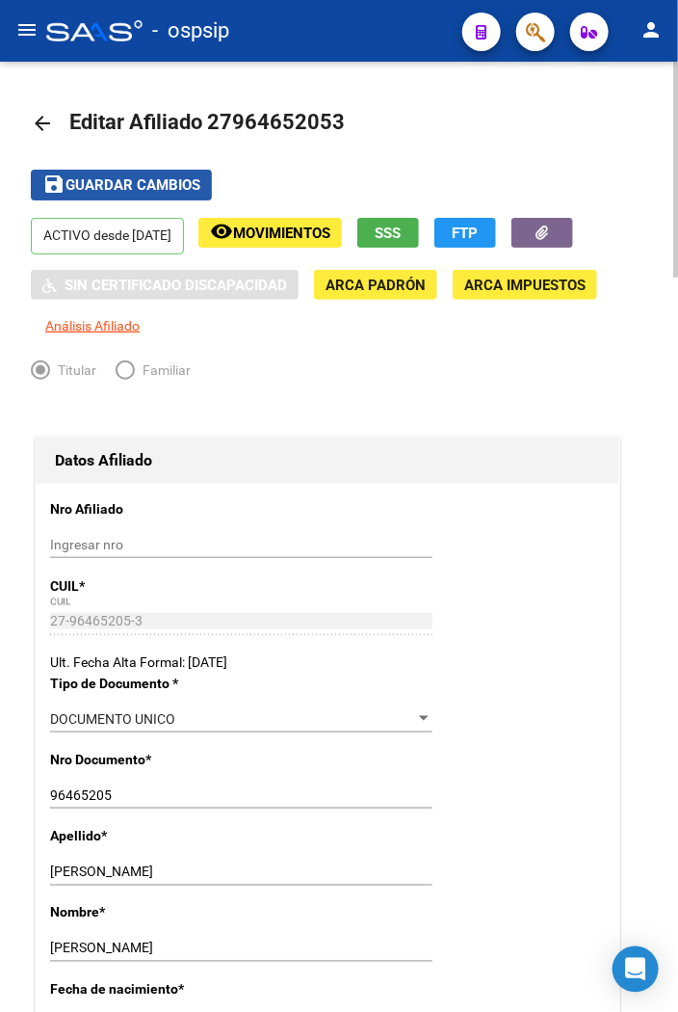
click at [138, 185] on span "Guardar cambios" at bounding box center [133, 185] width 135 height 17
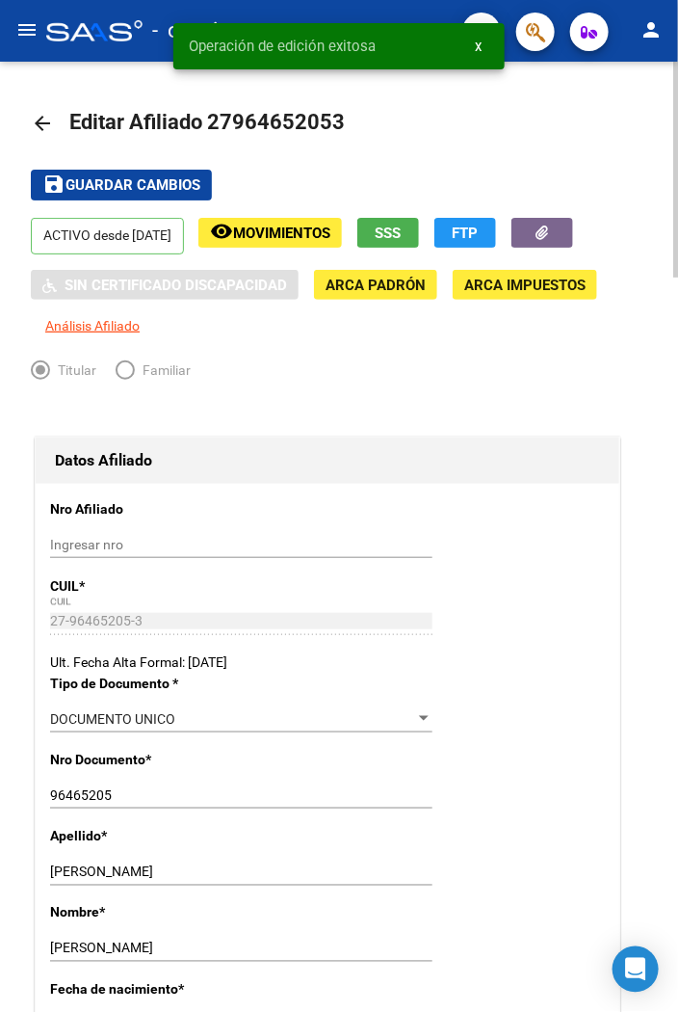
click at [390, 158] on mat-toolbar-row "save Guardar cambios" at bounding box center [339, 185] width 617 height 62
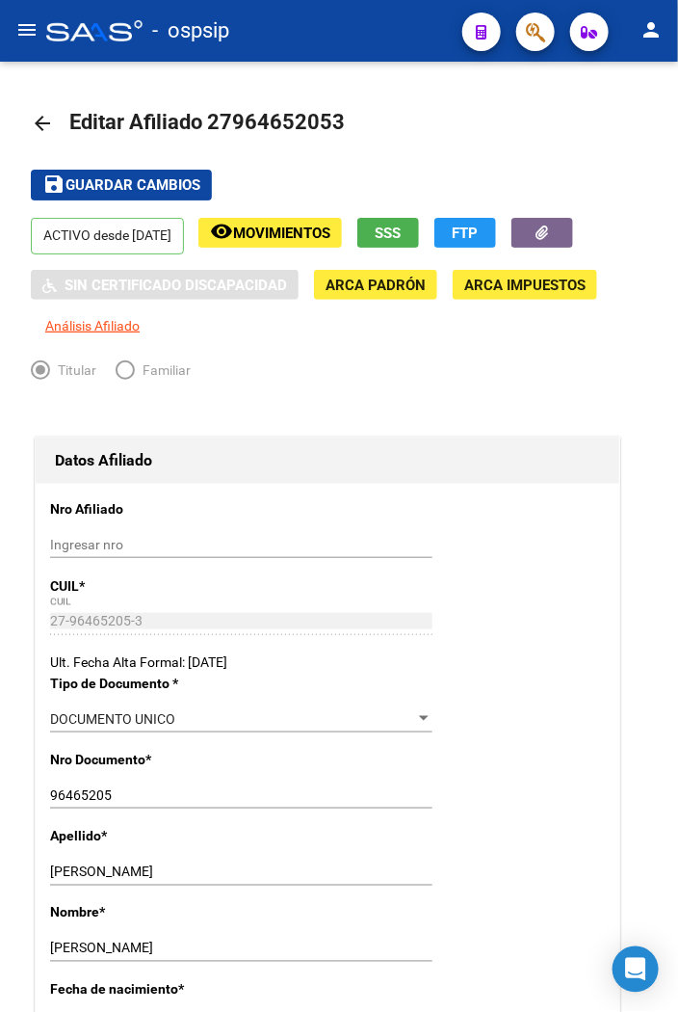
click at [368, 37] on div "- ospsip" at bounding box center [246, 31] width 401 height 42
click at [432, 142] on mat-toolbar-row "arrow_back Editar Afiliado 27964652053" at bounding box center [339, 123] width 617 height 62
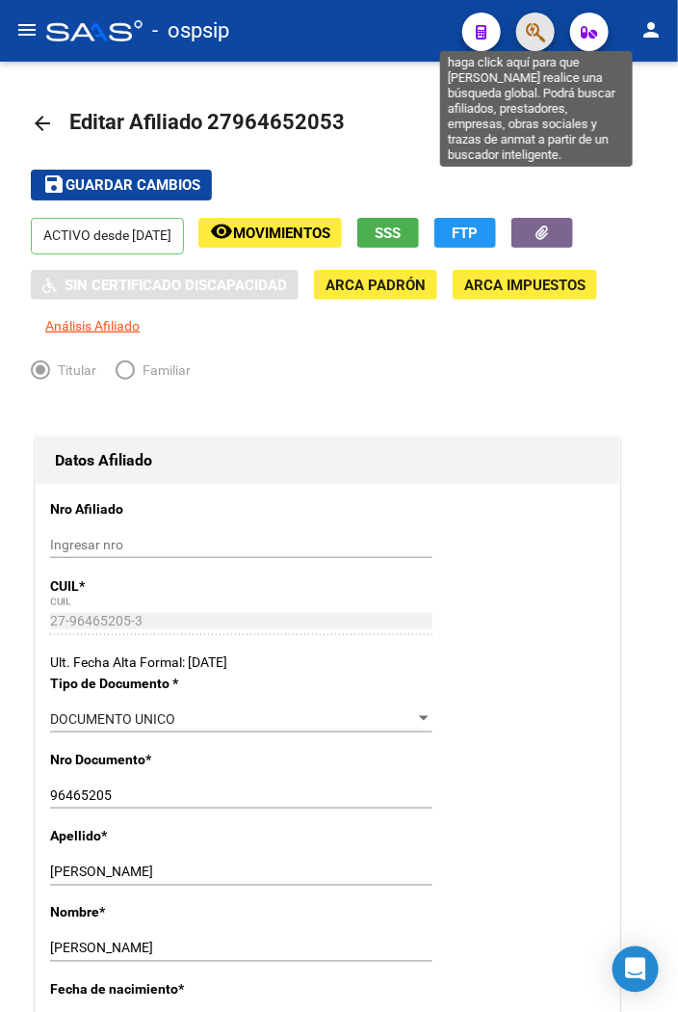
click at [538, 37] on icon "button" at bounding box center [535, 32] width 19 height 22
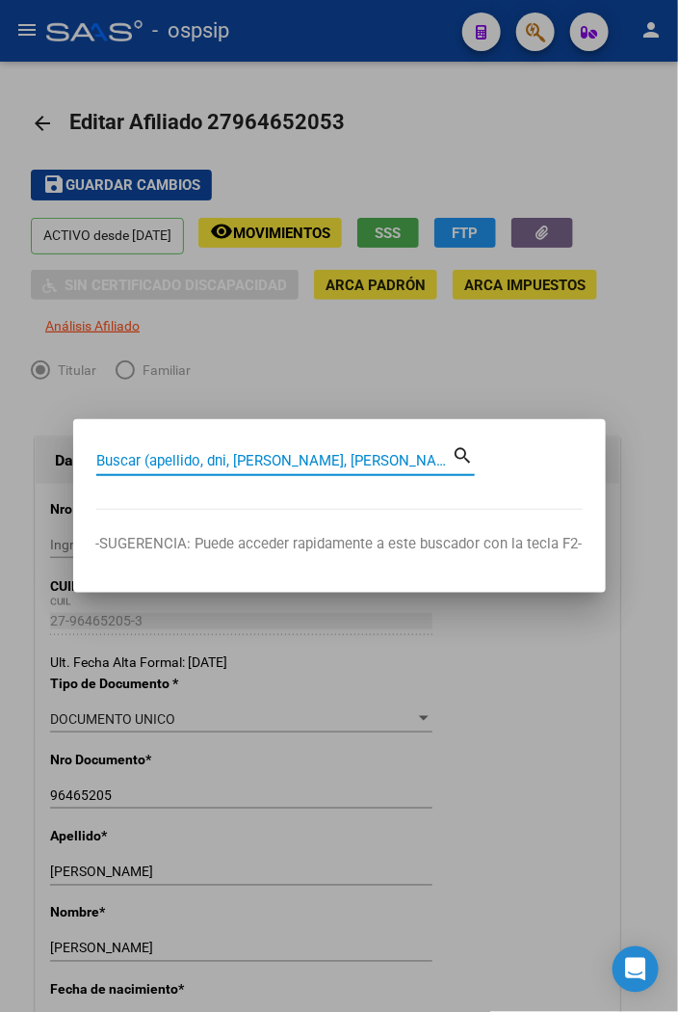
click at [228, 456] on input "Buscar (apellido, dni, [PERSON_NAME], [PERSON_NAME], cuit, obra social)" at bounding box center [274, 460] width 356 height 17
click at [438, 376] on div at bounding box center [339, 506] width 678 height 1012
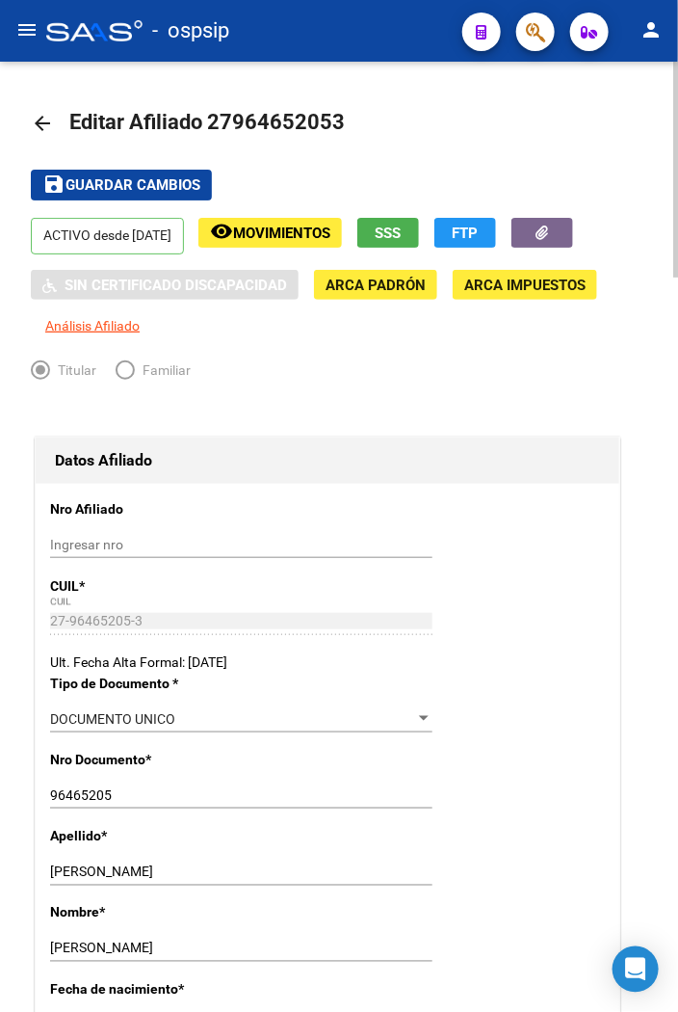
click at [34, 119] on mat-icon "arrow_back" at bounding box center [42, 123] width 23 height 23
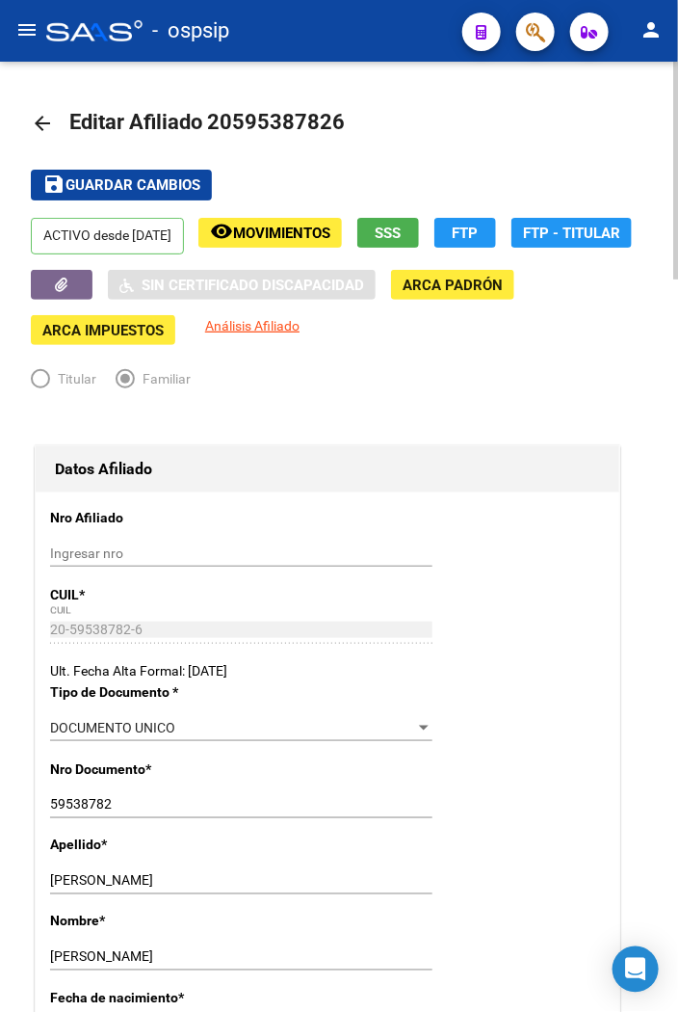
click at [45, 119] on mat-icon "arrow_back" at bounding box center [42, 123] width 23 height 23
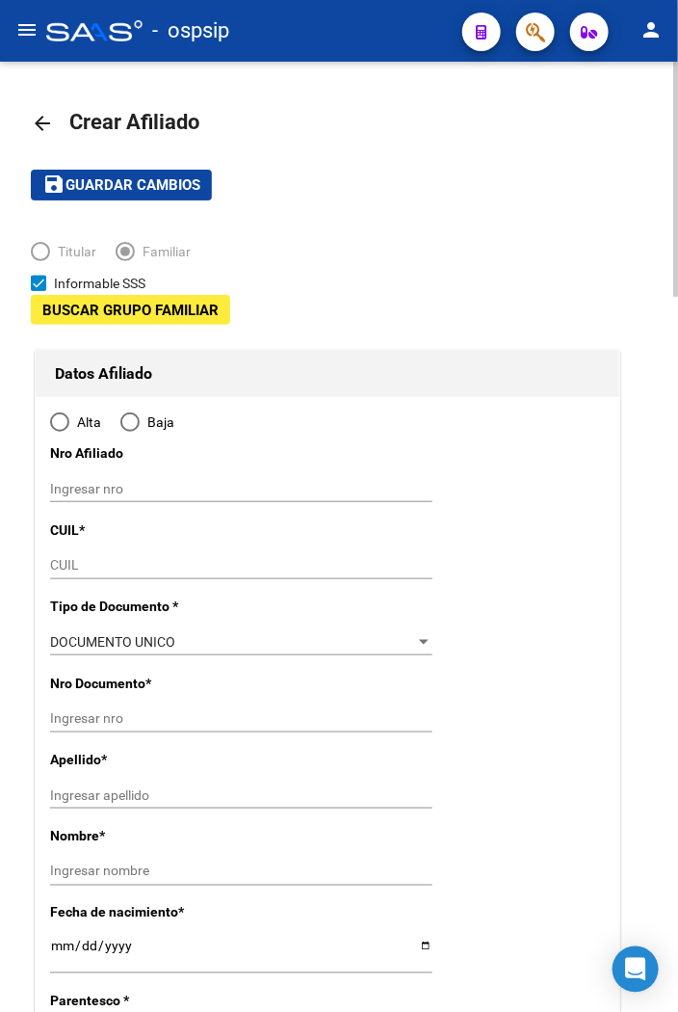
type input "30-69194069-8"
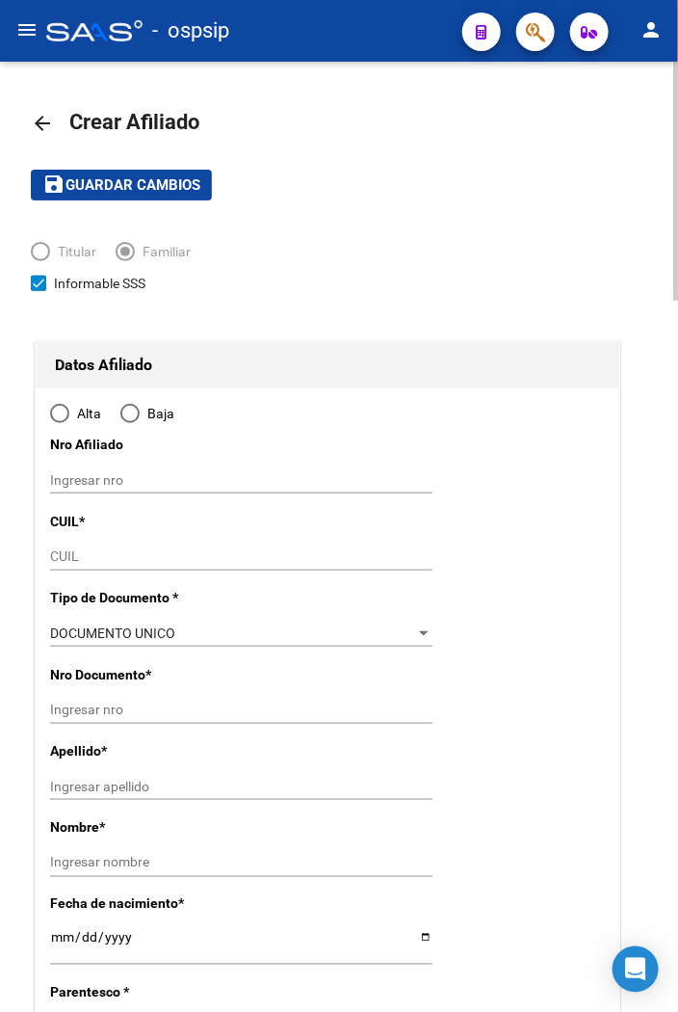
type input "[PERSON_NAME]"
type input "9000"
type input "CALLE 51 B PUEYRREDO"
type input "556"
radio input "true"
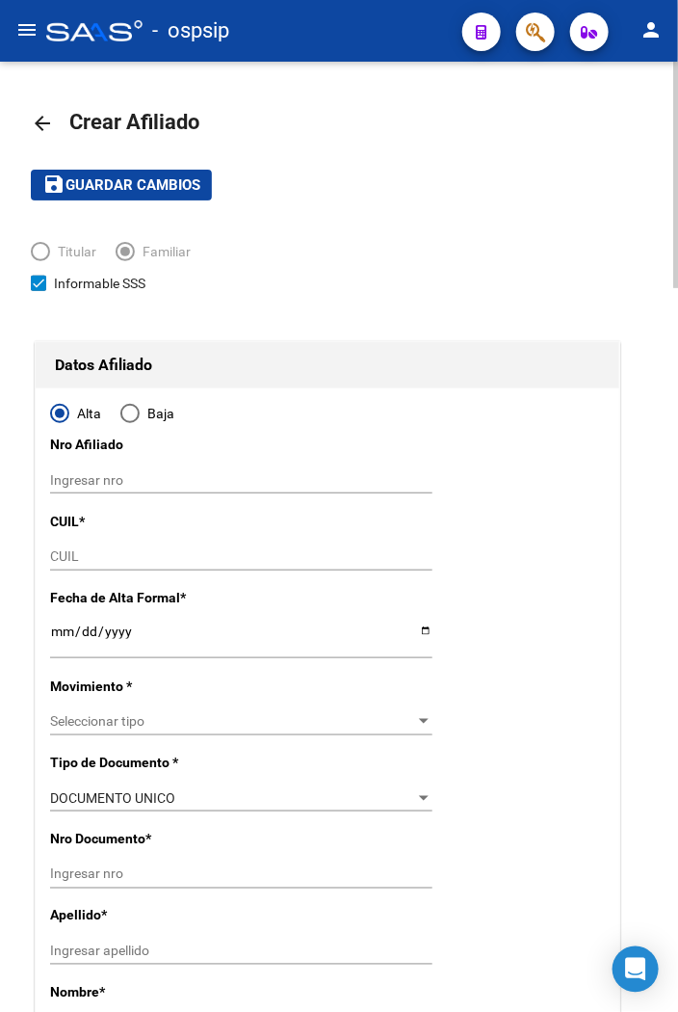
type input "30-69194069-8"
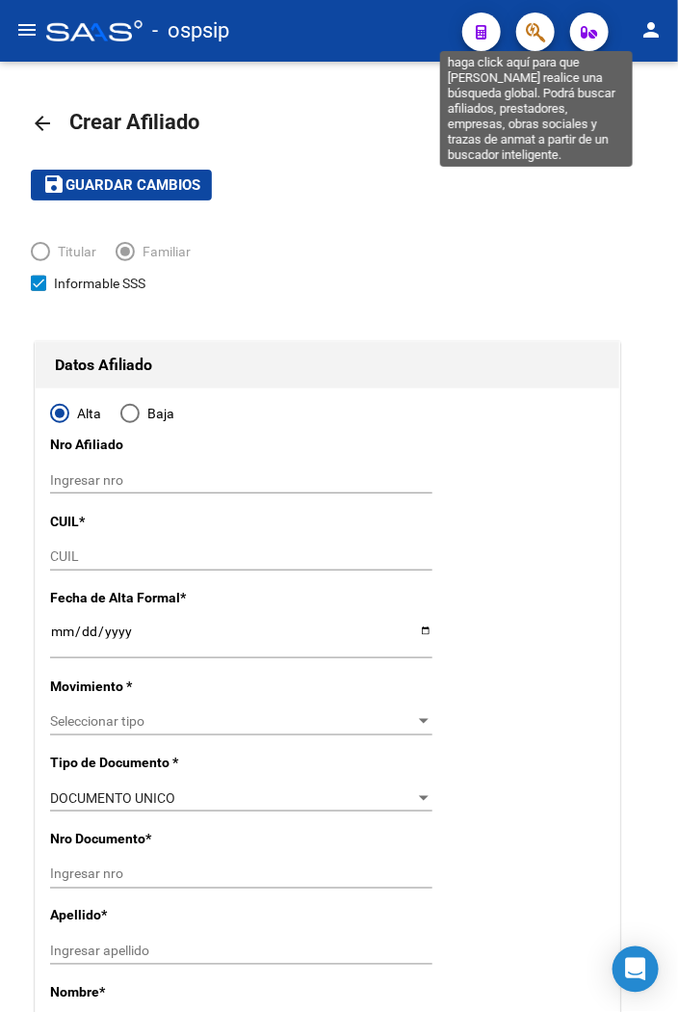
click at [541, 40] on icon "button" at bounding box center [535, 32] width 19 height 22
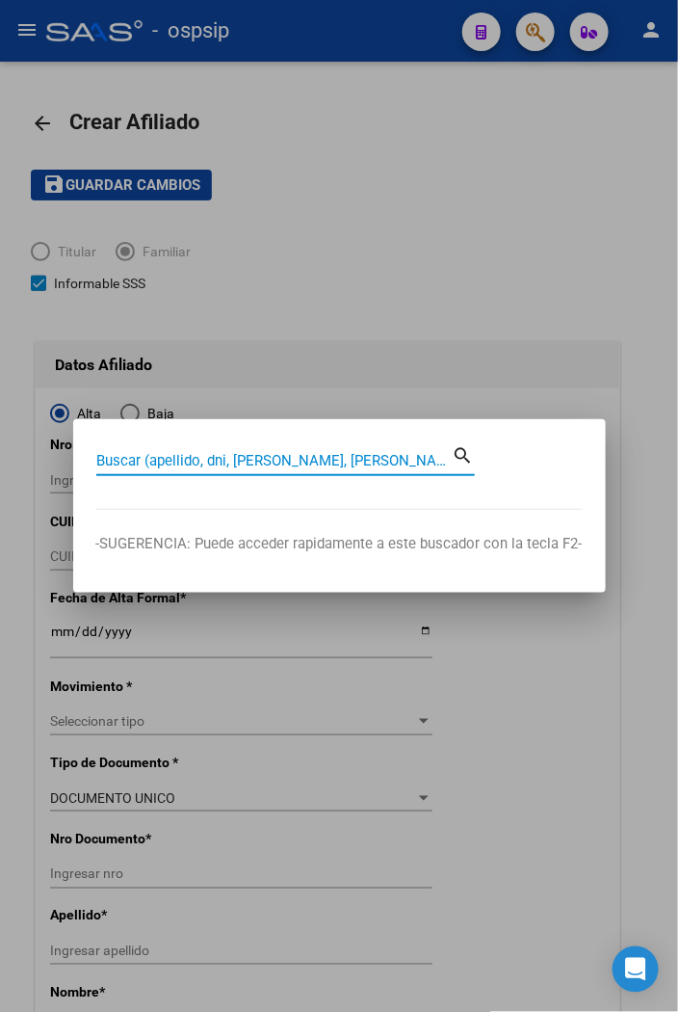
click at [136, 462] on input "Buscar (apellido, dni, [PERSON_NAME], [PERSON_NAME], cuit, obra social)" at bounding box center [274, 460] width 356 height 17
click at [161, 452] on input "Buscar (apellido, dni, [PERSON_NAME], [PERSON_NAME], cuit, obra social)" at bounding box center [274, 460] width 356 height 17
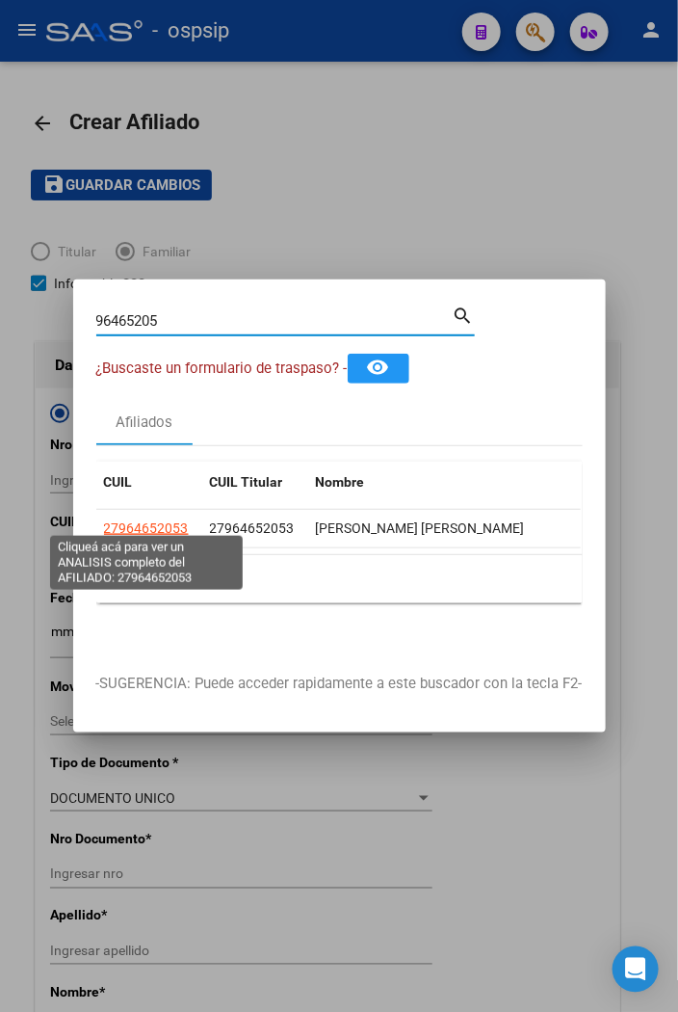
click at [148, 524] on span "27964652053" at bounding box center [146, 527] width 85 height 15
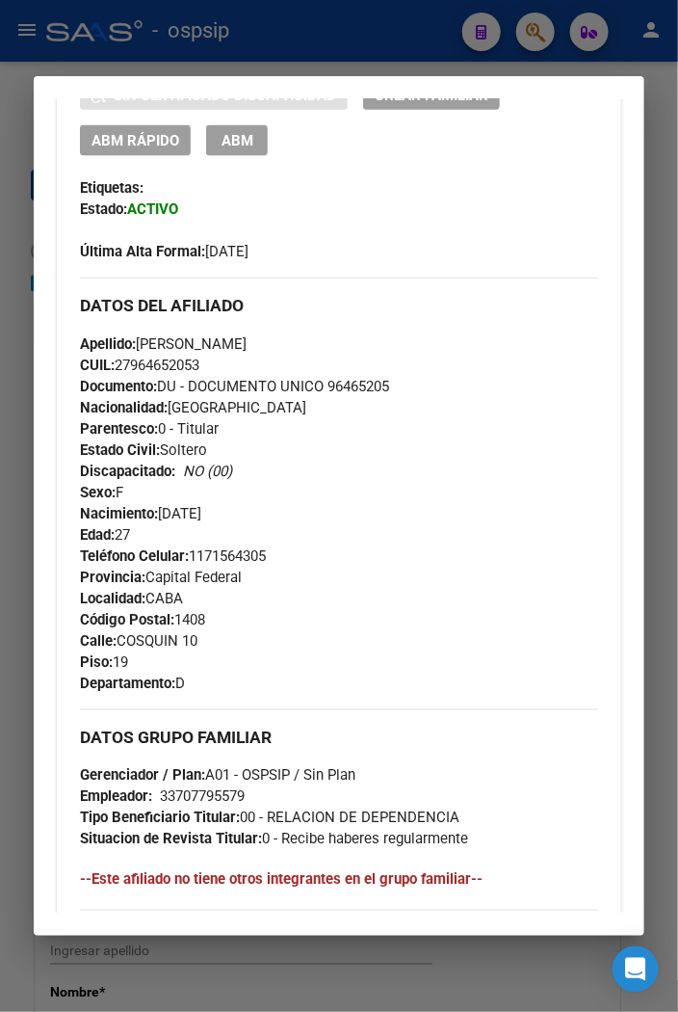
scroll to position [642, 0]
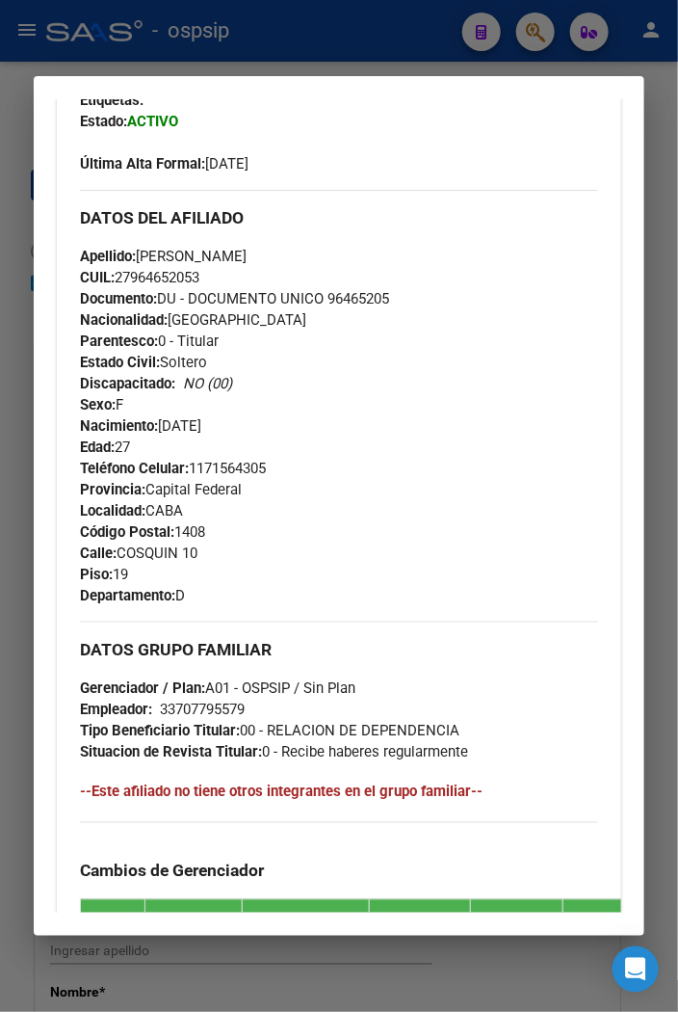
click at [397, 383] on div "Apellido: [PERSON_NAME]: 27964652053 Documento: DU - DOCUMENTO UNICO 96465205 N…" at bounding box center [339, 352] width 518 height 212
drag, startPoint x: 232, startPoint y: 251, endPoint x: 75, endPoint y: 233, distance: 158.1
click at [75, 233] on div "Enviar Credencial Digital remove_red_eye Movimientos Sin Certificado Discapacid…" at bounding box center [339, 533] width 565 height 1173
click at [455, 407] on div "Apellido: [PERSON_NAME]: 27964652053 Documento: DU - DOCUMENTO UNICO 96465205 N…" at bounding box center [339, 352] width 518 height 212
drag, startPoint x: 233, startPoint y: 254, endPoint x: 366, endPoint y: 257, distance: 133.0
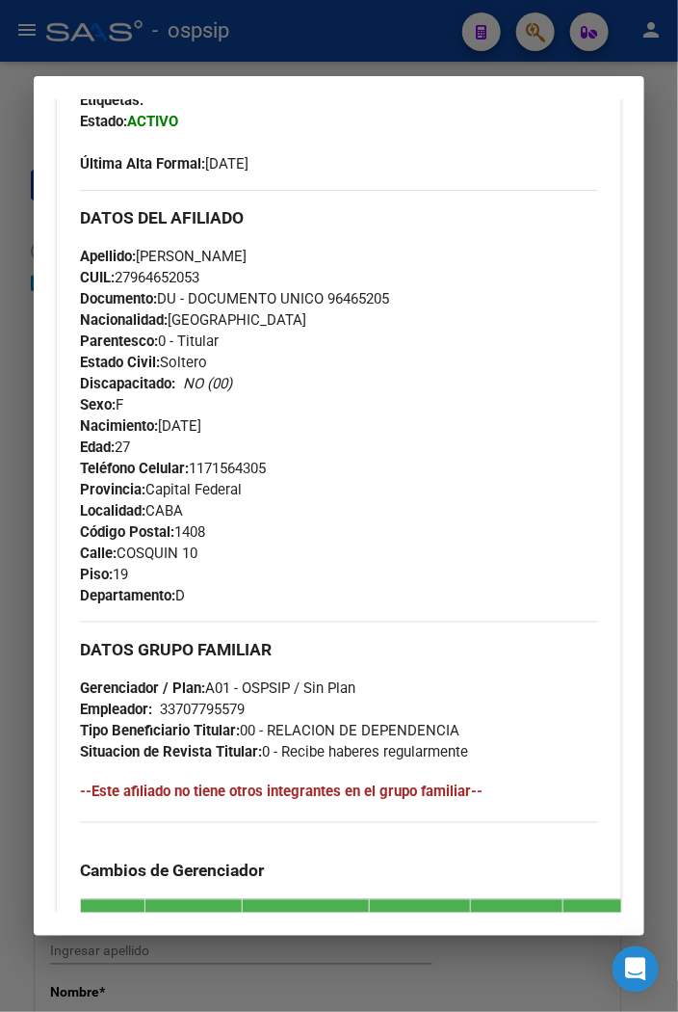
click at [366, 257] on div "Apellido: [PERSON_NAME]: 27964652053 Documento: DU - DOCUMENTO UNICO 96465205 N…" at bounding box center [339, 352] width 518 height 212
copy span "[PERSON_NAME]"
click at [381, 434] on div "Apellido: [PERSON_NAME]: 27964652053 Documento: DU - DOCUMENTO UNICO 96465205 N…" at bounding box center [339, 352] width 518 height 212
drag, startPoint x: 138, startPoint y: 252, endPoint x: 232, endPoint y: 256, distance: 94.5
click at [232, 256] on span "Apellido: [PERSON_NAME]" at bounding box center [163, 256] width 167 height 17
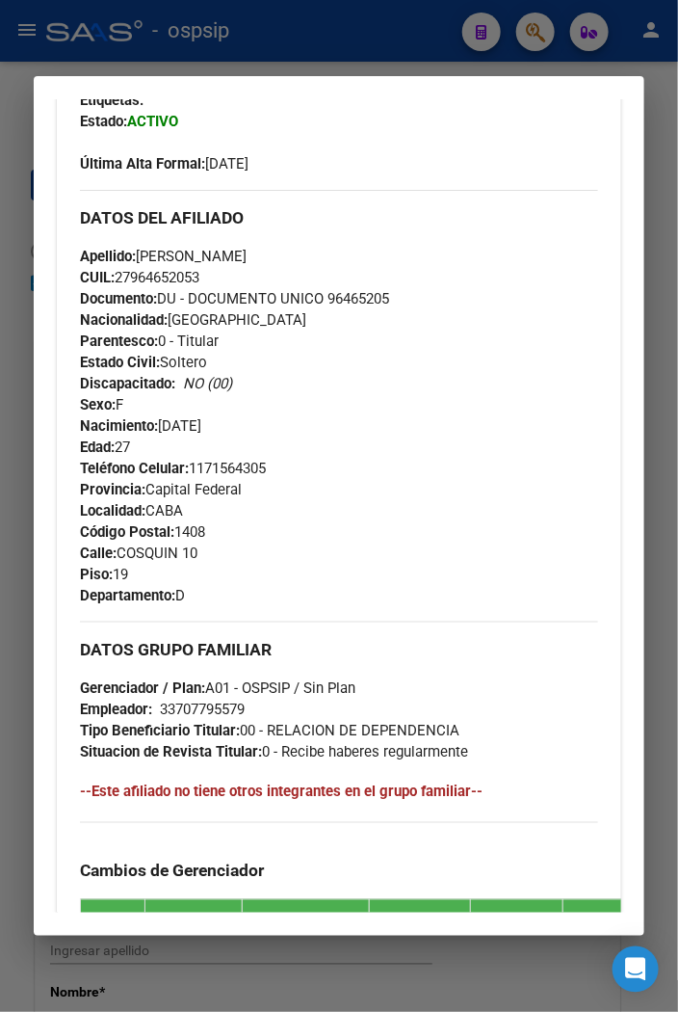
copy span "[PERSON_NAME]"
drag, startPoint x: 117, startPoint y: 551, endPoint x: 187, endPoint y: 562, distance: 71.1
click at [187, 562] on div "Teléfono Celular: [PHONE_NUMBER] Provincia: Capital Federal Localidad: CABA Cód…" at bounding box center [339, 532] width 518 height 148
copy span "COSQUIN"
click at [319, 545] on div "Teléfono Celular: [PHONE_NUMBER] Provincia: Capital Federal Localidad: CABA Cód…" at bounding box center [339, 532] width 518 height 148
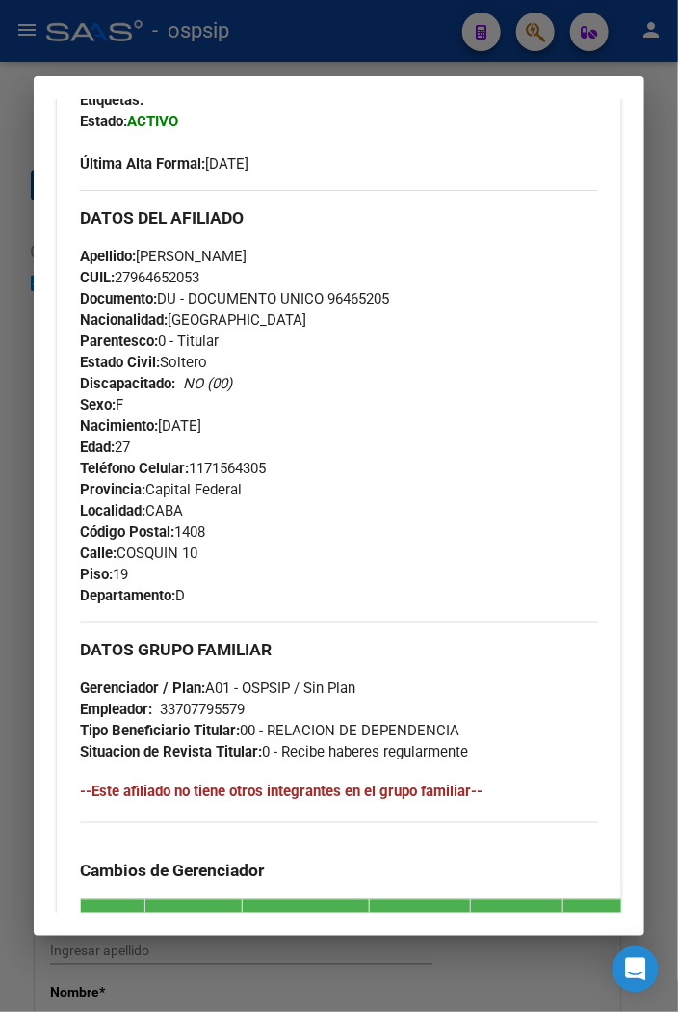
drag, startPoint x: 189, startPoint y: 465, endPoint x: 324, endPoint y: 462, distance: 134.9
click at [324, 462] on div "Teléfono Celular: [PHONE_NUMBER] Provincia: Capital Federal Localidad: CABA Cód…" at bounding box center [339, 532] width 518 height 148
copy span "1171564305"
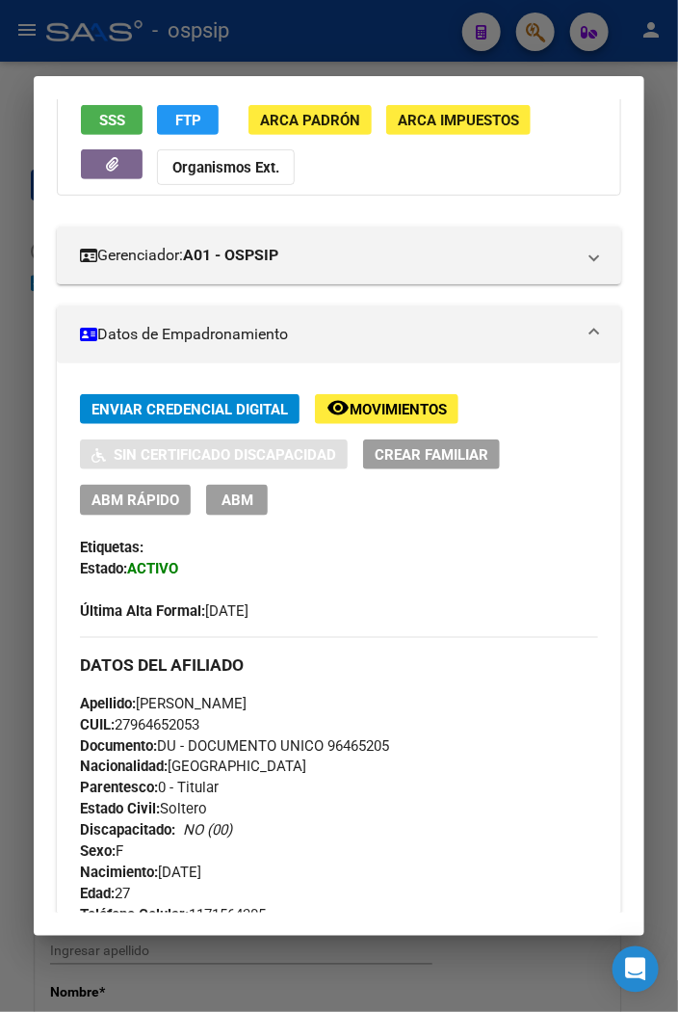
scroll to position [0, 0]
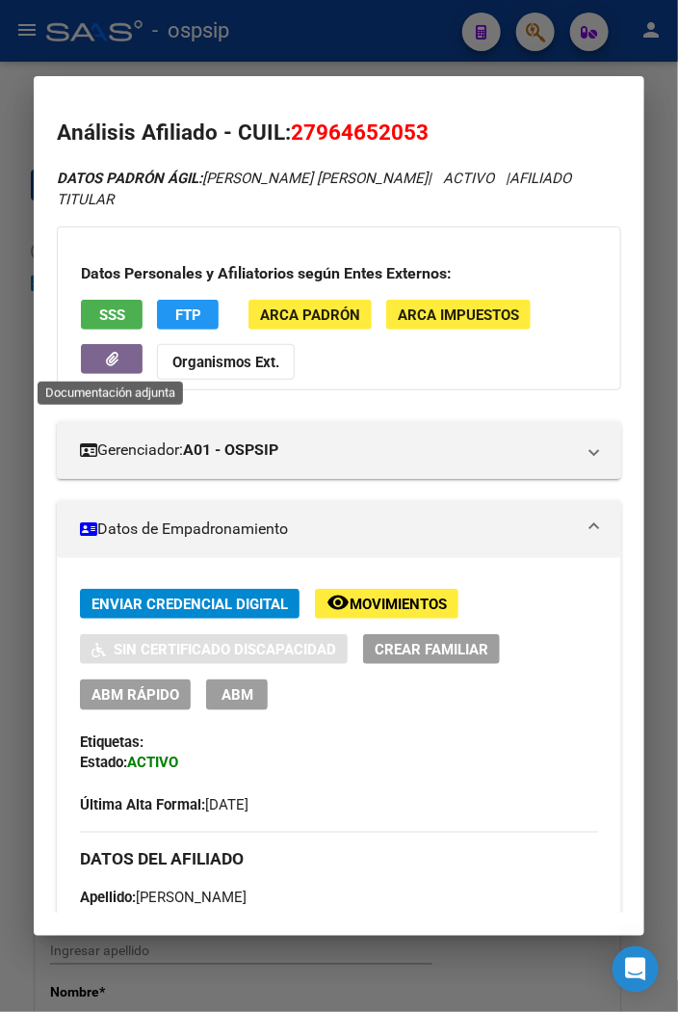
click at [107, 359] on icon "button" at bounding box center [112, 359] width 13 height 14
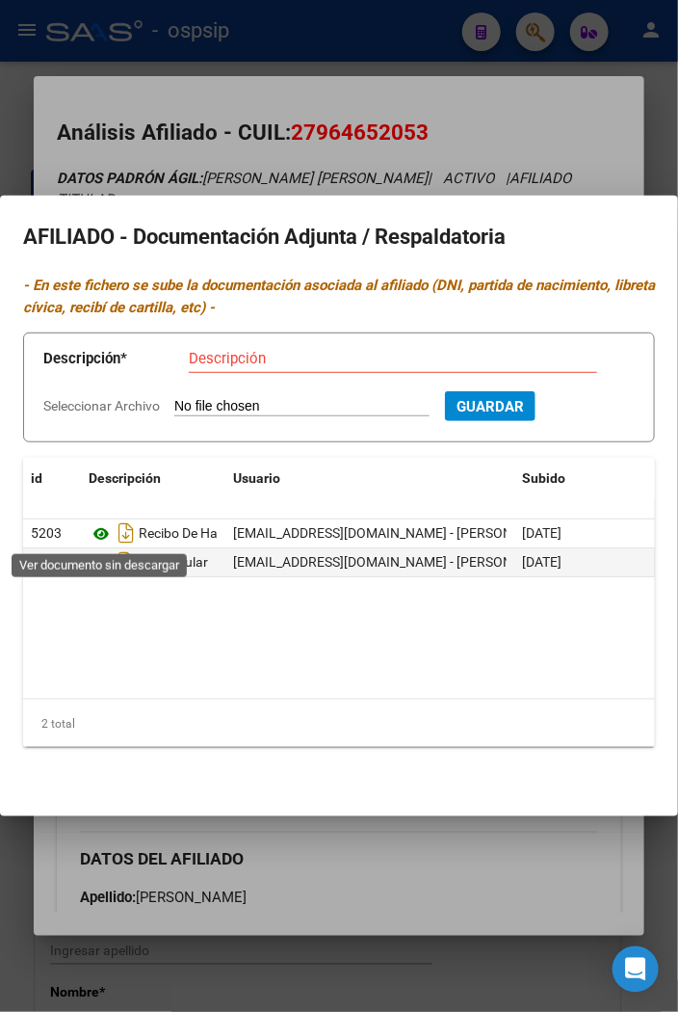
click at [97, 530] on icon at bounding box center [101, 533] width 25 height 23
click at [535, 106] on div at bounding box center [339, 506] width 678 height 1012
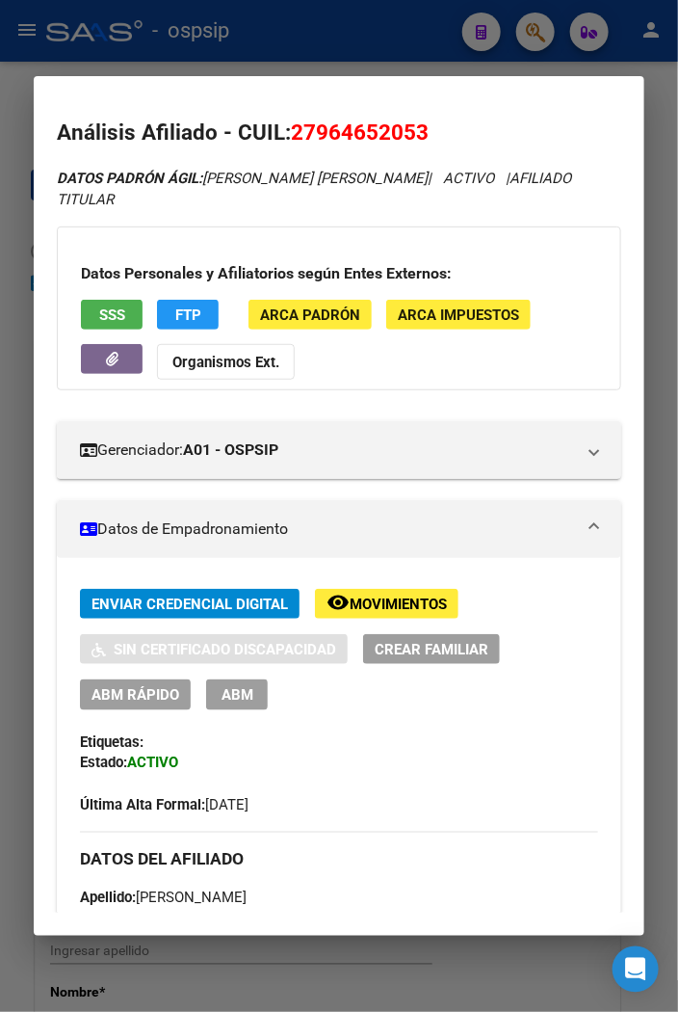
click at [299, 41] on div at bounding box center [339, 506] width 678 height 1012
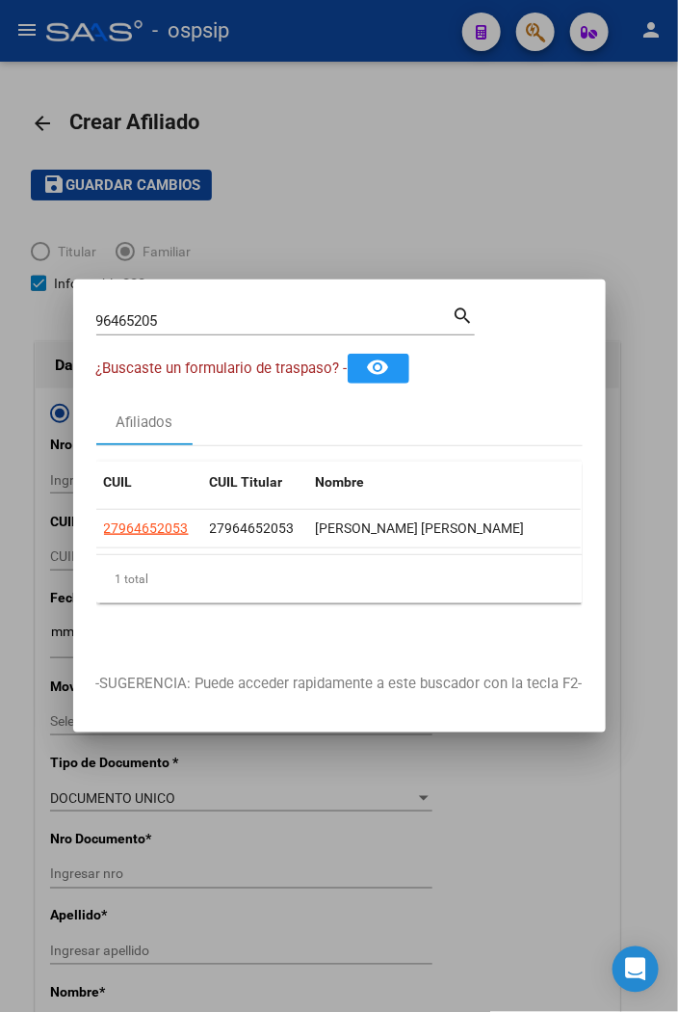
click at [180, 315] on input "96465205" at bounding box center [274, 320] width 356 height 17
type input "9"
type input "37971658"
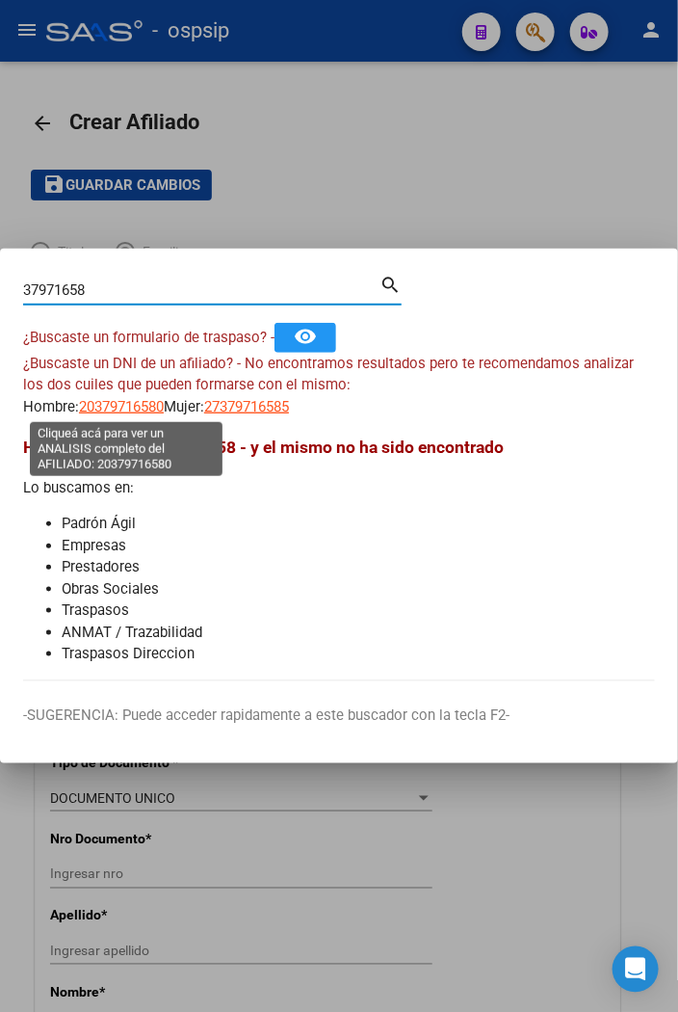
click at [117, 406] on span "20379716580" at bounding box center [121, 406] width 85 height 17
type textarea "20379716580"
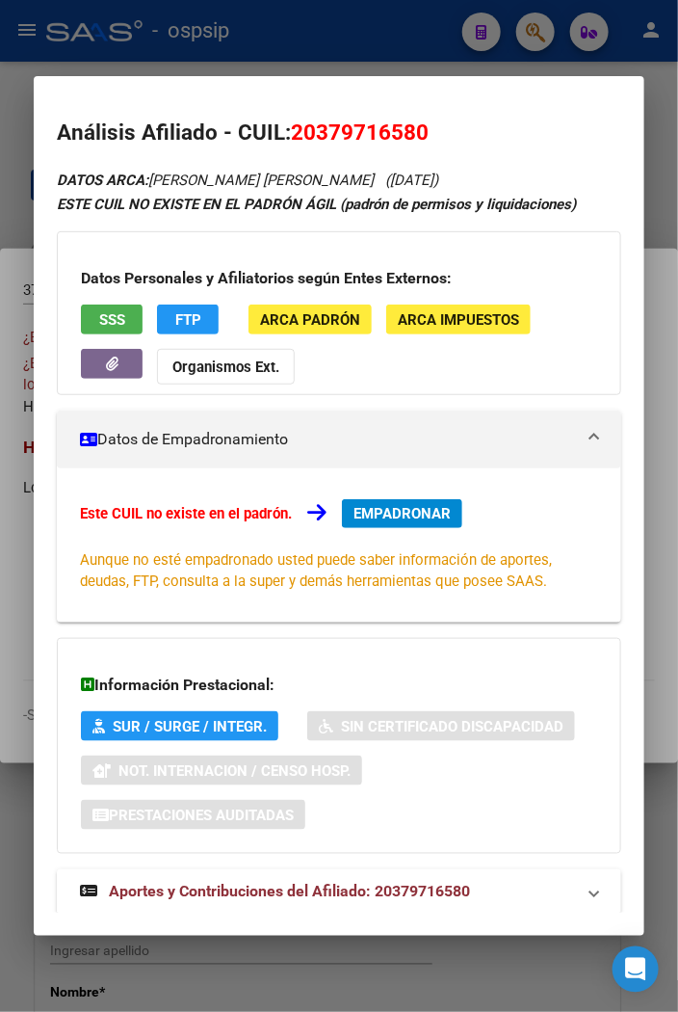
scroll to position [45, 0]
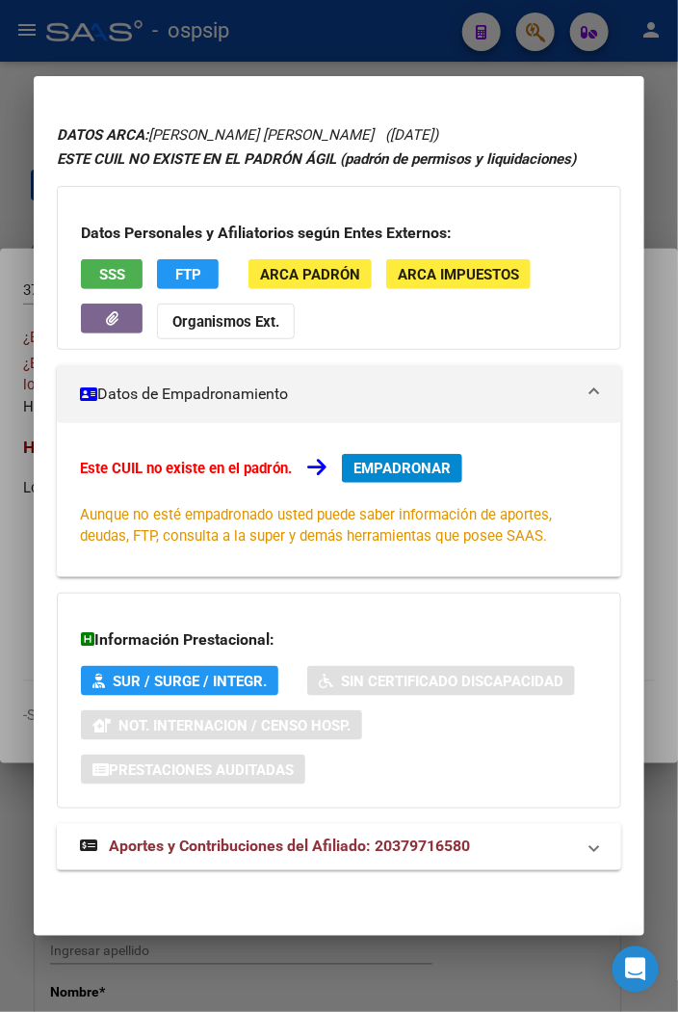
click at [281, 852] on span "Aportes y Contribuciones del Afiliado: 20379716580" at bounding box center [289, 846] width 361 height 18
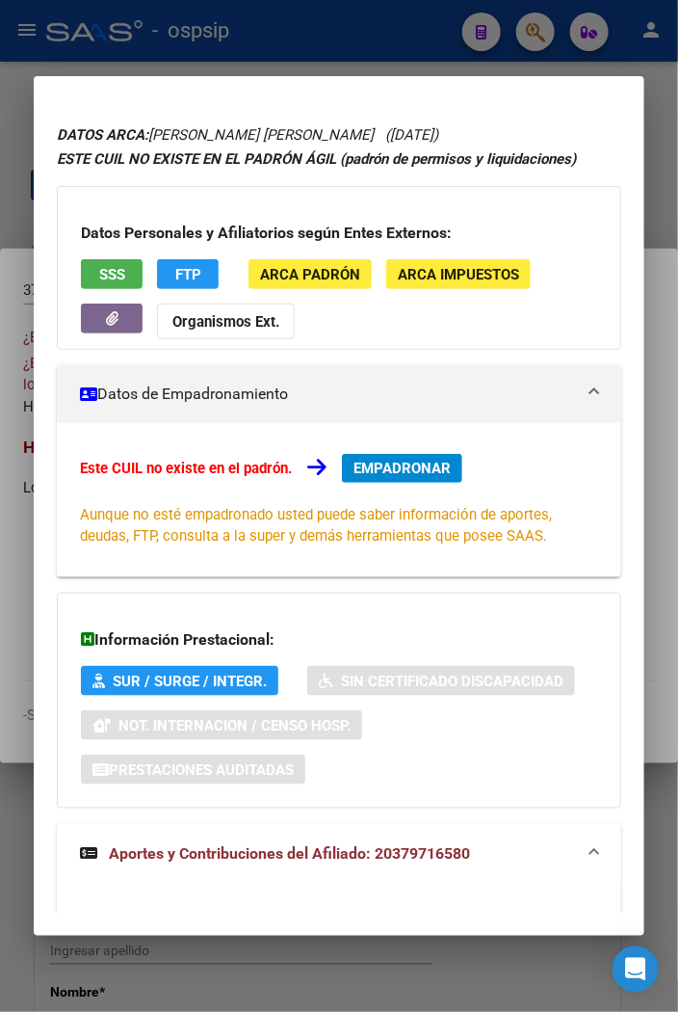
scroll to position [0, 0]
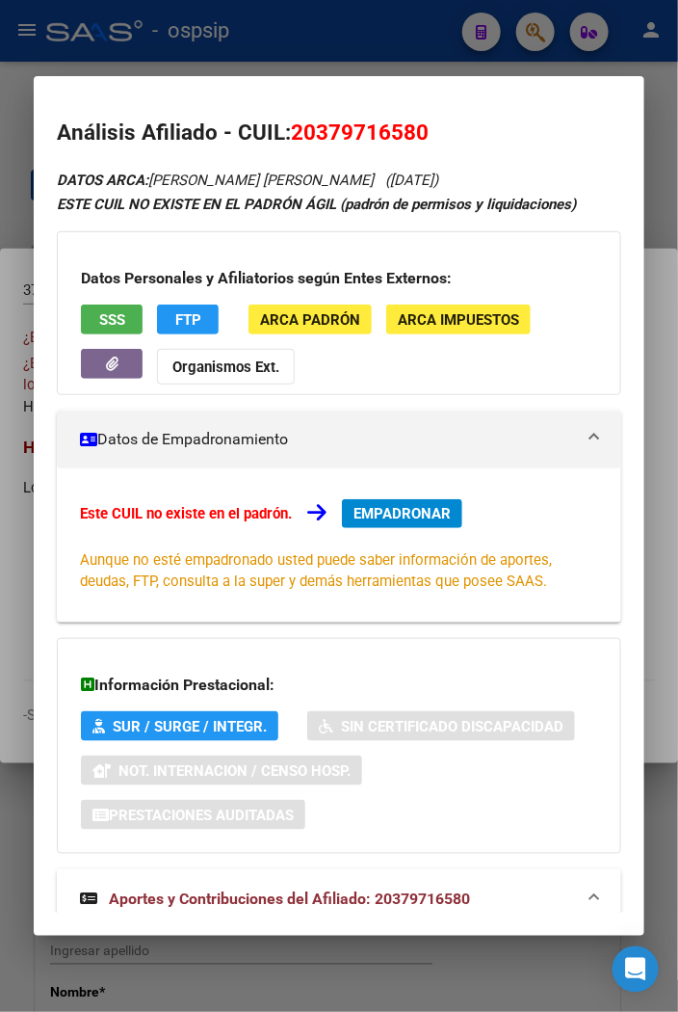
click at [398, 507] on span "EMPADRONAR" at bounding box center [402, 513] width 97 height 17
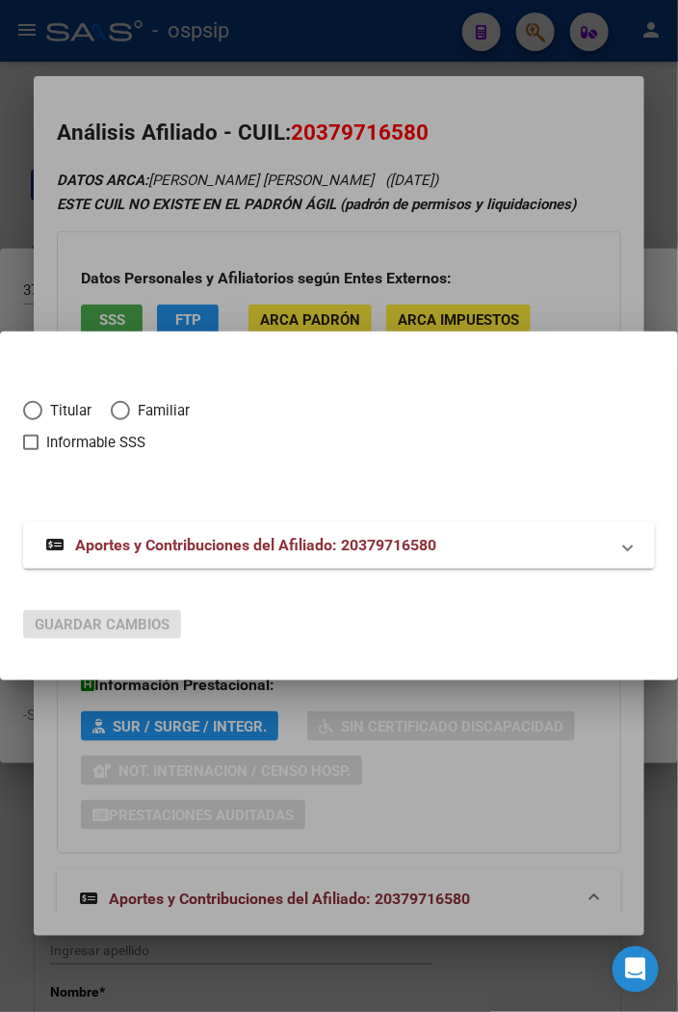
click at [34, 408] on span "Elija una opción" at bounding box center [32, 410] width 19 height 19
click at [34, 408] on input "Titular" at bounding box center [32, 410] width 19 height 19
radio input "true"
checkbox input "true"
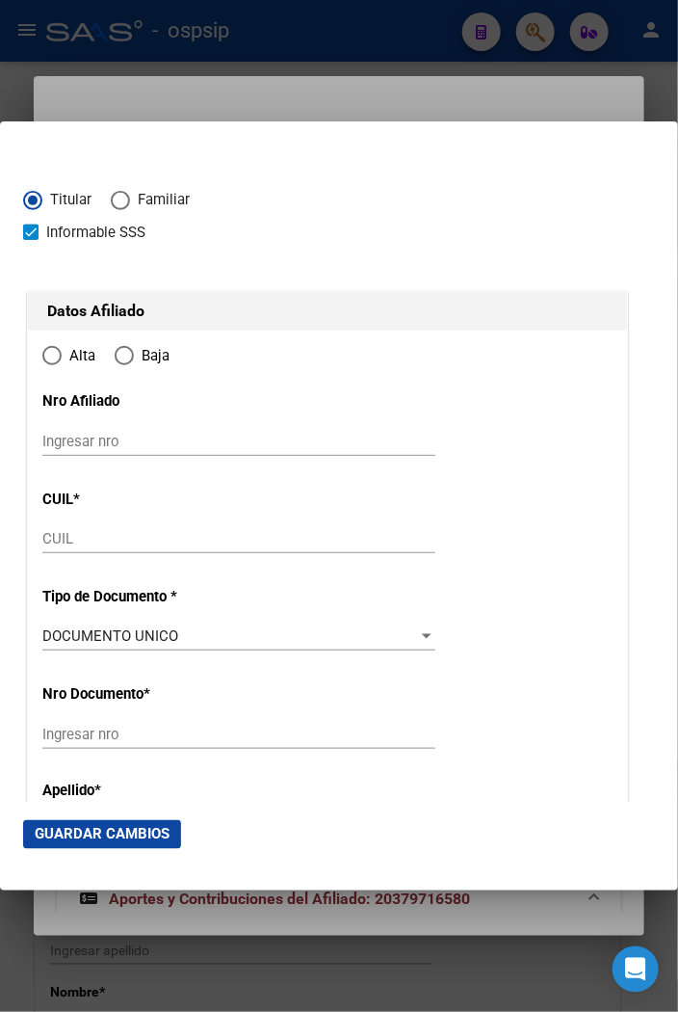
type input "20-37971658-0"
type input "37971658"
type input "[PERSON_NAME]"
type input "[DATE]"
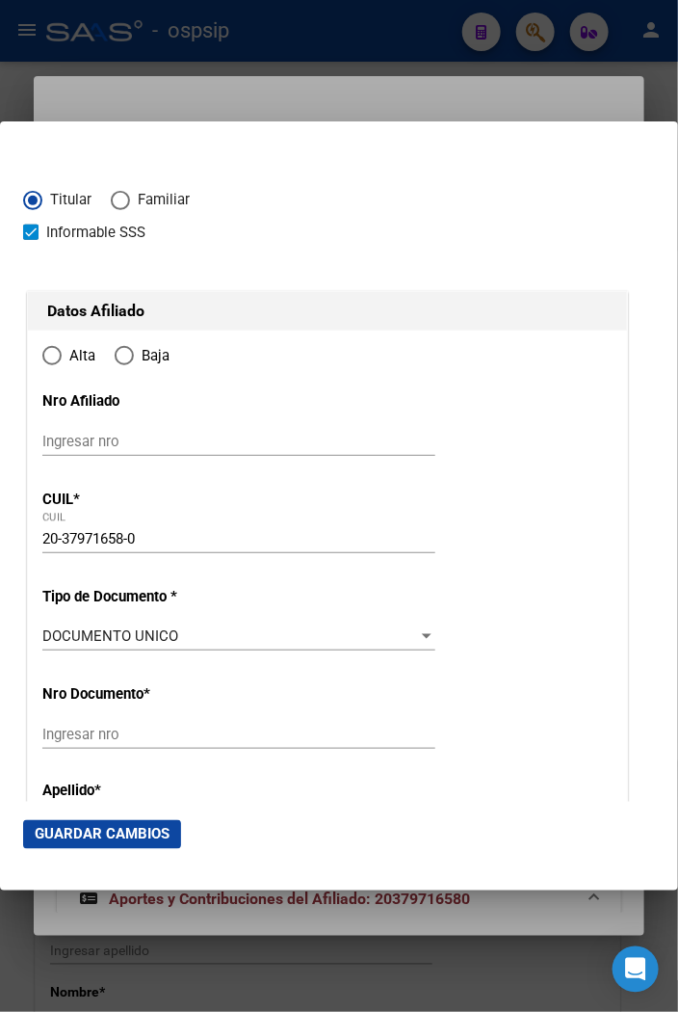
type input "[GEOGRAPHIC_DATA][PERSON_NAME]"
type input "3013"
type input "[DATE][PERSON_NAME] Y [PERSON_NAME]"
radio input "true"
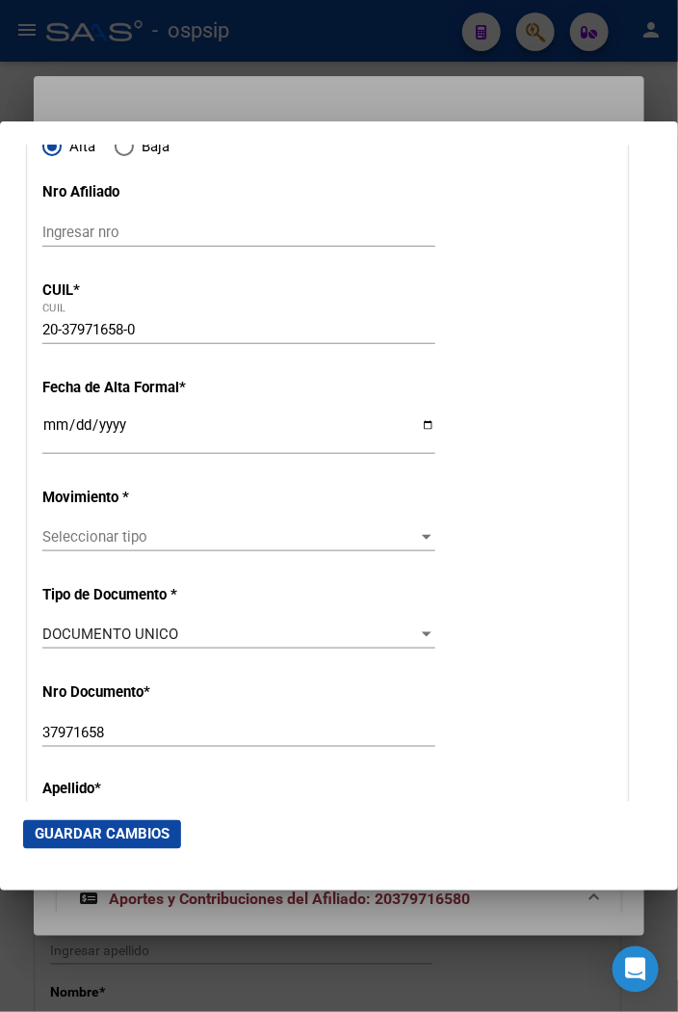
scroll to position [214, 0]
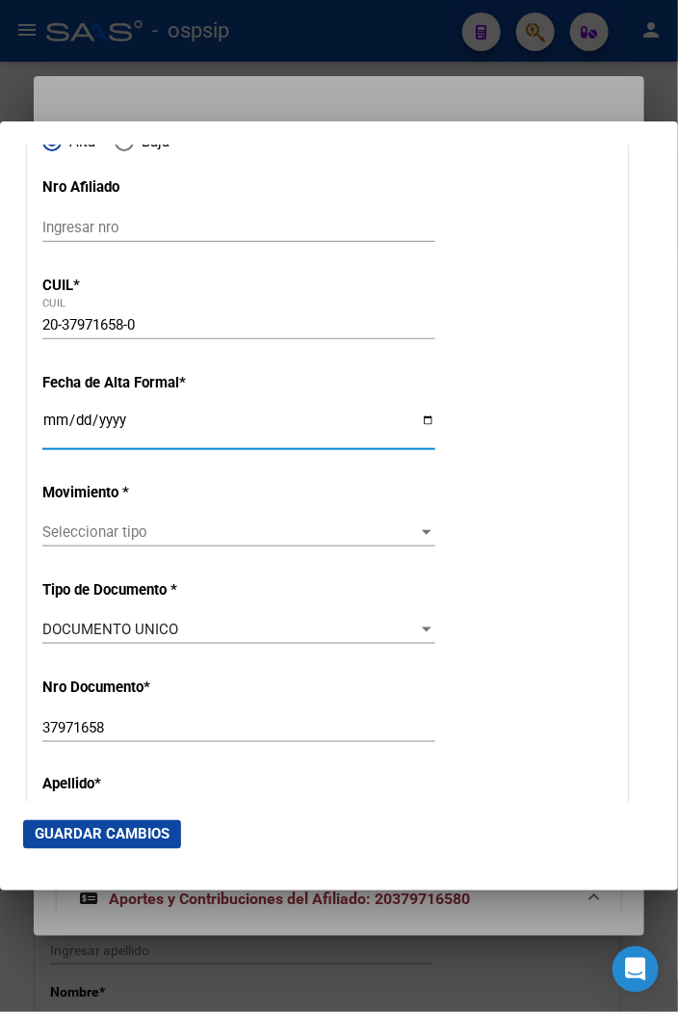
click at [43, 425] on input "Ingresar fecha" at bounding box center [238, 427] width 393 height 31
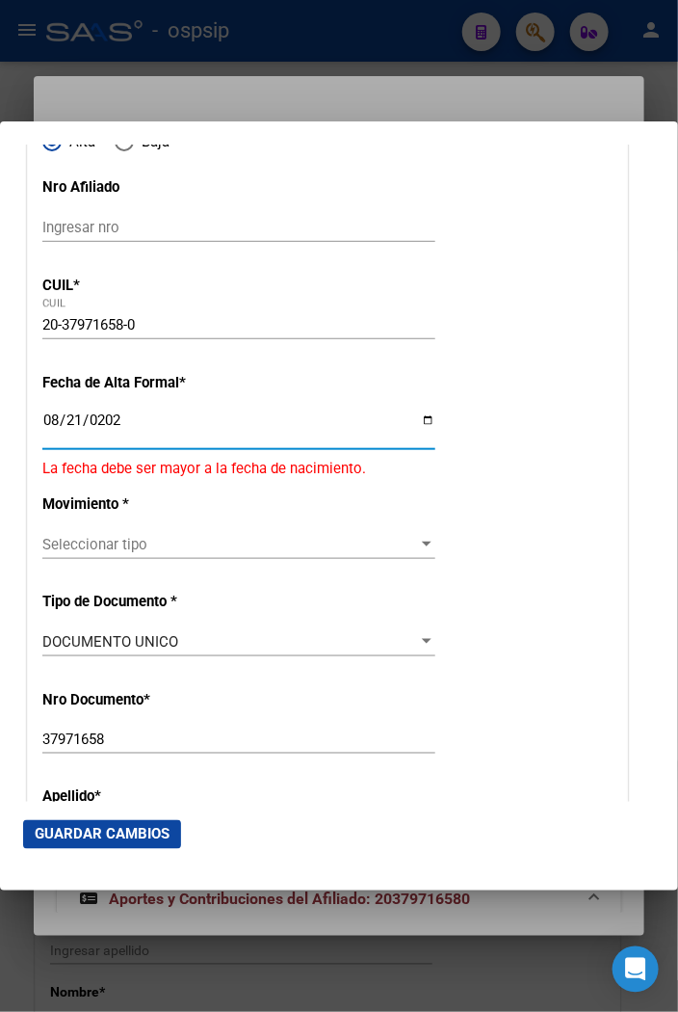
type input "[DATE]"
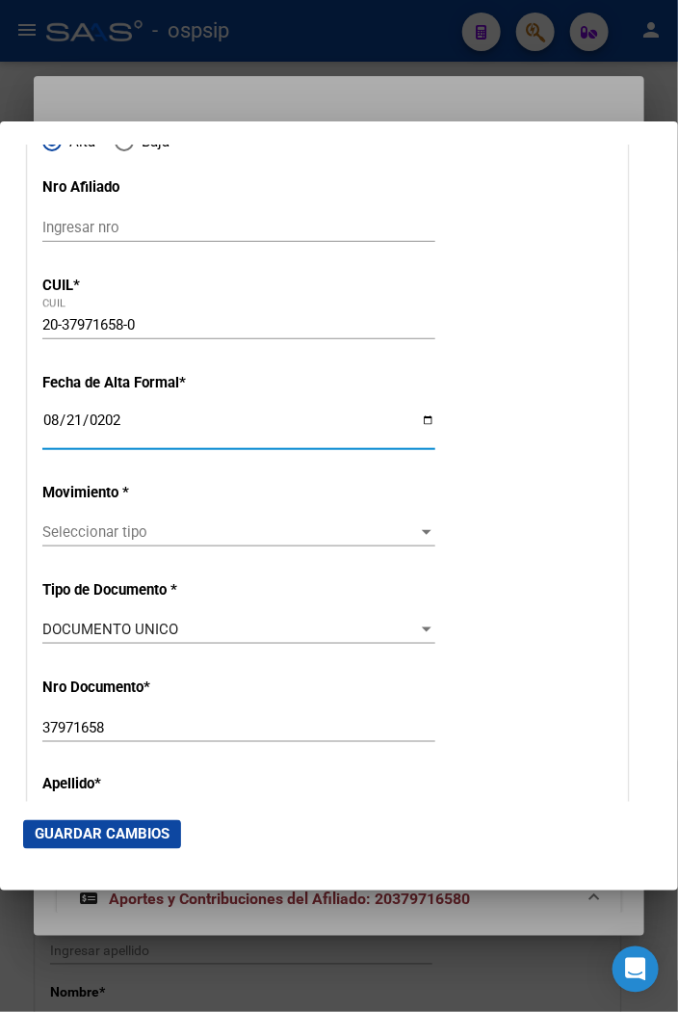
click at [126, 524] on span "Seleccionar tipo" at bounding box center [230, 531] width 376 height 17
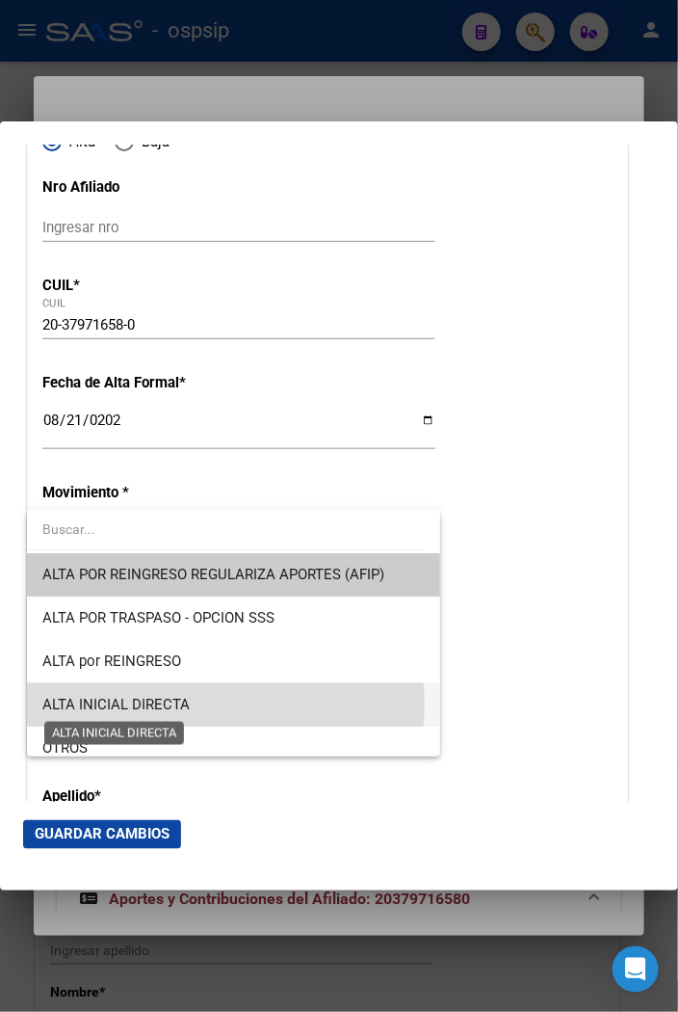
click at [128, 704] on span "ALTA INICIAL DIRECTA" at bounding box center [115, 704] width 147 height 17
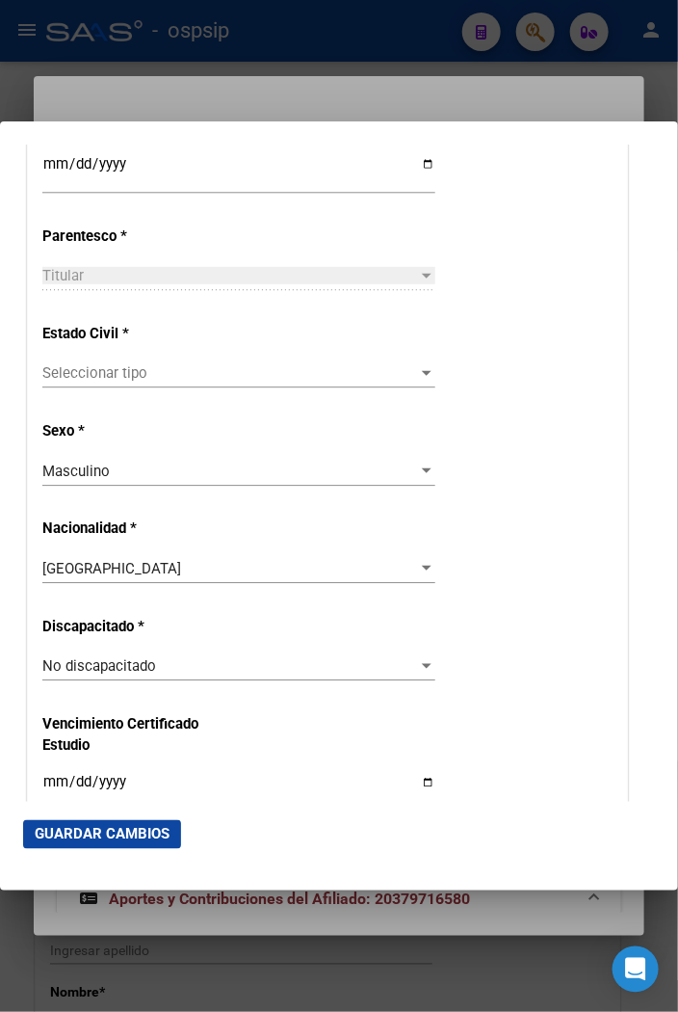
scroll to position [1070, 0]
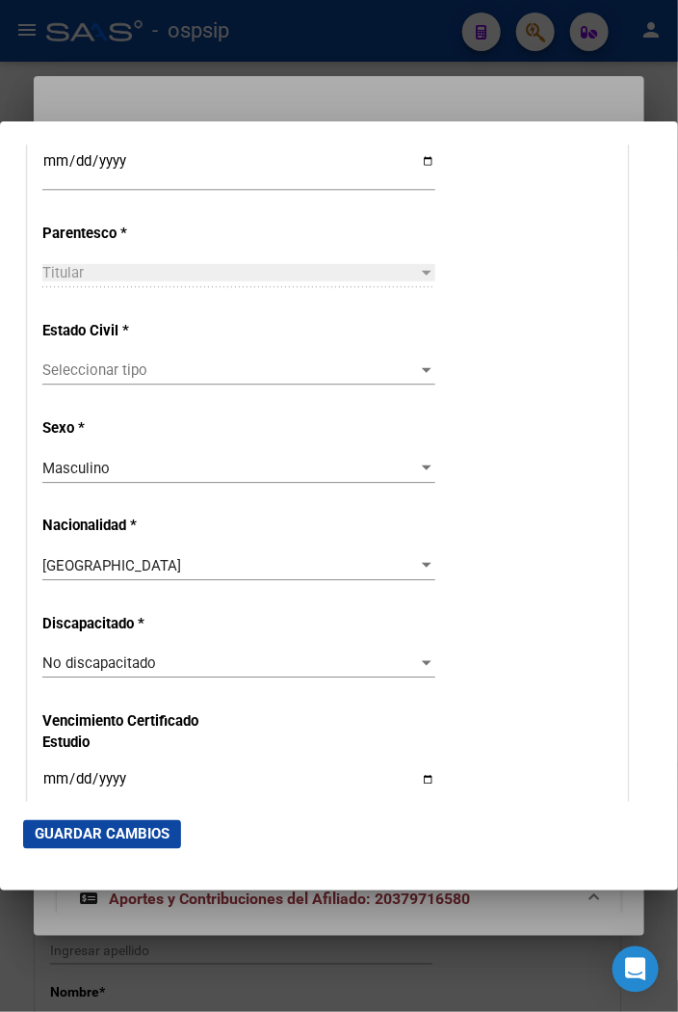
click at [102, 372] on span "Seleccionar tipo" at bounding box center [230, 369] width 376 height 17
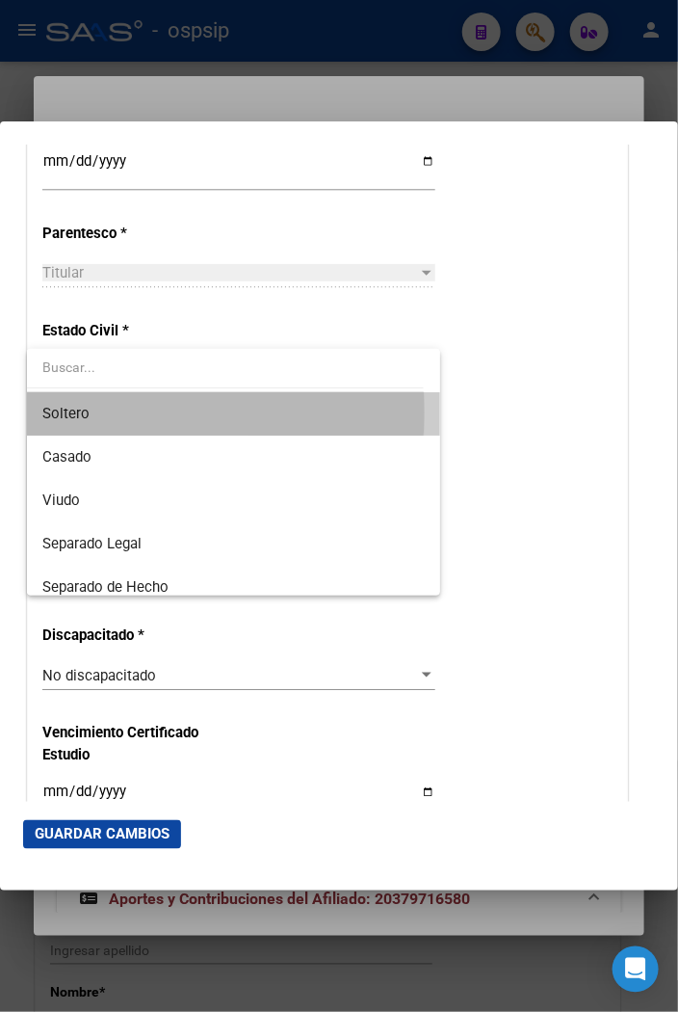
click at [92, 412] on span "Soltero" at bounding box center [233, 413] width 383 height 43
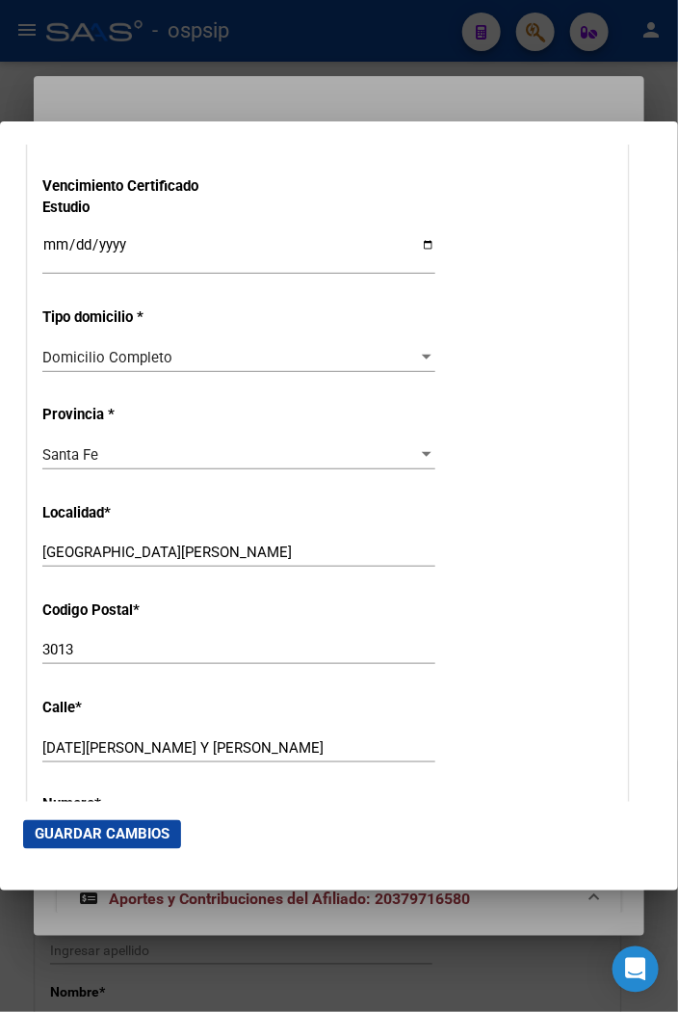
scroll to position [1712, 0]
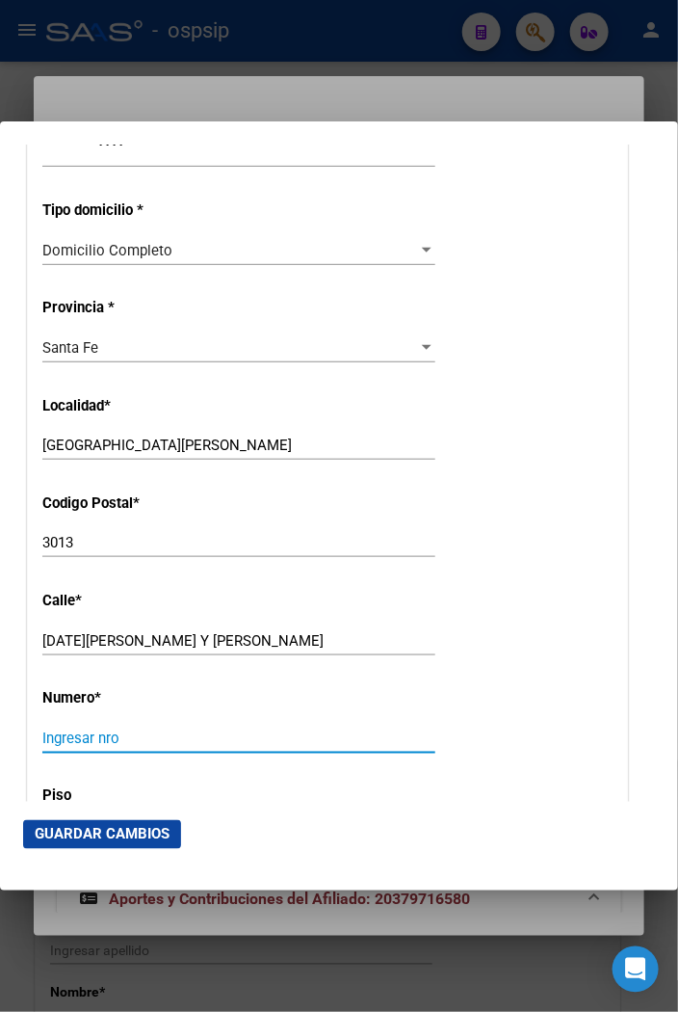
click at [73, 732] on input "Ingresar nro" at bounding box center [238, 737] width 393 height 17
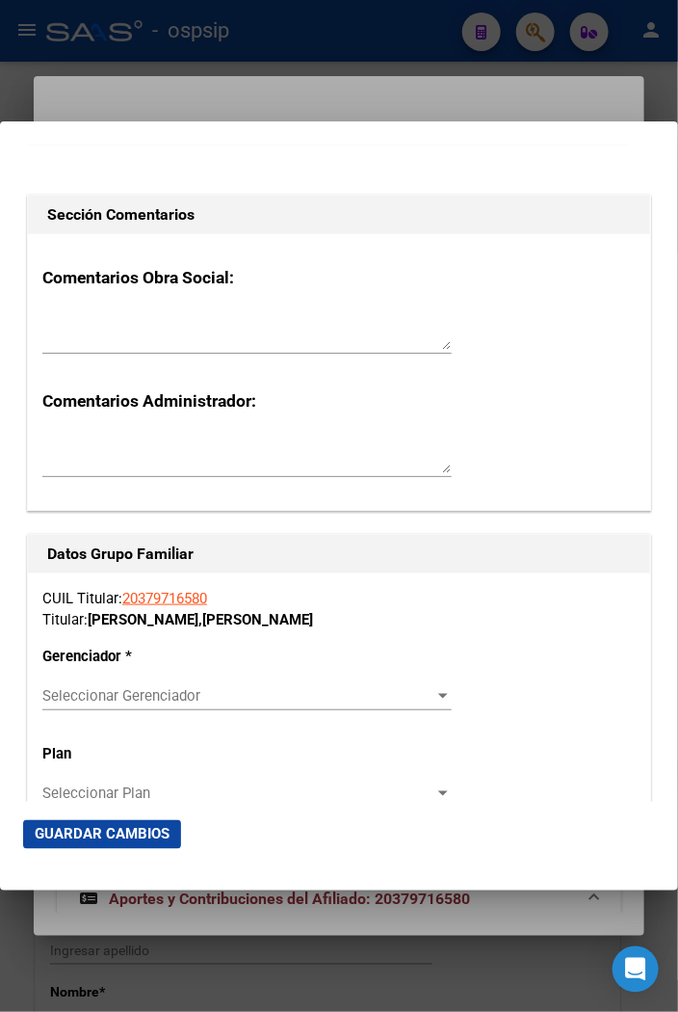
scroll to position [3211, 0]
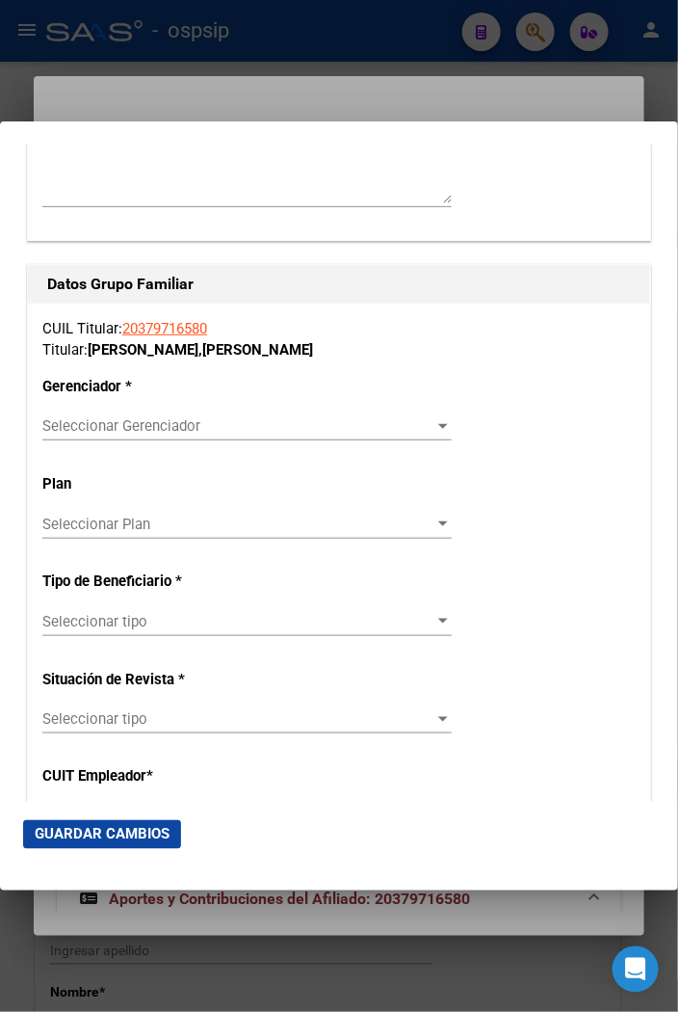
type input "1075"
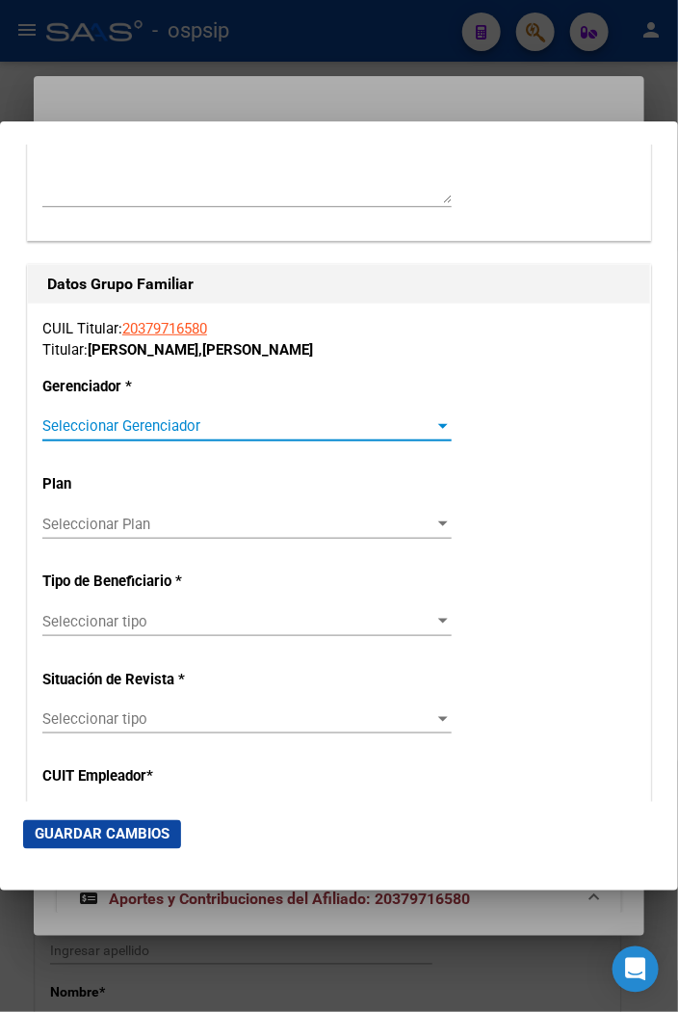
click at [406, 431] on span "Seleccionar Gerenciador" at bounding box center [238, 425] width 392 height 17
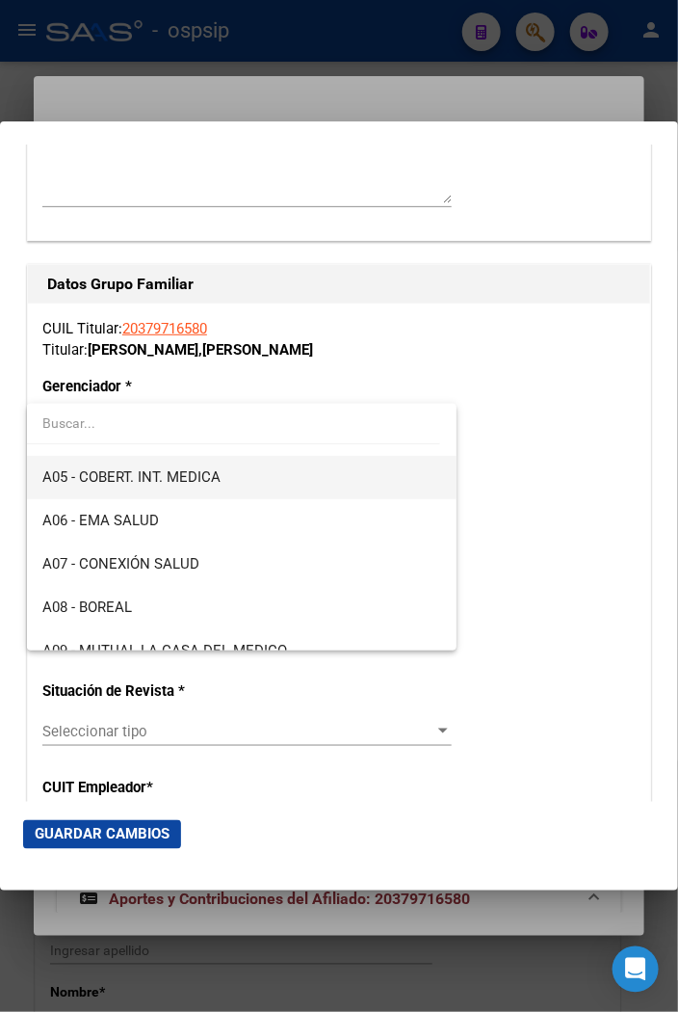
scroll to position [214, 0]
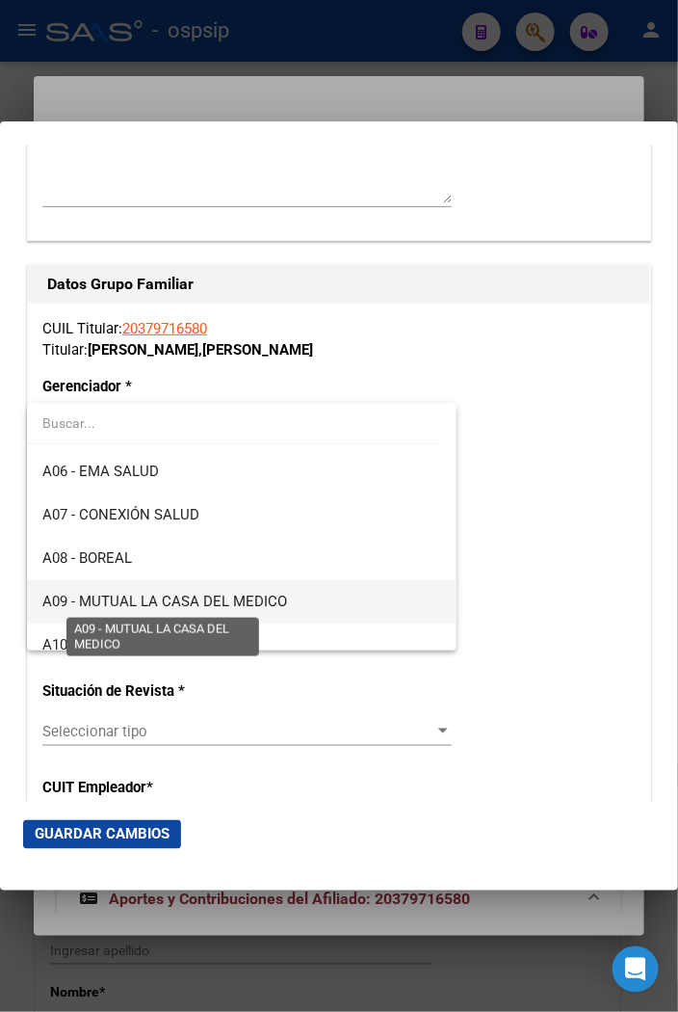
click at [224, 598] on span "A09 - MUTUAL LA CASA DEL MEDICO" at bounding box center [164, 601] width 245 height 17
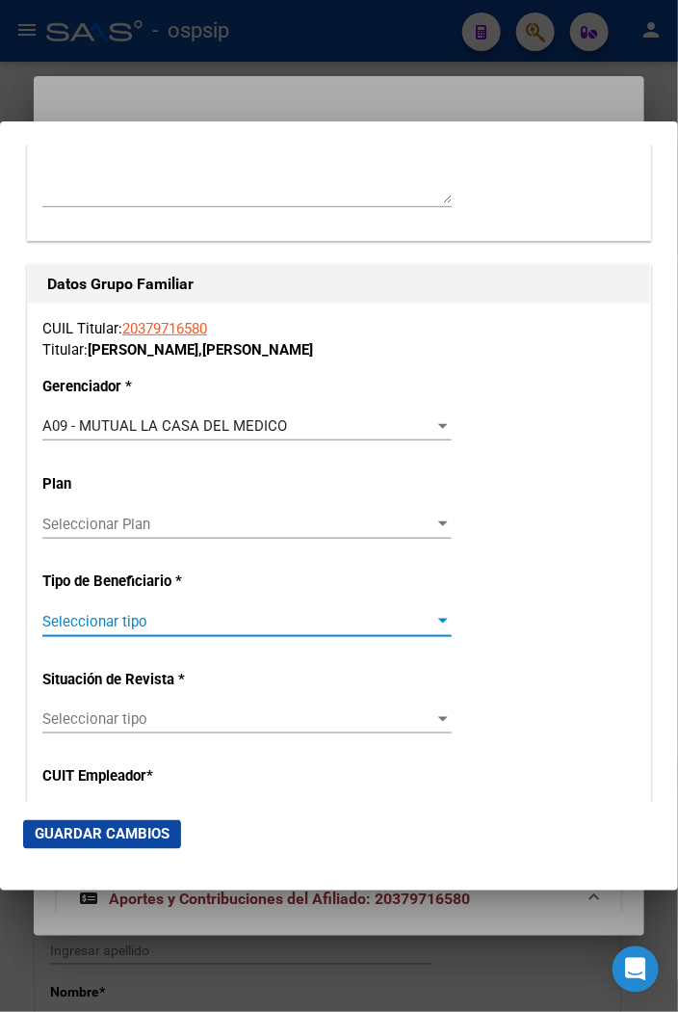
click at [415, 619] on span "Seleccionar tipo" at bounding box center [238, 621] width 392 height 17
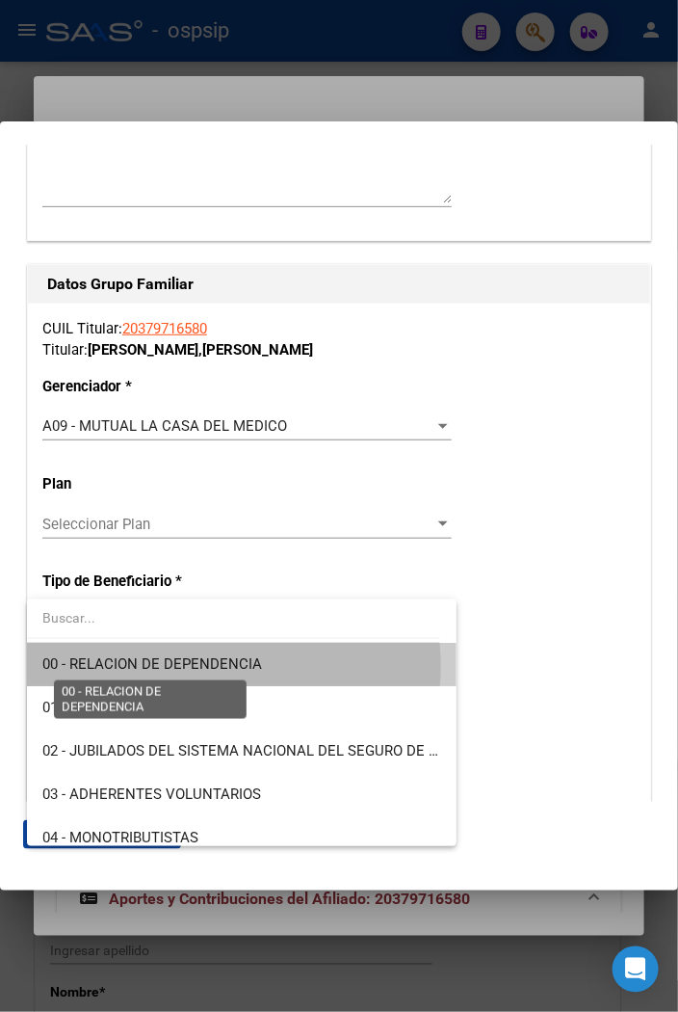
click at [214, 666] on span "00 - RELACION DE DEPENDENCIA" at bounding box center [152, 663] width 220 height 17
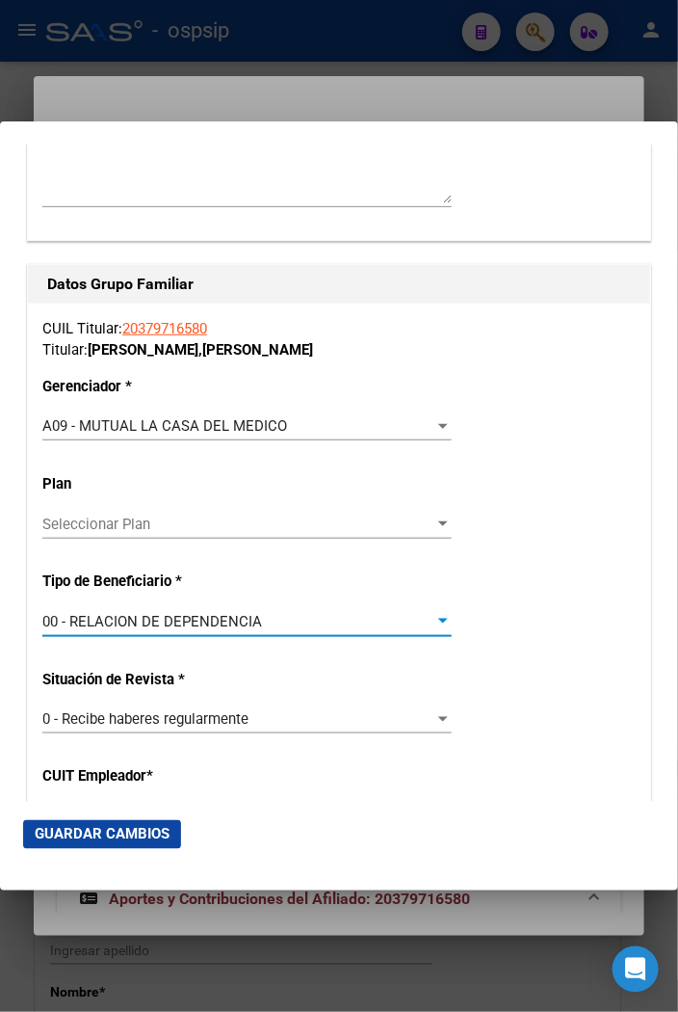
type input "30-71070541-7"
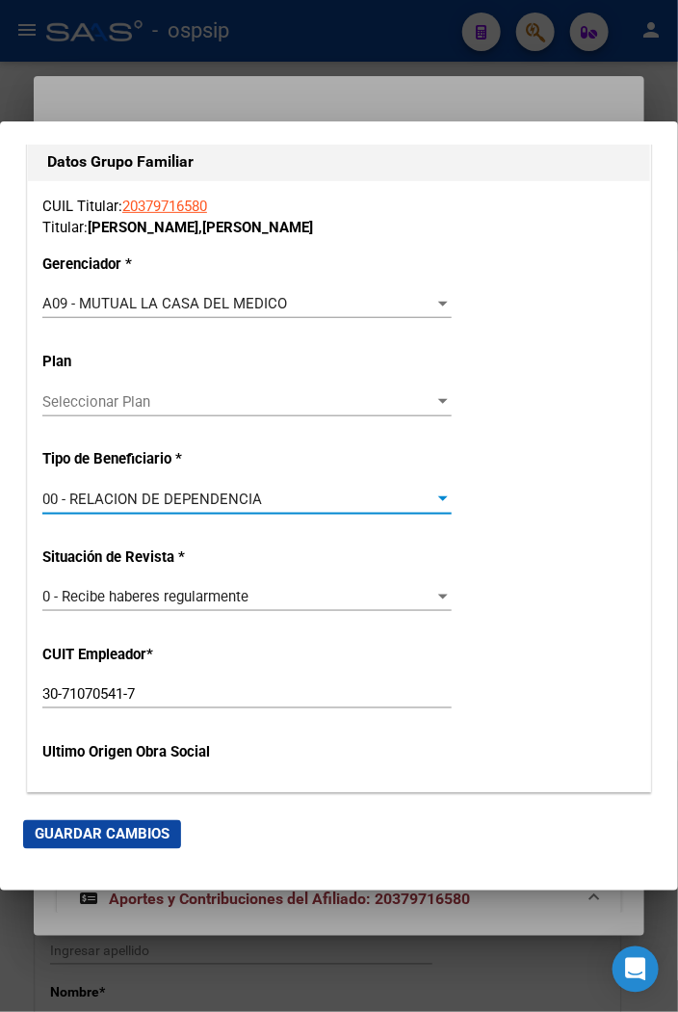
scroll to position [3211, 0]
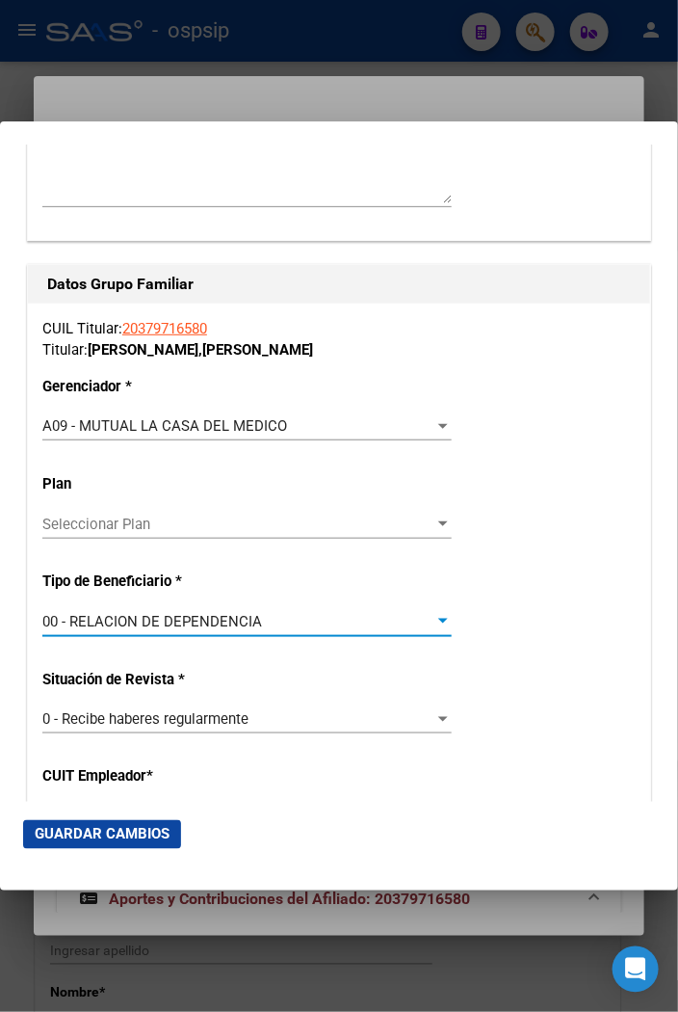
click at [112, 830] on span "Guardar Cambios" at bounding box center [102, 834] width 135 height 17
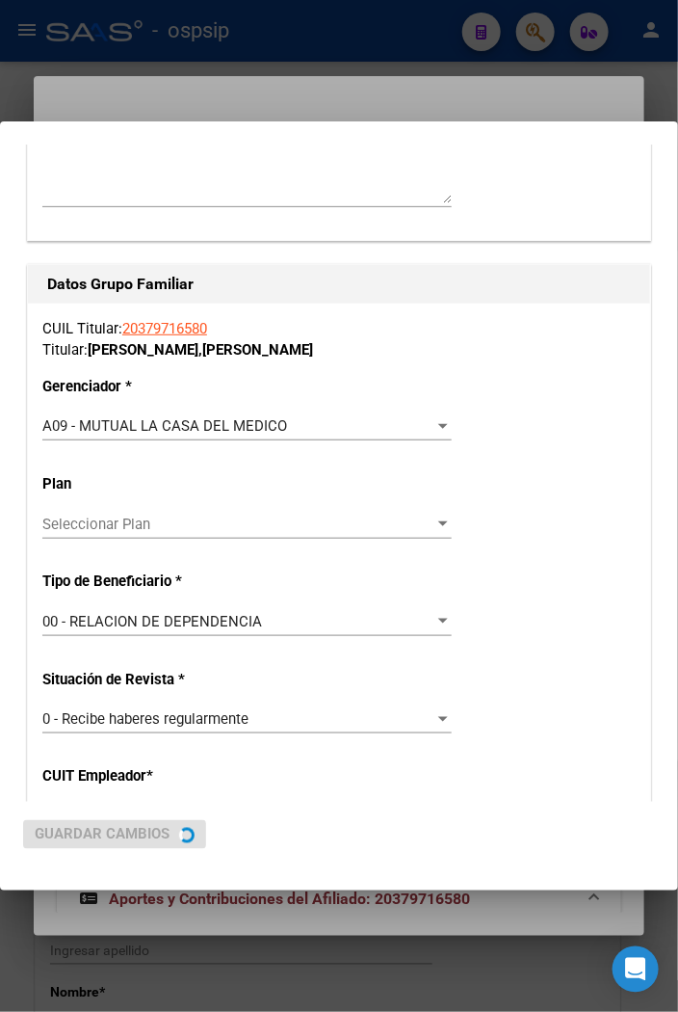
scroll to position [0, 0]
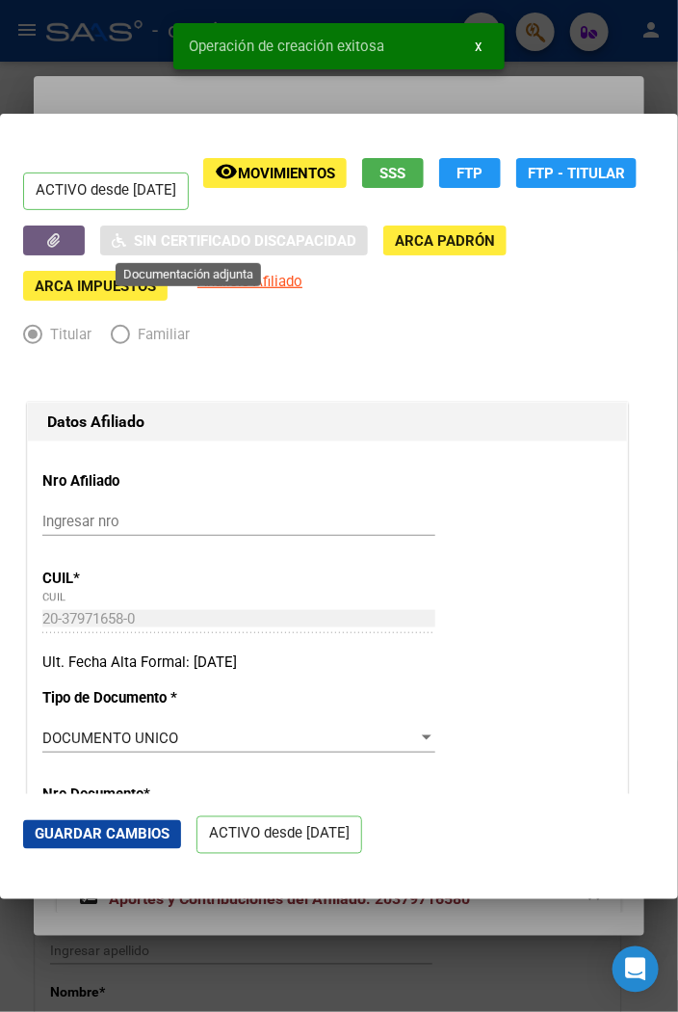
click at [85, 244] on button "button" at bounding box center [54, 240] width 62 height 30
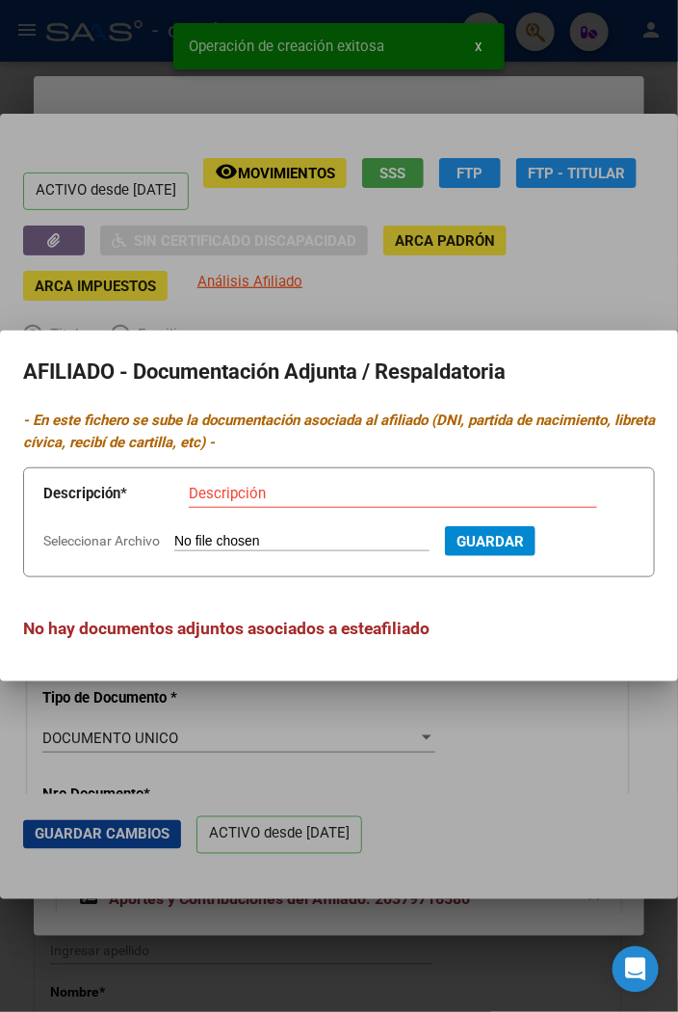
click at [227, 541] on input "Seleccionar Archivo" at bounding box center [301, 542] width 255 height 18
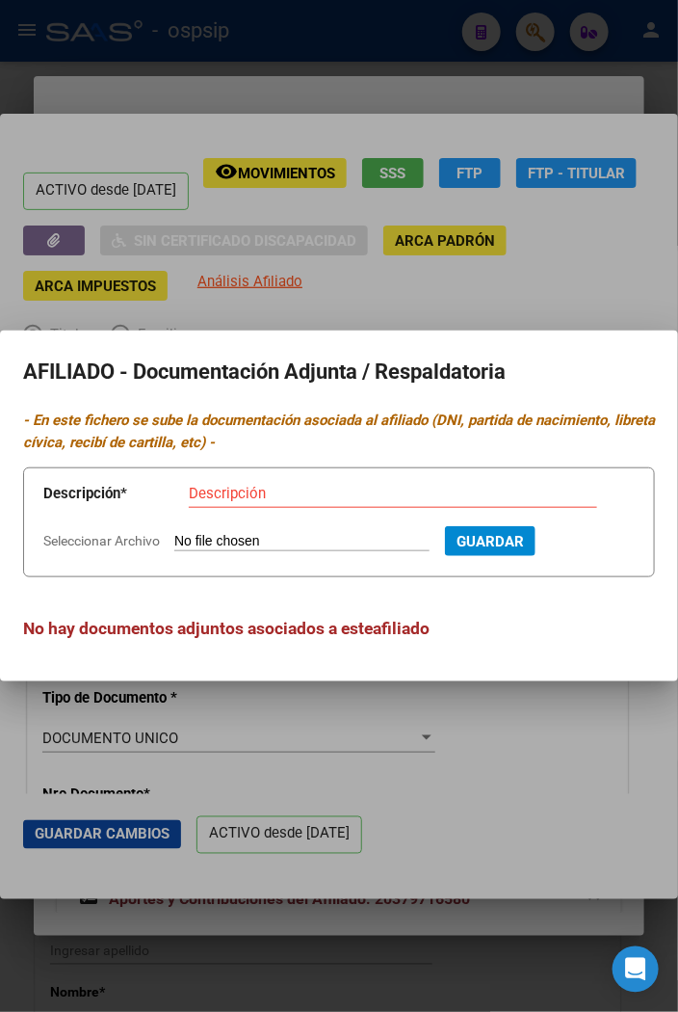
type input "C:\fakepath\1000021422.jpg"
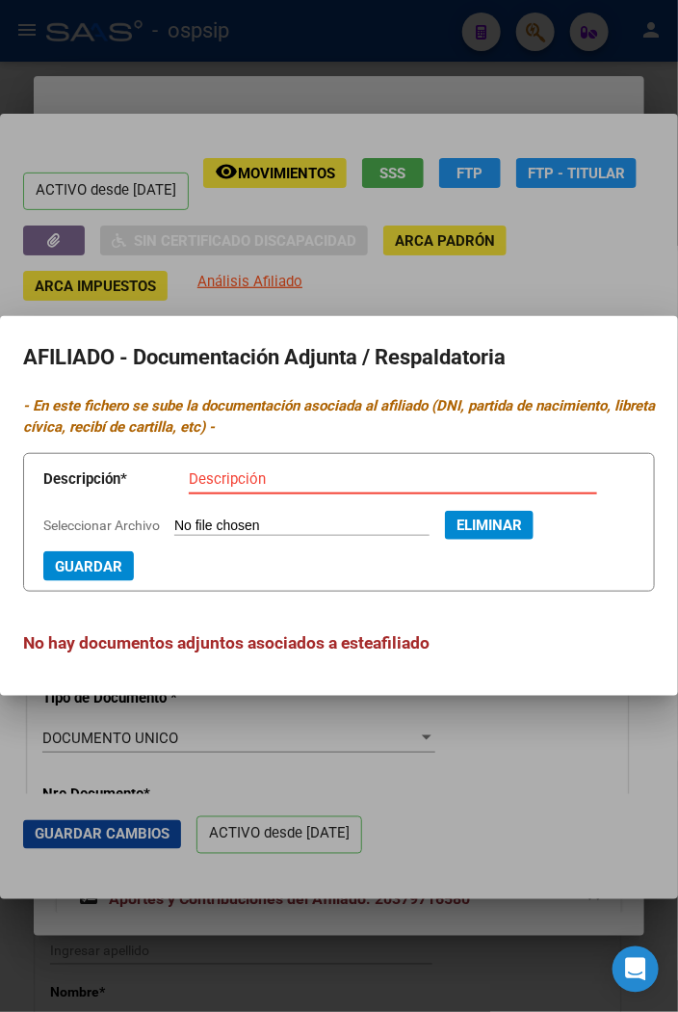
click at [233, 473] on input "Descripción" at bounding box center [393, 478] width 409 height 17
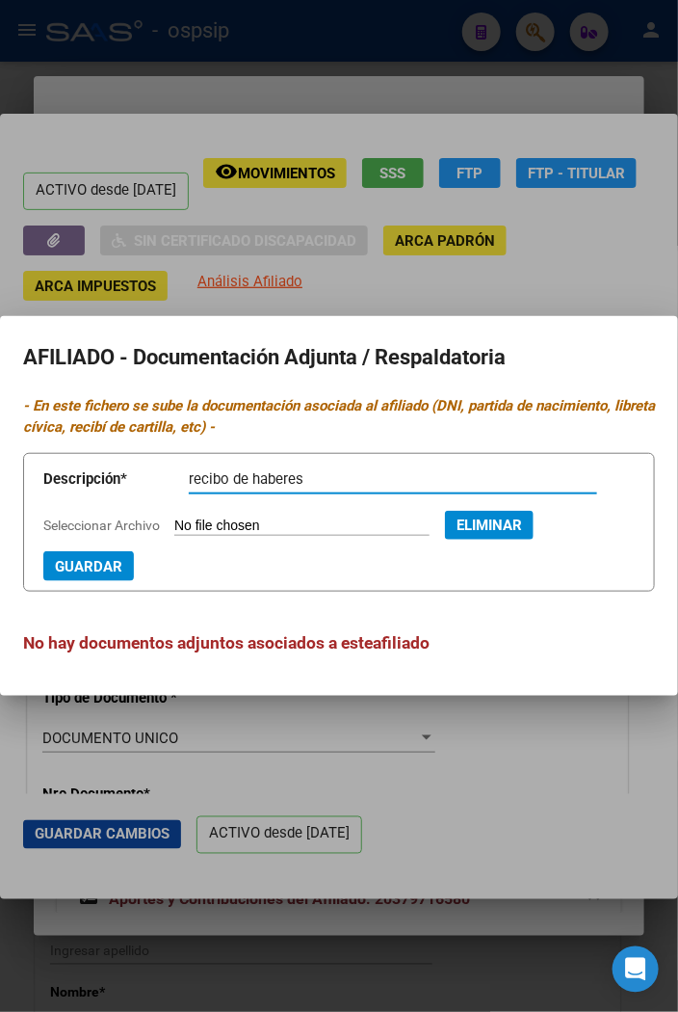
type input "recibo de haberes"
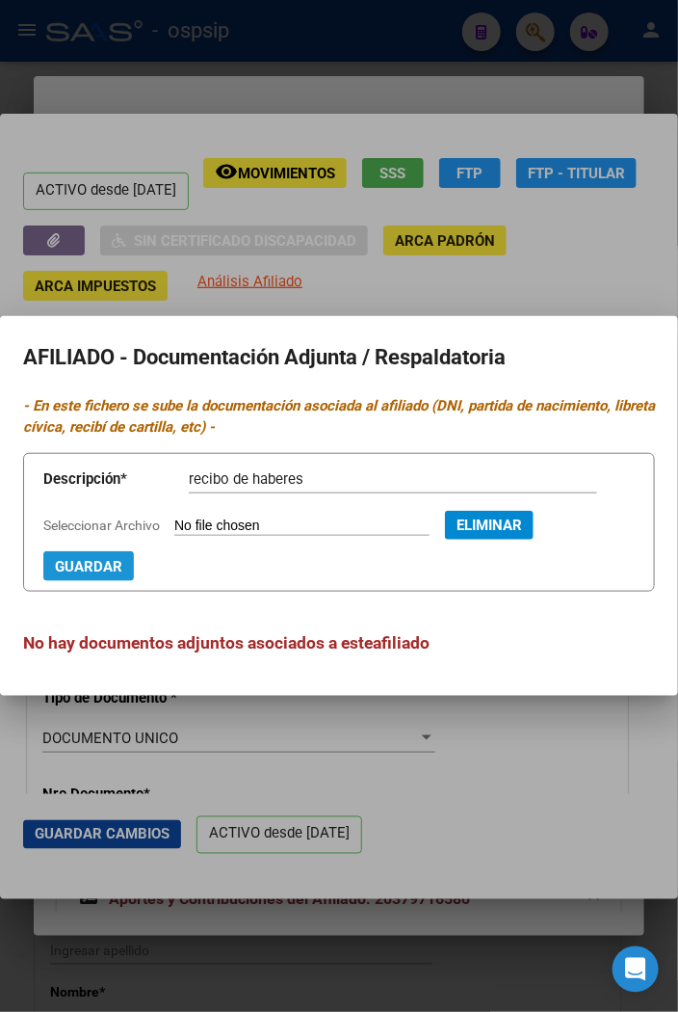
click at [83, 573] on span "Guardar" at bounding box center [88, 566] width 67 height 17
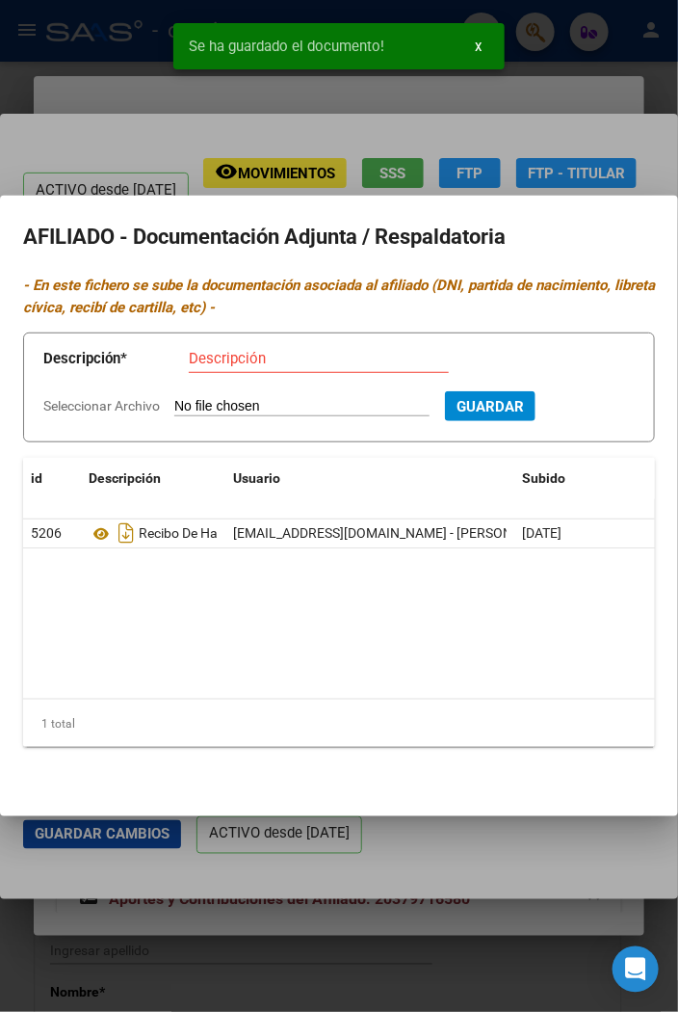
click at [228, 402] on input "Seleccionar Archivo" at bounding box center [301, 407] width 255 height 18
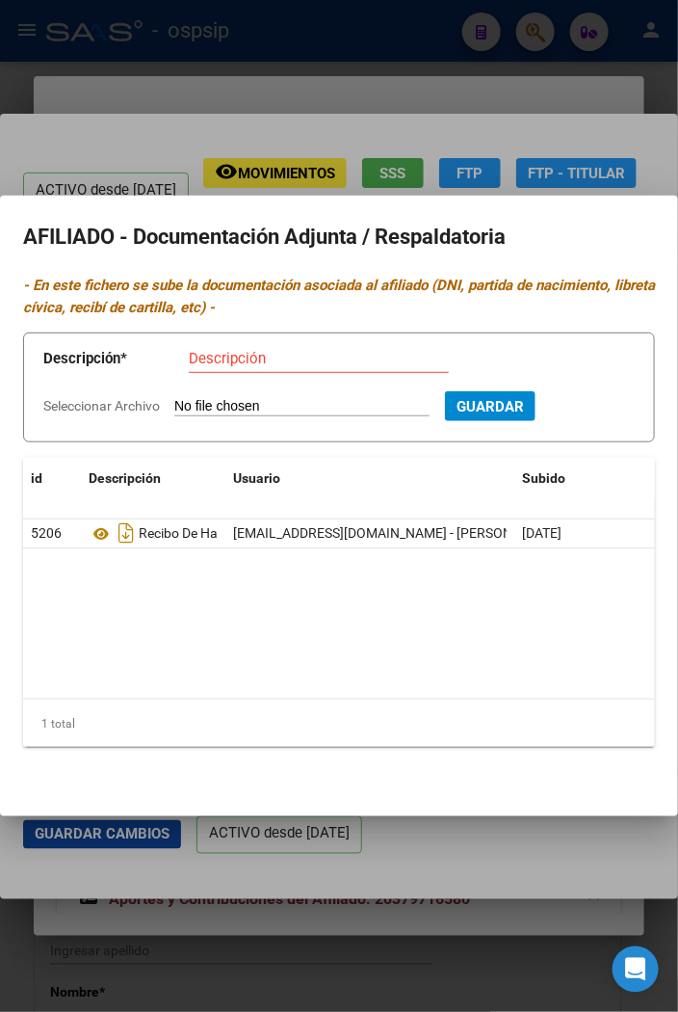
type input "C:\fakepath\1000021424.jpg"
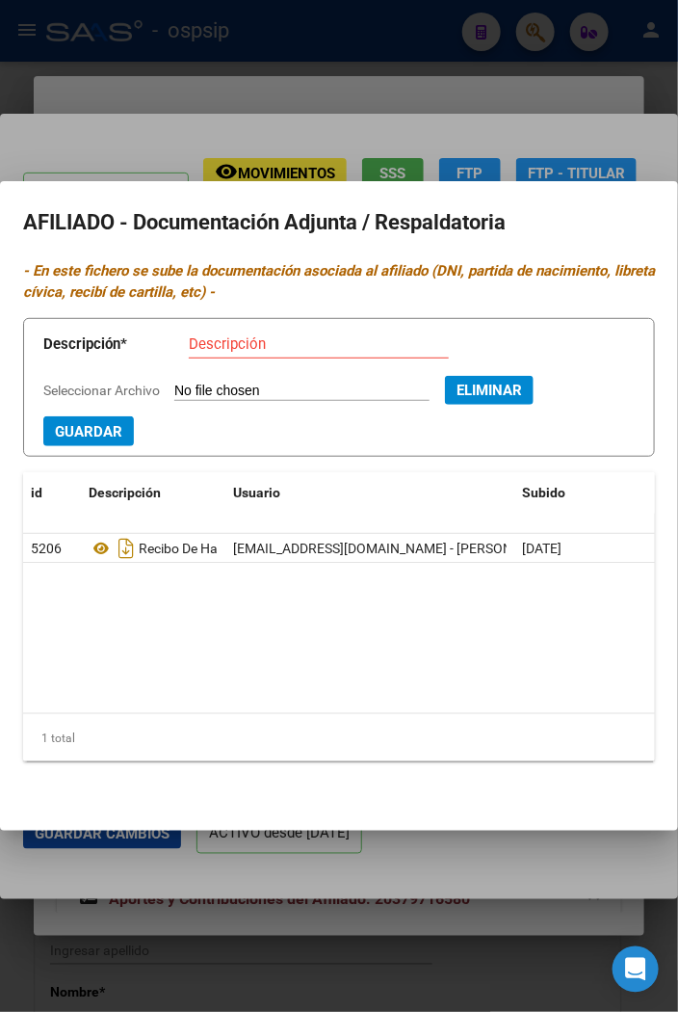
click at [208, 342] on input "Descripción" at bounding box center [319, 343] width 260 height 17
type input "DNI / TITULAR"
click at [85, 427] on span "Guardar" at bounding box center [88, 431] width 67 height 17
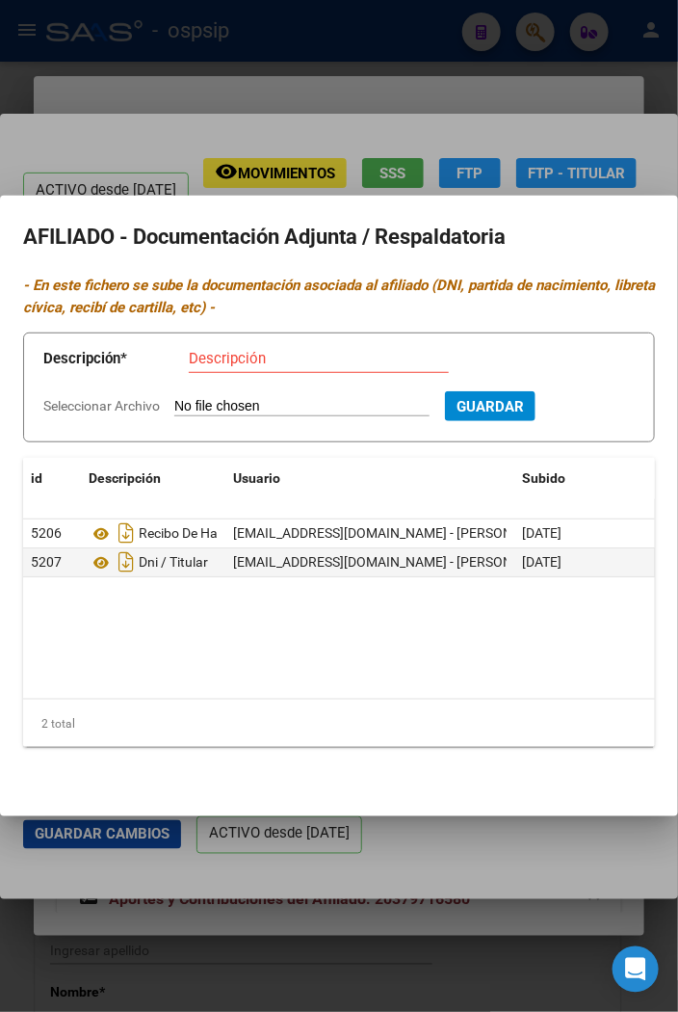
click at [579, 133] on div at bounding box center [339, 506] width 678 height 1012
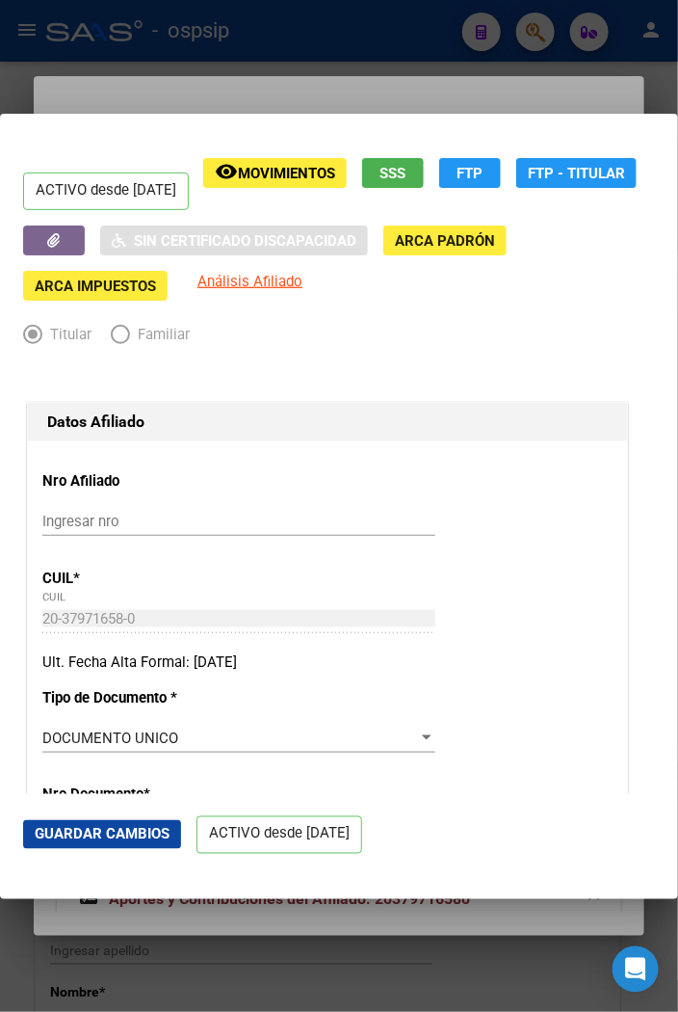
click at [359, 103] on div at bounding box center [339, 506] width 678 height 1012
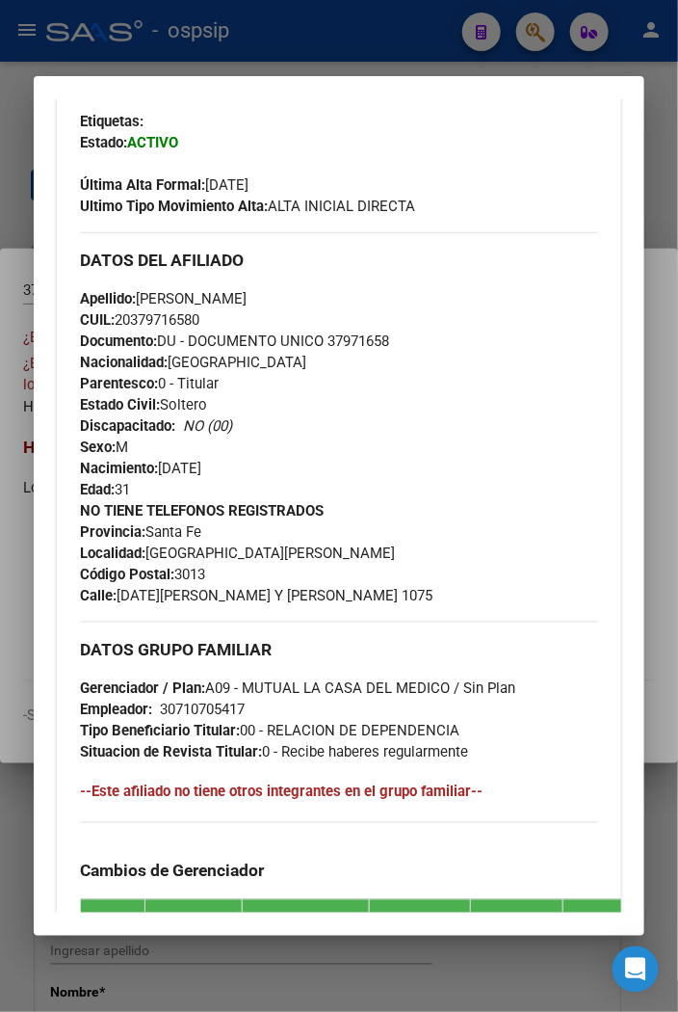
scroll to position [642, 0]
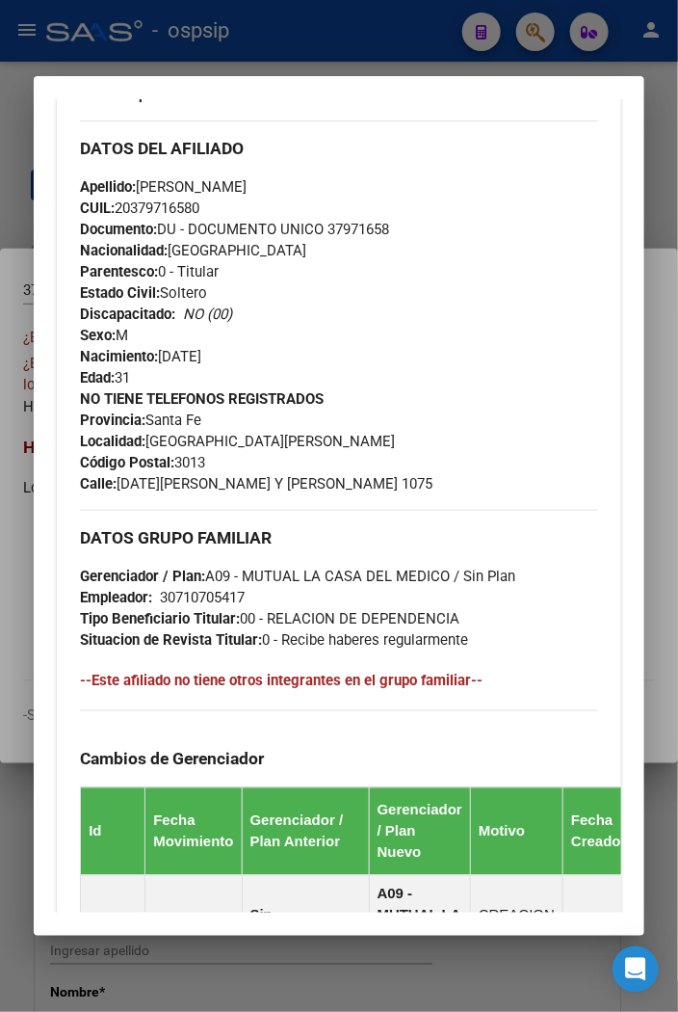
drag, startPoint x: 242, startPoint y: 185, endPoint x: 401, endPoint y: 184, distance: 159.0
click at [401, 184] on div "Apellido: [PERSON_NAME] CUIL: 20379716580 Documento: DU - DOCUMENTO UNICO 37971…" at bounding box center [339, 282] width 518 height 212
copy span "[PERSON_NAME]"
drag, startPoint x: 379, startPoint y: 310, endPoint x: 353, endPoint y: 292, distance: 31.8
click at [379, 310] on div "Apellido: [PERSON_NAME] CUIL: 20379716580 Documento: DU - DOCUMENTO UNICO 37971…" at bounding box center [339, 282] width 518 height 212
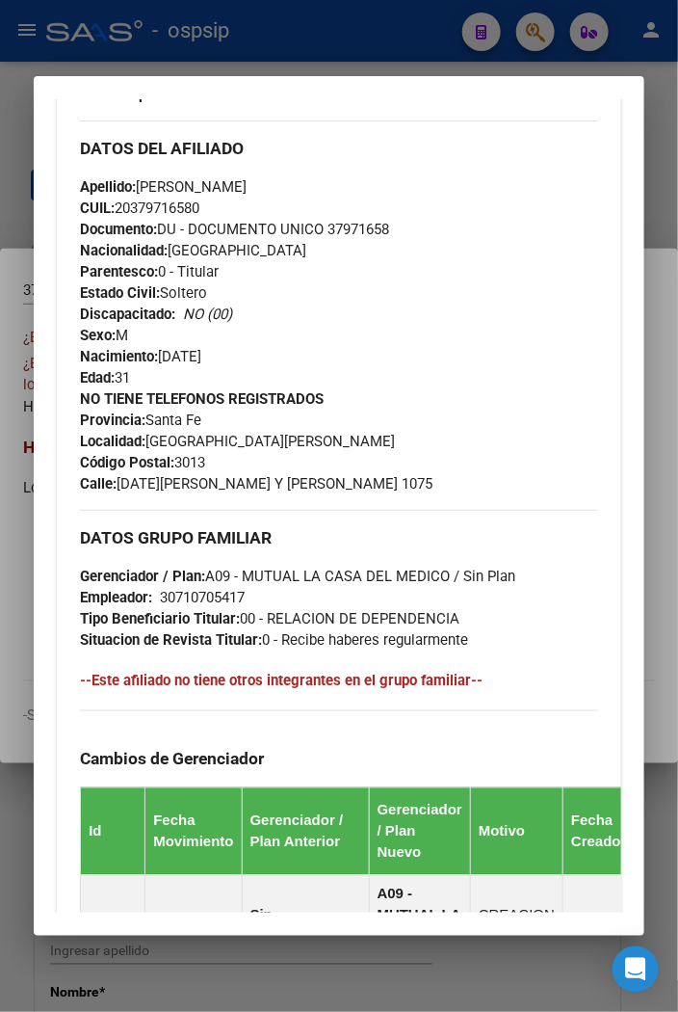
drag, startPoint x: 138, startPoint y: 180, endPoint x: 238, endPoint y: 194, distance: 101.1
click at [238, 194] on span "Apellido: [PERSON_NAME]" at bounding box center [163, 186] width 167 height 17
copy span "[PERSON_NAME]"
drag, startPoint x: 116, startPoint y: 480, endPoint x: 303, endPoint y: 484, distance: 187.9
click at [303, 484] on span "Calle: [DATE][PERSON_NAME] Y [PERSON_NAME] 1075" at bounding box center [256, 483] width 353 height 17
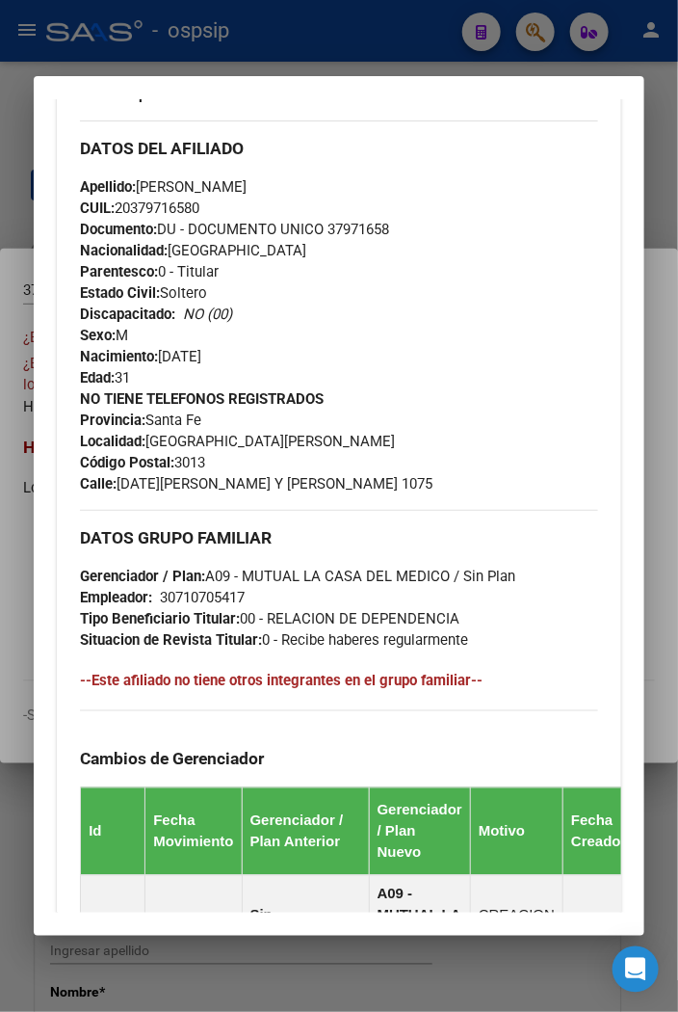
click at [435, 457] on div "NO TIENE TELEFONOS REGISTRADOS Provincia: [GEOGRAPHIC_DATA] Localidad: [GEOGRAP…" at bounding box center [339, 441] width 518 height 106
drag, startPoint x: 119, startPoint y: 485, endPoint x: 302, endPoint y: 497, distance: 183.5
click at [302, 497] on div "Enviar Credencial Digital remove_red_eye Movimientos Sin Certificado Discapacid…" at bounding box center [339, 435] width 518 height 1157
copy span "[DATE][PERSON_NAME] Y [PERSON_NAME] 1075"
click at [425, 320] on div "Apellido: [PERSON_NAME] CUIL: 20379716580 Documento: DU - DOCUMENTO UNICO 37971…" at bounding box center [339, 282] width 518 height 212
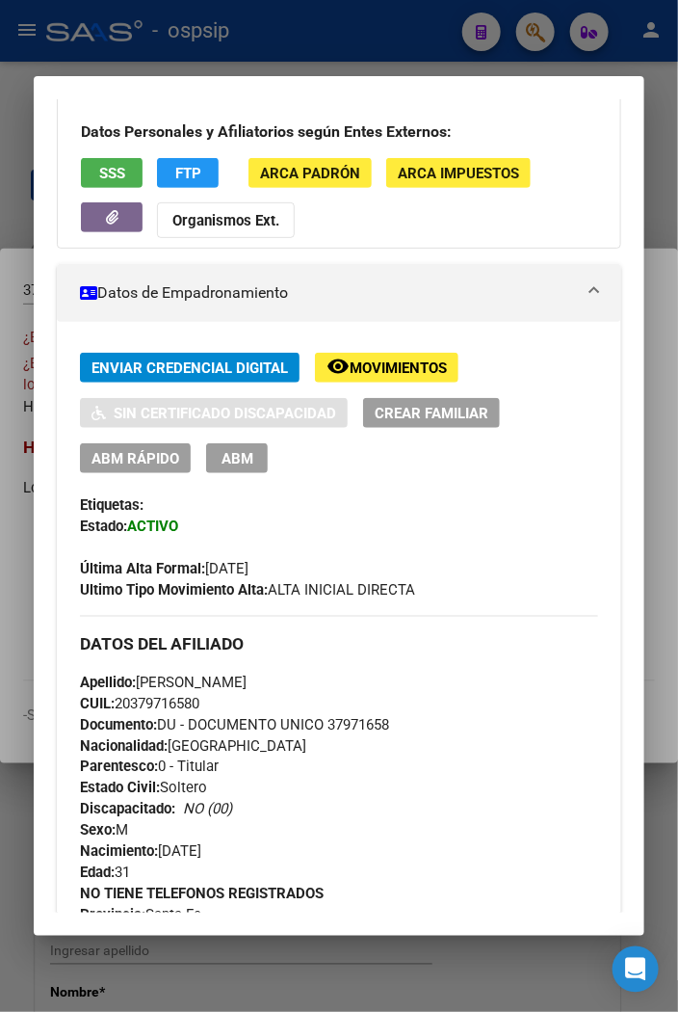
scroll to position [0, 0]
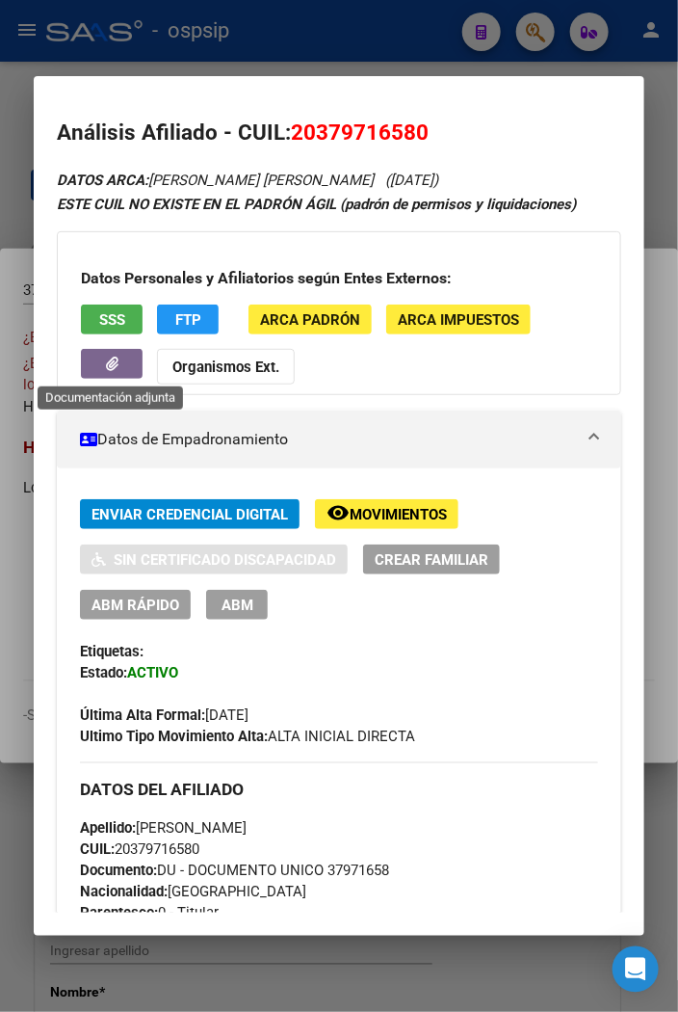
click at [118, 367] on icon "button" at bounding box center [112, 363] width 13 height 14
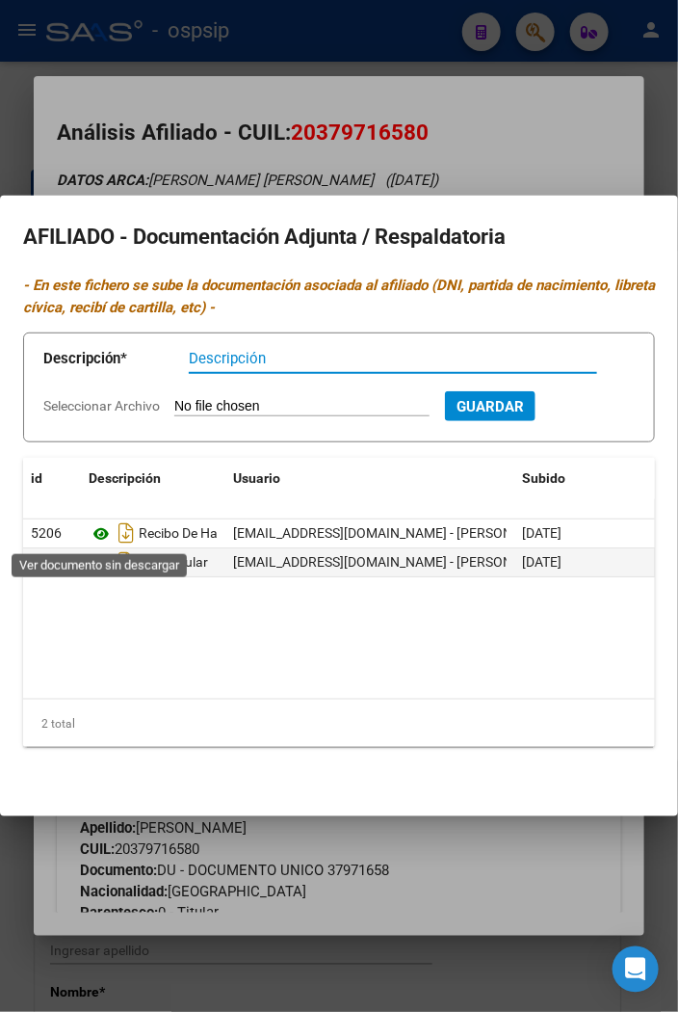
click at [103, 531] on icon at bounding box center [101, 533] width 25 height 23
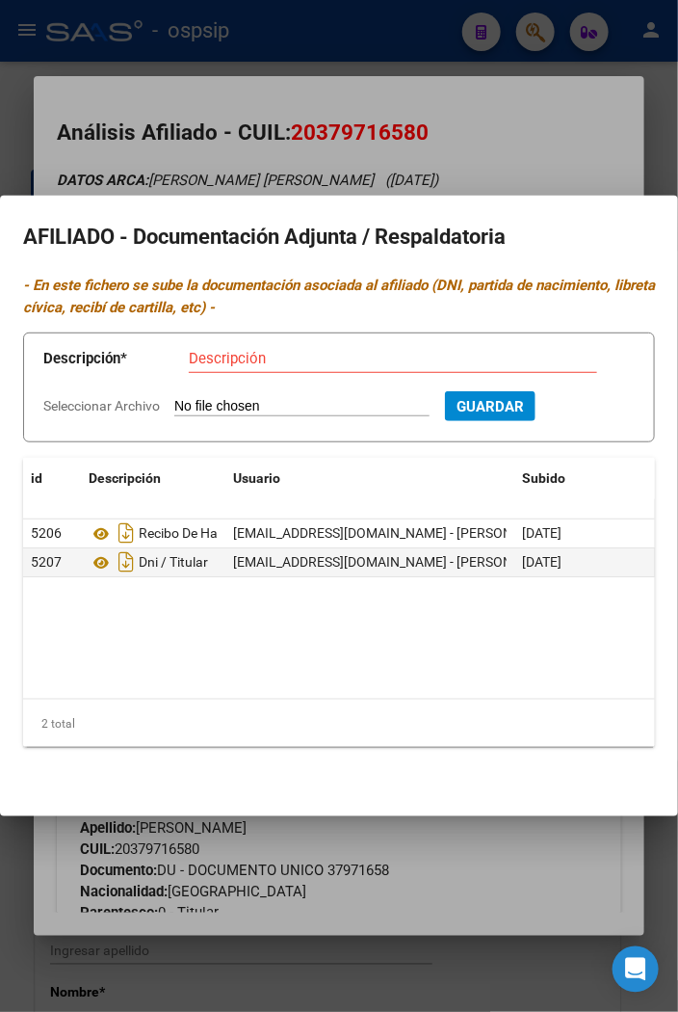
click at [545, 145] on div at bounding box center [339, 506] width 678 height 1012
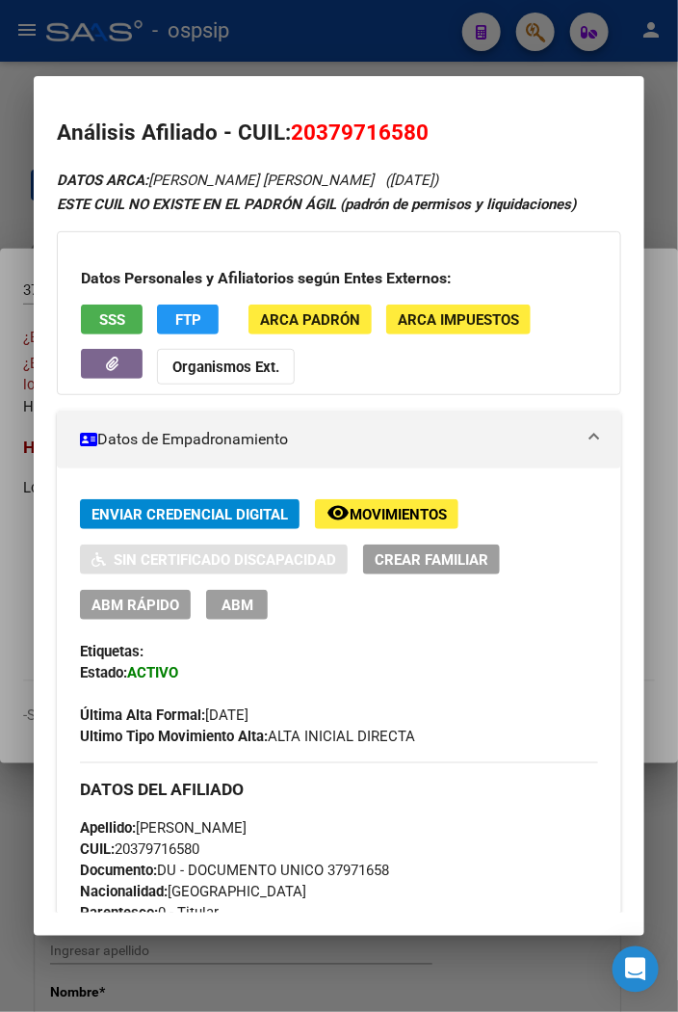
click at [542, 32] on div at bounding box center [339, 506] width 678 height 1012
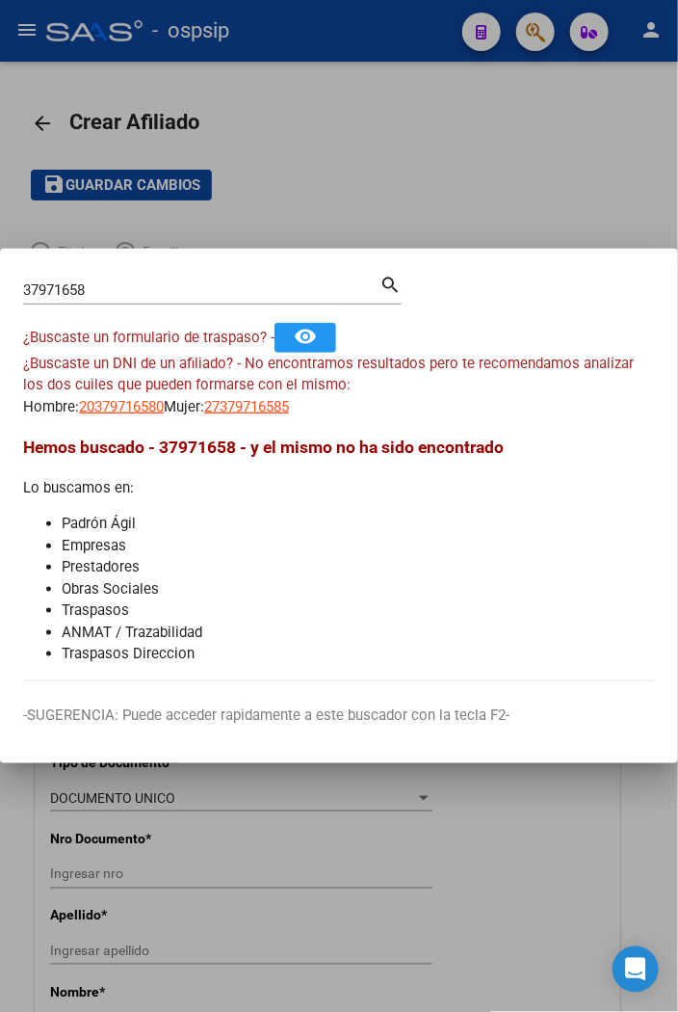
click at [102, 285] on input "37971658" at bounding box center [201, 289] width 356 height 17
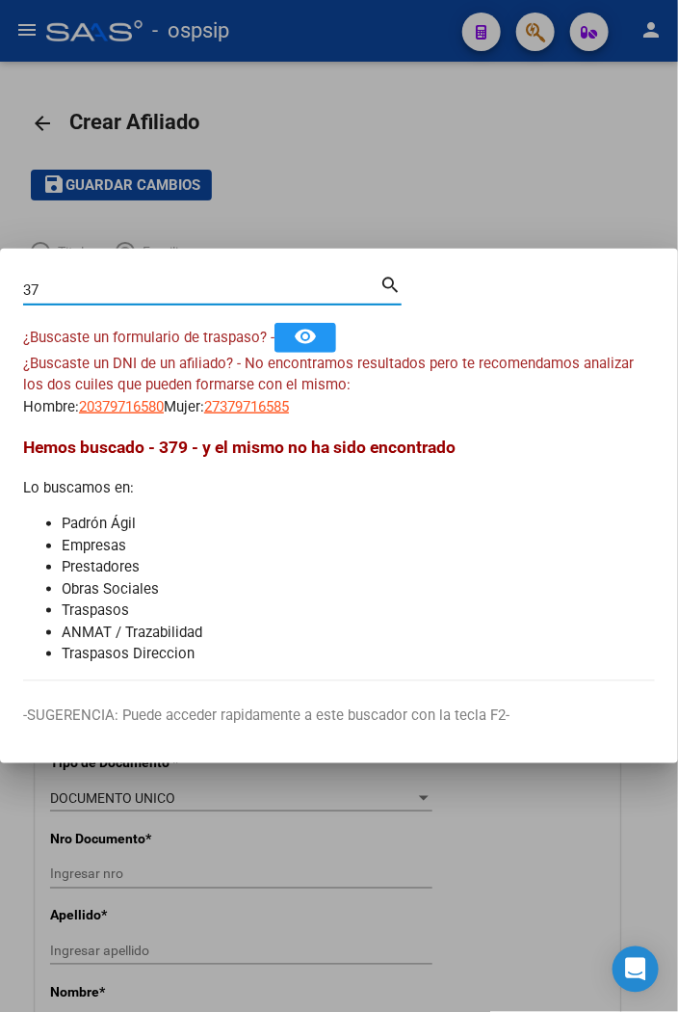
type input "3"
type input "41913264"
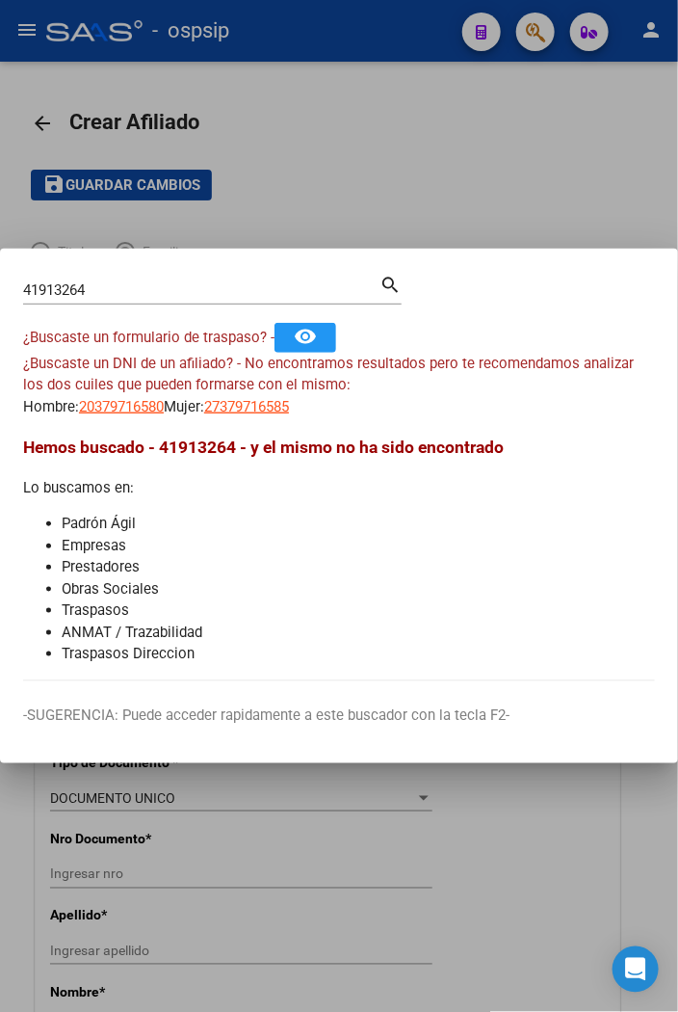
click at [386, 277] on mat-icon "search" at bounding box center [391, 283] width 22 height 23
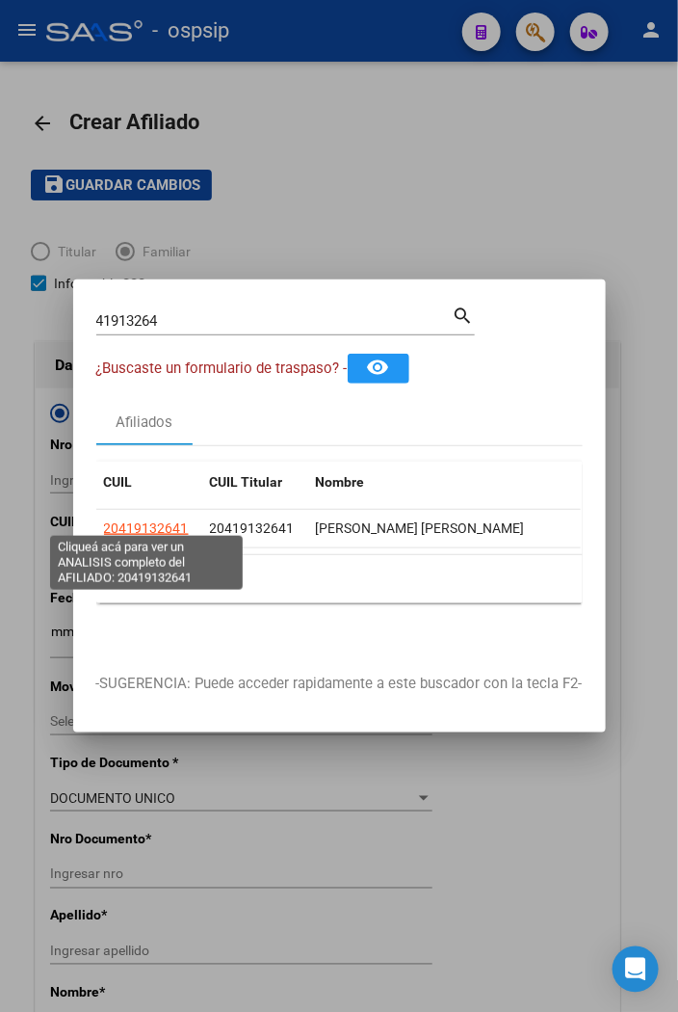
click at [146, 520] on span "20419132641" at bounding box center [146, 527] width 85 height 15
type textarea "20419132641"
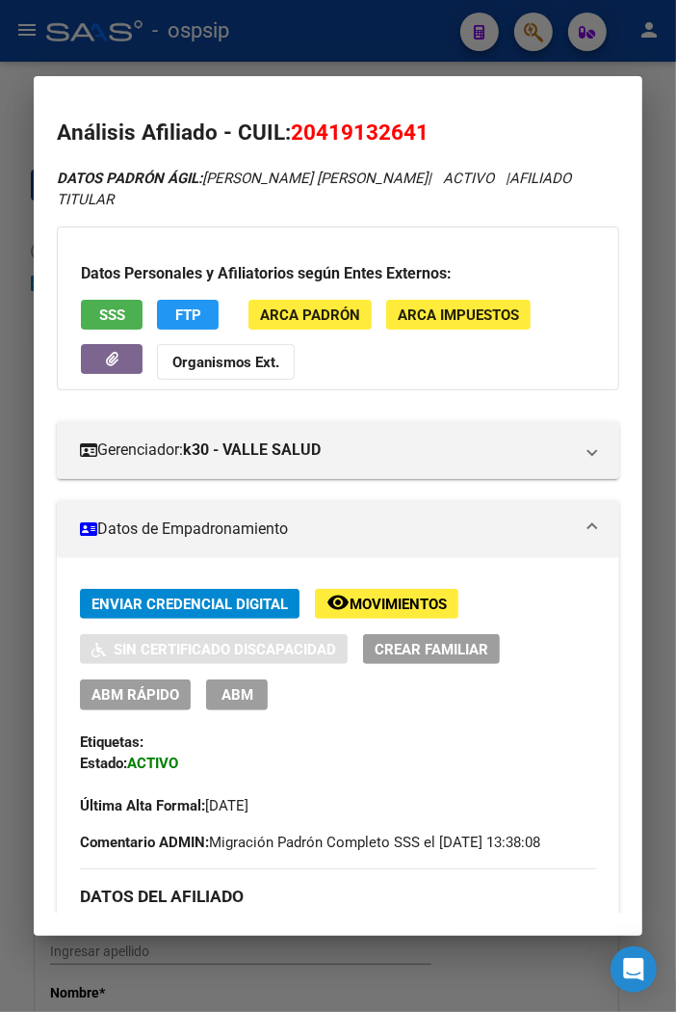
click at [286, 31] on div at bounding box center [338, 506] width 676 height 1012
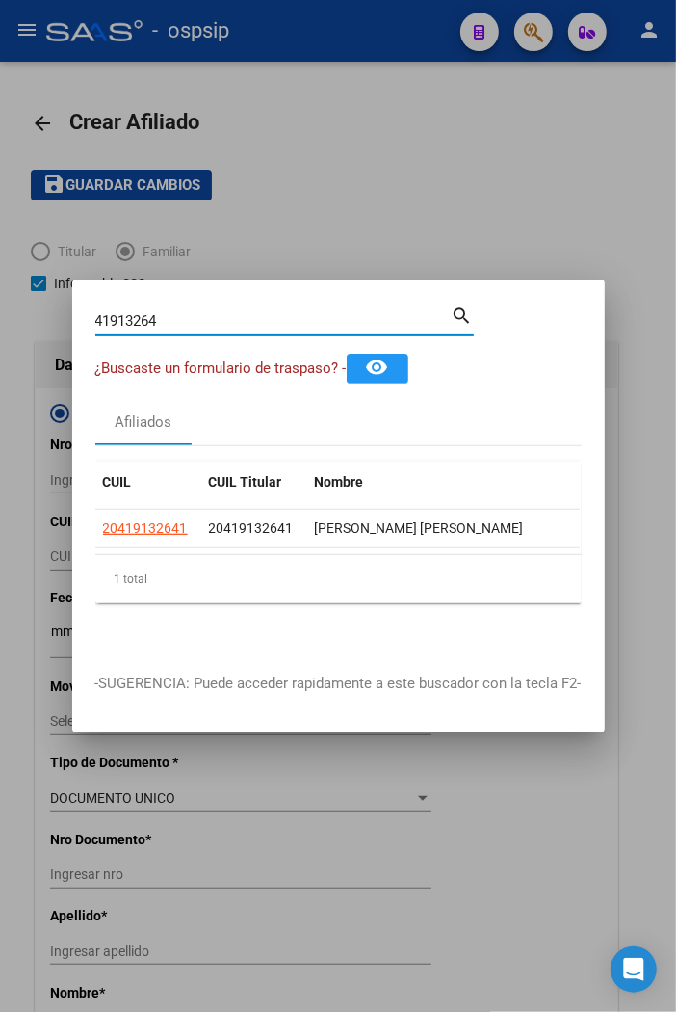
click at [161, 312] on input "41913264" at bounding box center [273, 320] width 356 height 17
type input "4"
type input "92748436"
click at [458, 304] on mat-icon "search" at bounding box center [463, 314] width 22 height 23
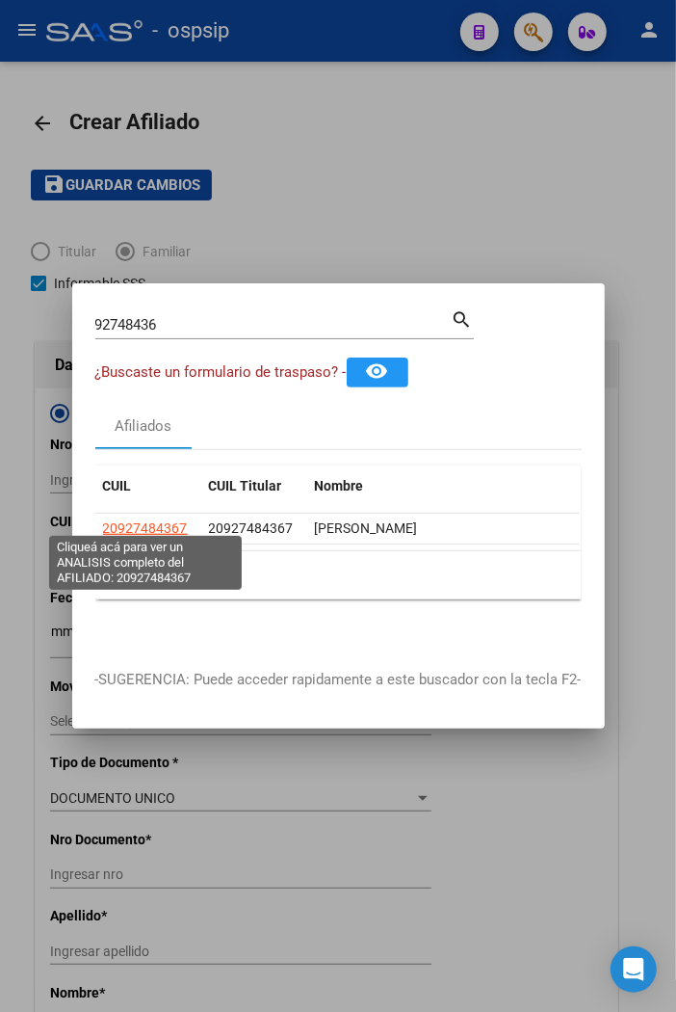
click at [138, 522] on span "20927484367" at bounding box center [145, 527] width 85 height 15
type textarea "20927484367"
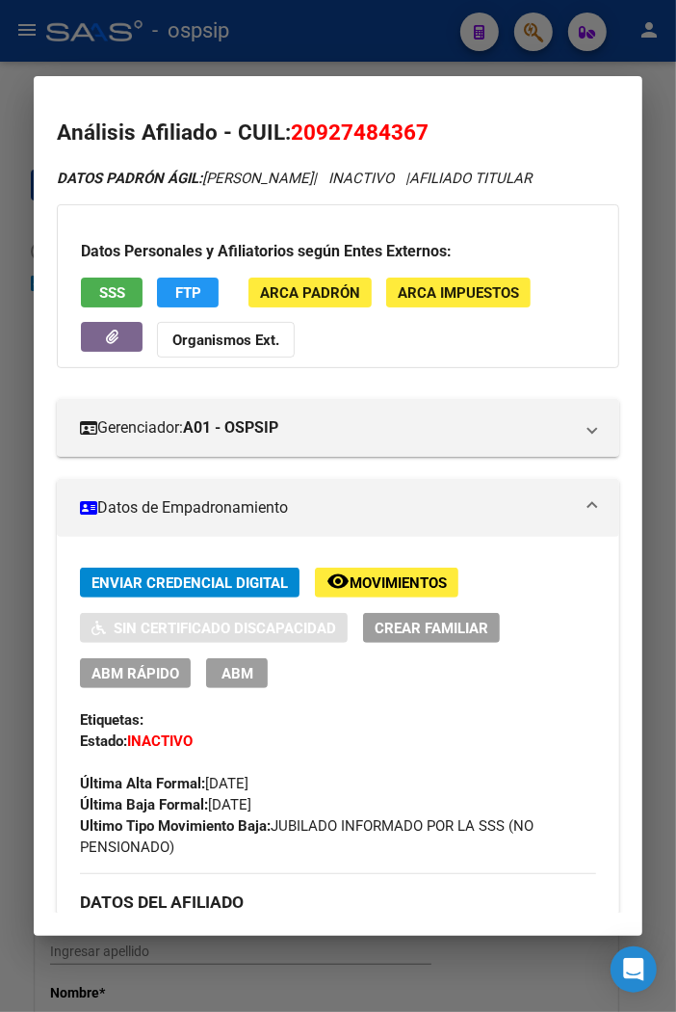
click at [342, 31] on div at bounding box center [338, 506] width 676 height 1012
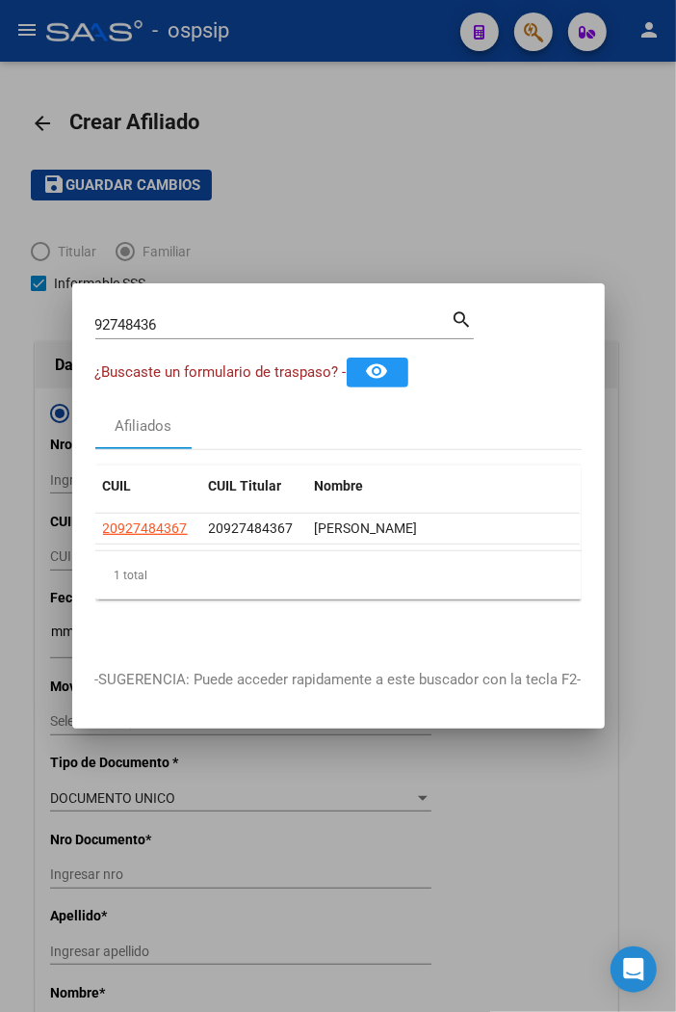
click at [342, 31] on div at bounding box center [338, 506] width 676 height 1012
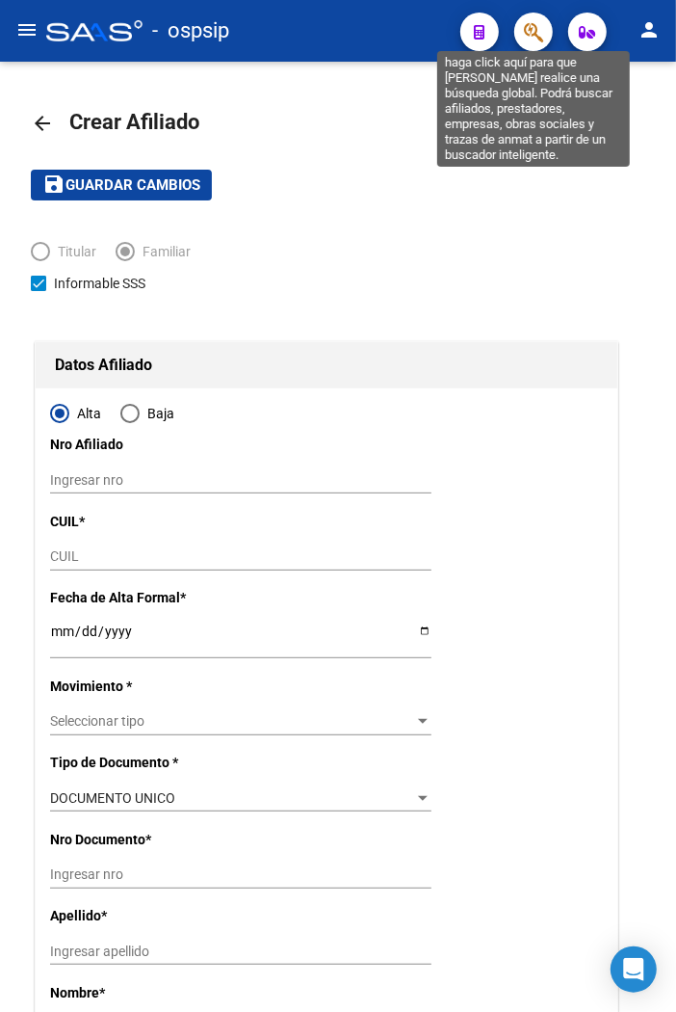
click at [531, 35] on icon "button" at bounding box center [533, 32] width 19 height 22
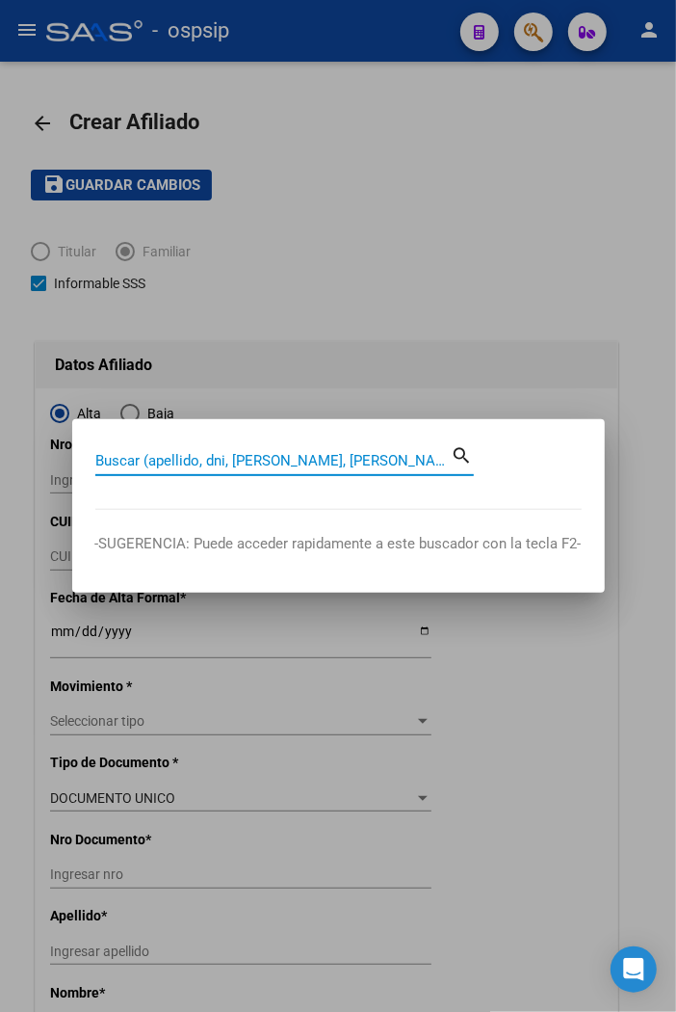
click at [127, 460] on input "Buscar (apellido, dni, [PERSON_NAME], [PERSON_NAME], cuit, obra social)" at bounding box center [273, 460] width 356 height 17
type input "37895470"
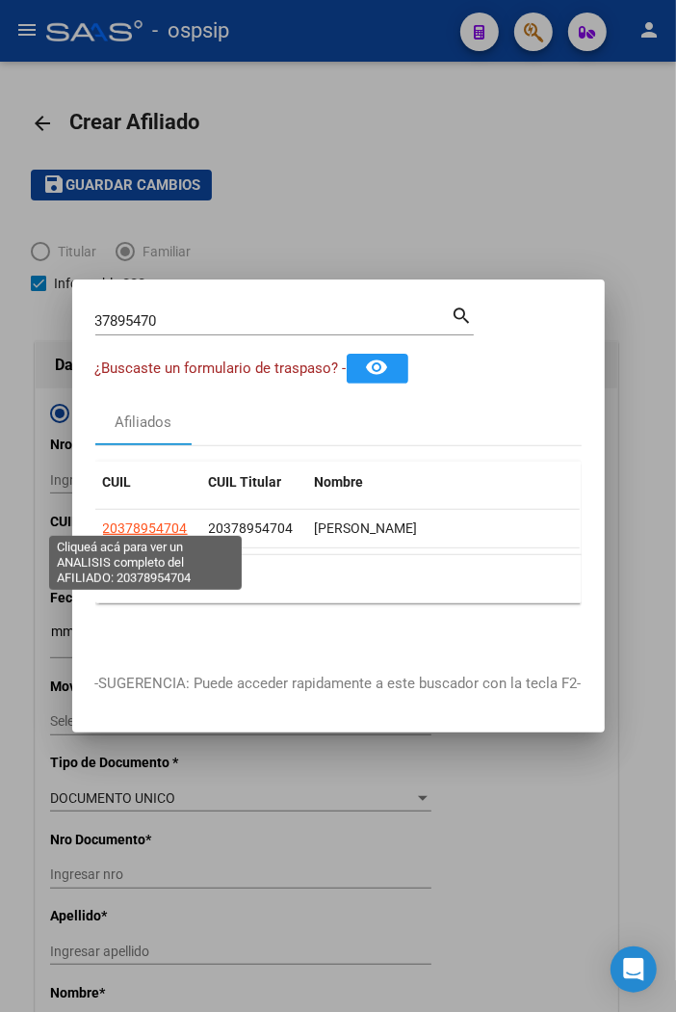
click at [149, 520] on span "20378954704" at bounding box center [145, 527] width 85 height 15
type textarea "20378954704"
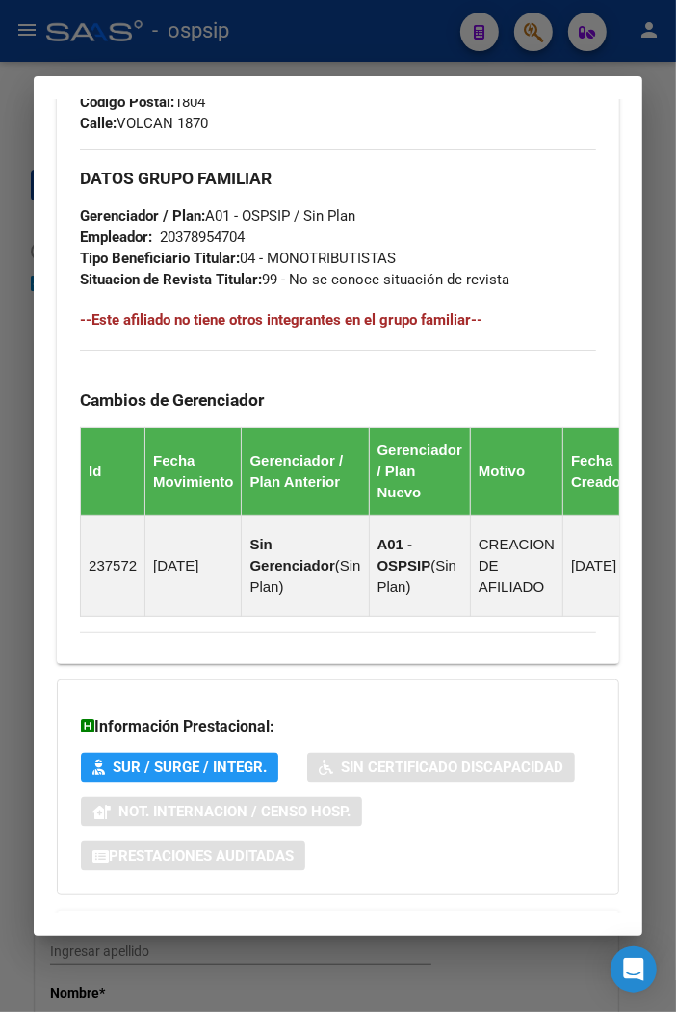
scroll to position [1138, 0]
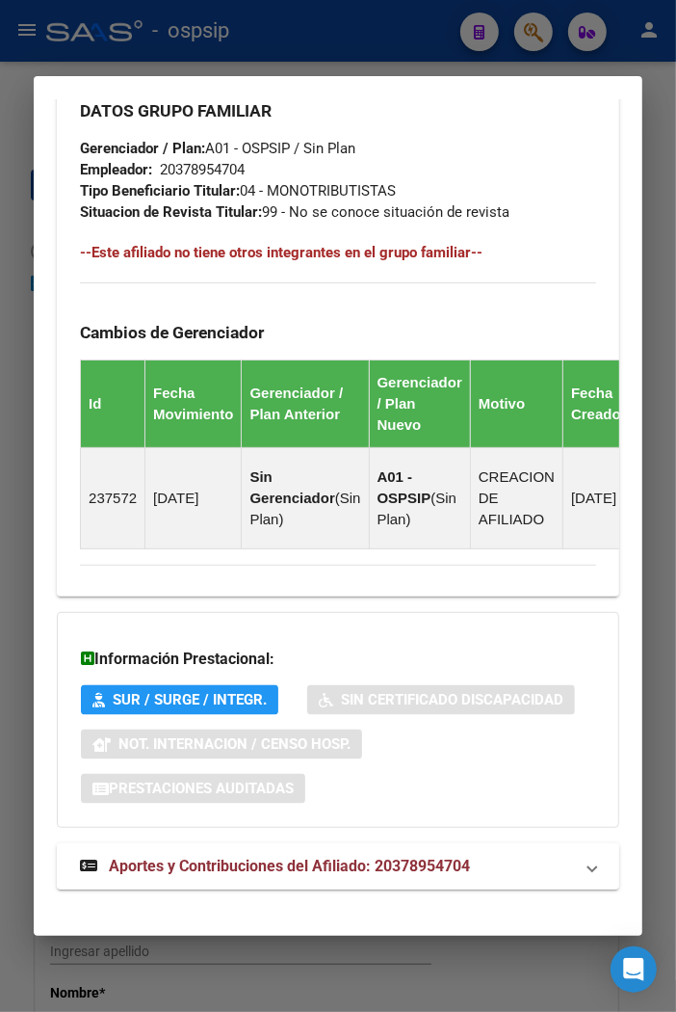
click at [265, 857] on span "Aportes y Contribuciones del Afiliado: 20378954704" at bounding box center [289, 866] width 361 height 18
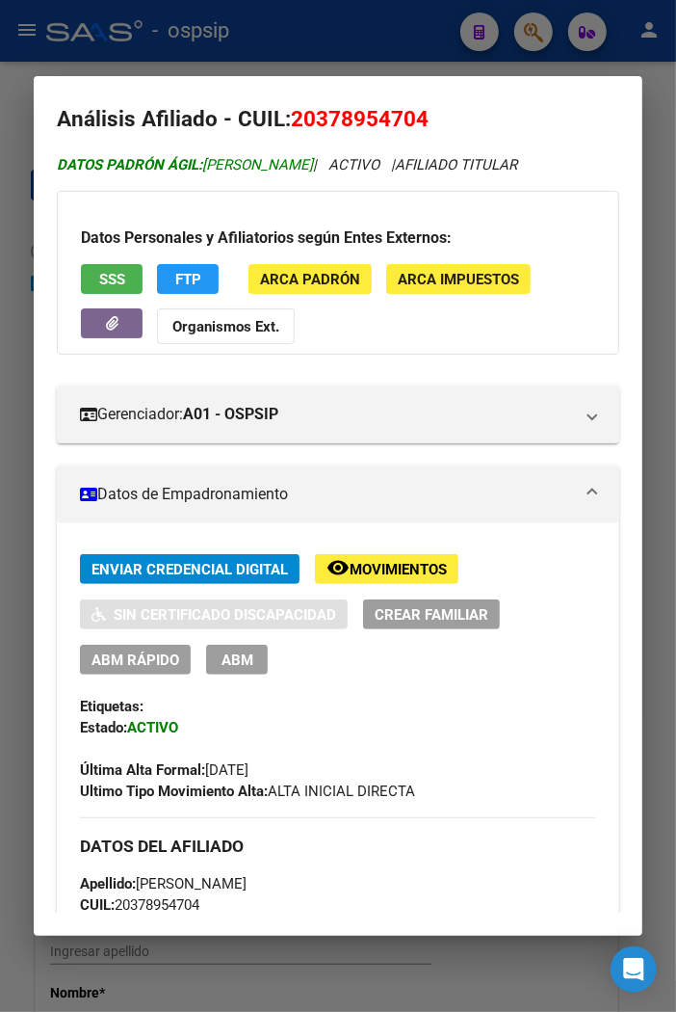
scroll to position [0, 0]
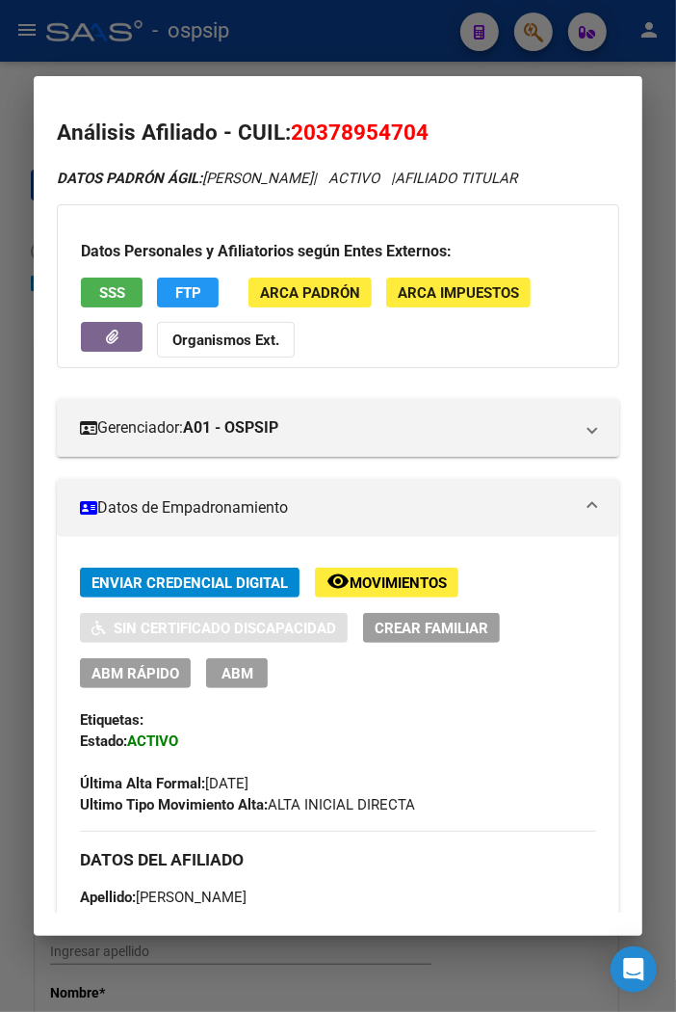
click at [321, 36] on div at bounding box center [338, 506] width 676 height 1012
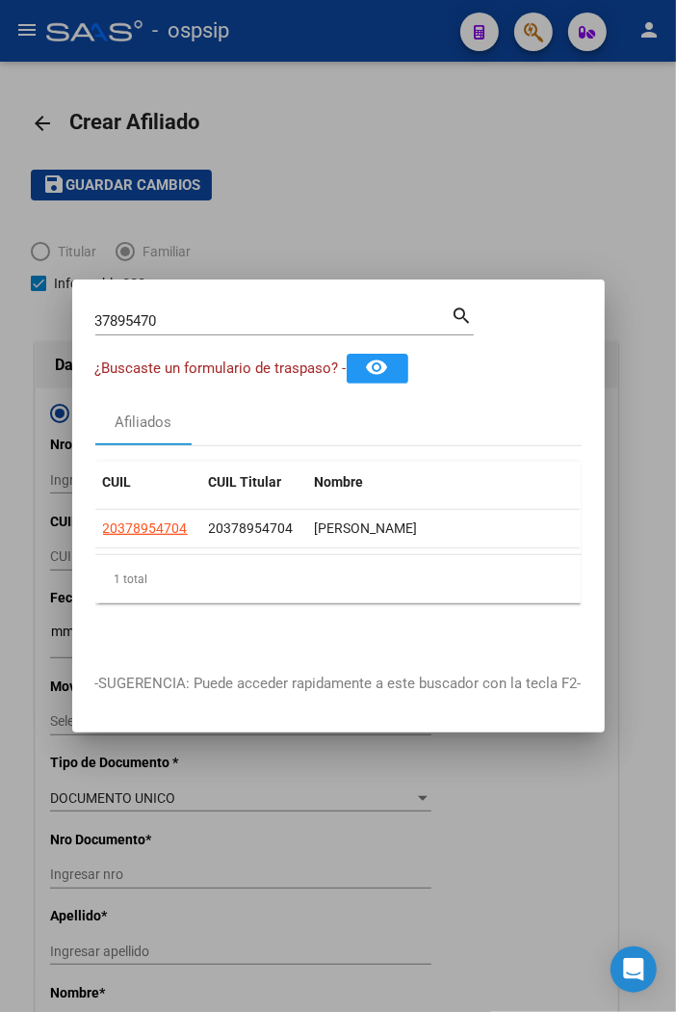
click at [168, 312] on input "37895470" at bounding box center [273, 320] width 356 height 17
type input "3"
type input "41913264"
click at [459, 309] on mat-icon "search" at bounding box center [463, 314] width 22 height 23
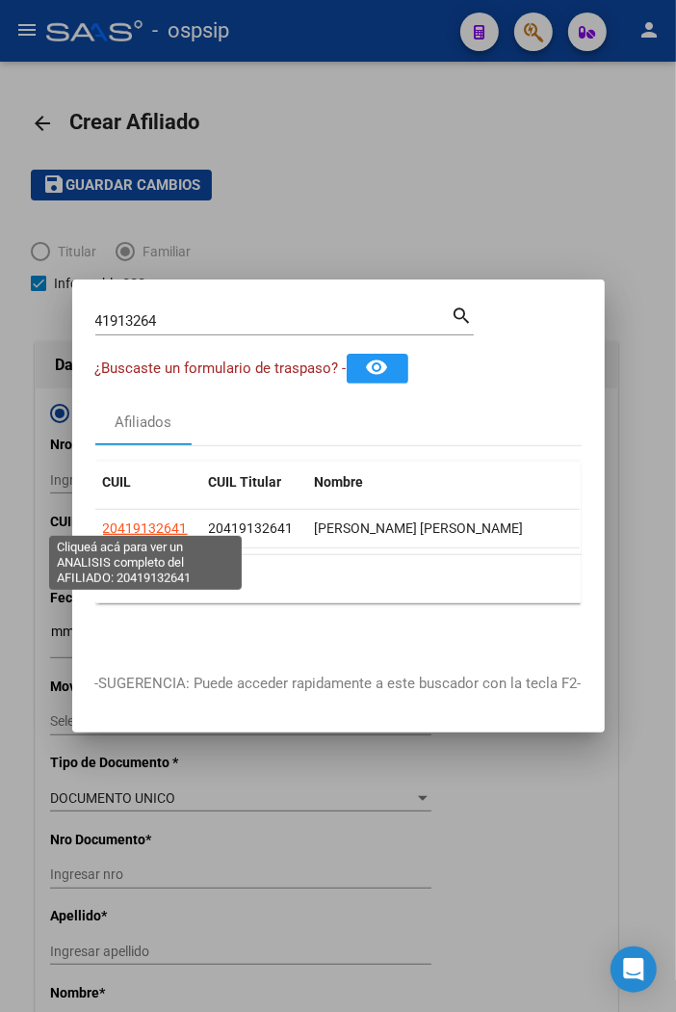
click at [137, 523] on span "20419132641" at bounding box center [145, 527] width 85 height 15
type textarea "20419132641"
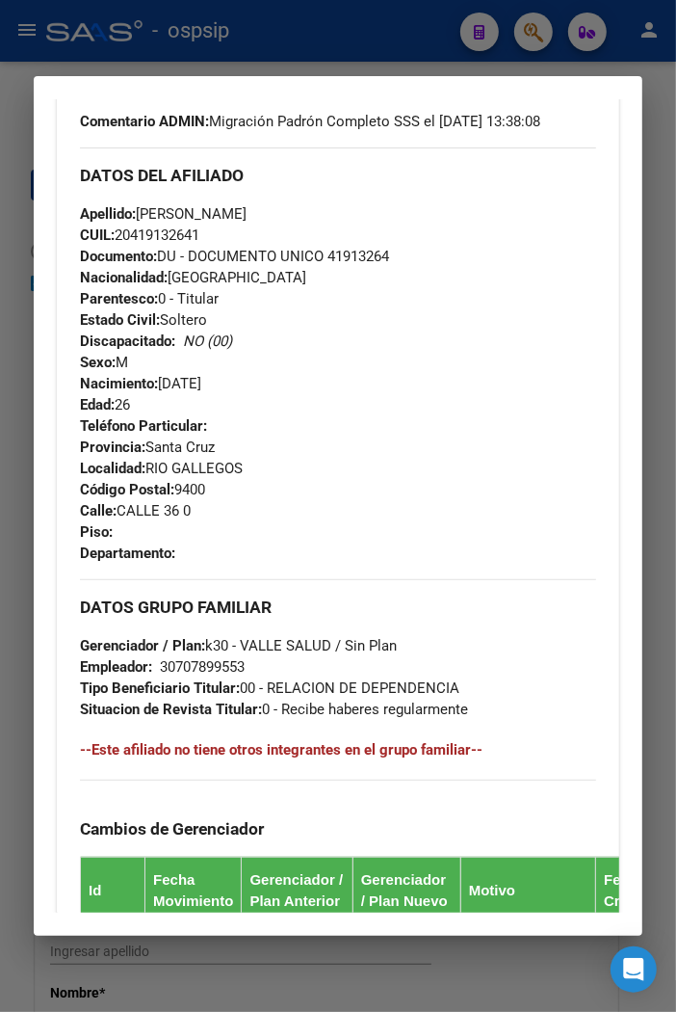
scroll to position [551, 0]
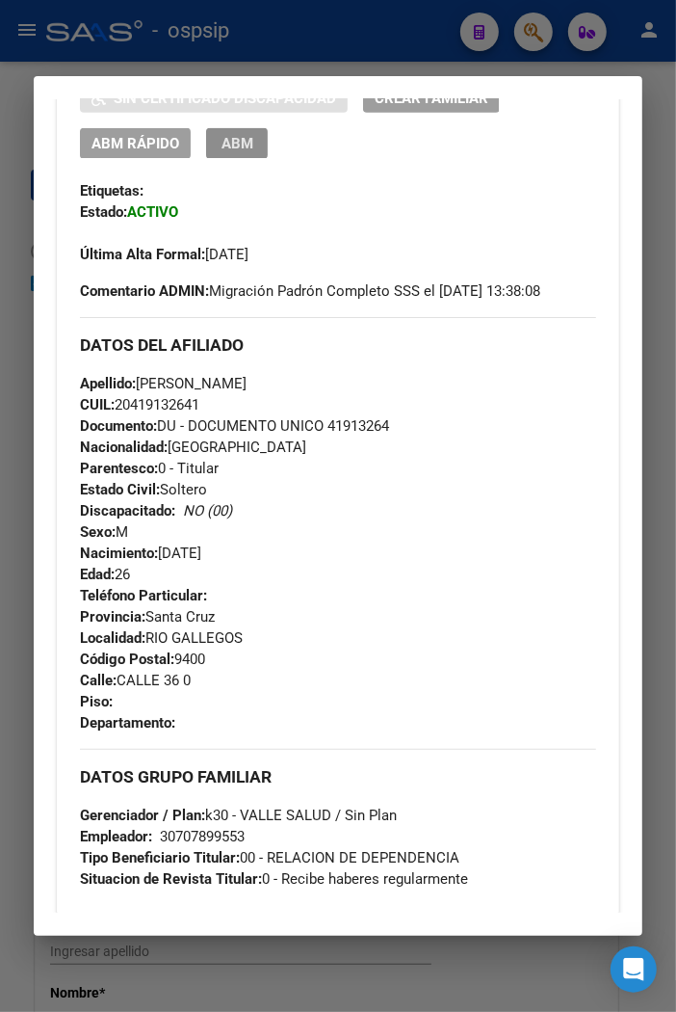
click at [251, 157] on button "ABM" at bounding box center [237, 143] width 62 height 30
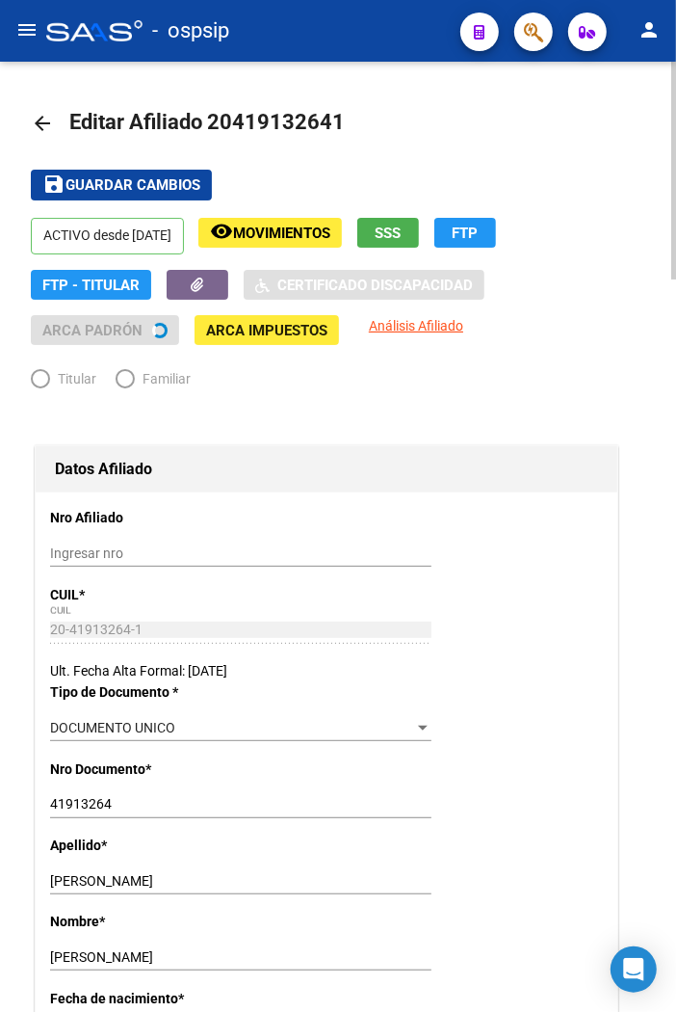
radio input "true"
type input "30-70789955-3"
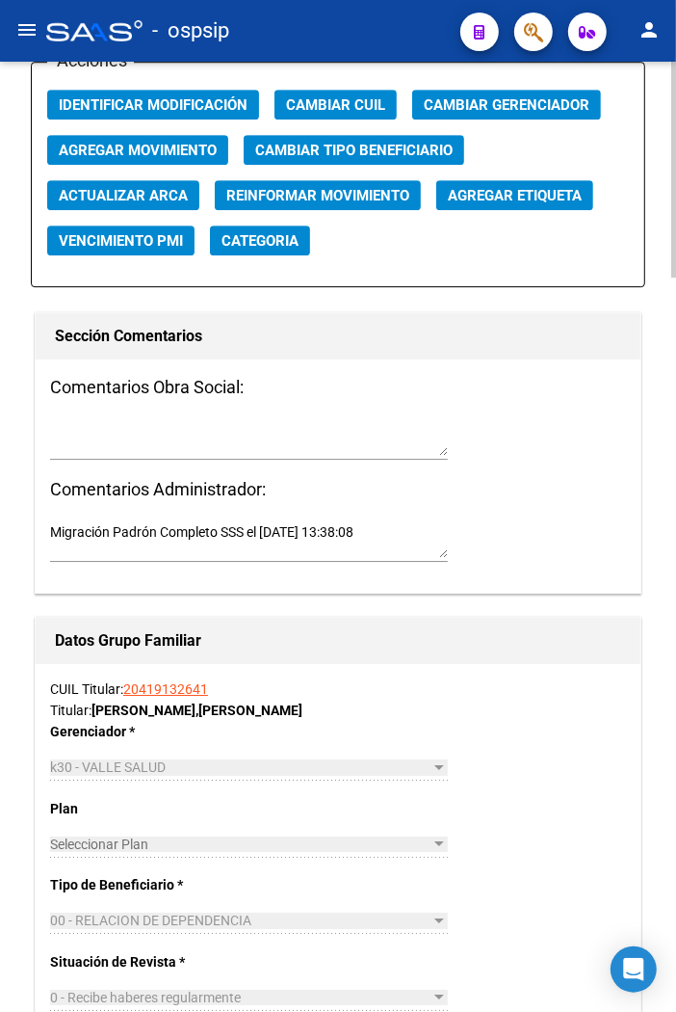
scroll to position [2462, 0]
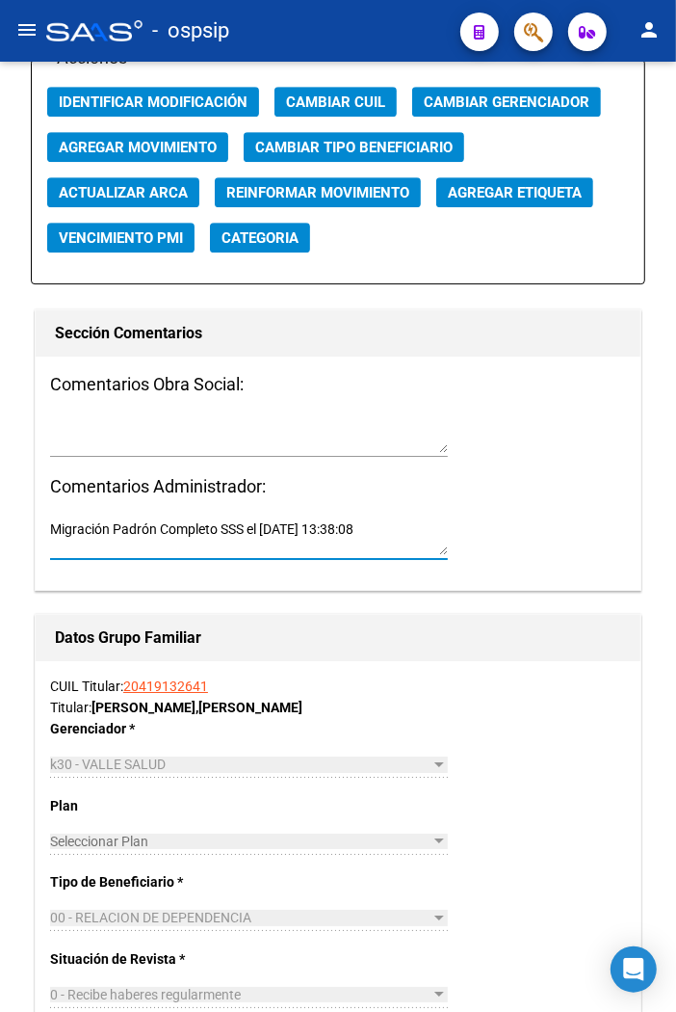
drag, startPoint x: 389, startPoint y: 528, endPoint x: -36, endPoint y: 533, distance: 424.9
click at [0, 533] on html "menu - ospsip person Firma Express Reportes Padrón Traspasos x O.S. Traspasos x…" at bounding box center [338, 506] width 676 height 1012
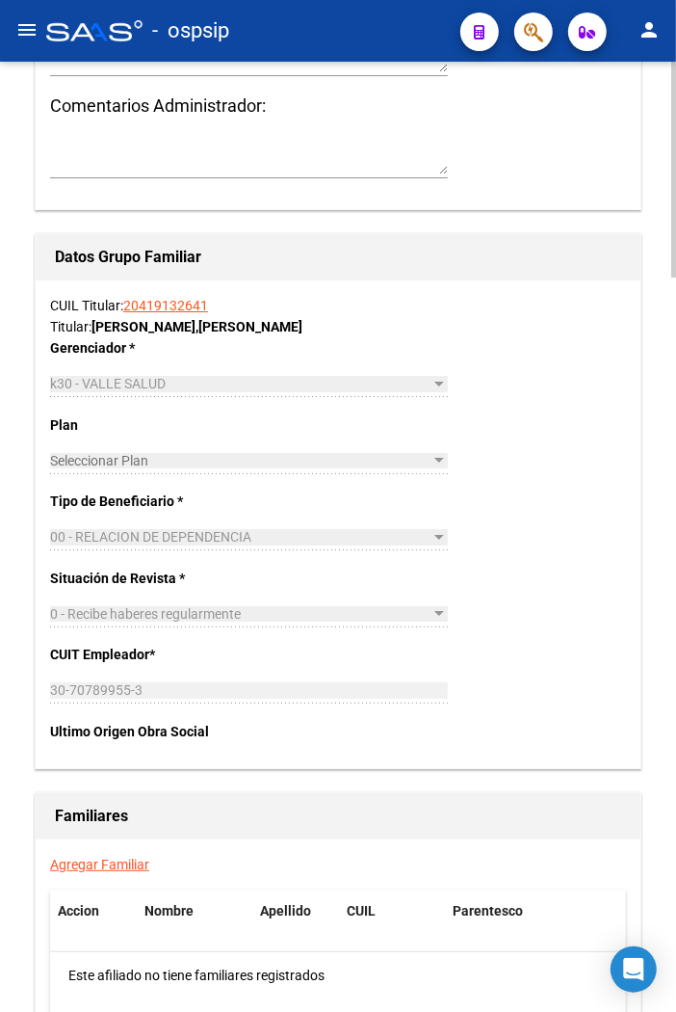
scroll to position [2997, 0]
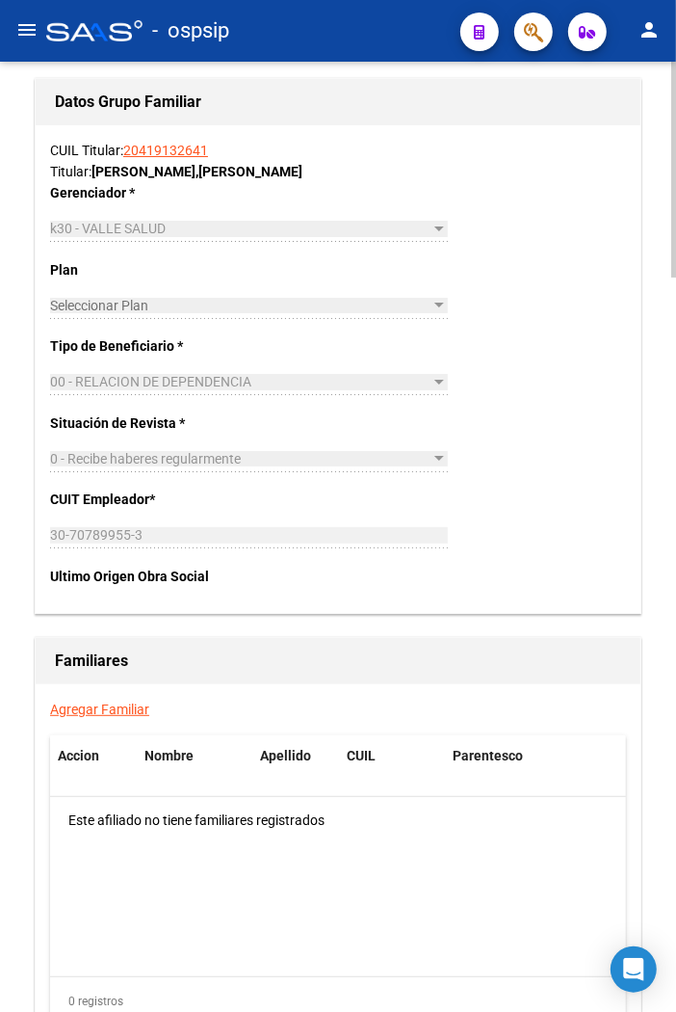
click at [110, 706] on link "Agregar Familiar" at bounding box center [99, 708] width 99 height 15
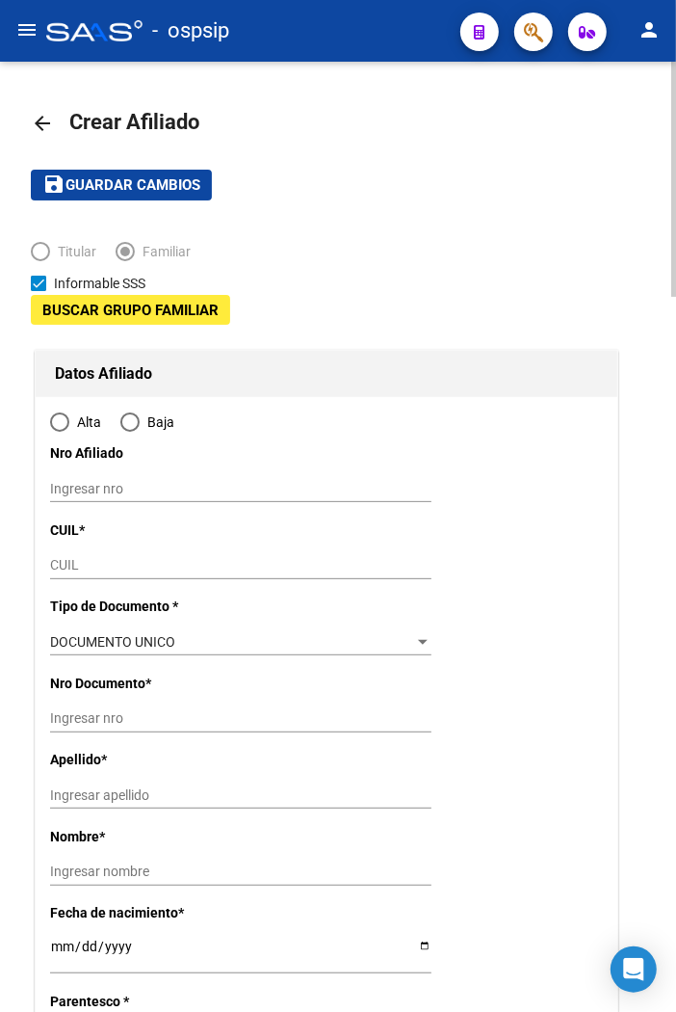
type input "30-70789955-3"
type input "RIO GALLEGOS"
type input "9400"
type input "CALLE 36 0"
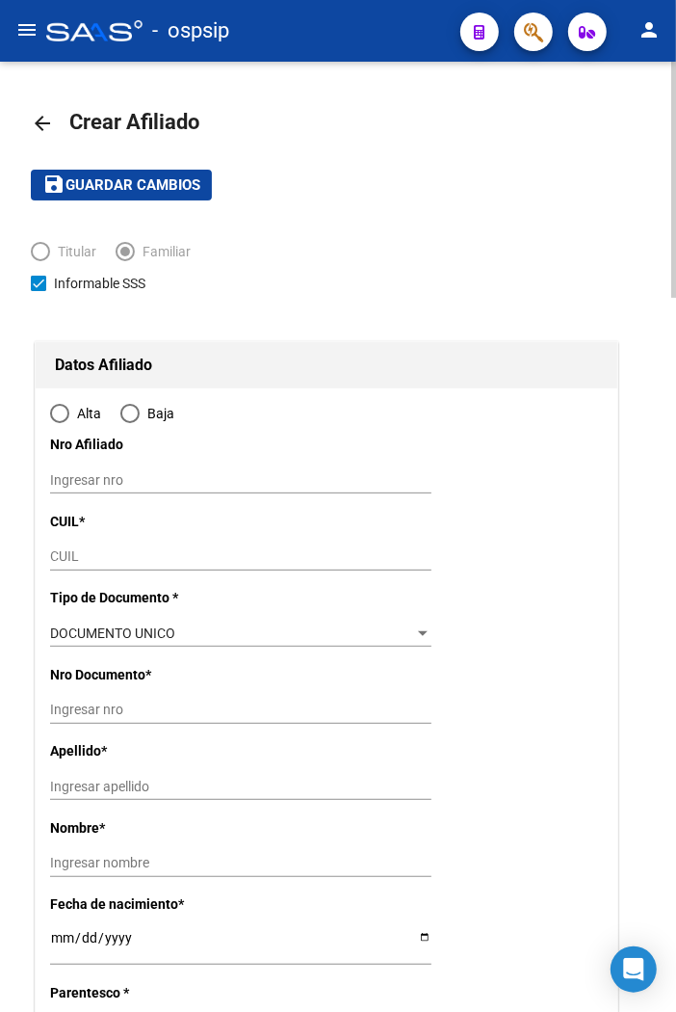
radio input "true"
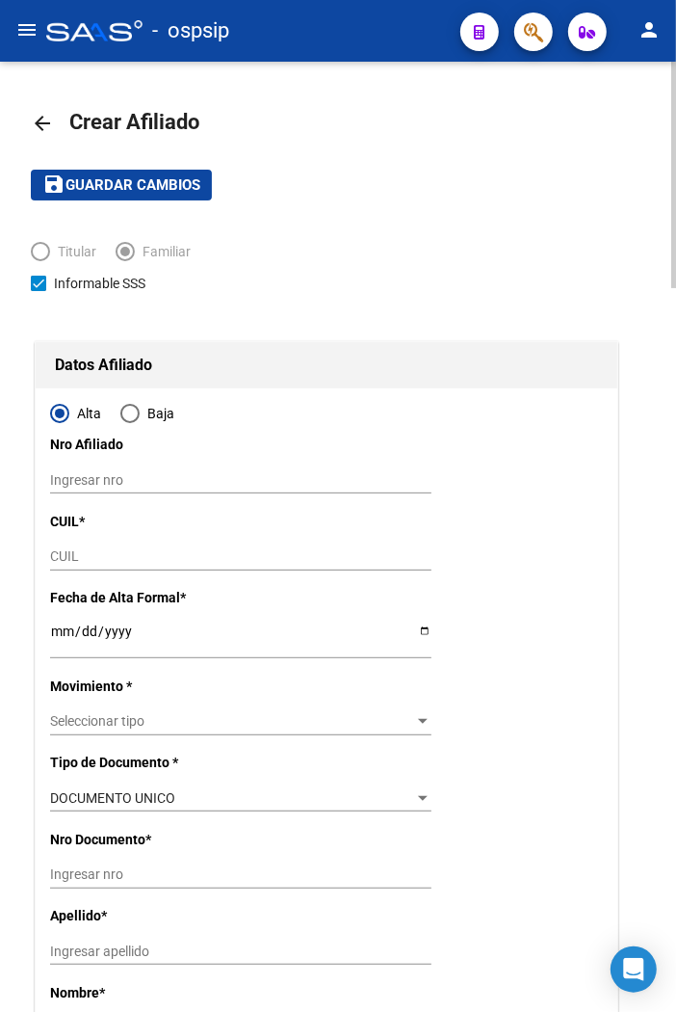
type input "30-70789955-3"
click at [87, 556] on input "CUIL" at bounding box center [241, 556] width 382 height 16
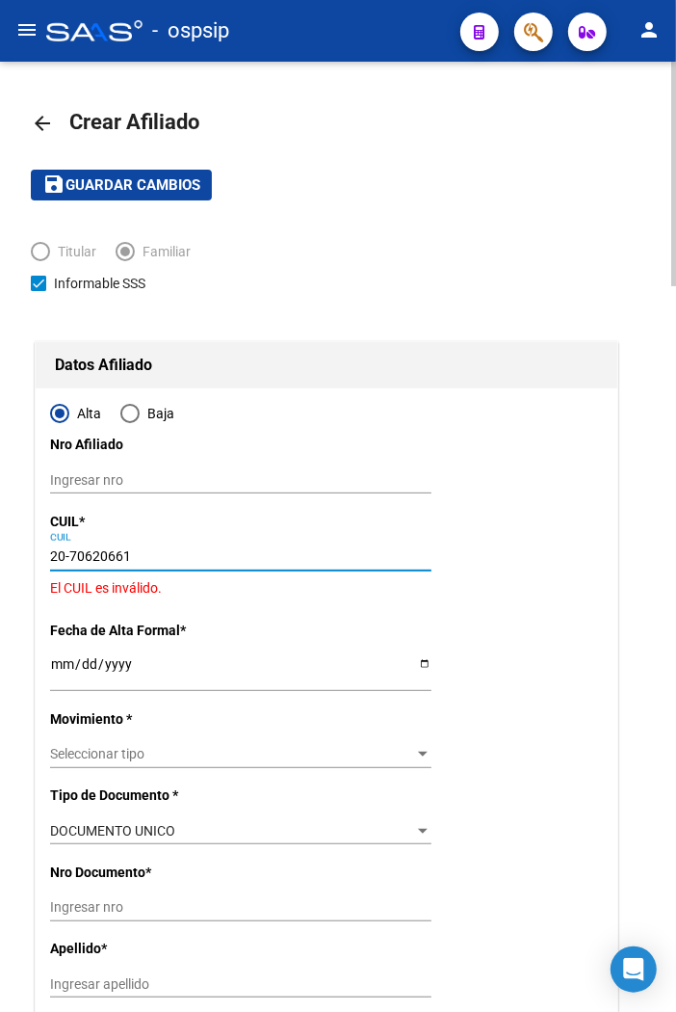
type input "20-70620661-3"
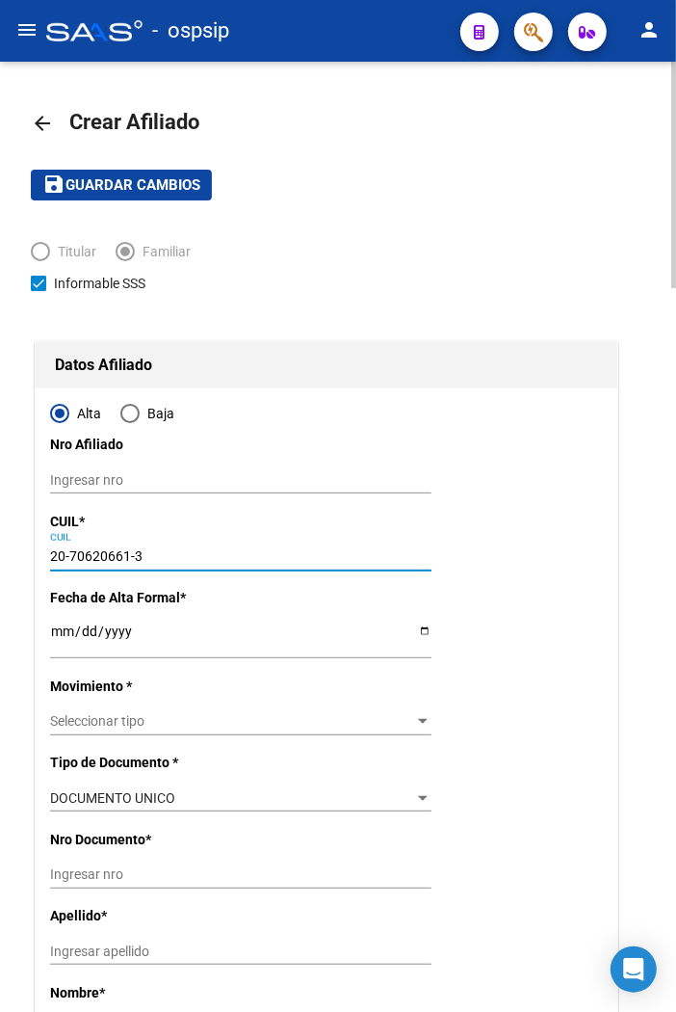
type input "70620661"
type input "[PERSON_NAME]"
type input "[DATE]"
type input "RIO GALLEGOS"
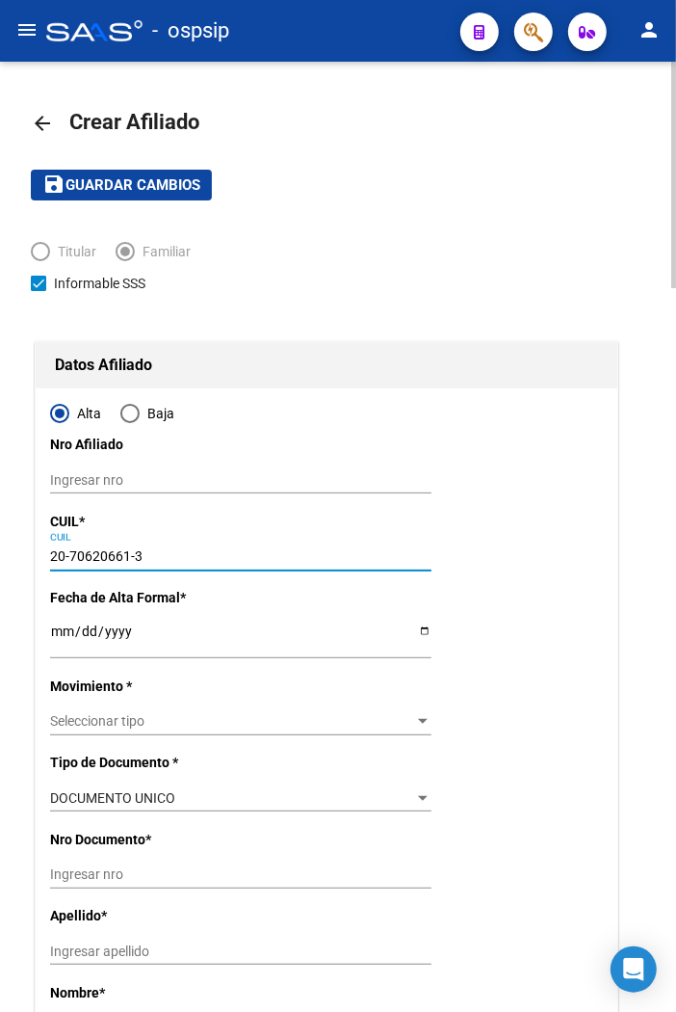
type input "CAP DE FGTA [PERSON_NAME]"
type input "465"
type input "20-70620661-3"
click at [62, 629] on input "Ingresar fecha" at bounding box center [241, 637] width 382 height 29
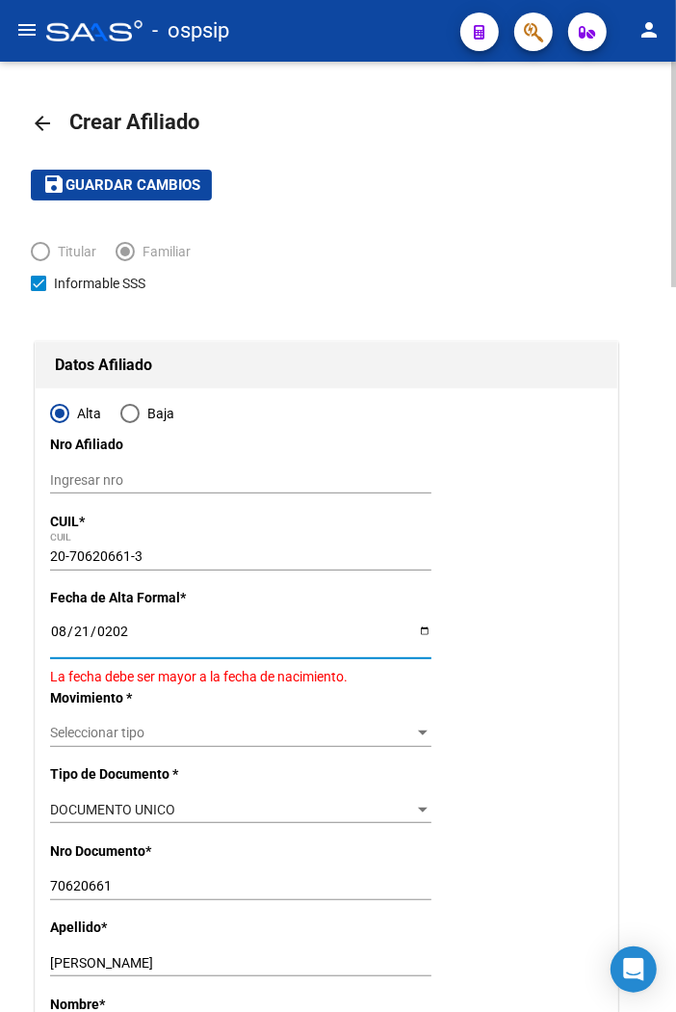
type input "[DATE]"
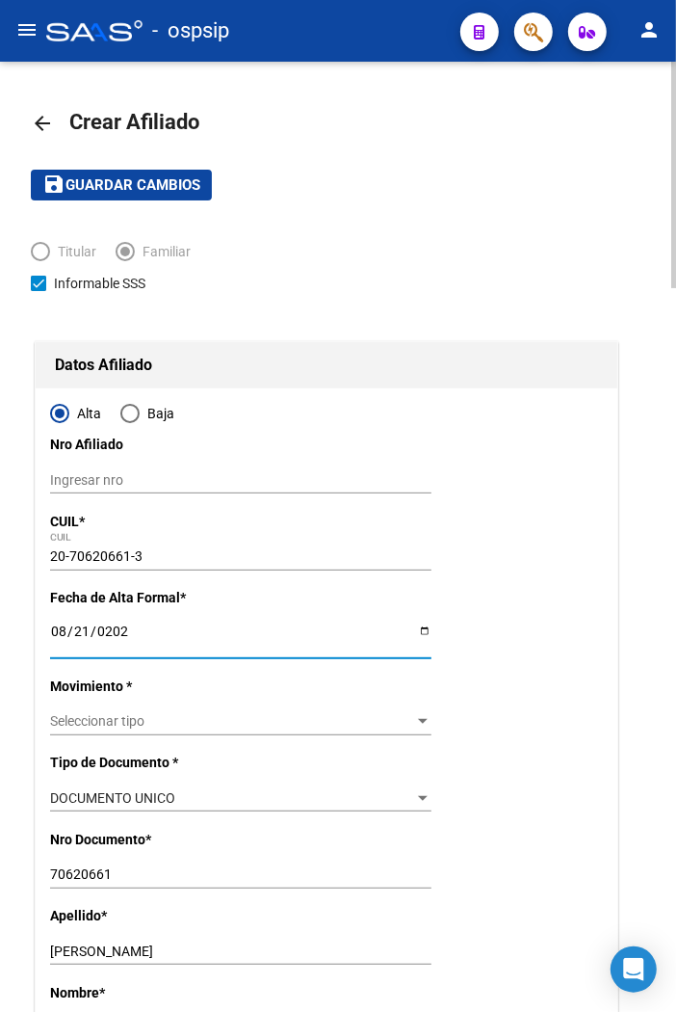
click at [275, 728] on span "Seleccionar tipo" at bounding box center [232, 721] width 364 height 16
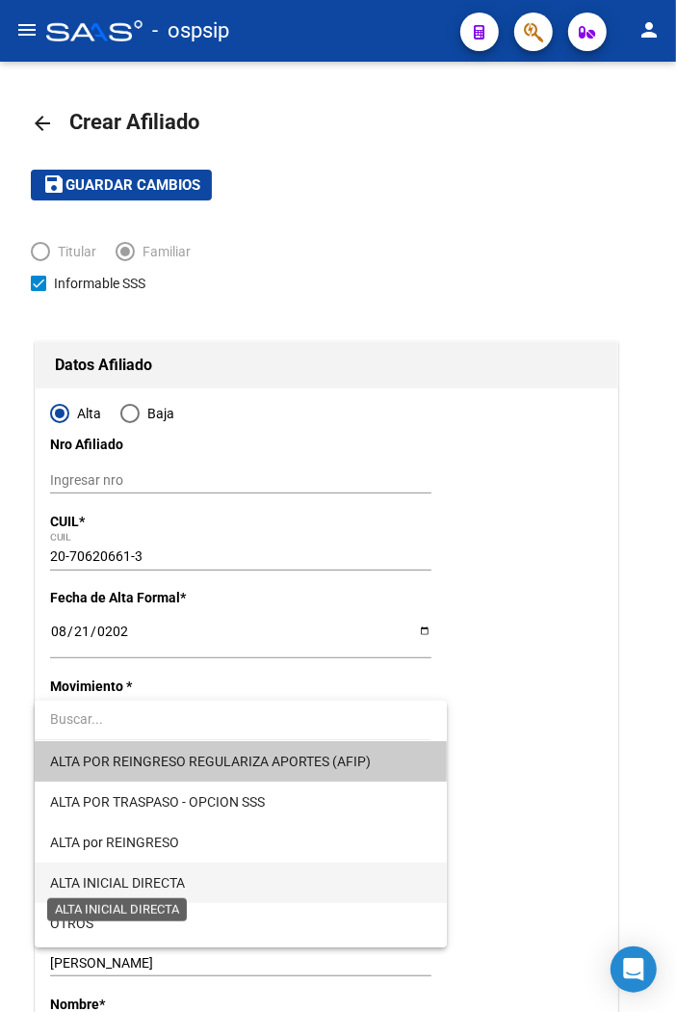
click at [149, 886] on span "ALTA INICIAL DIRECTA" at bounding box center [117, 882] width 135 height 15
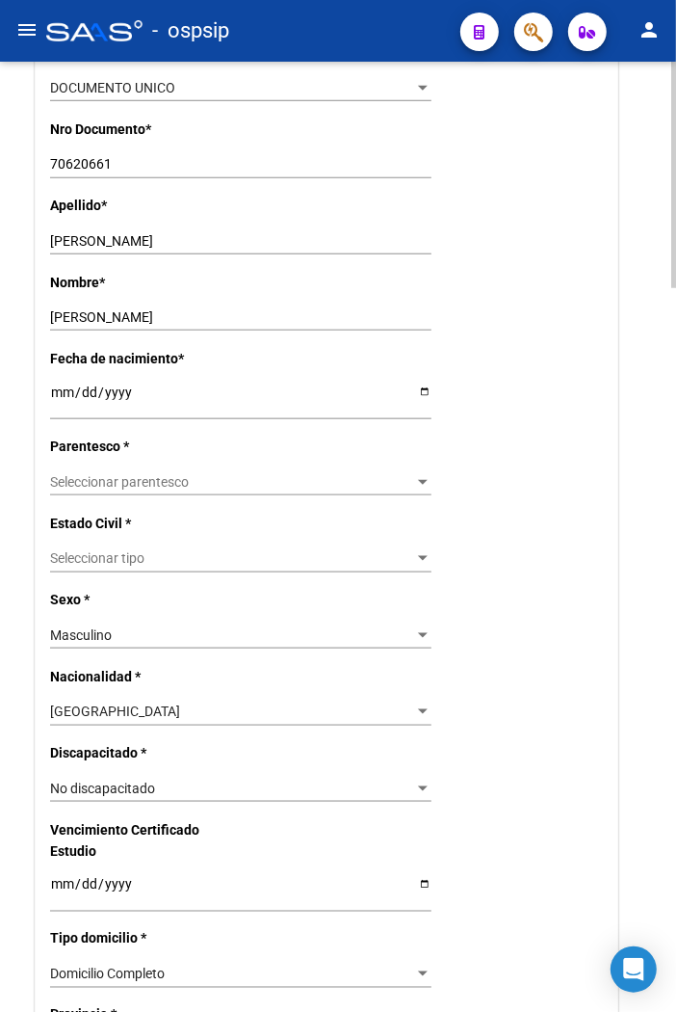
scroll to position [749, 0]
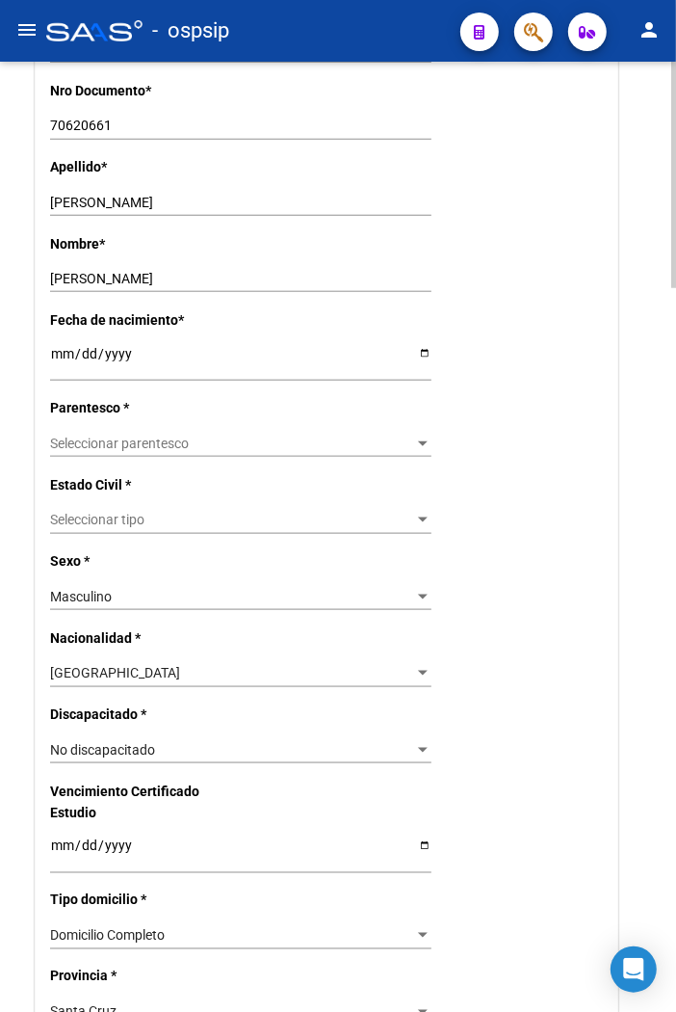
click at [148, 445] on span "Seleccionar parentesco" at bounding box center [232, 443] width 364 height 16
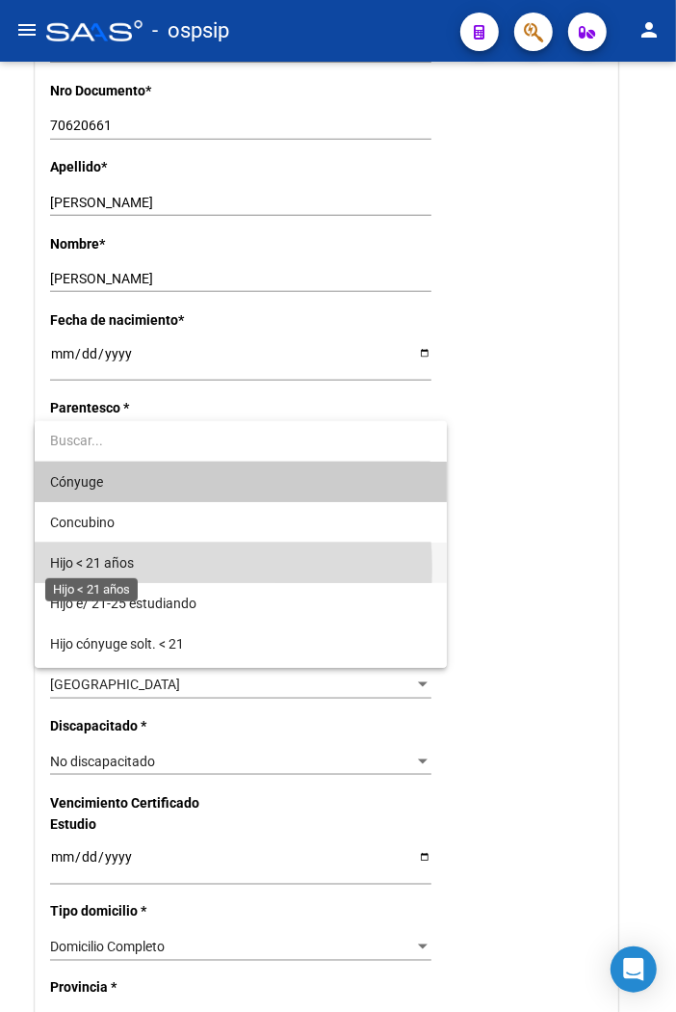
click at [109, 568] on span "Hijo < 21 años" at bounding box center [92, 562] width 84 height 15
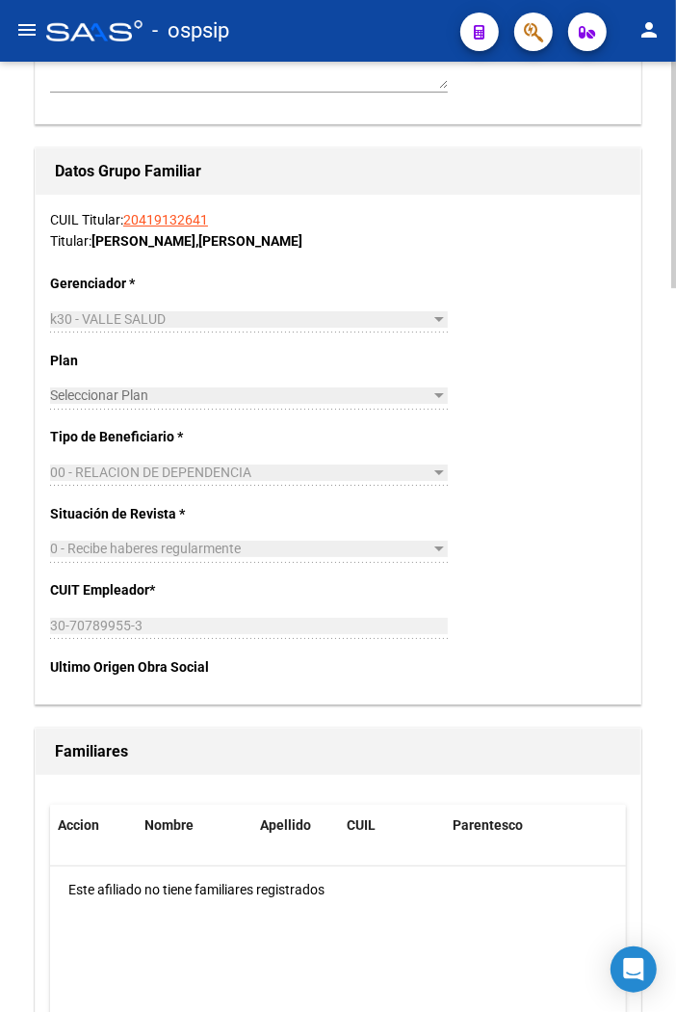
scroll to position [2783, 0]
click at [629, 788] on div "Accion Nombre Apellido CUIL Parentesco Este afiliado no tiene familiares regist…" at bounding box center [338, 964] width 605 height 380
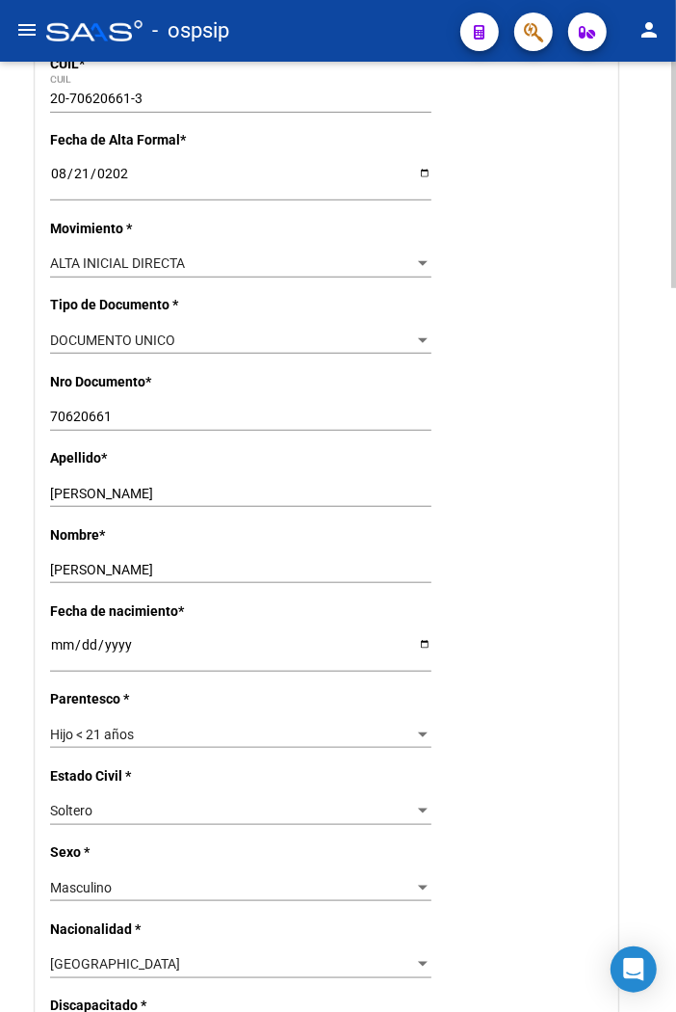
scroll to position [0, 0]
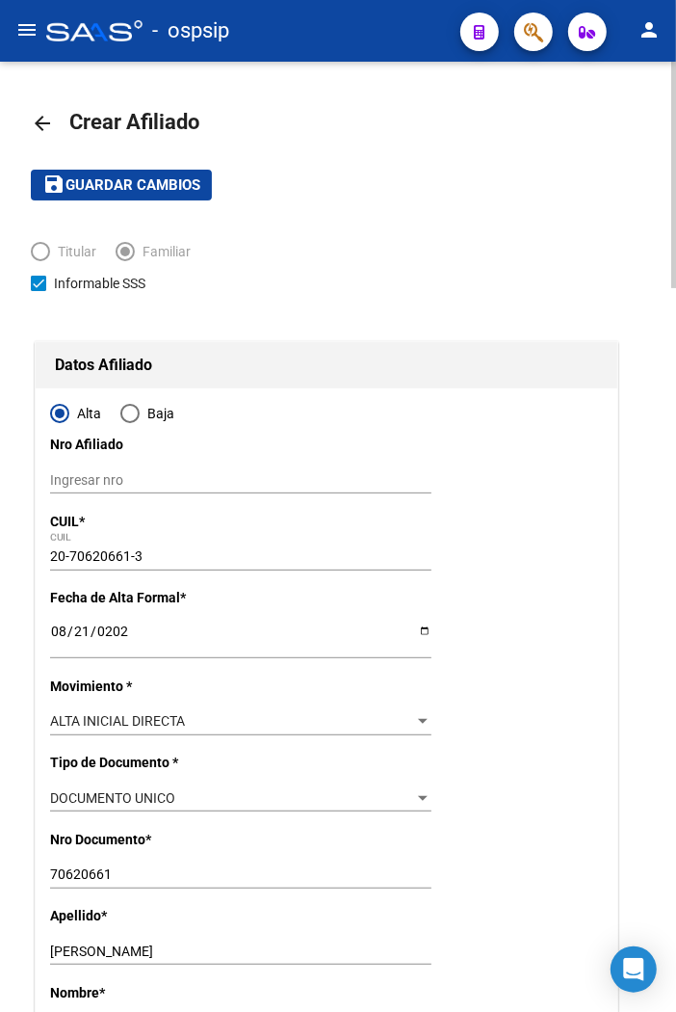
click at [676, 0] on html "menu - ospsip person Firma Express Reportes Padrón Traspasos x O.S. Traspasos x…" at bounding box center [338, 506] width 676 height 1012
click at [185, 186] on span "Guardar cambios" at bounding box center [133, 185] width 135 height 17
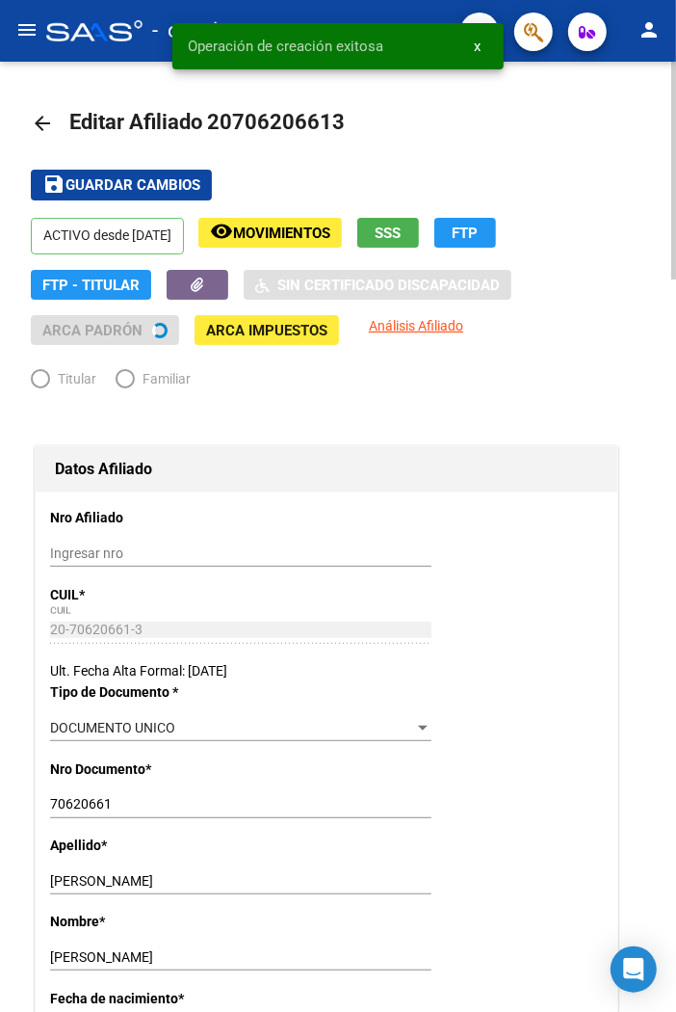
radio input "true"
type input "30-70789955-3"
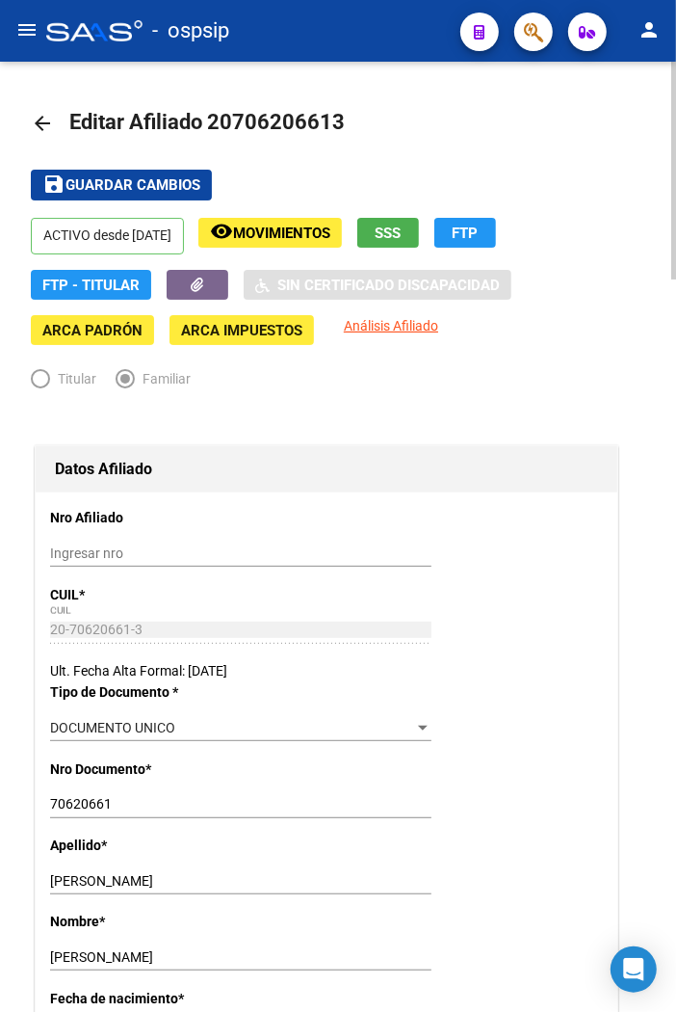
click at [676, 161] on html "menu - ospsip person Firma Express Reportes Padrón Traspasos x O.S. Traspasos x…" at bounding box center [338, 506] width 676 height 1012
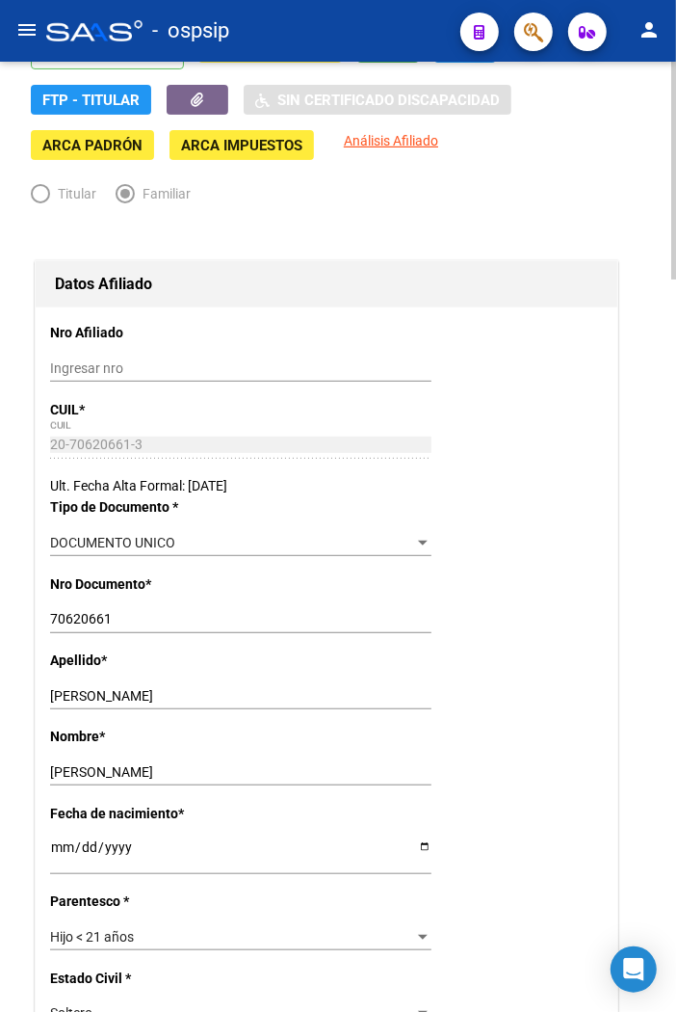
scroll to position [107, 0]
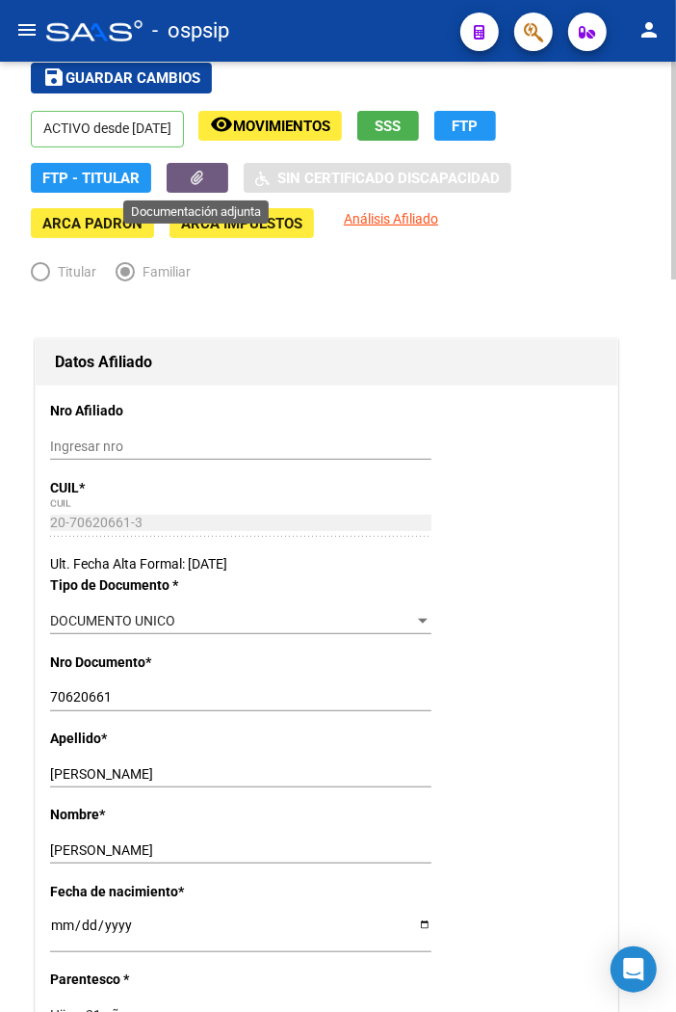
click at [197, 178] on icon "button" at bounding box center [198, 178] width 13 height 14
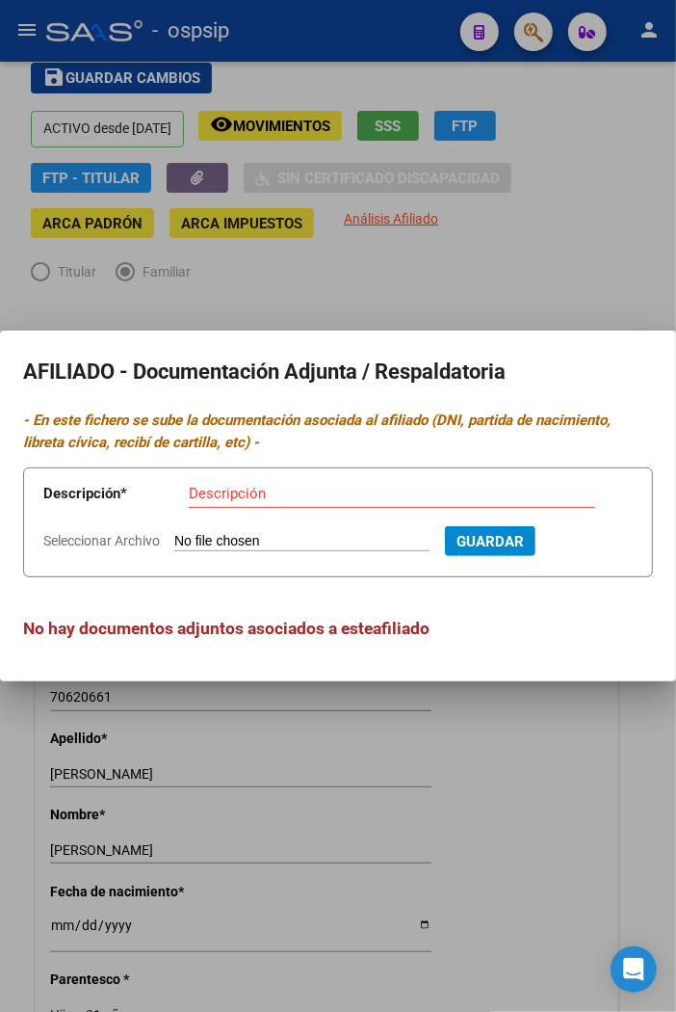
click at [285, 533] on input "Seleccionar Archivo" at bounding box center [301, 542] width 255 height 18
type input "C:\fakepath\constanciadecuil-20706206613.pdf"
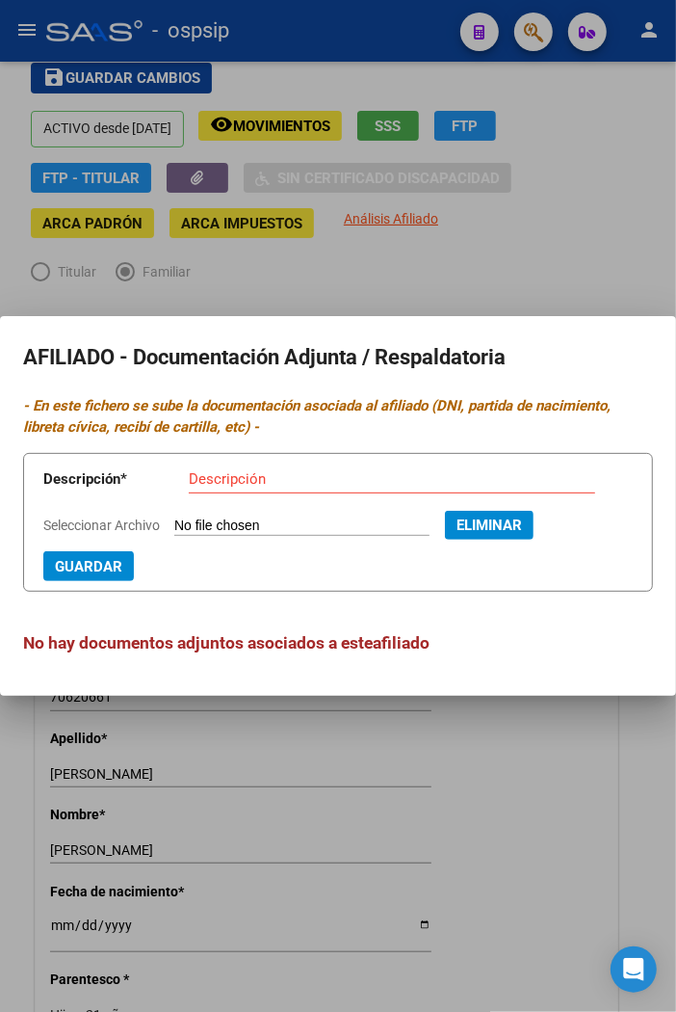
click at [210, 474] on input "Descripción" at bounding box center [392, 478] width 407 height 17
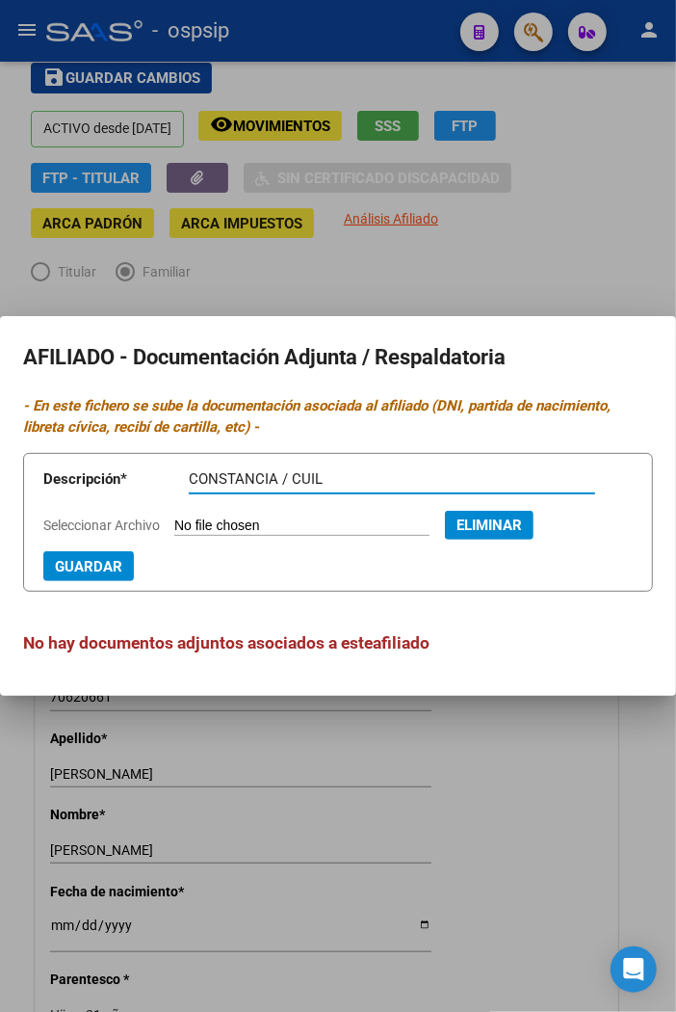
type input "CONSTANCIA / CUIL"
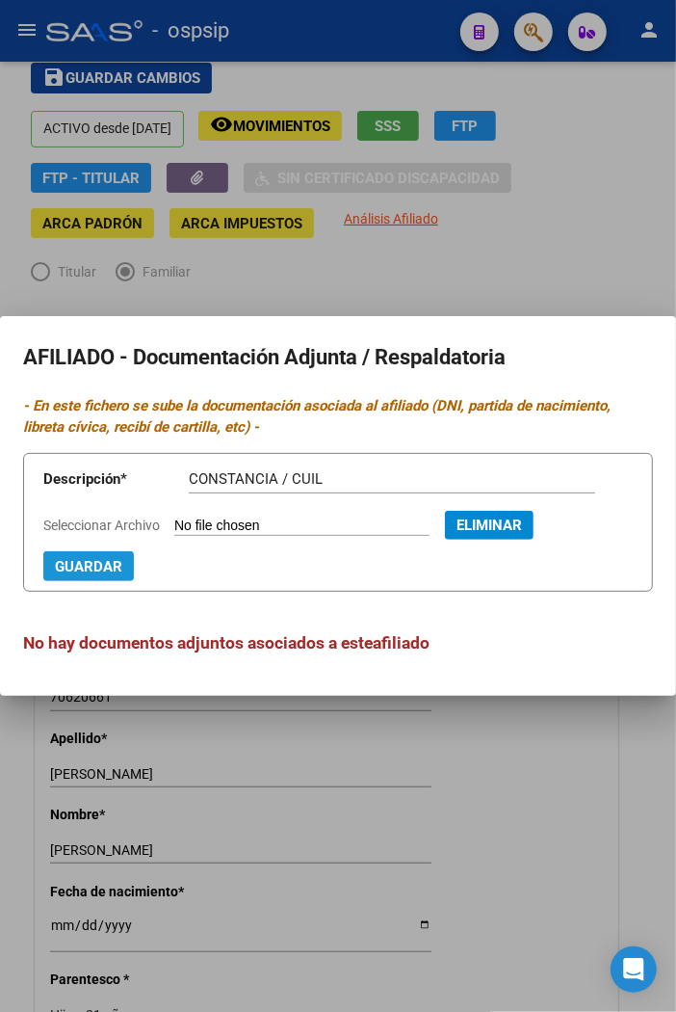
click at [77, 564] on span "Guardar" at bounding box center [88, 566] width 67 height 17
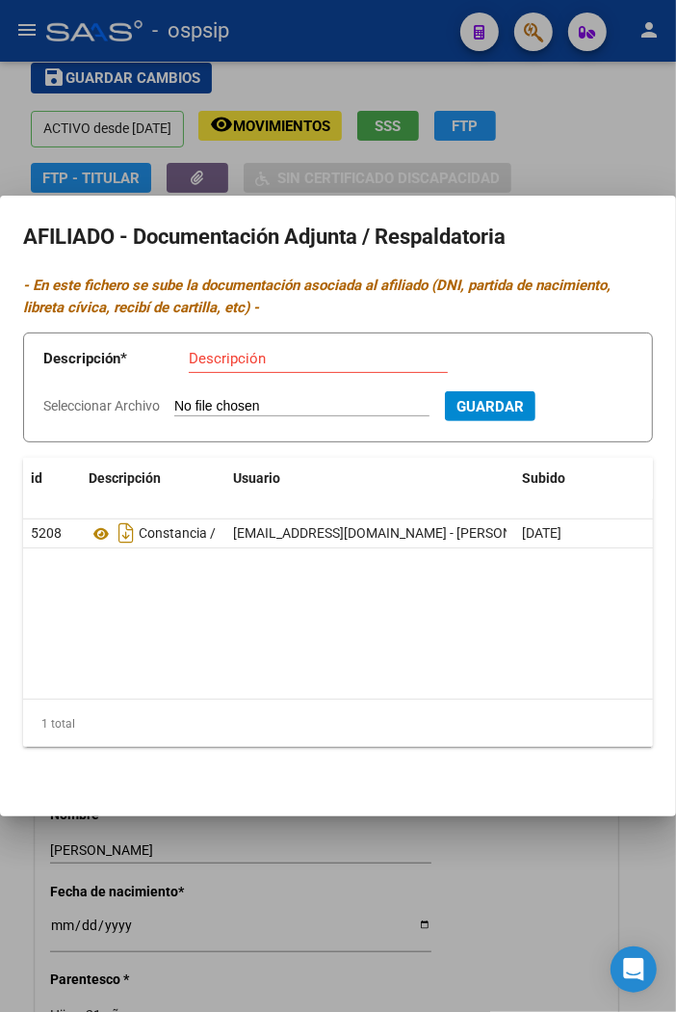
click at [228, 406] on input "Seleccionar Archivo" at bounding box center [301, 407] width 255 height 18
type input "C:\fakepath\1000700277.jpg"
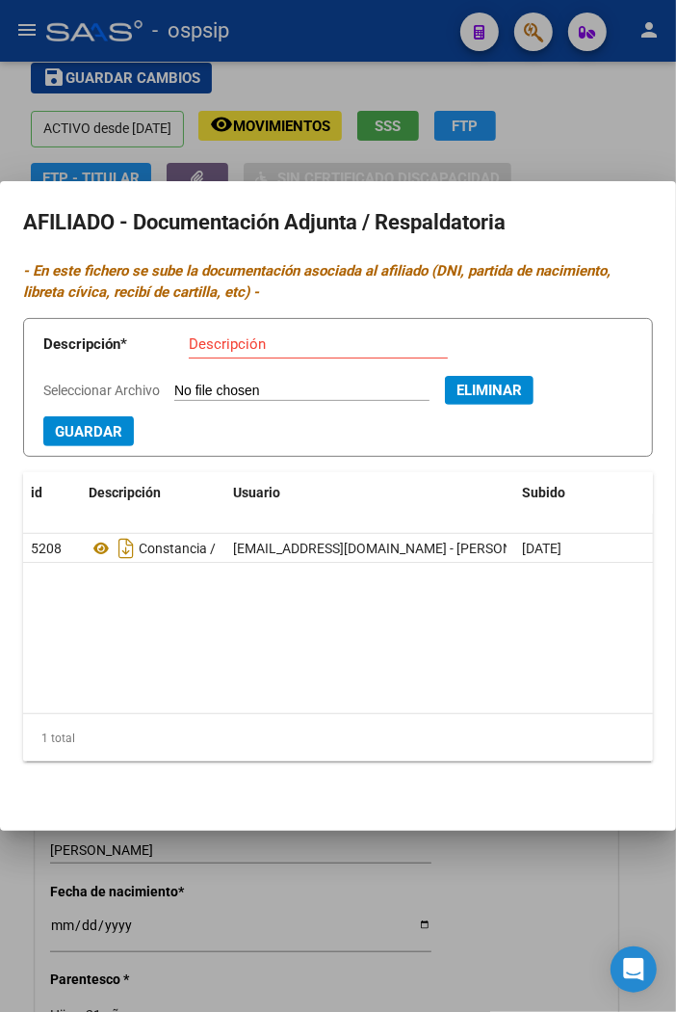
click at [224, 344] on input "Descripción" at bounding box center [318, 343] width 259 height 17
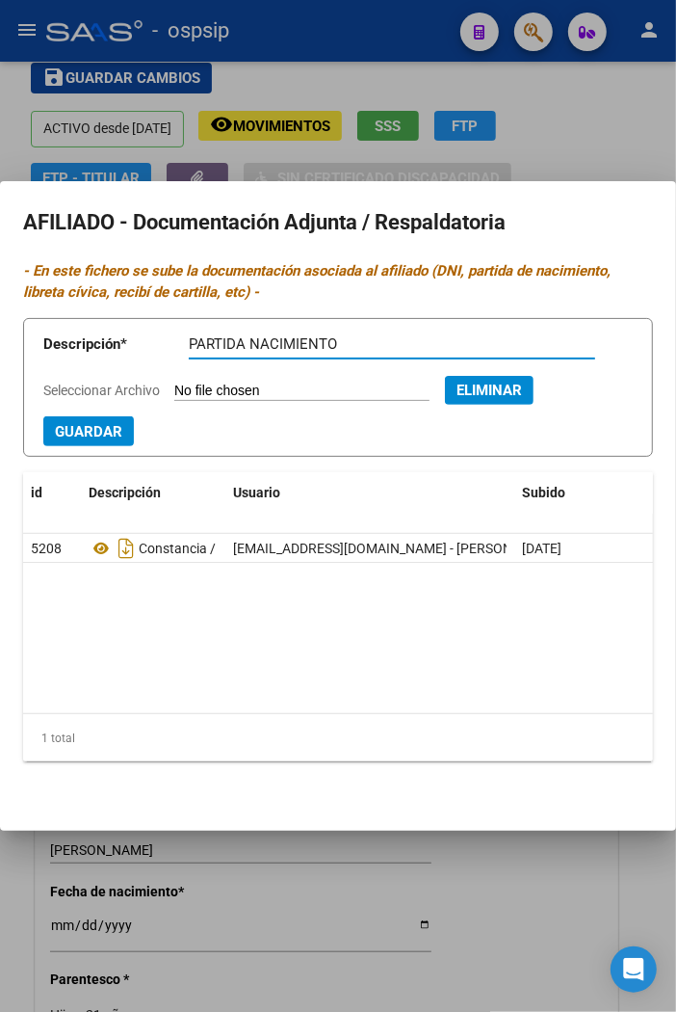
type input "PARTIDA NACIMIENTO"
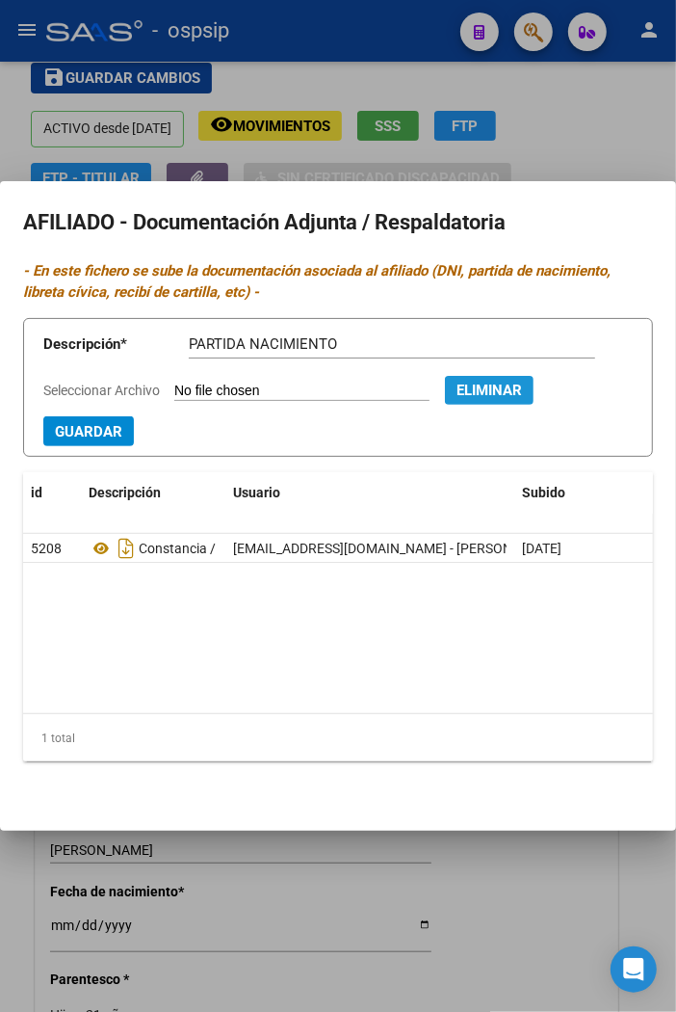
click at [502, 386] on span "Eliminar" at bounding box center [490, 390] width 66 height 17
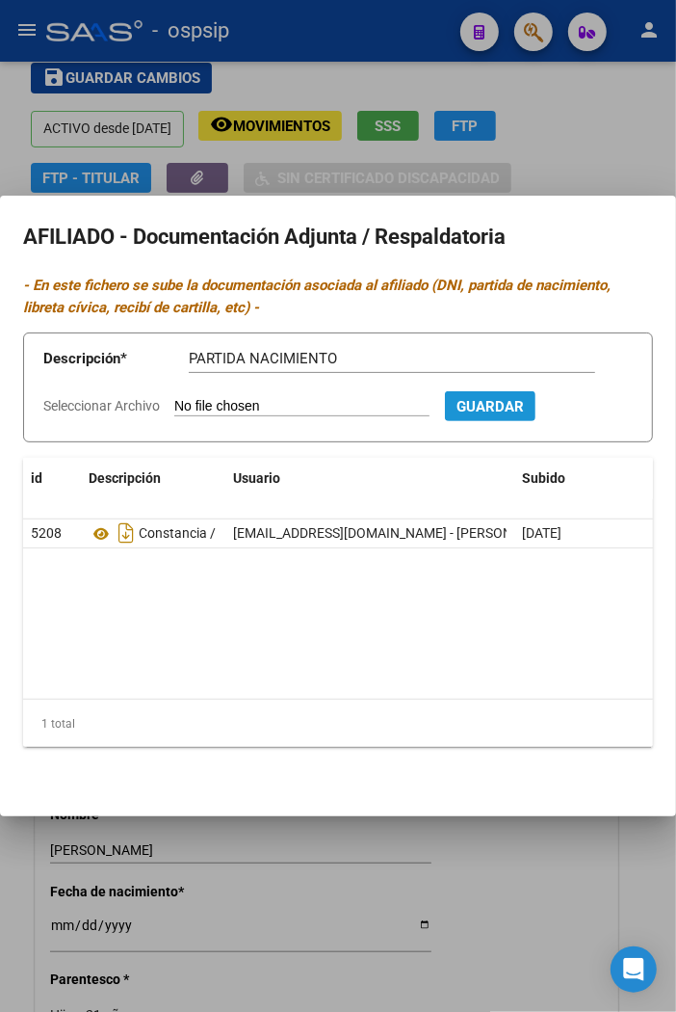
click at [512, 409] on span "Guardar" at bounding box center [490, 406] width 67 height 17
click at [301, 408] on input "Seleccionar Archivo" at bounding box center [301, 407] width 255 height 18
type input "C:\fakepath\1000700277.jpg"
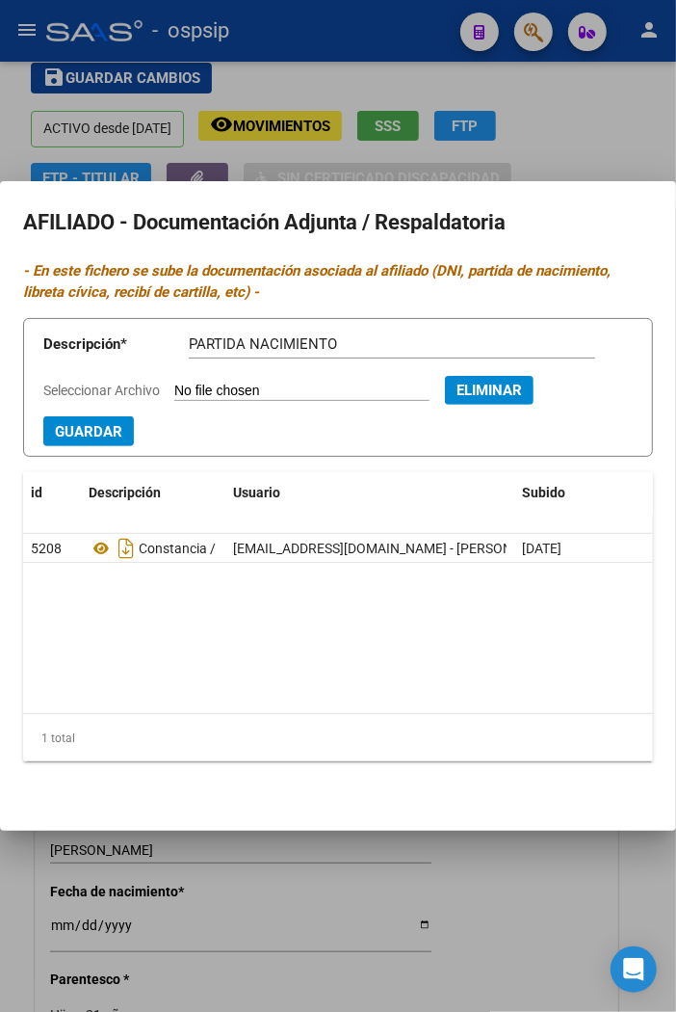
click at [64, 439] on span "Guardar" at bounding box center [88, 431] width 67 height 17
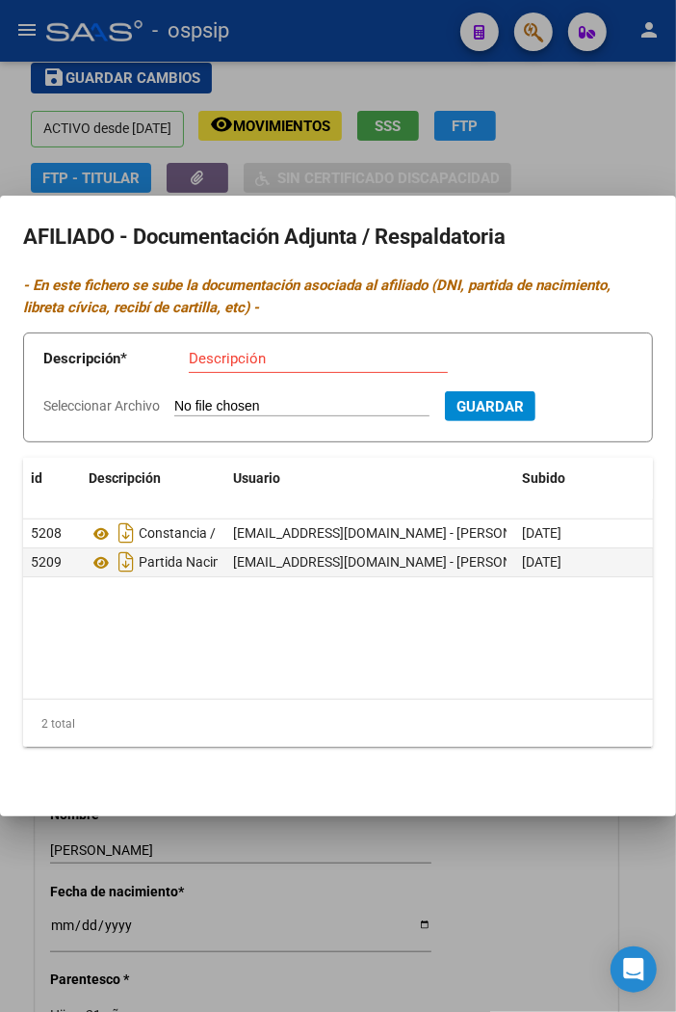
click at [590, 131] on div at bounding box center [338, 506] width 676 height 1012
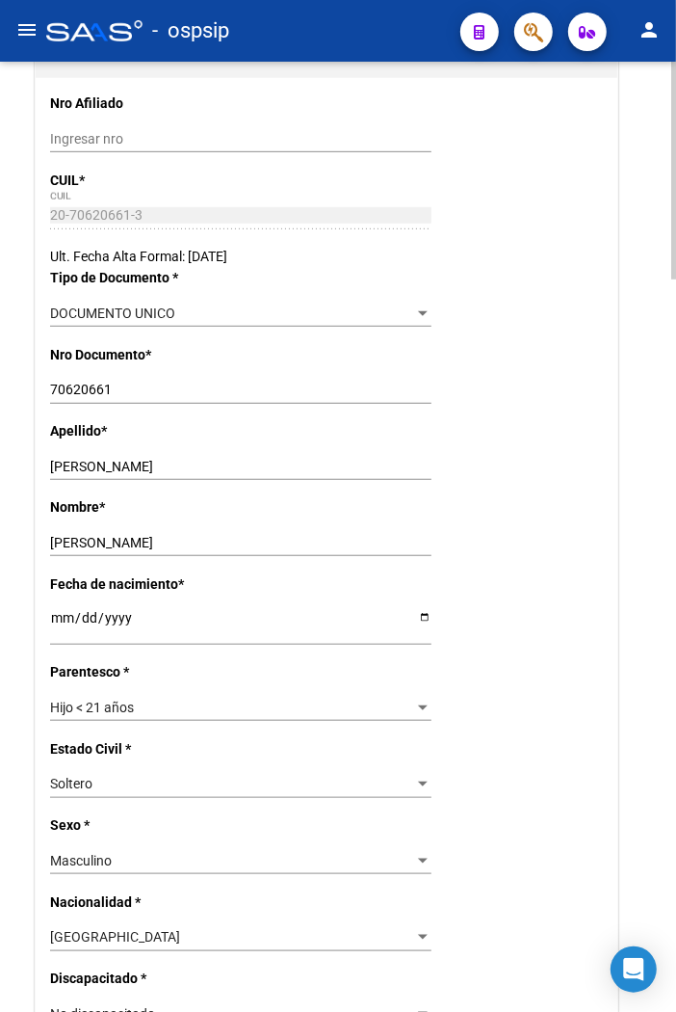
scroll to position [428, 0]
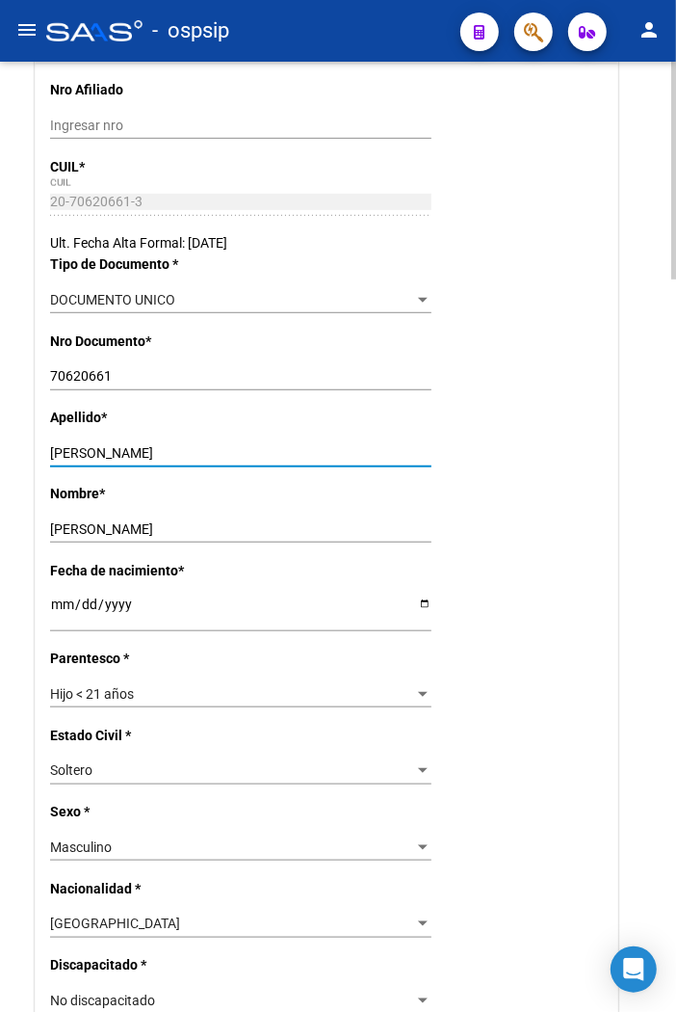
drag, startPoint x: 166, startPoint y: 451, endPoint x: 44, endPoint y: 447, distance: 121.5
click at [197, 501] on p "Nombre *" at bounding box center [133, 493] width 166 height 21
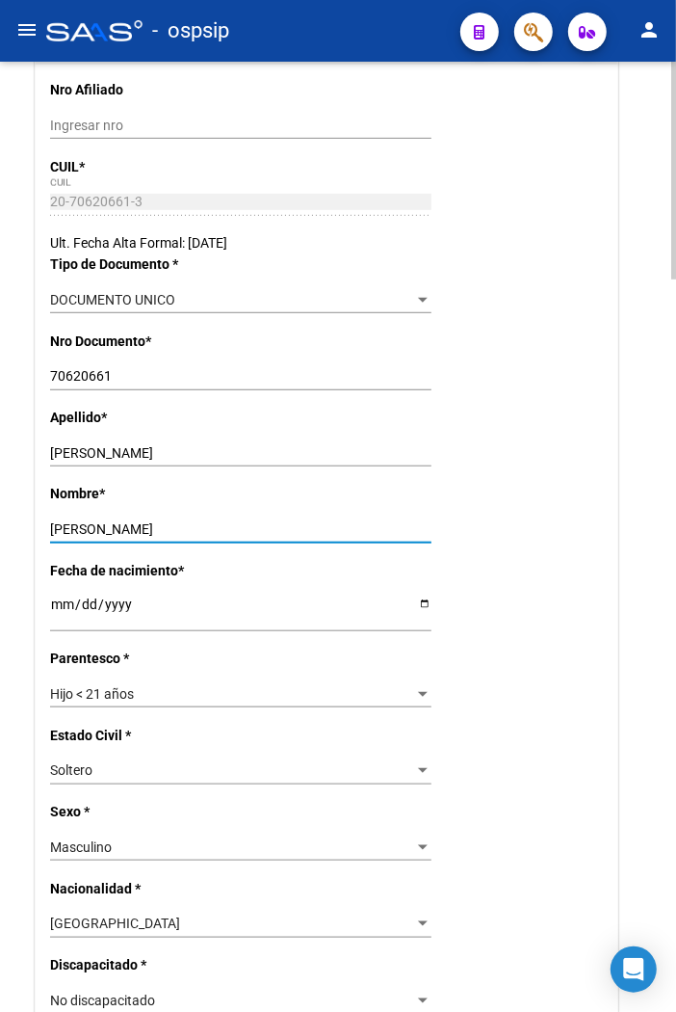
drag, startPoint x: 138, startPoint y: 523, endPoint x: 36, endPoint y: 521, distance: 102.1
